Goal: Contribute content: Contribute content

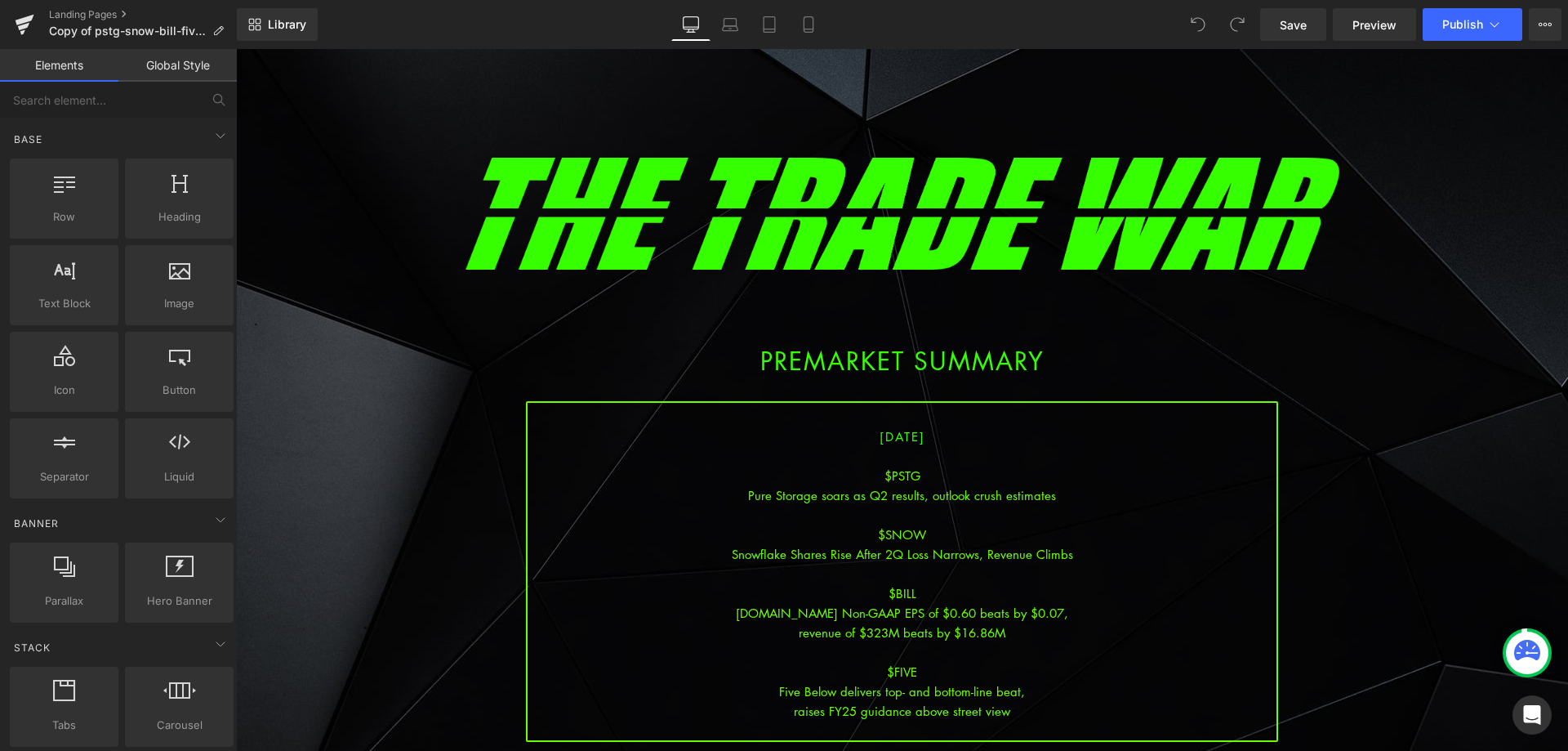
click at [982, 628] on div "revenue of $323M beats by $16.86M" at bounding box center [903, 632] width 749 height 20
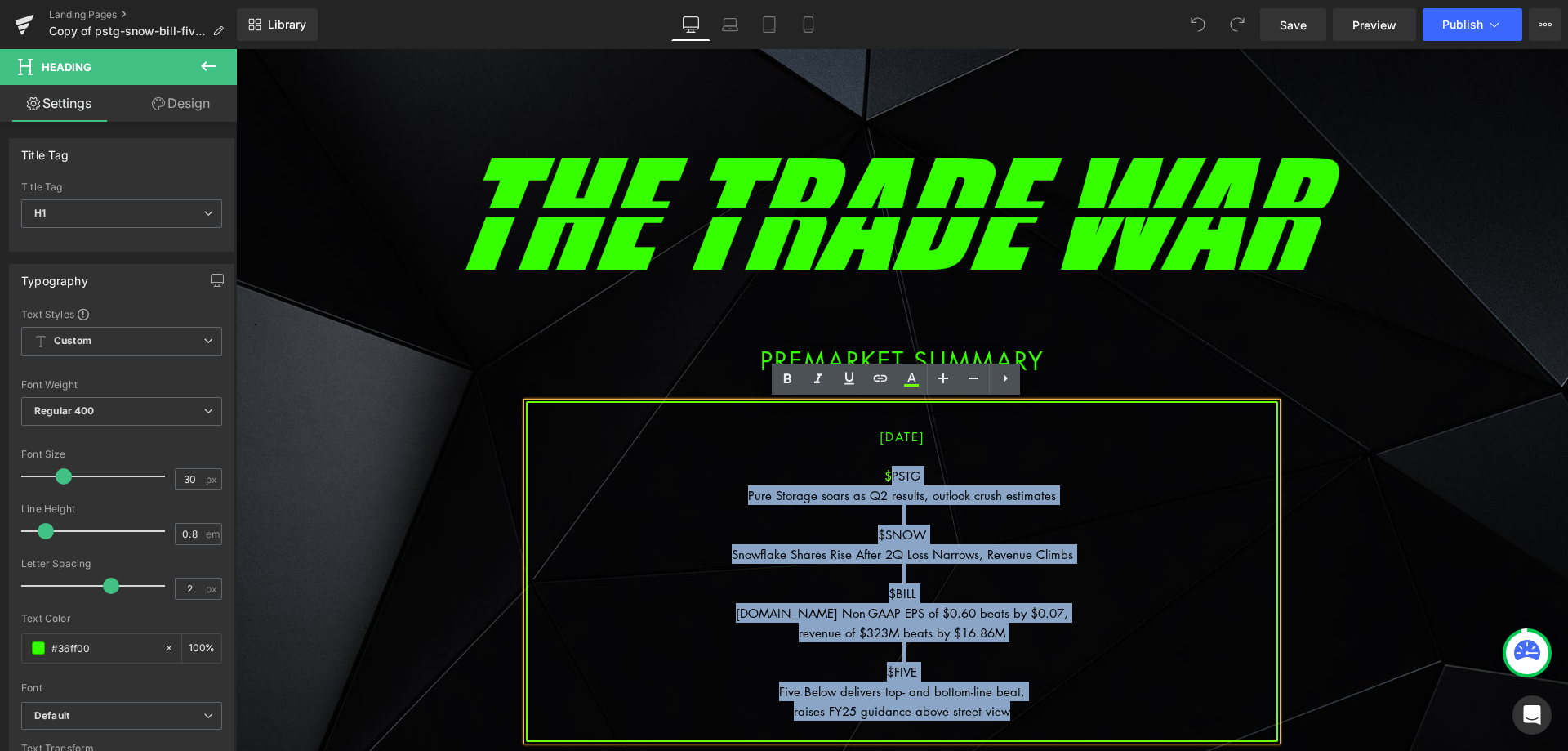
drag, startPoint x: 1024, startPoint y: 713, endPoint x: 885, endPoint y: 481, distance: 270.5
click at [886, 481] on div "[DATE] $PSTG Pure Storage soars as Q2 results, outlook crush estimates $SNOW Sn…" at bounding box center [902, 572] width 752 height 341
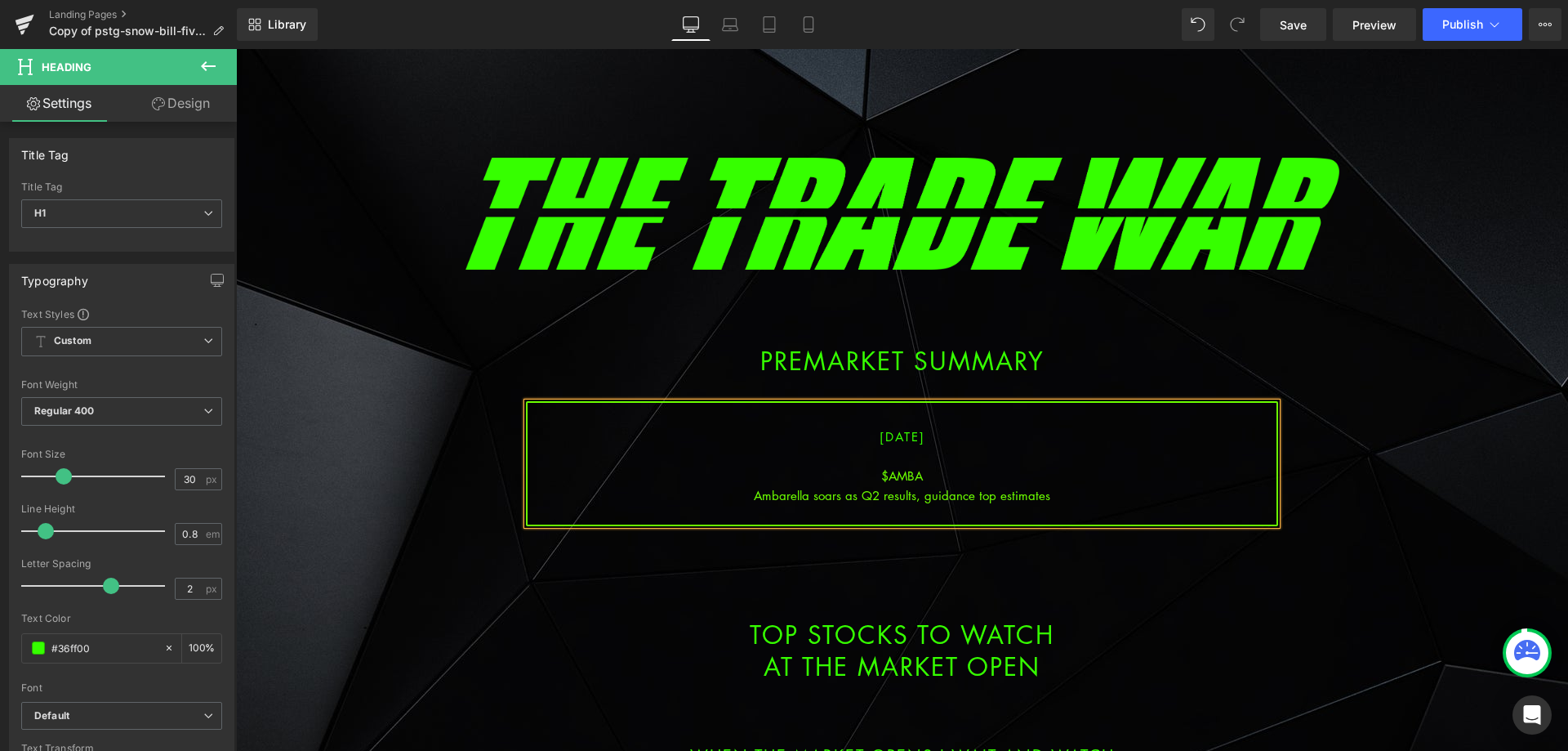
click at [1076, 472] on div "$AMBA" at bounding box center [903, 475] width 749 height 20
click at [1056, 500] on div "Ambarella soars as Q2 results, guidance top estimates" at bounding box center [903, 495] width 749 height 20
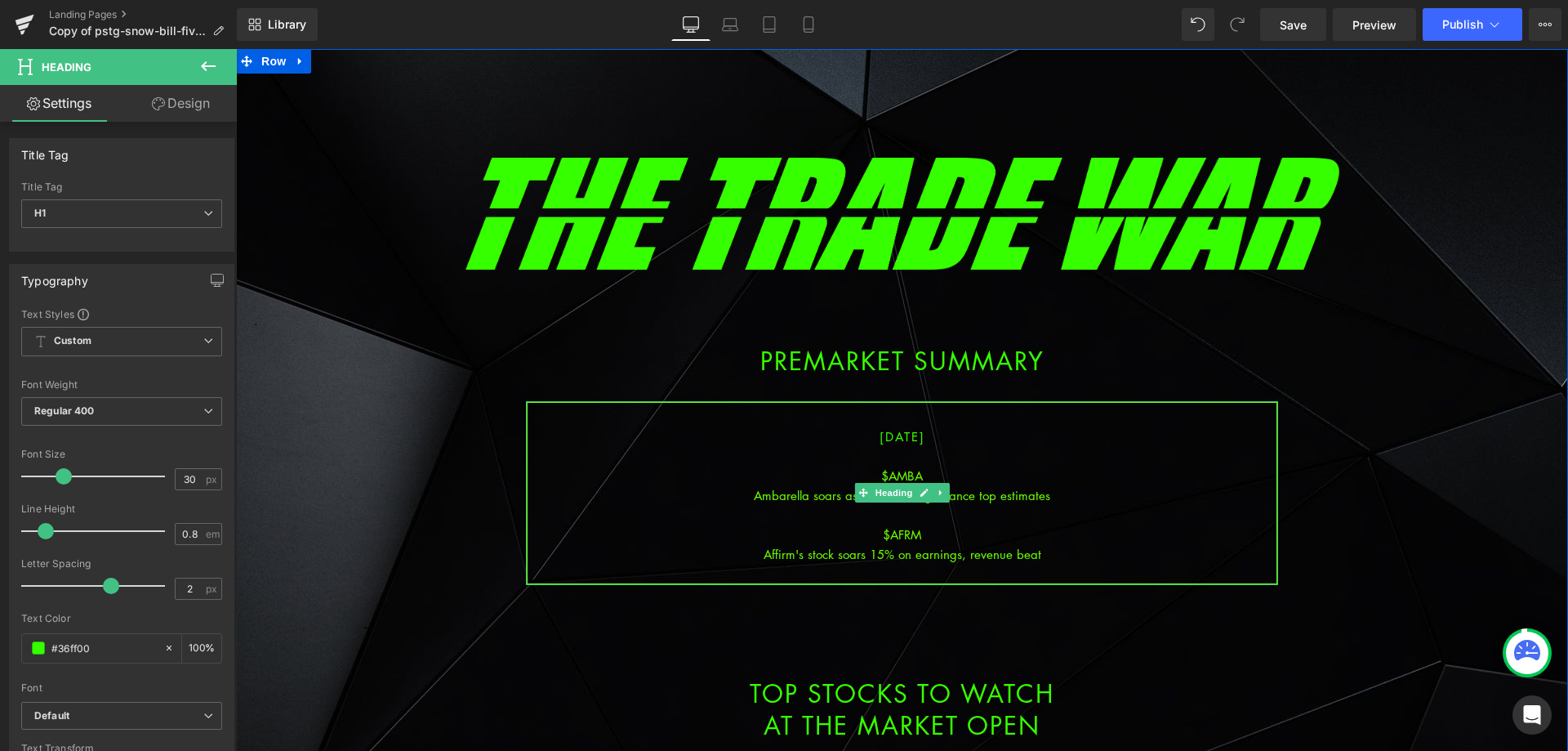
click at [1052, 560] on div "Affirm's stock soars 15% on earnings, revenue beat" at bounding box center [903, 554] width 749 height 20
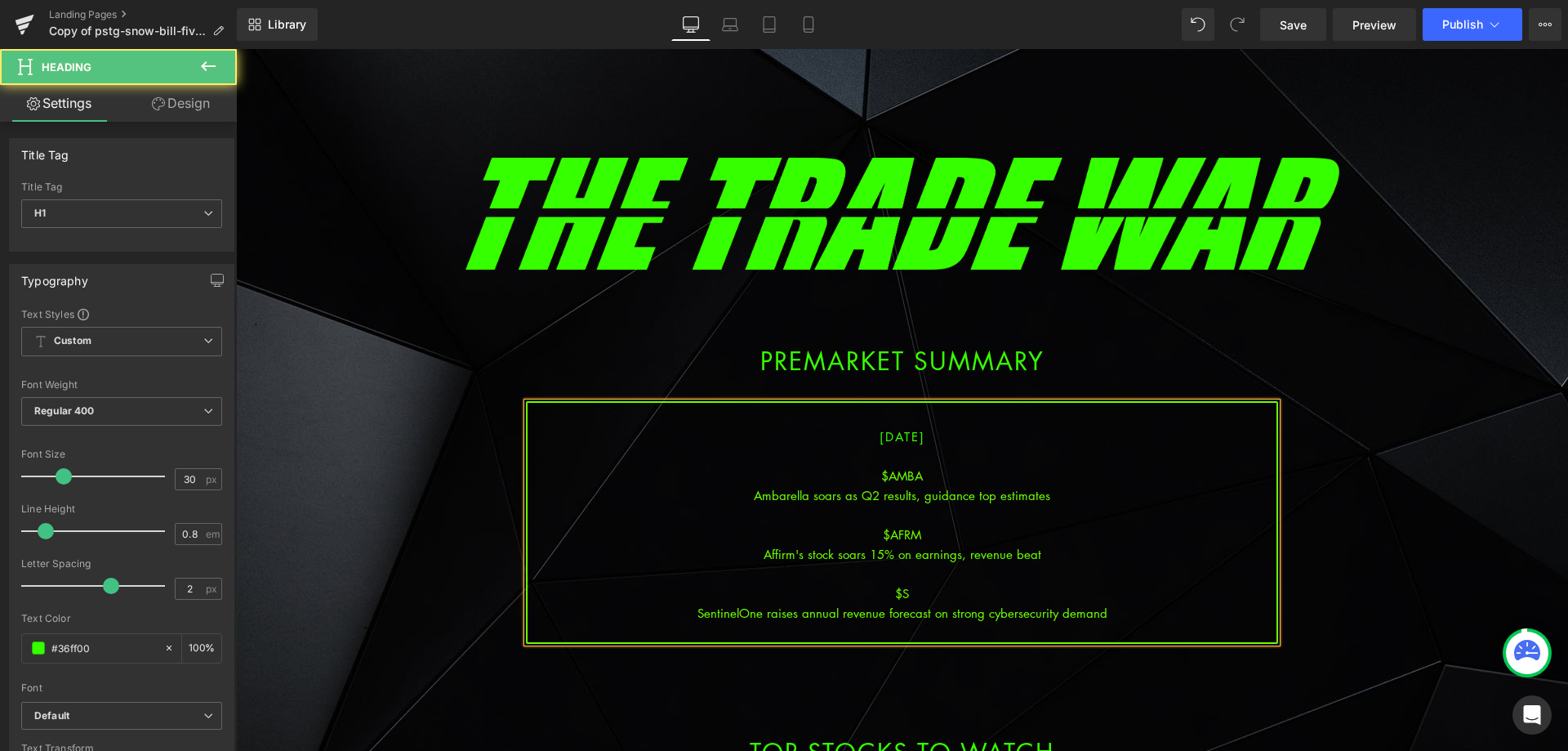
click at [929, 613] on div "SentinelOne raises annual revenue forecast on strong cybersecurity demand" at bounding box center [903, 613] width 749 height 20
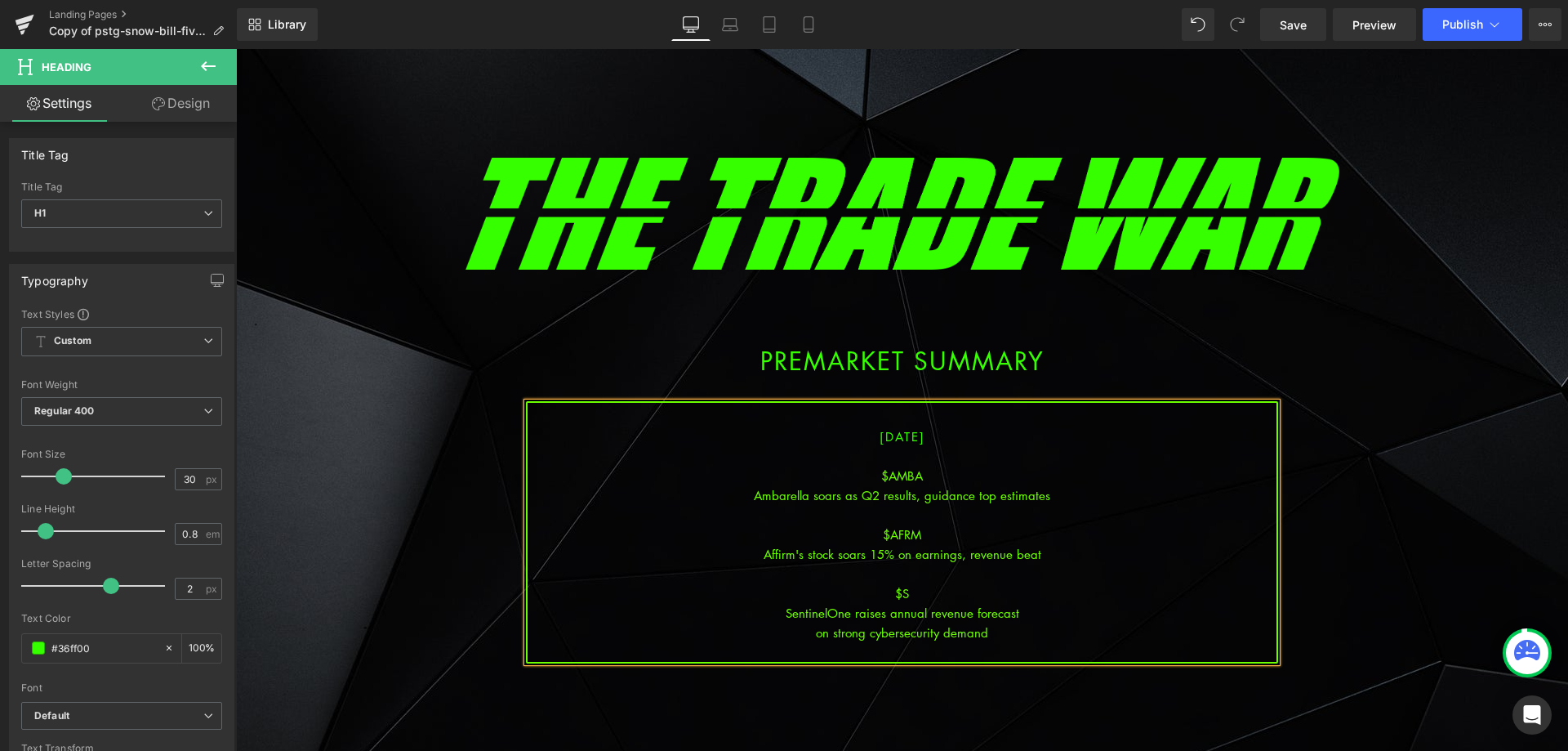
click at [1019, 631] on div "on strong cybersecurity demand" at bounding box center [903, 632] width 749 height 20
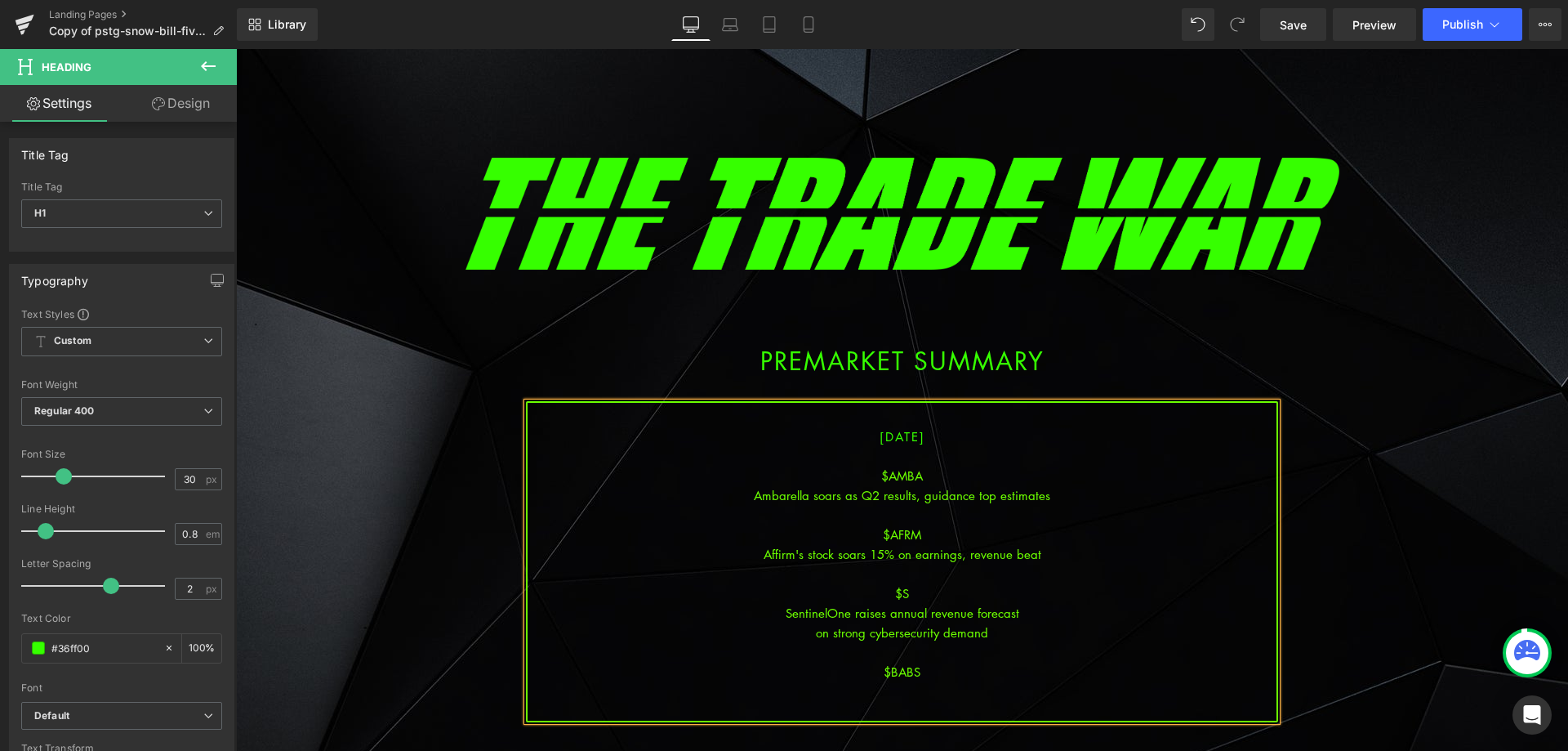
click at [932, 679] on div "$BABS" at bounding box center [903, 672] width 749 height 20
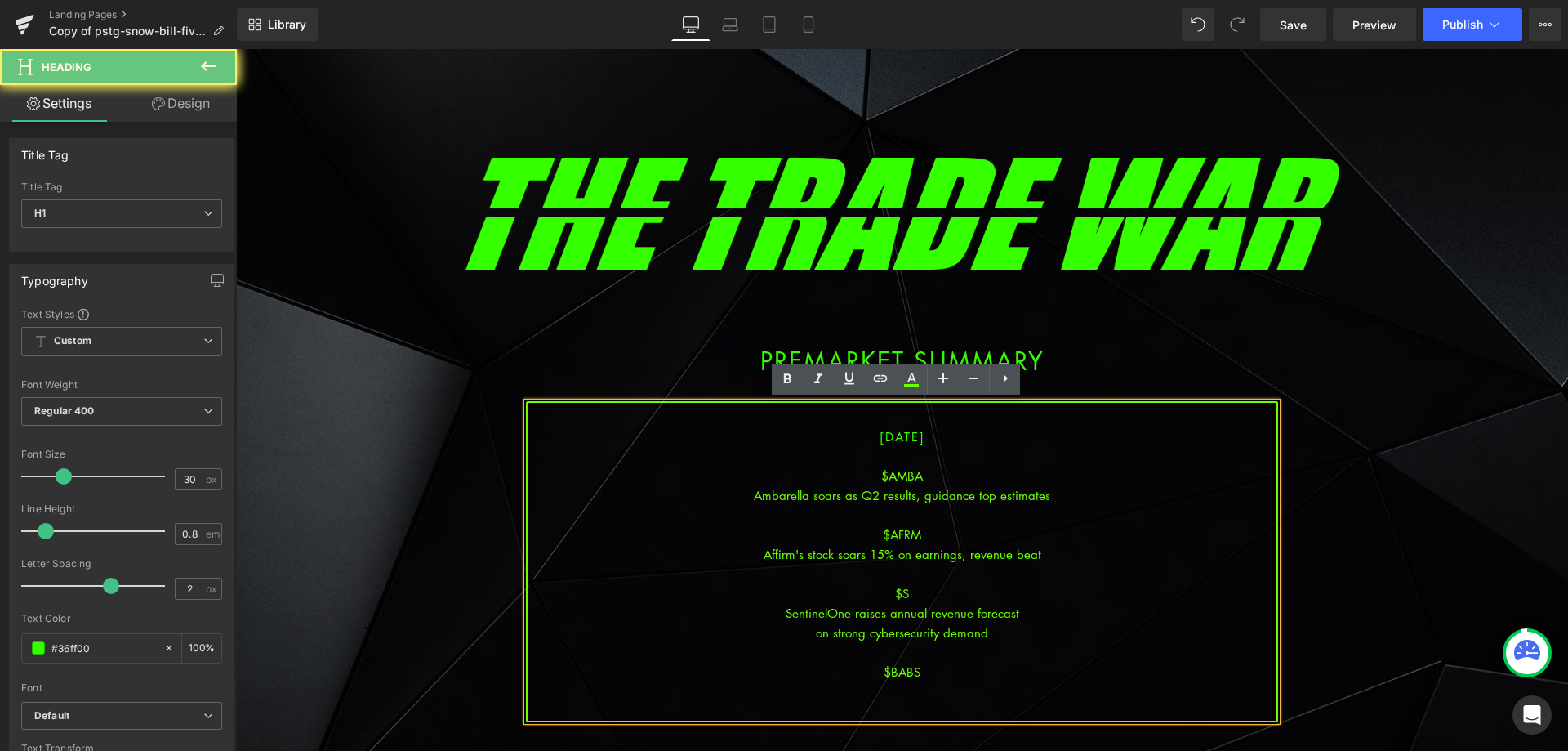
click at [932, 681] on div "$BABS" at bounding box center [903, 672] width 749 height 20
click at [923, 692] on div at bounding box center [903, 691] width 749 height 20
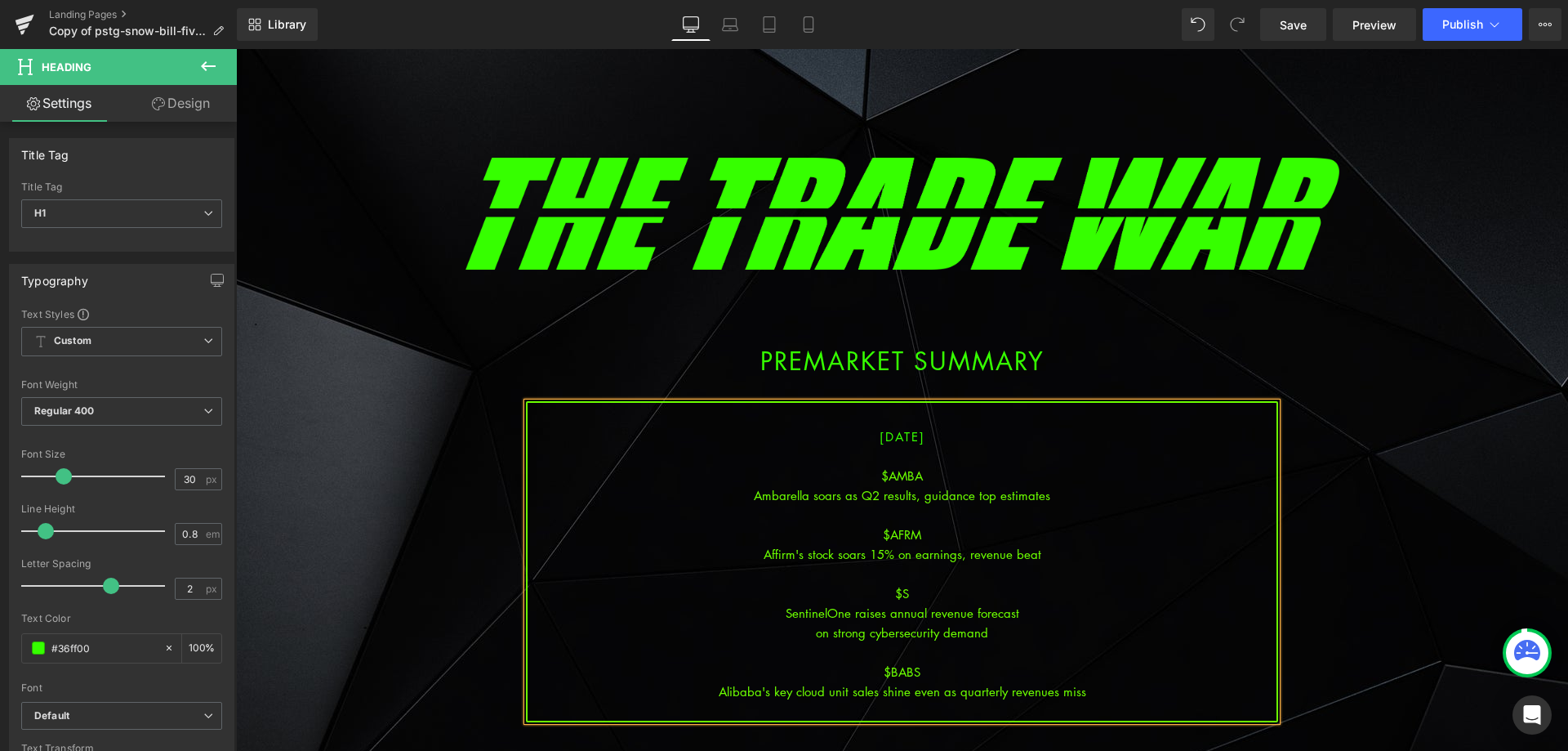
click at [937, 694] on div "Alibaba's key cloud unit sales shine even as quarterly revenues miss" at bounding box center [903, 691] width 749 height 20
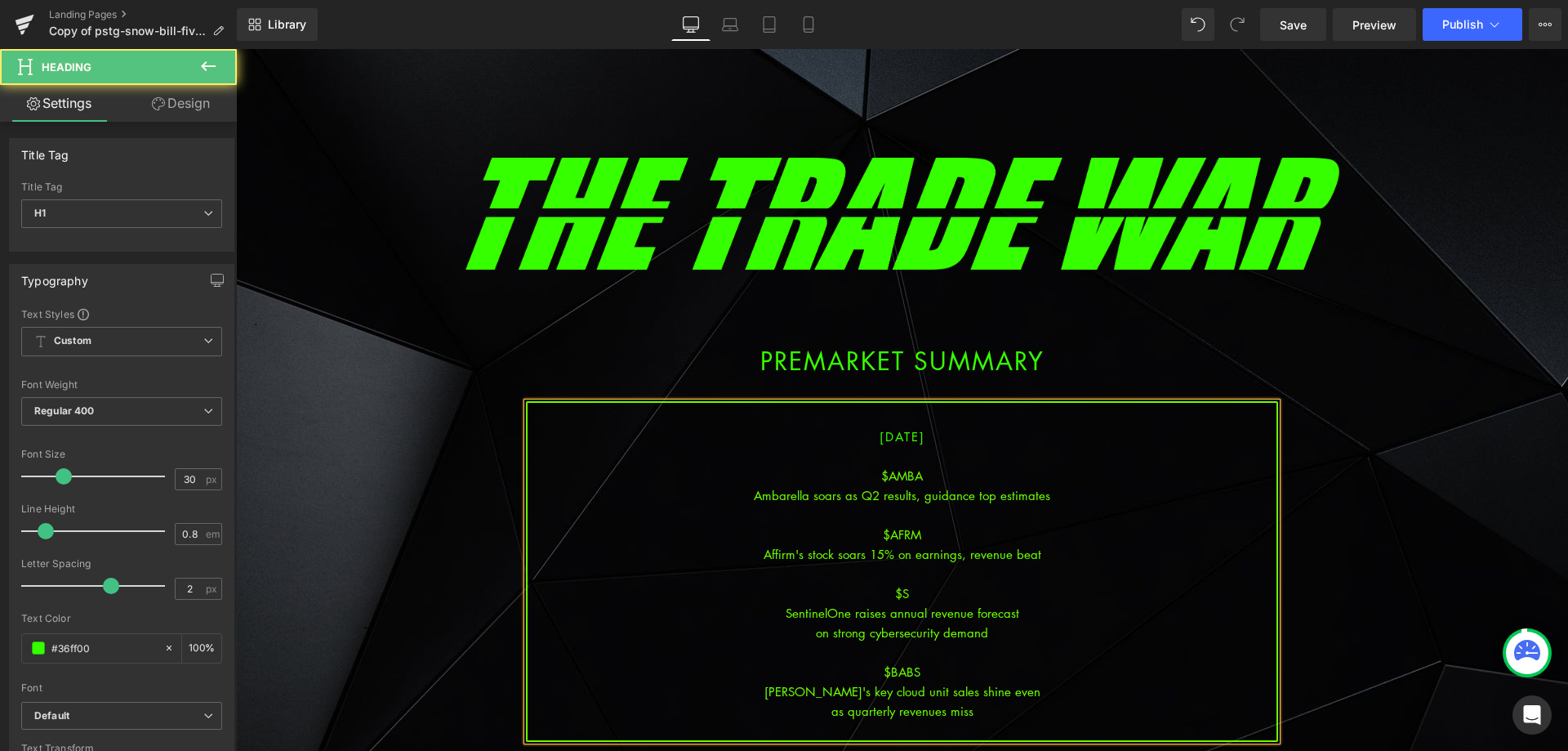
click at [943, 672] on div "$BABS" at bounding box center [903, 672] width 749 height 20
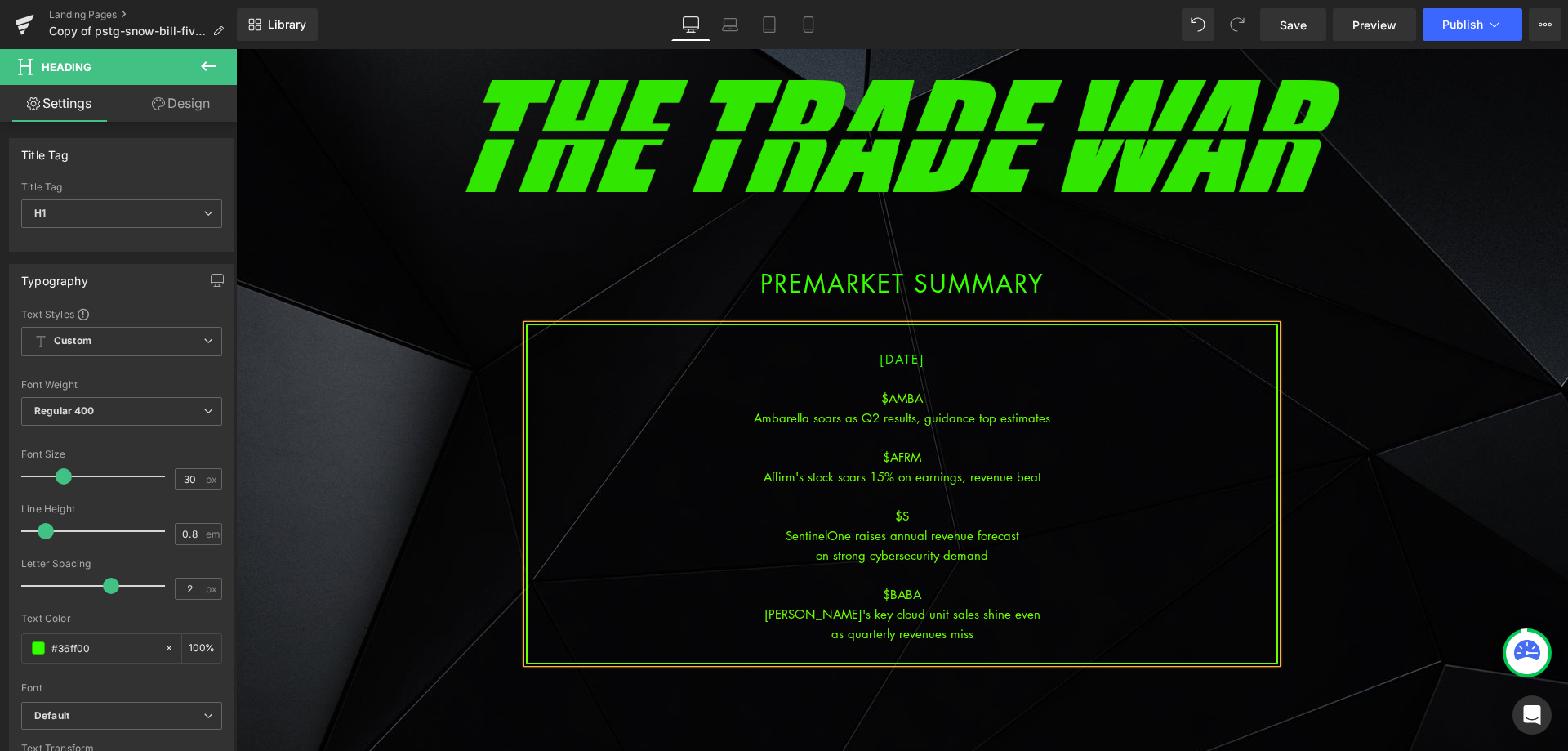
scroll to position [82, 0]
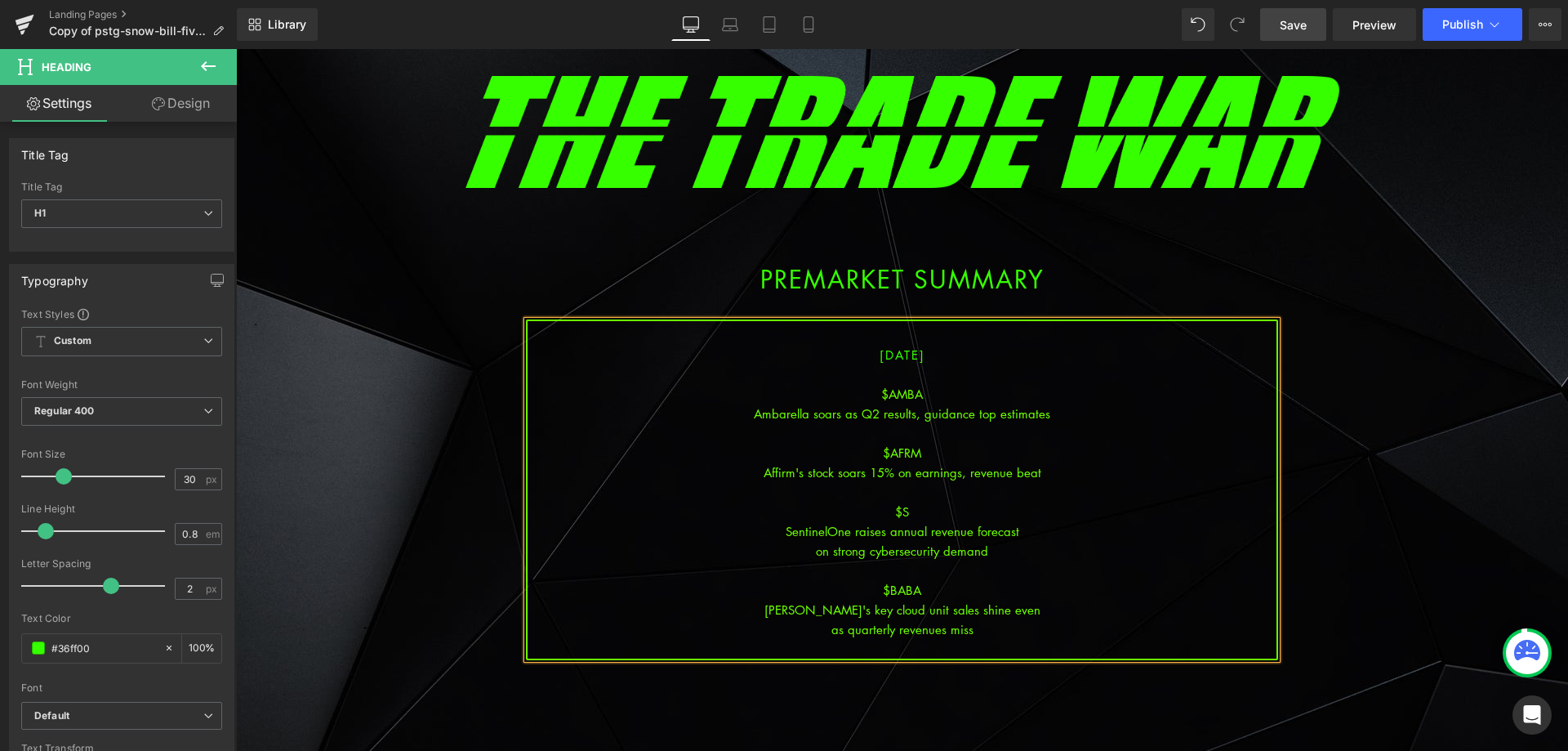
click at [1320, 23] on link "Save" at bounding box center [1293, 24] width 66 height 33
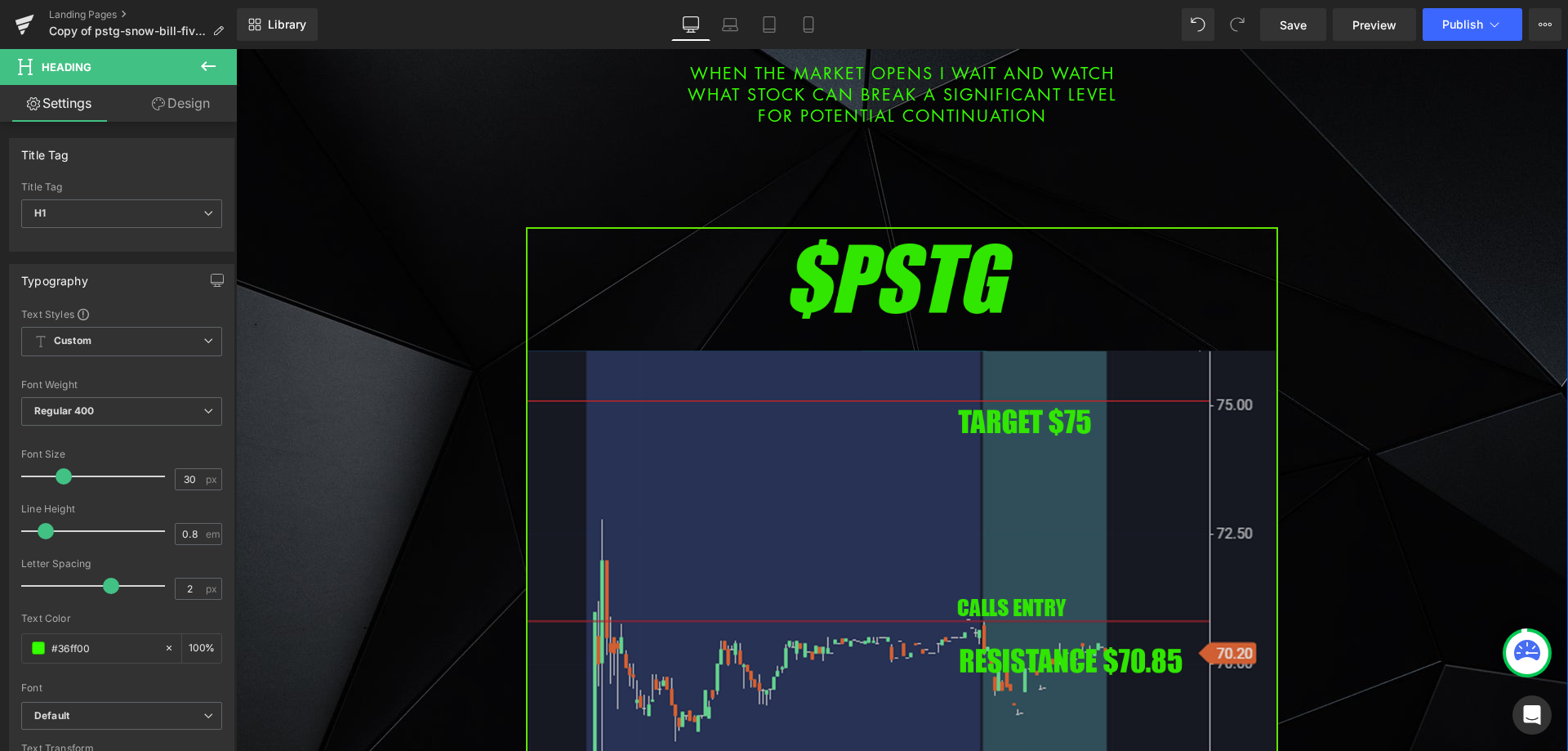
scroll to position [898, 0]
click at [770, 516] on img at bounding box center [902, 656] width 752 height 858
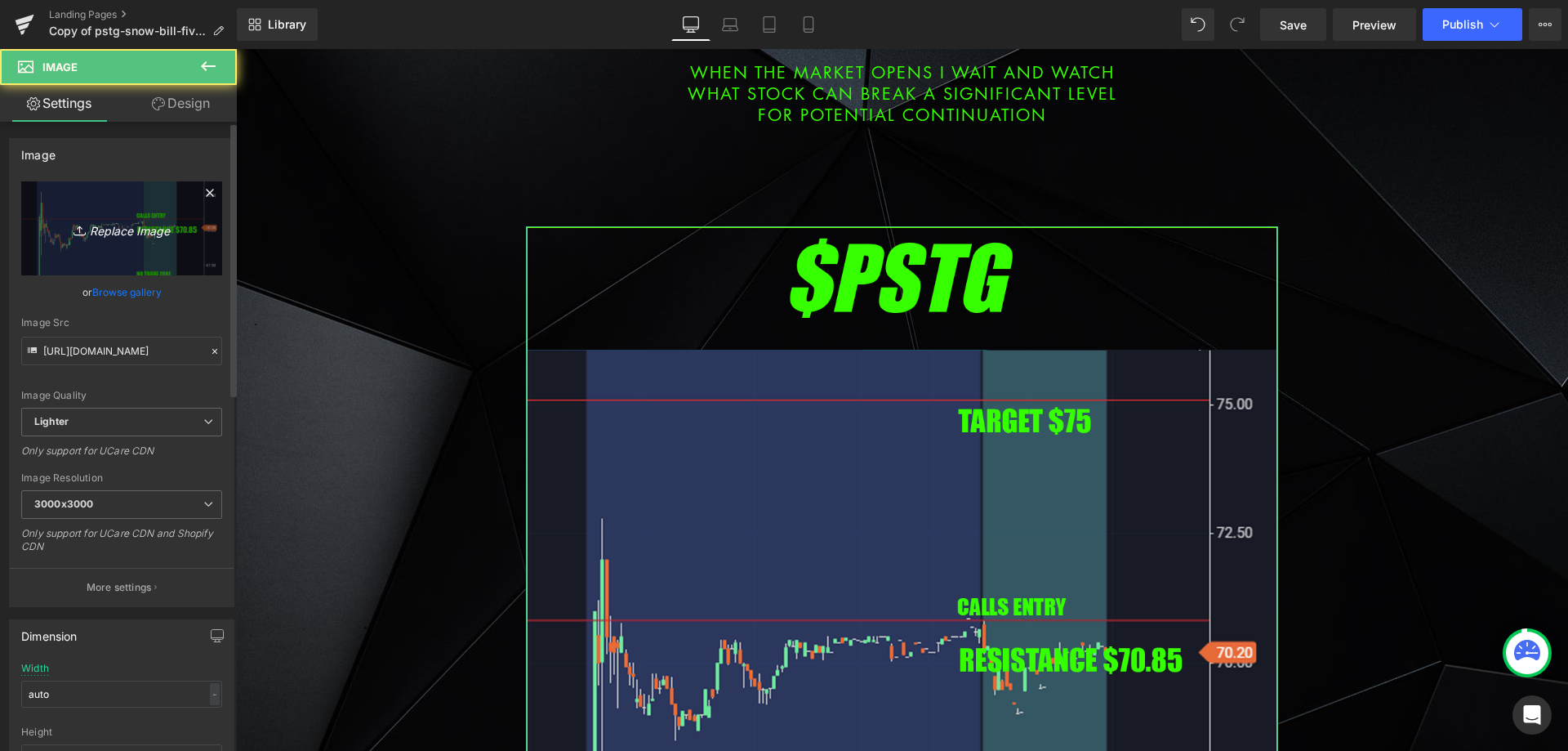
click at [136, 244] on link "Replace Image" at bounding box center [121, 227] width 201 height 94
type input "C:\fakepath\afrm.png"
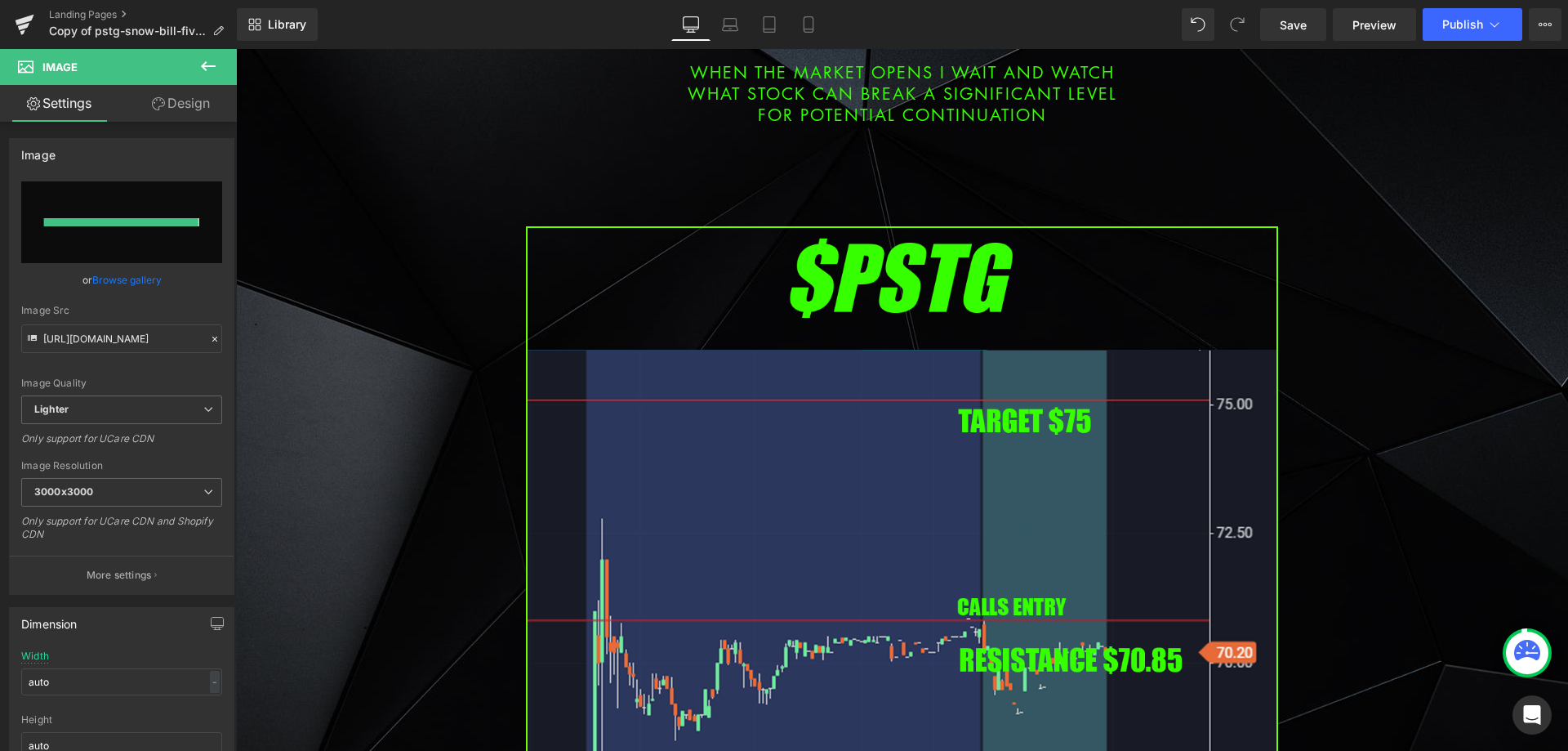
type input "[URL][DOMAIN_NAME]"
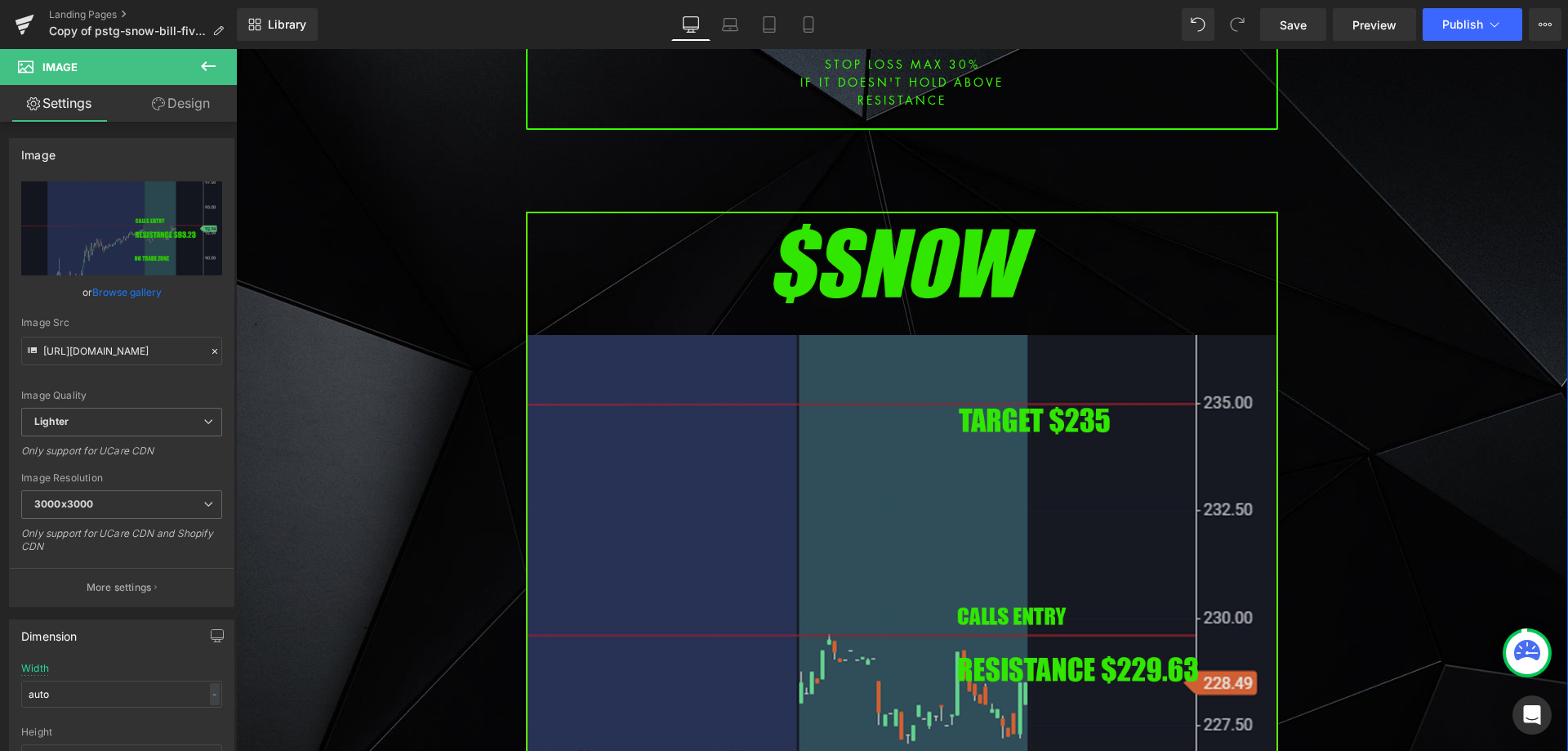
scroll to position [2124, 0]
drag, startPoint x: 842, startPoint y: 471, endPoint x: 828, endPoint y: 455, distance: 21.3
click at [842, 471] on img at bounding box center [902, 640] width 752 height 858
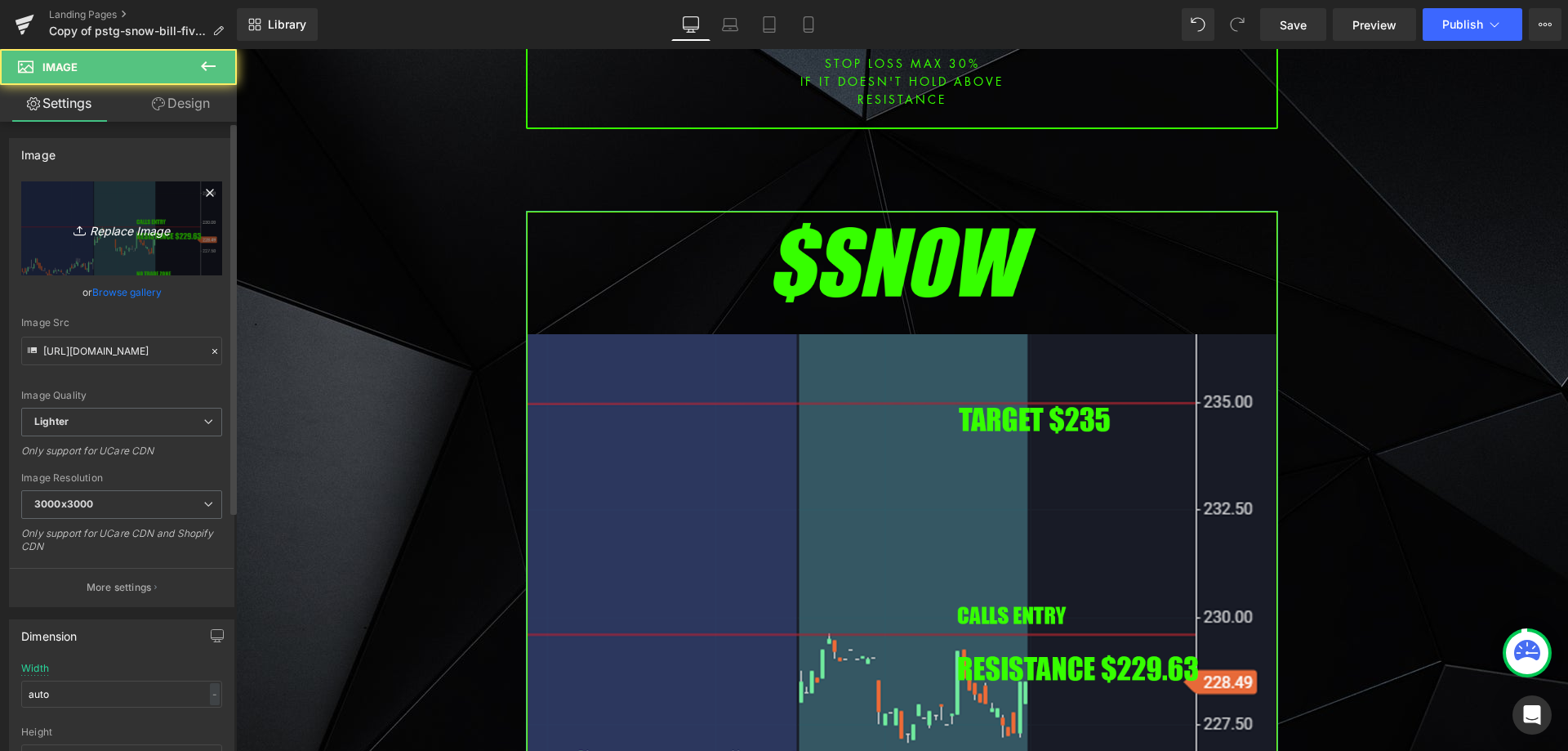
click at [49, 219] on link "Replace Image" at bounding box center [121, 227] width 201 height 94
type input "C:\fakepath\s.png"
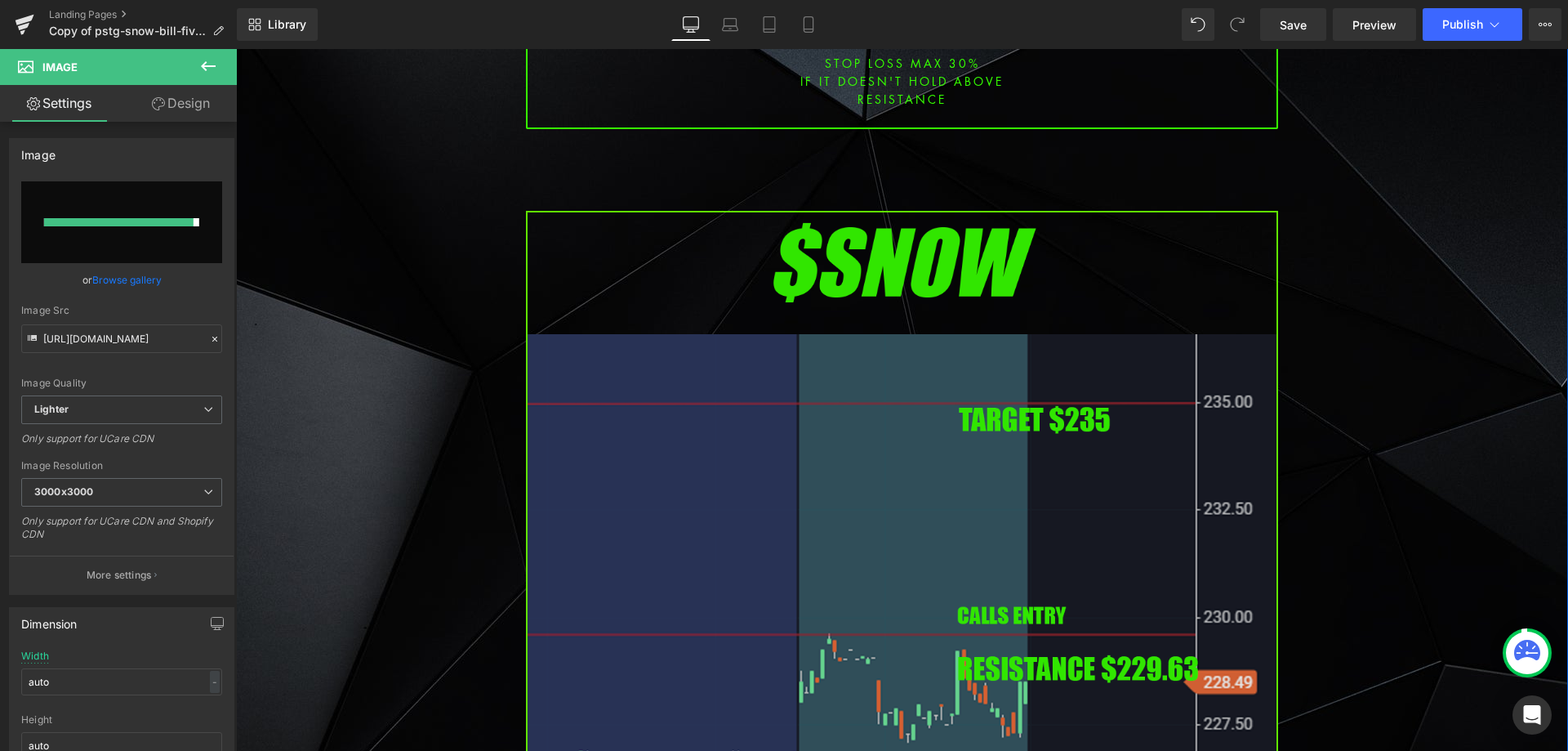
type input "[URL][DOMAIN_NAME]"
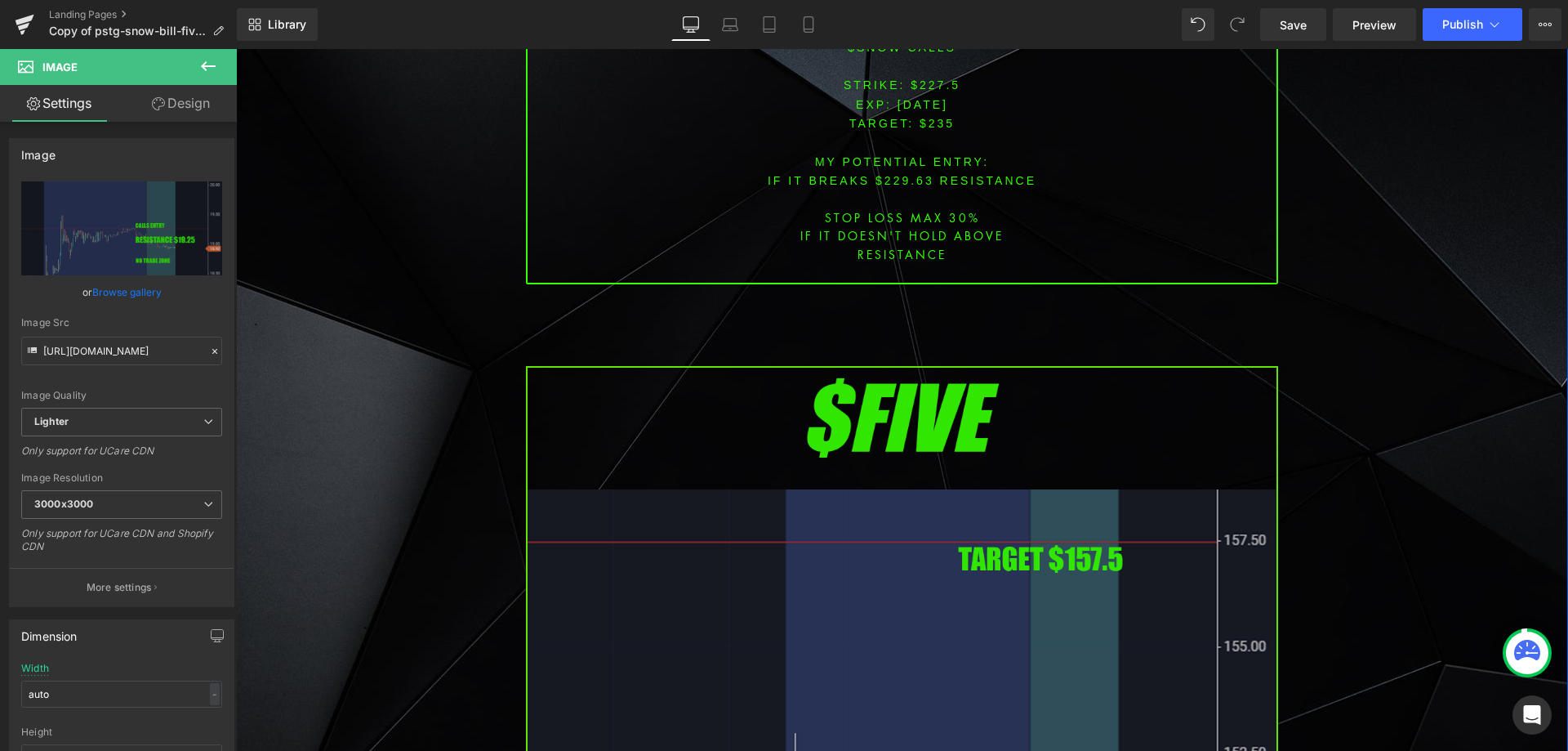
scroll to position [3186, 0]
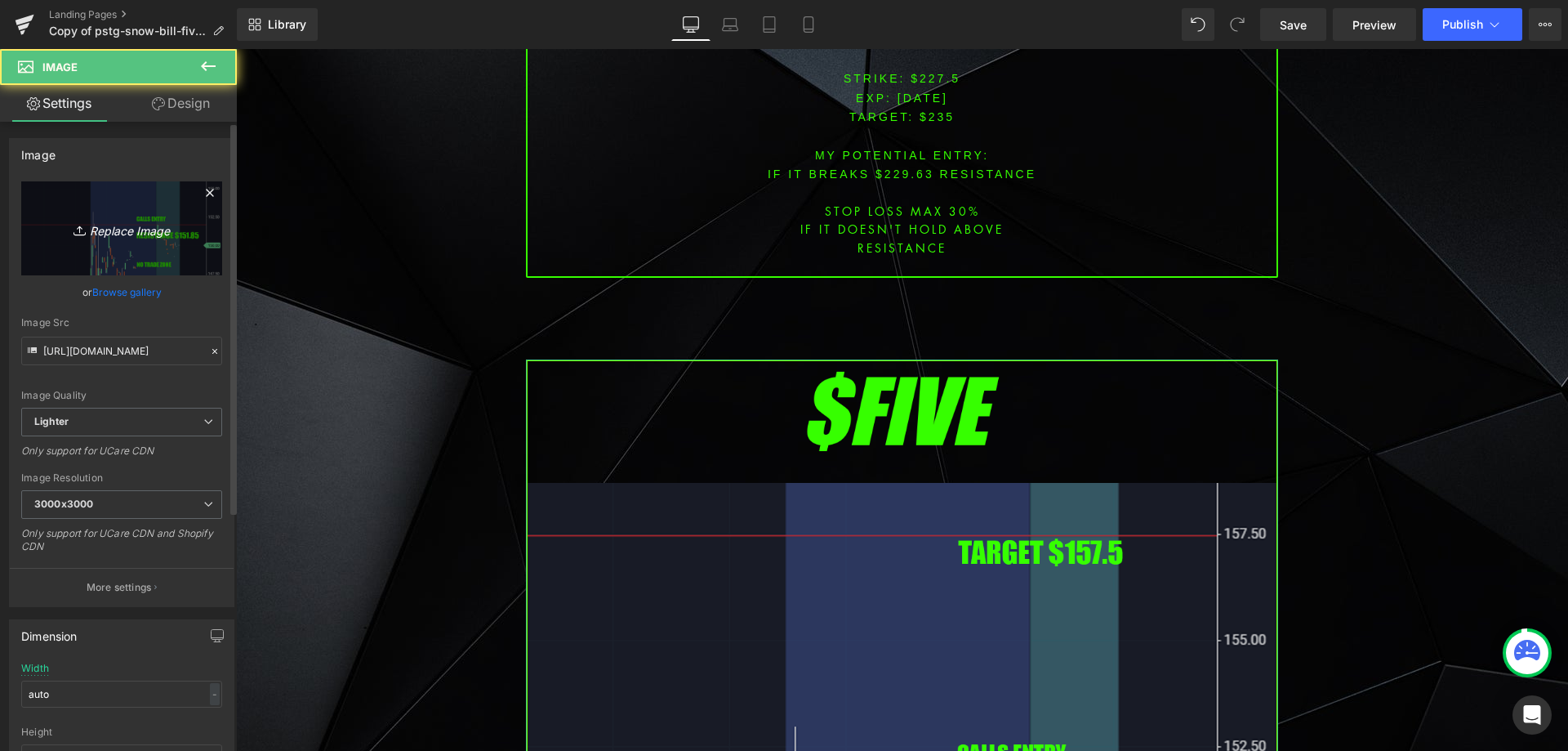
click at [160, 250] on link "Replace Image" at bounding box center [121, 227] width 201 height 94
type input "C:\fakepath\amba.png"
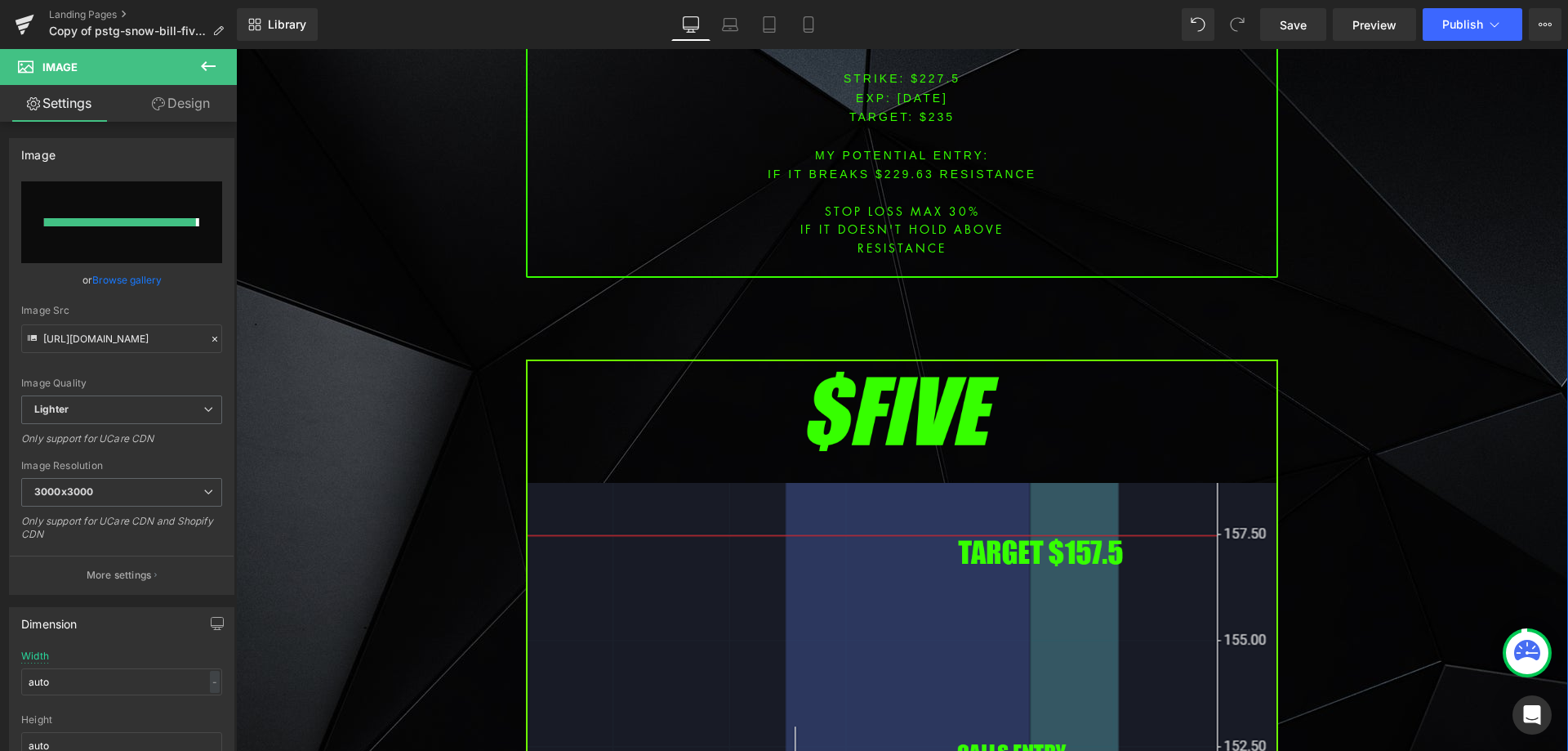
type input "[URL][DOMAIN_NAME]"
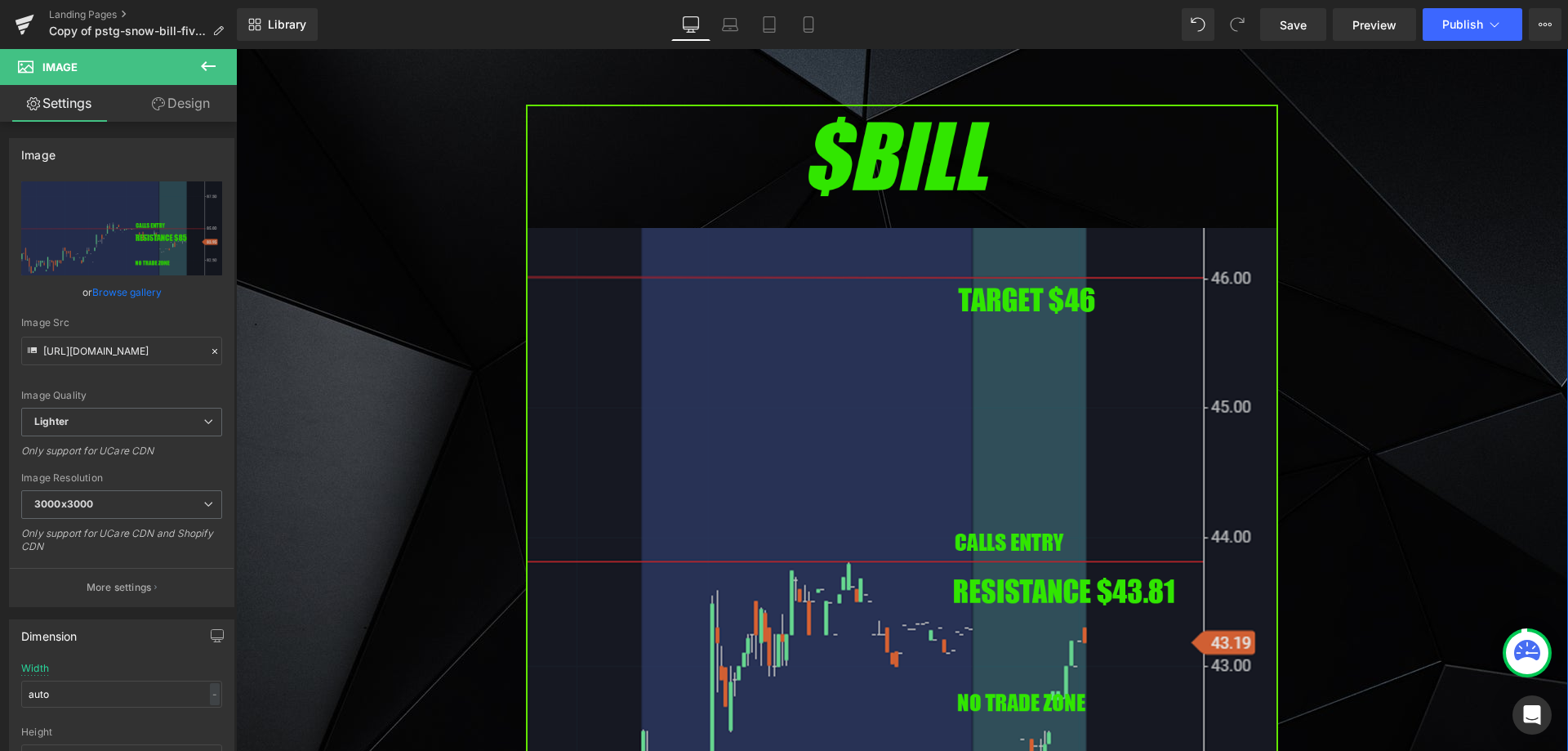
scroll to position [4656, 0]
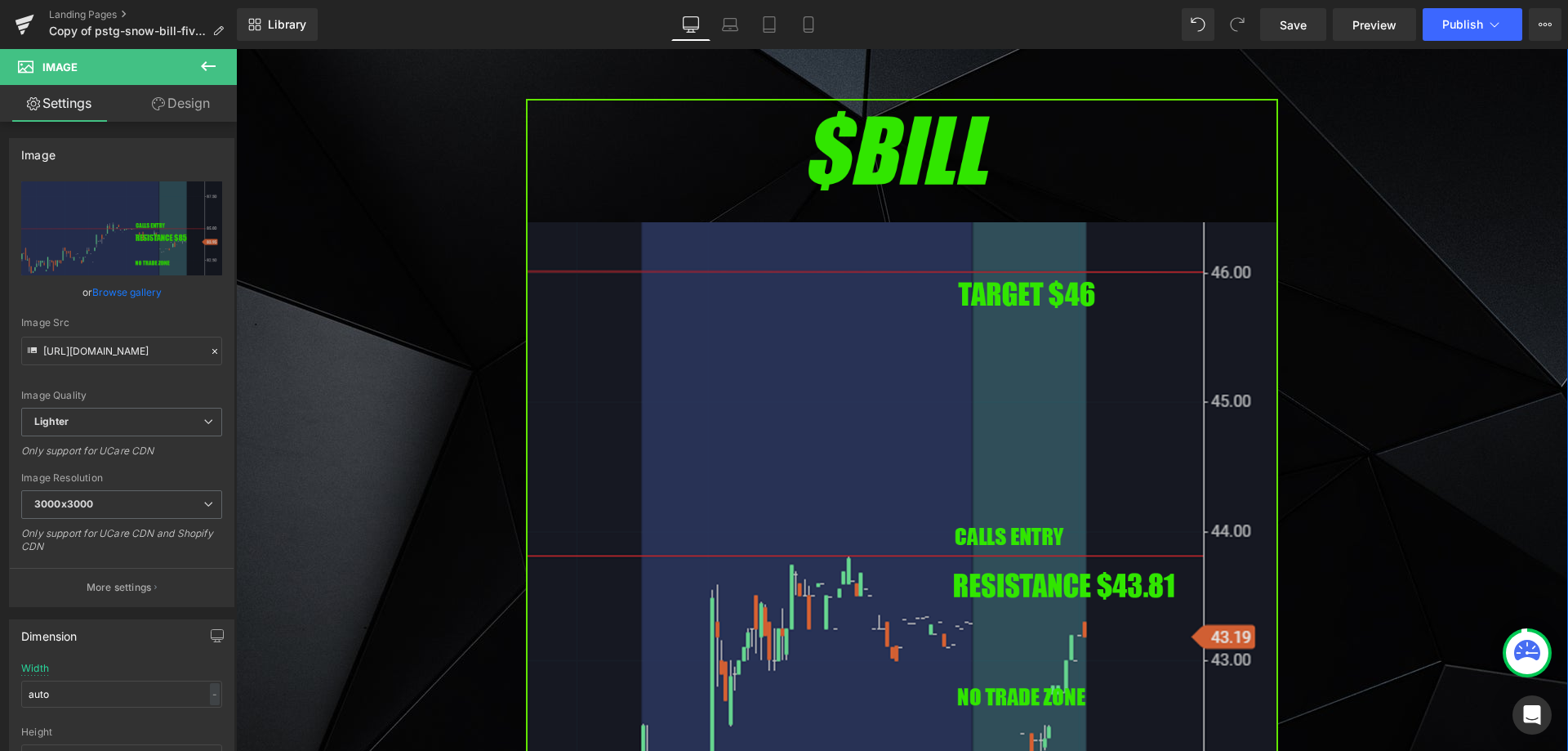
click at [721, 341] on img at bounding box center [902, 528] width 752 height 858
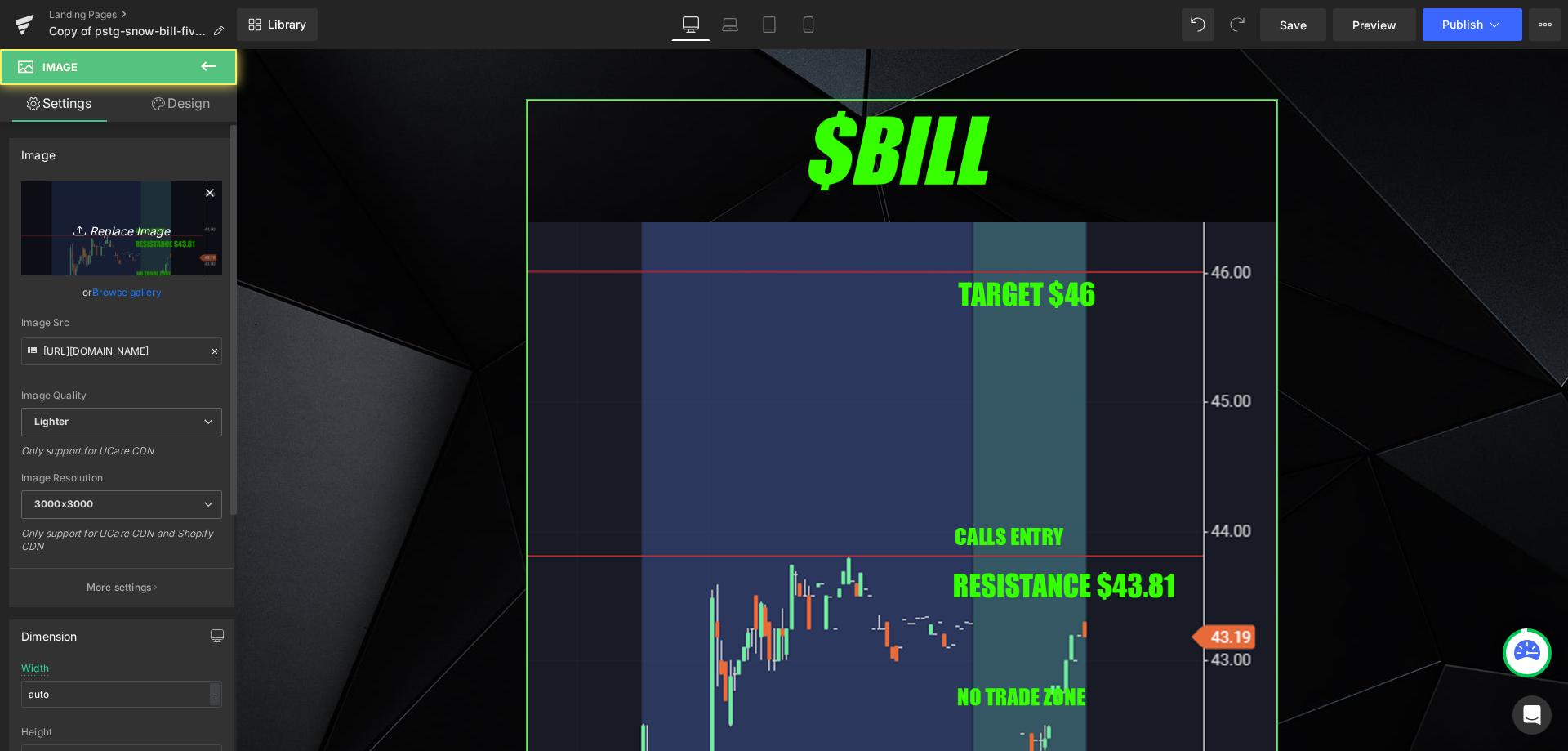
click at [136, 247] on link "Replace Image" at bounding box center [121, 227] width 201 height 94
type input "C:\fakepath\baba.png"
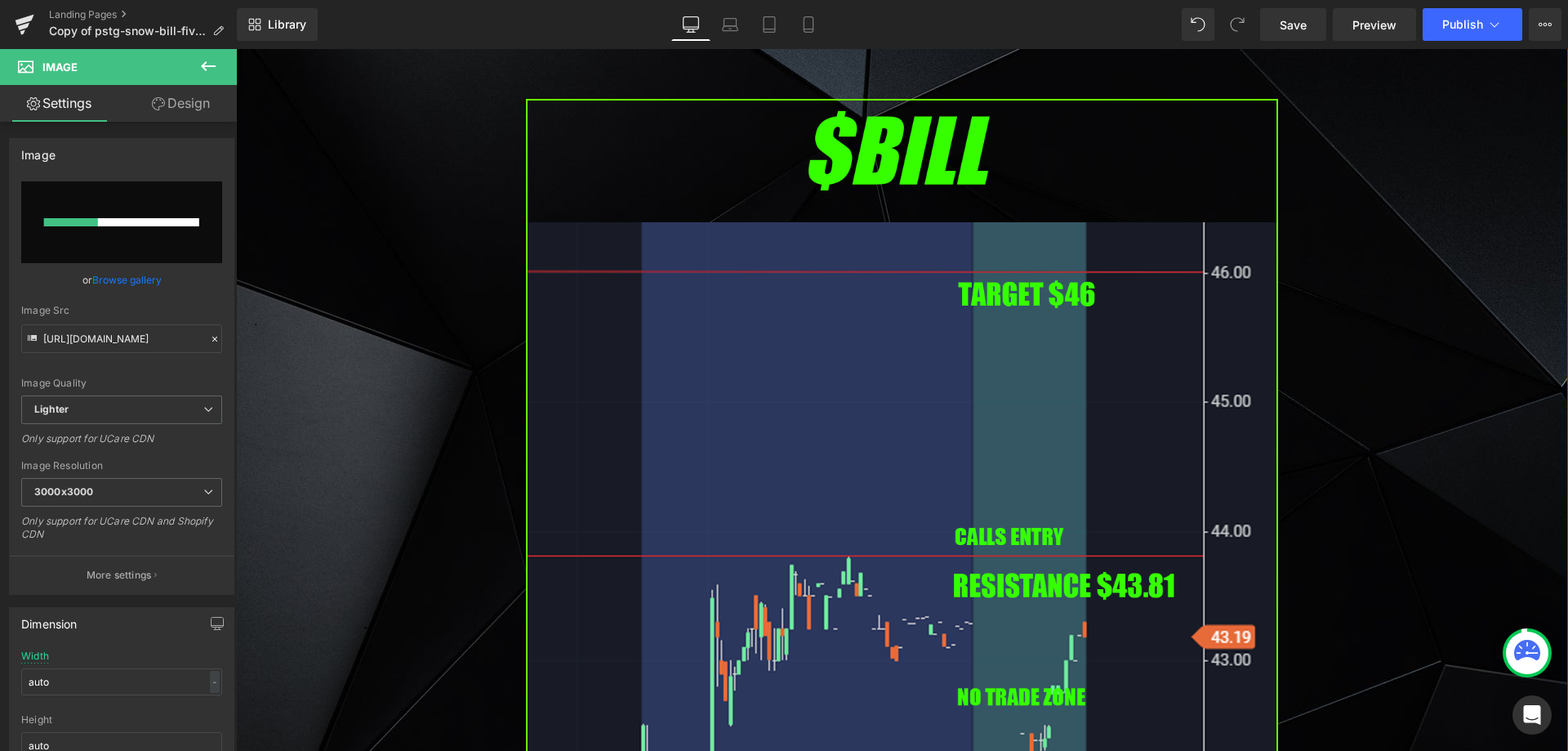
click at [396, 335] on div "Image PREMARKET SUMMARY Heading Row [DATE] $AMBA Ambarella soars as Q2 results,…" at bounding box center [903, 117] width 1333 height 9363
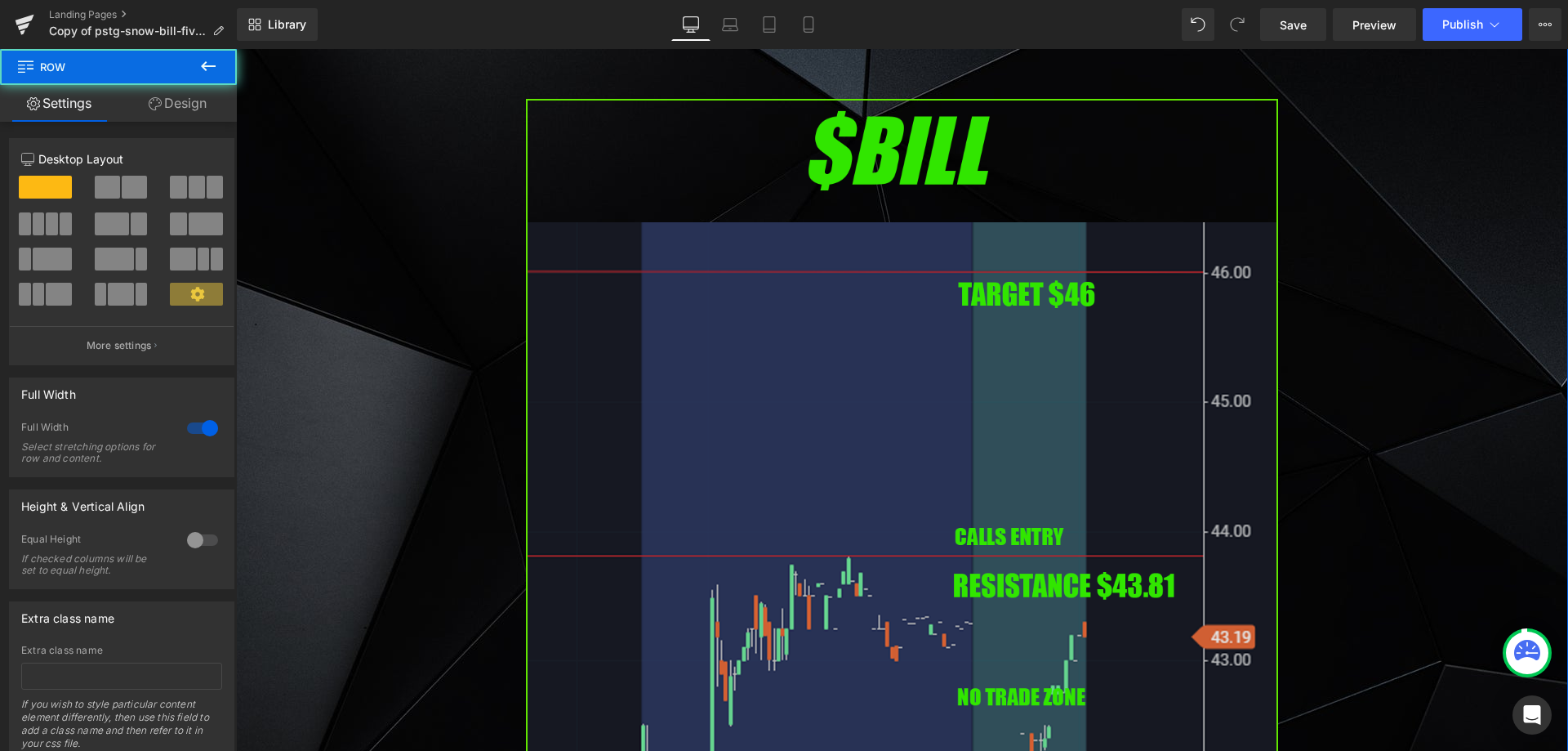
click at [583, 356] on img at bounding box center [902, 528] width 752 height 858
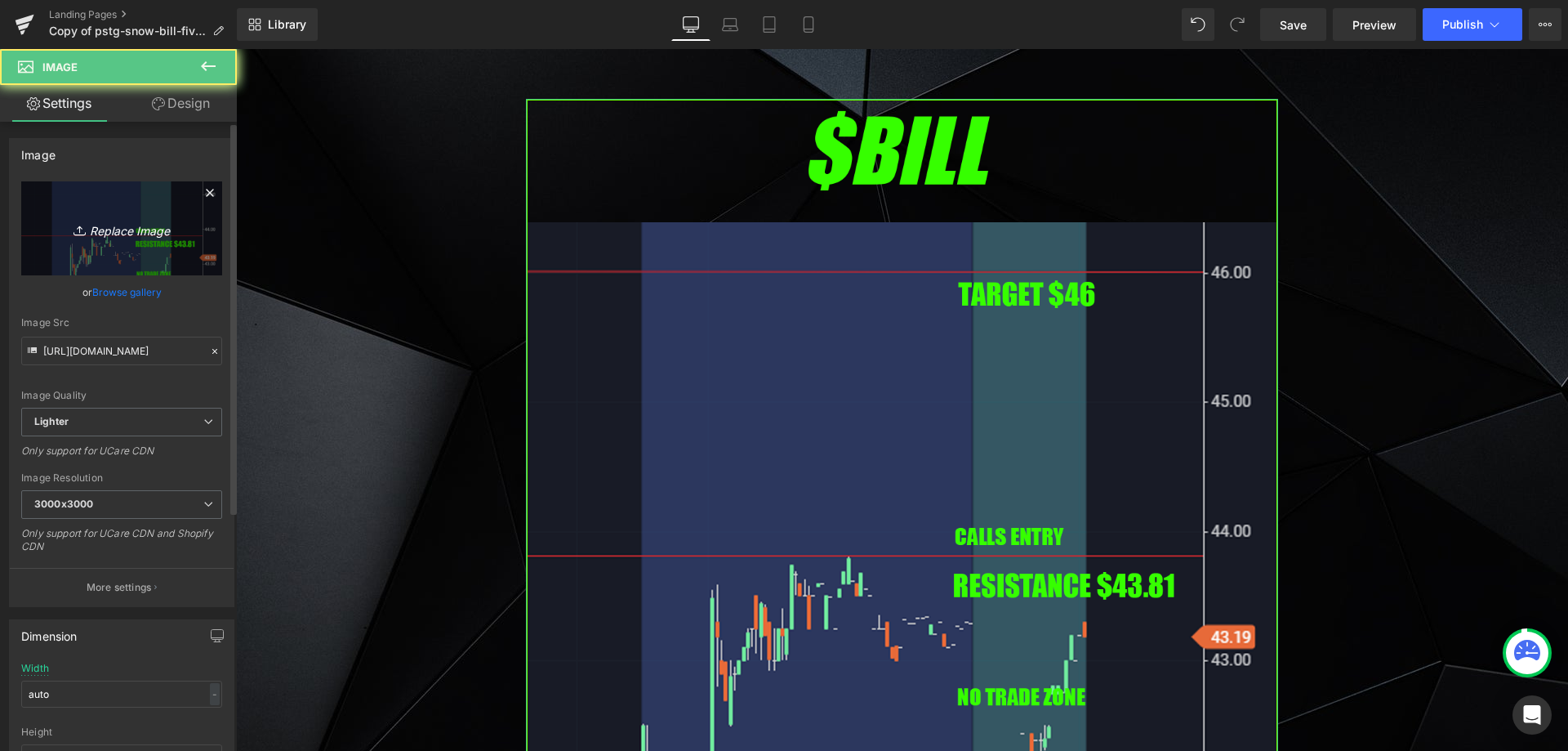
click at [67, 219] on icon "Replace Image" at bounding box center [121, 228] width 131 height 21
type input "C:\fakepath\baba.png"
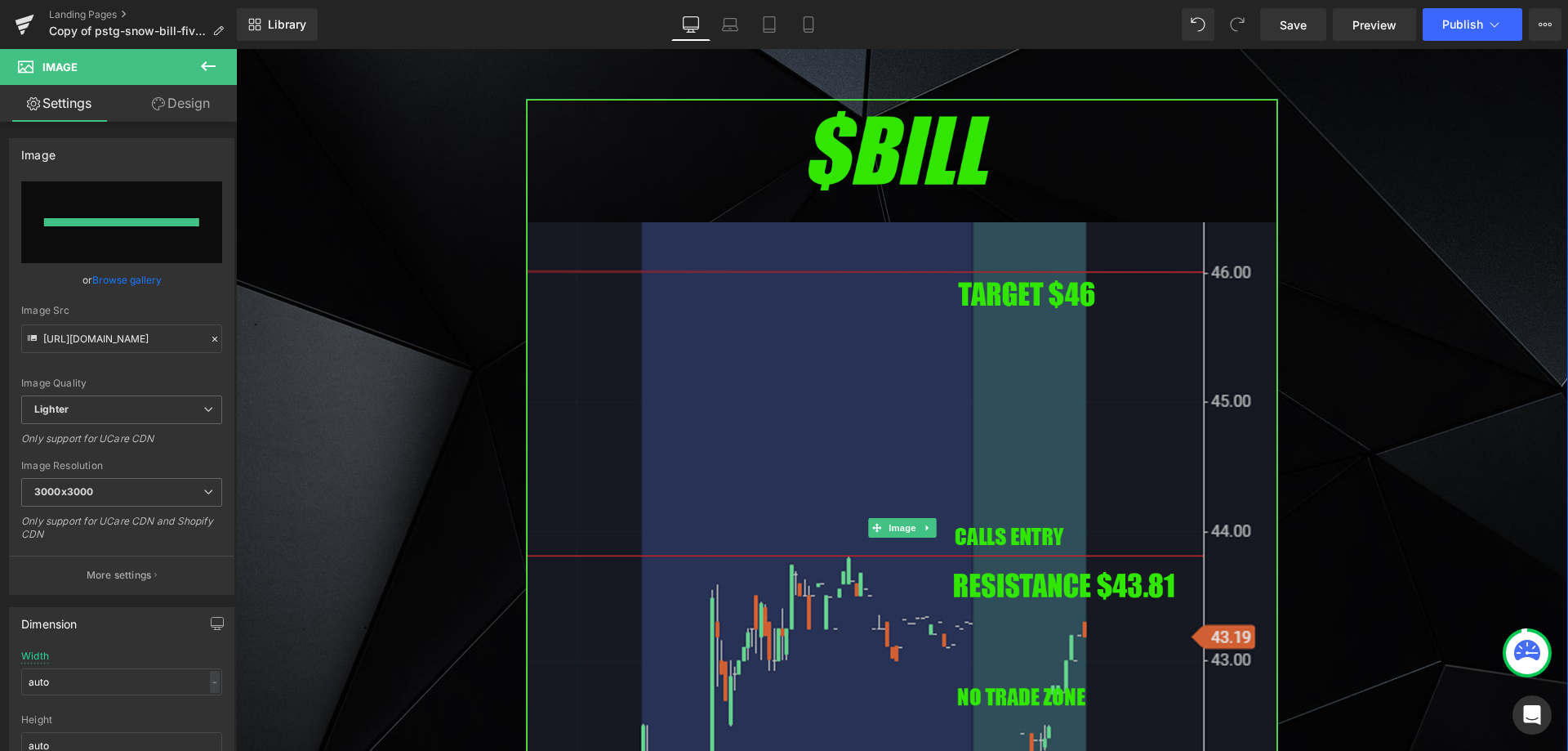
type input "[URL][DOMAIN_NAME]"
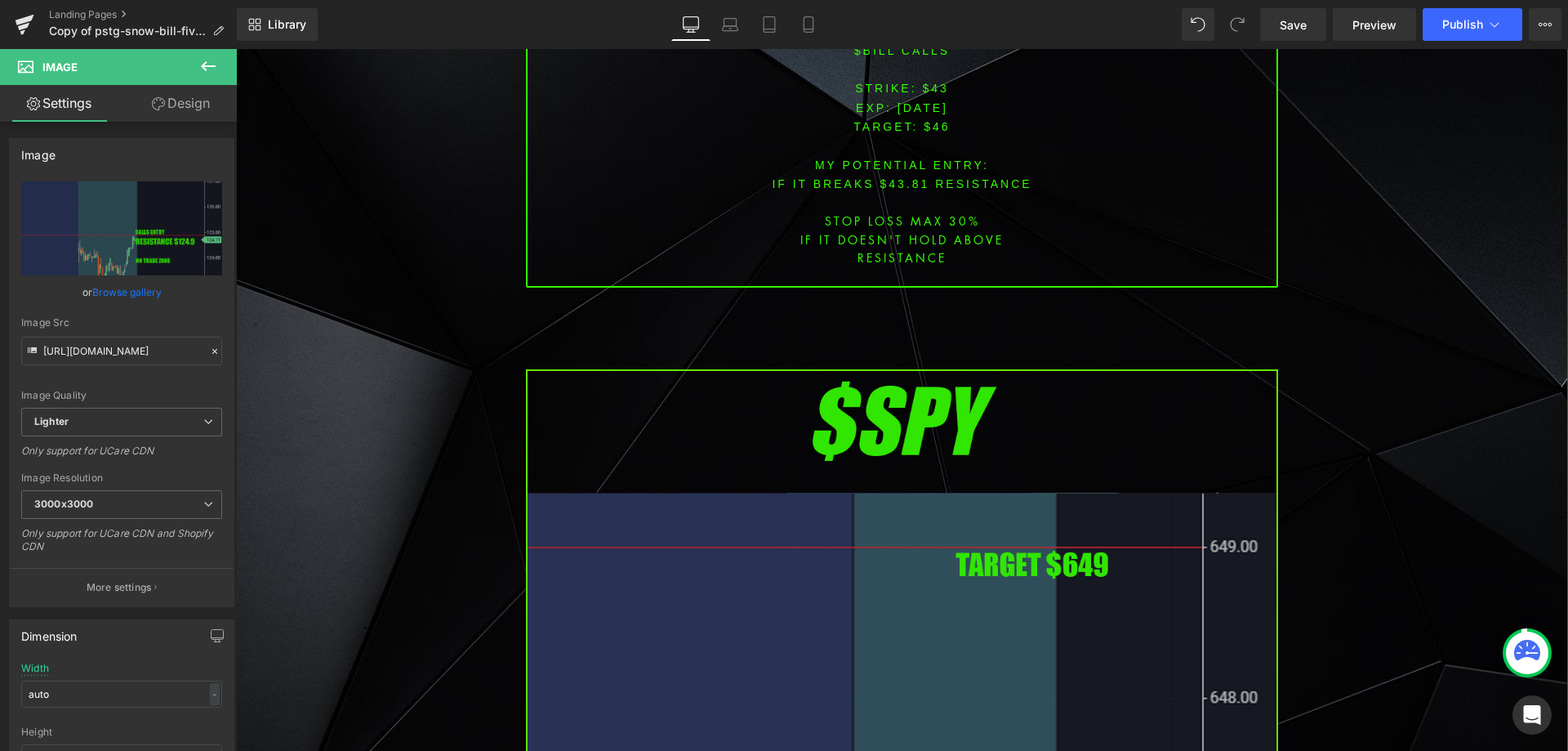
scroll to position [5799, 0]
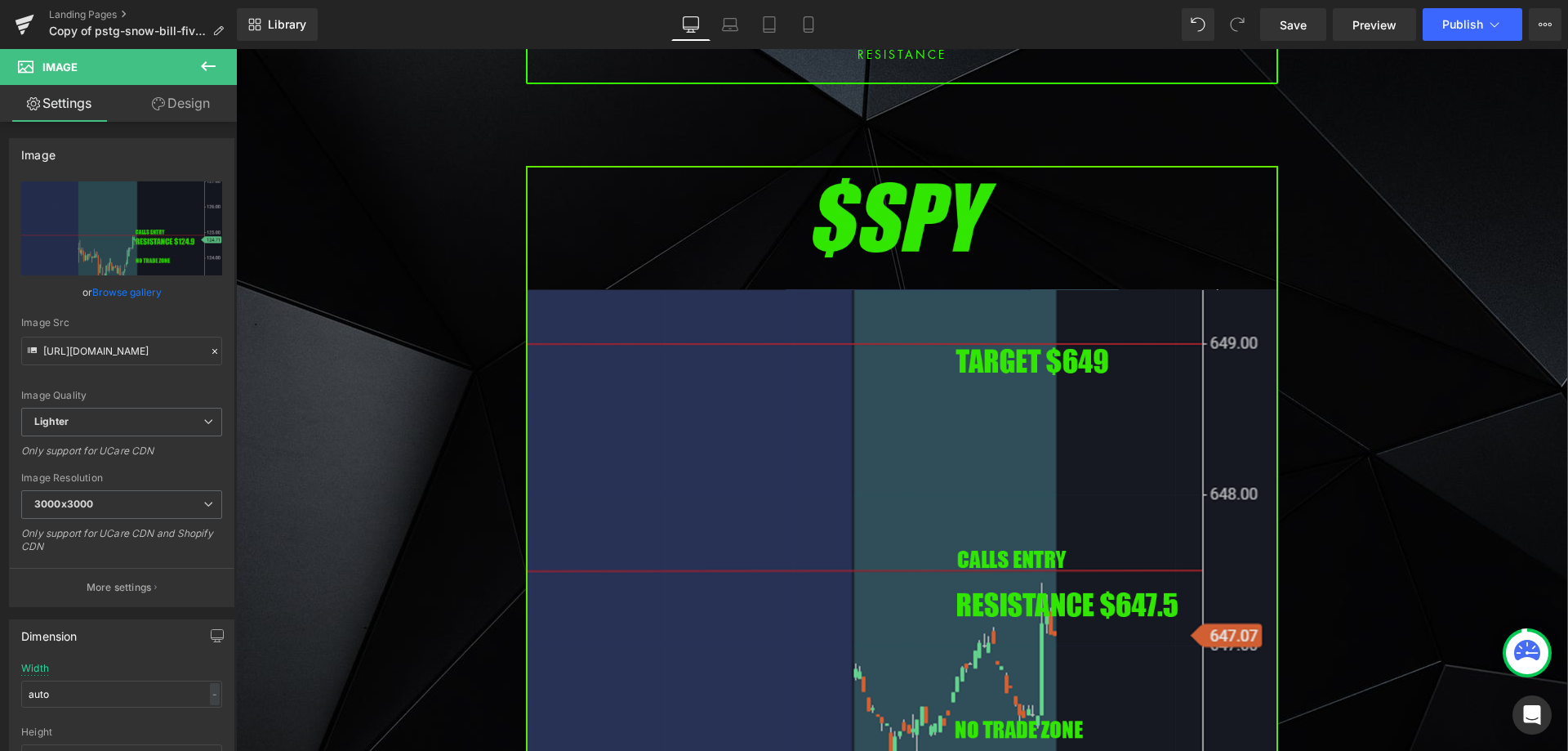
click at [724, 374] on img at bounding box center [902, 595] width 752 height 858
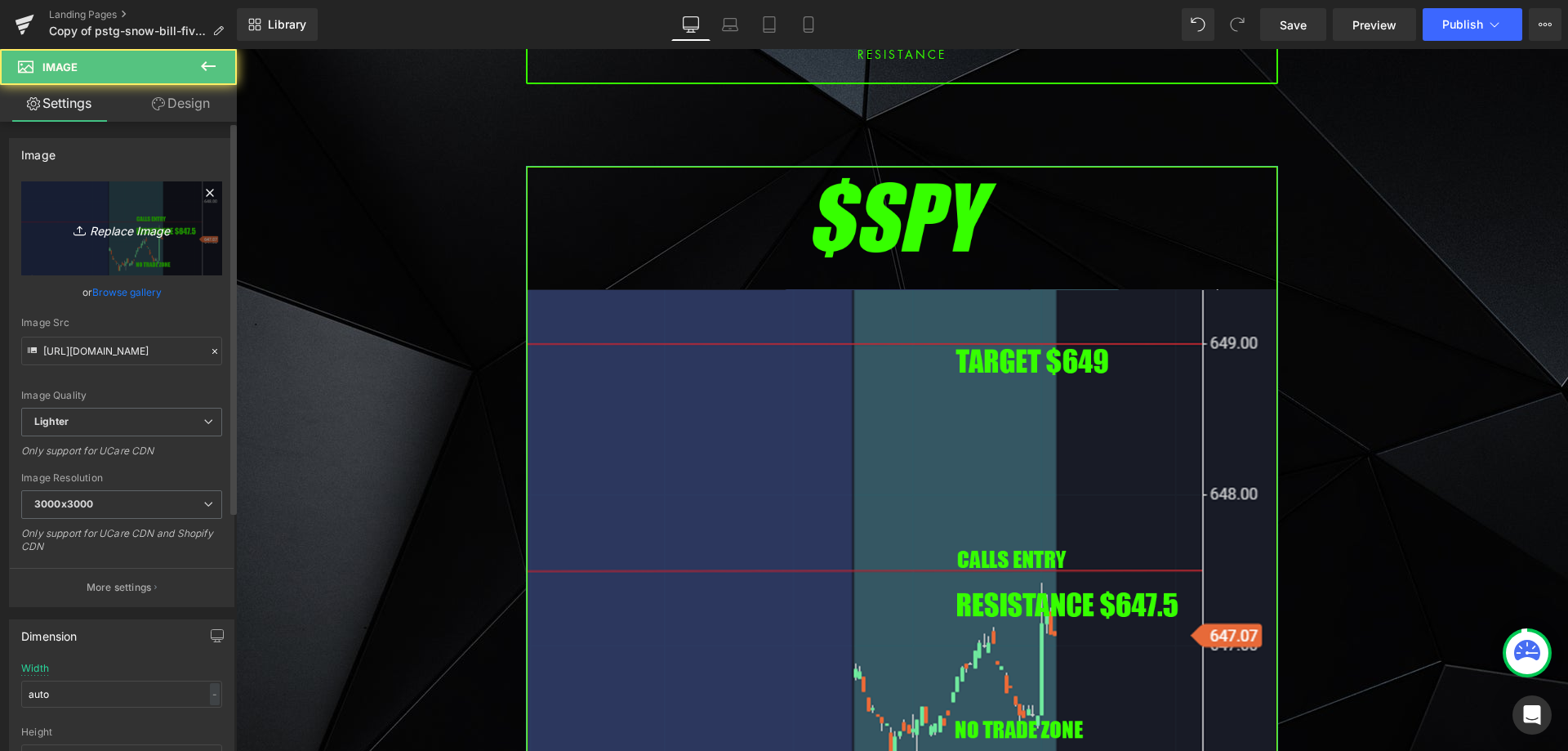
click at [92, 225] on icon "Replace Image" at bounding box center [121, 228] width 131 height 21
type input "C:\fakepath\SPY.png"
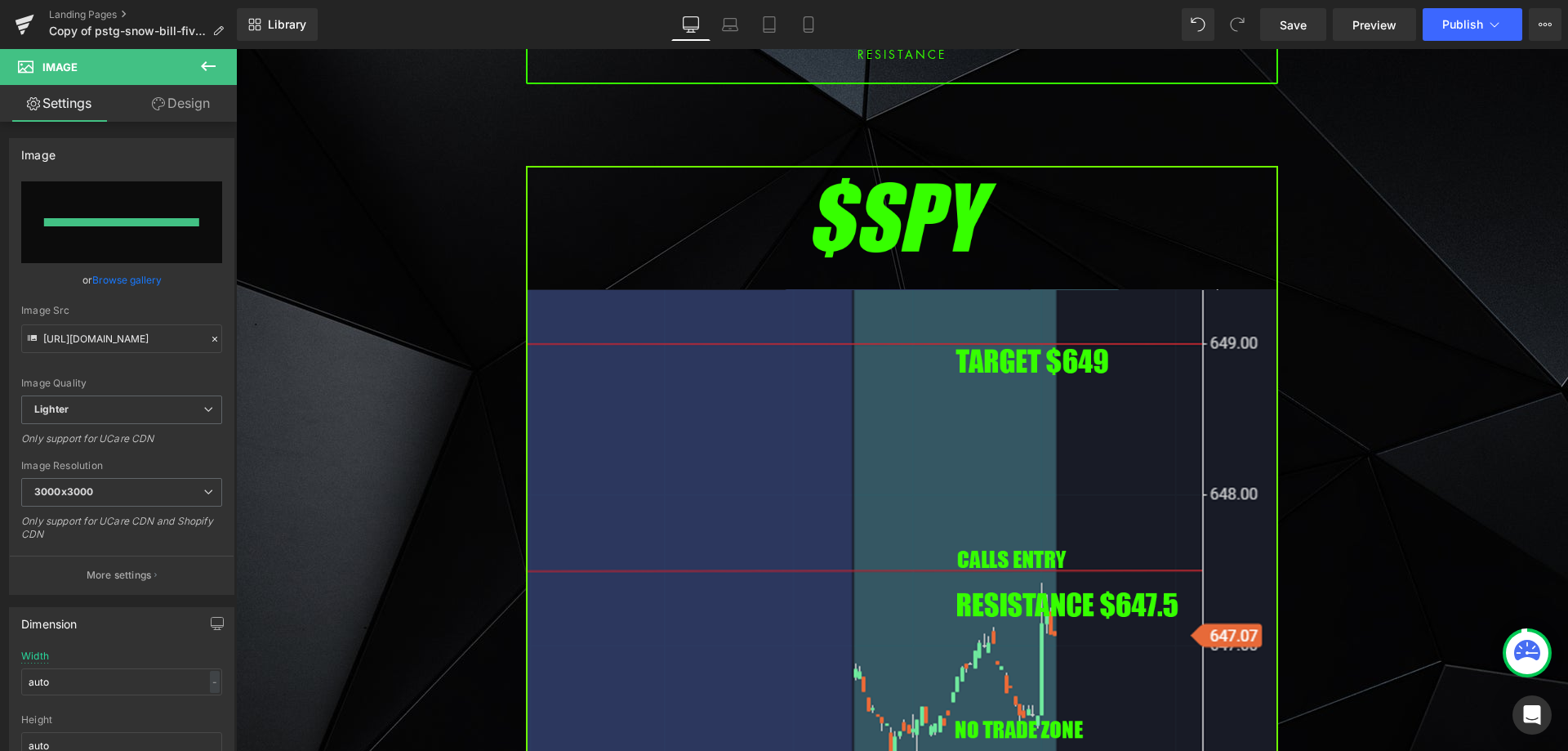
type input "[URL][DOMAIN_NAME]"
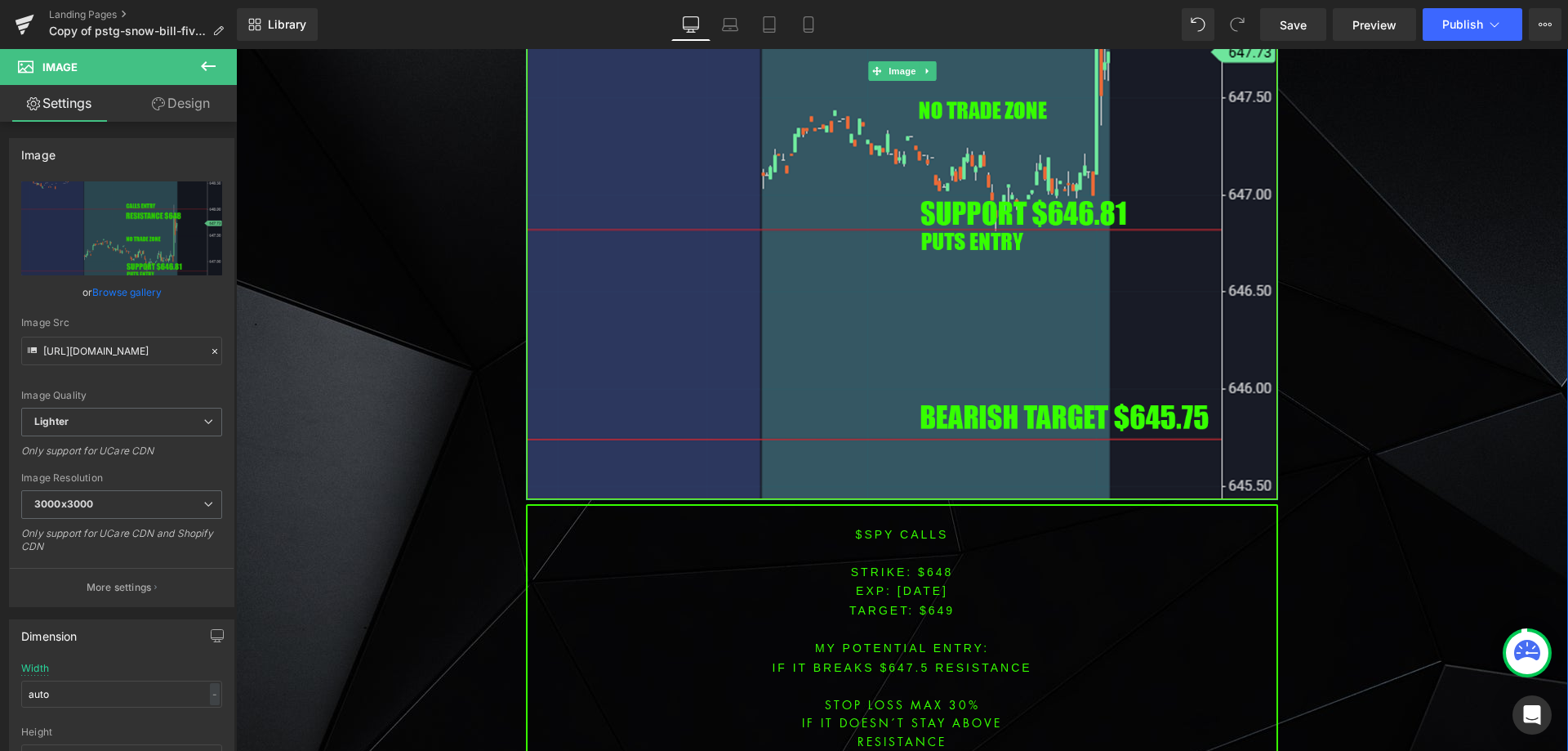
scroll to position [6534, 0]
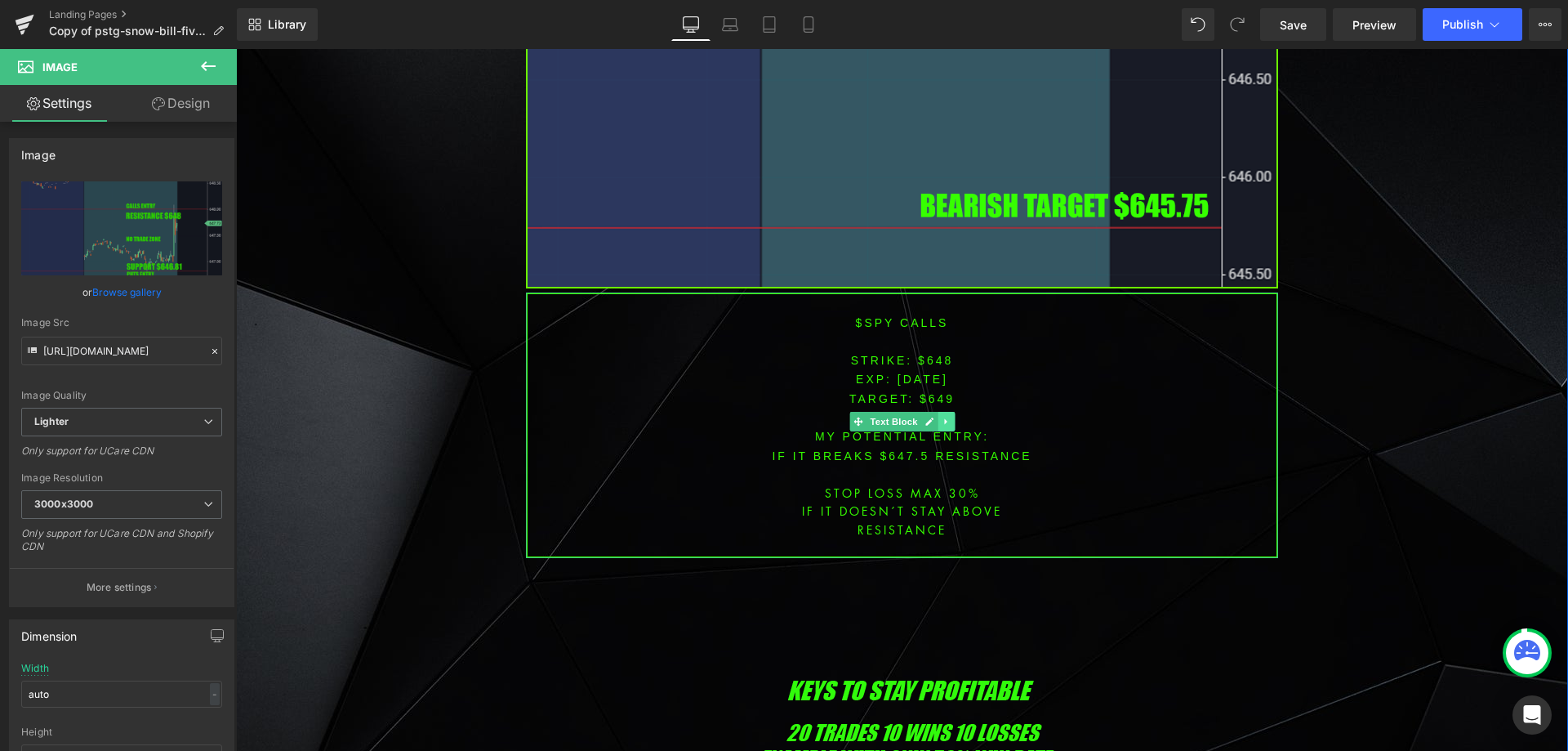
click at [942, 417] on icon at bounding box center [946, 421] width 9 height 10
click at [933, 417] on icon at bounding box center [937, 421] width 9 height 10
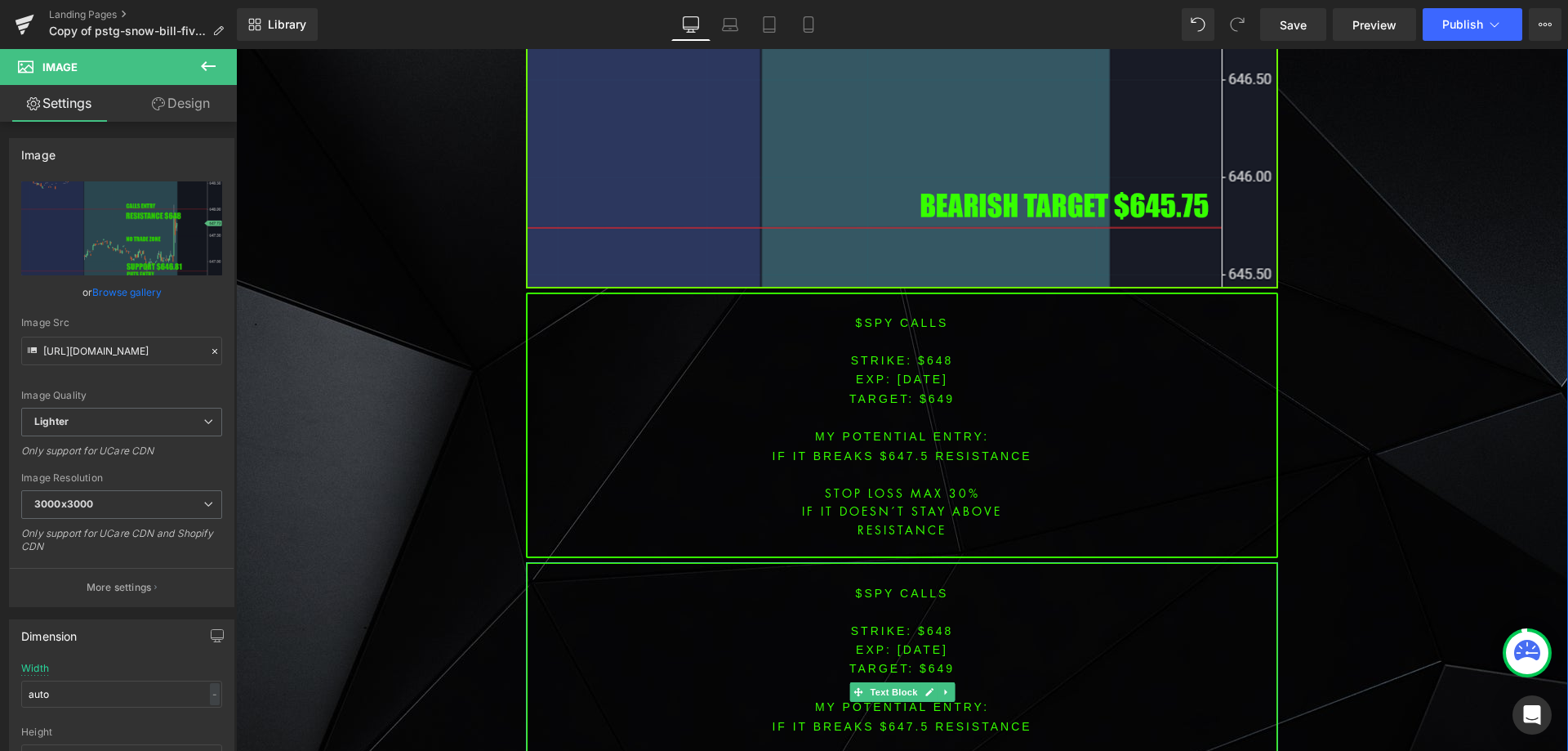
click at [924, 587] on font "$spy calls" at bounding box center [903, 593] width 93 height 13
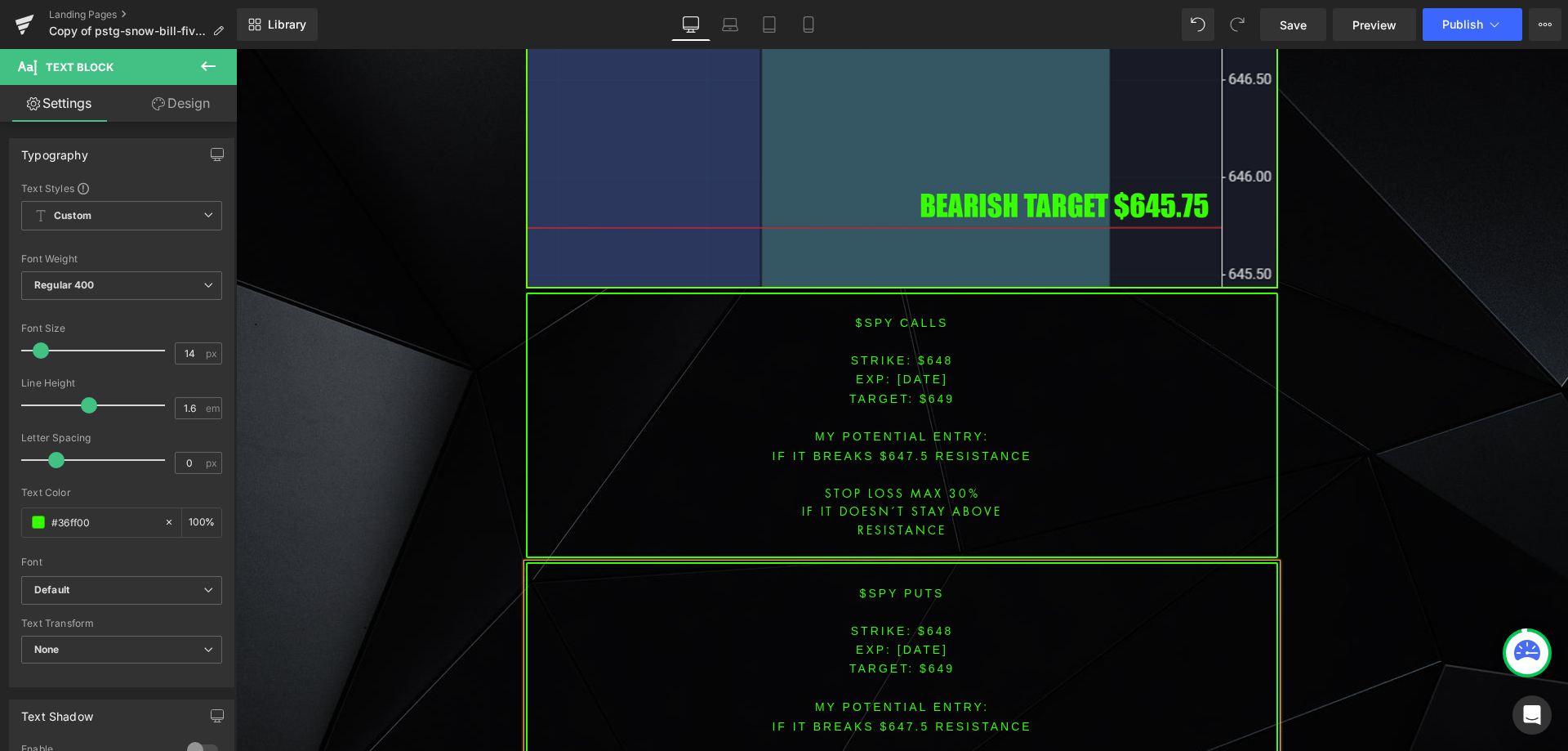
drag, startPoint x: 981, startPoint y: 405, endPoint x: 886, endPoint y: 344, distance: 112.9
click at [978, 430] on font "MY POTENTIAL ENTRY:" at bounding box center [902, 436] width 174 height 13
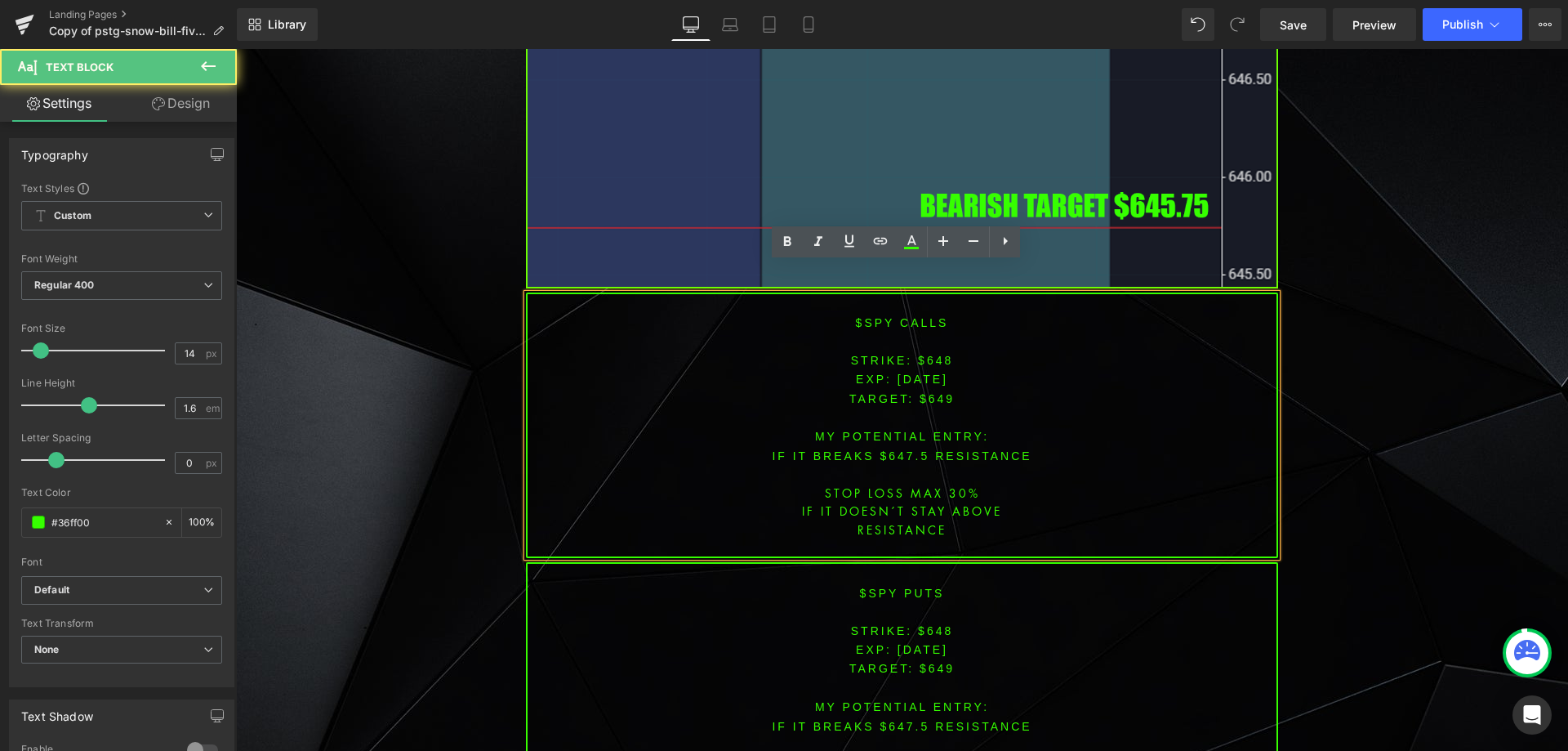
click at [897, 373] on span "[DATE]" at bounding box center [922, 379] width 51 height 13
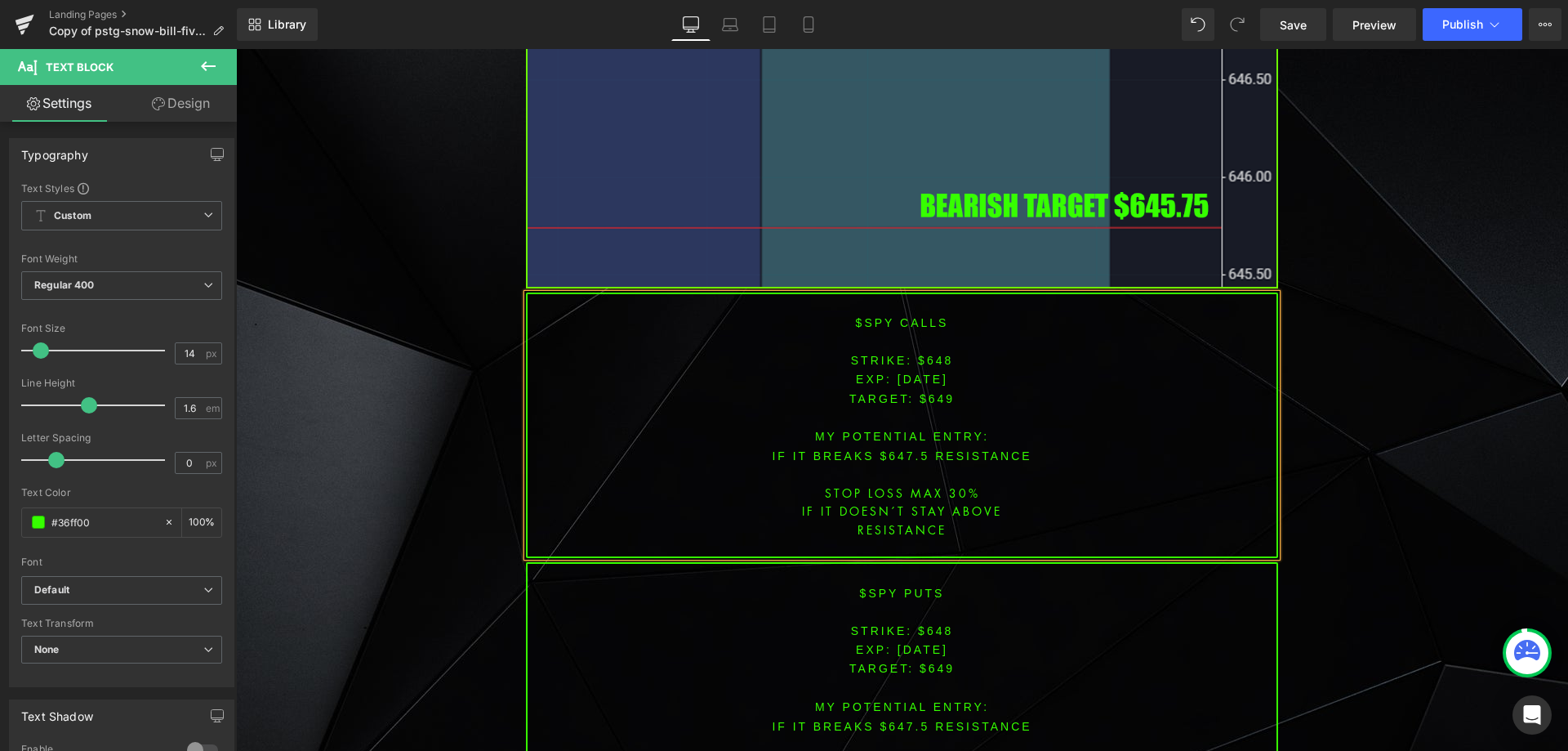
click at [927, 369] on p "EXP: [DATE]" at bounding box center [903, 378] width 749 height 19
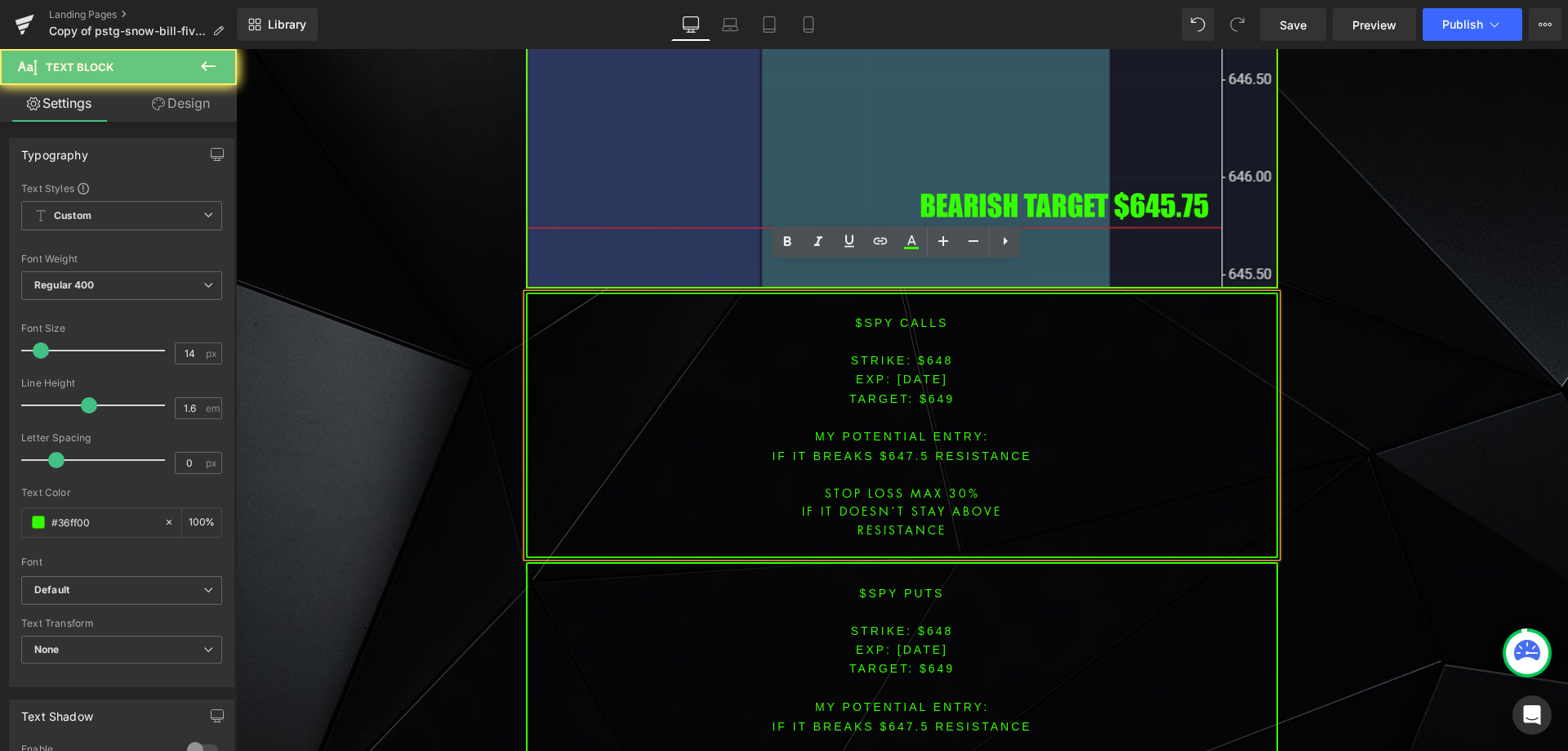
click at [927, 369] on p "EXP: [DATE]" at bounding box center [903, 378] width 749 height 19
click at [929, 354] on font "STRIKE: $648" at bounding box center [902, 360] width 103 height 13
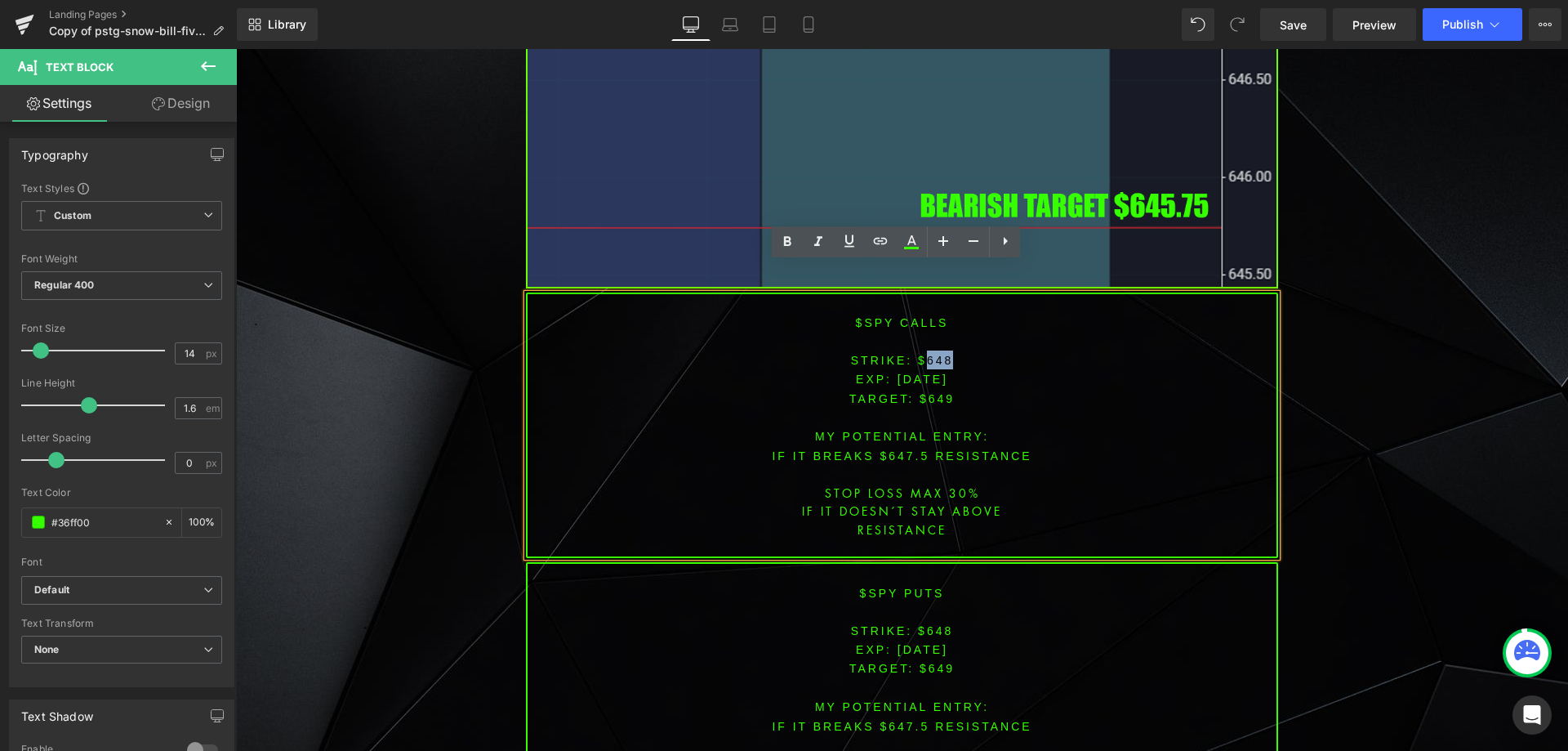
click at [929, 354] on font "STRIKE: $648" at bounding box center [902, 360] width 103 height 13
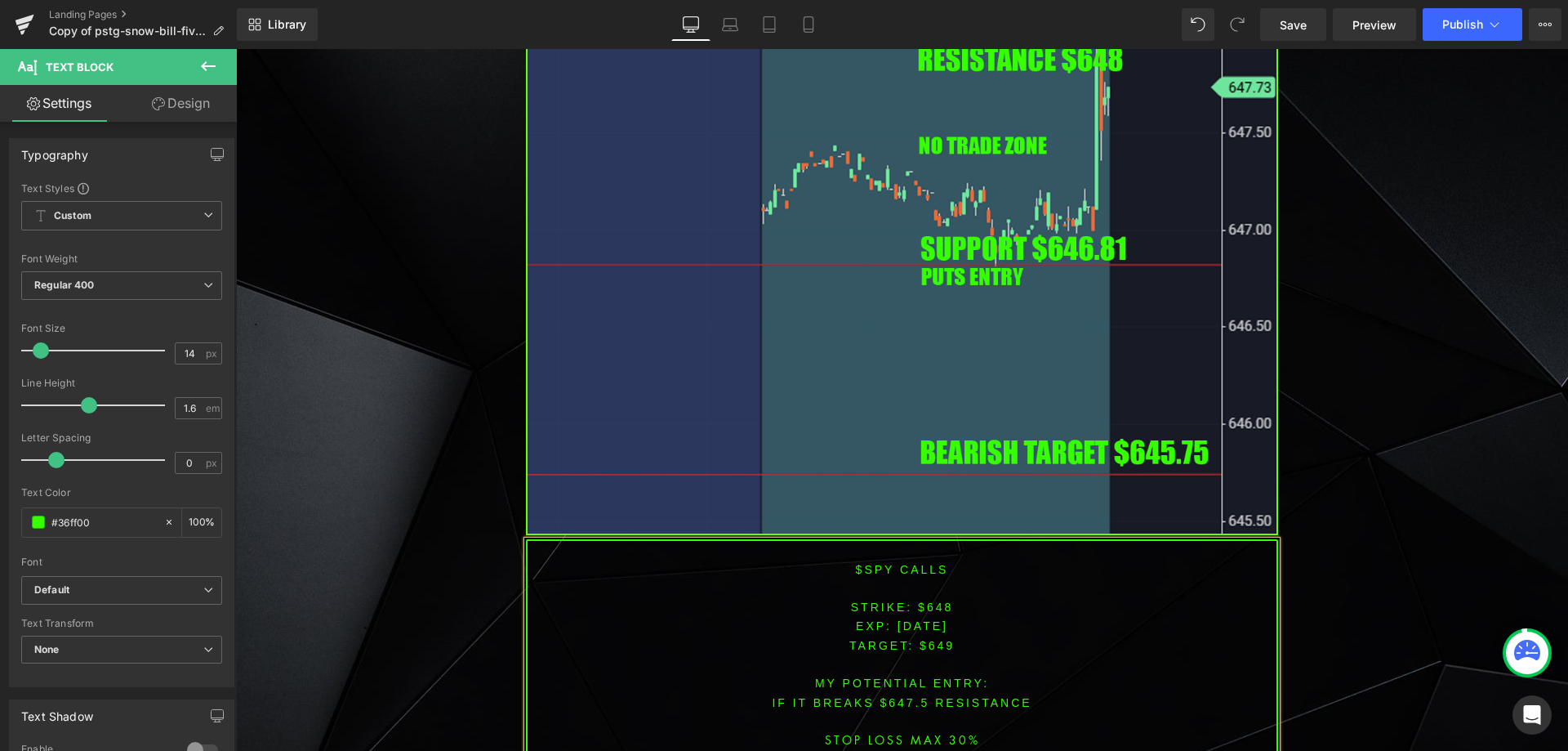
scroll to position [6371, 0]
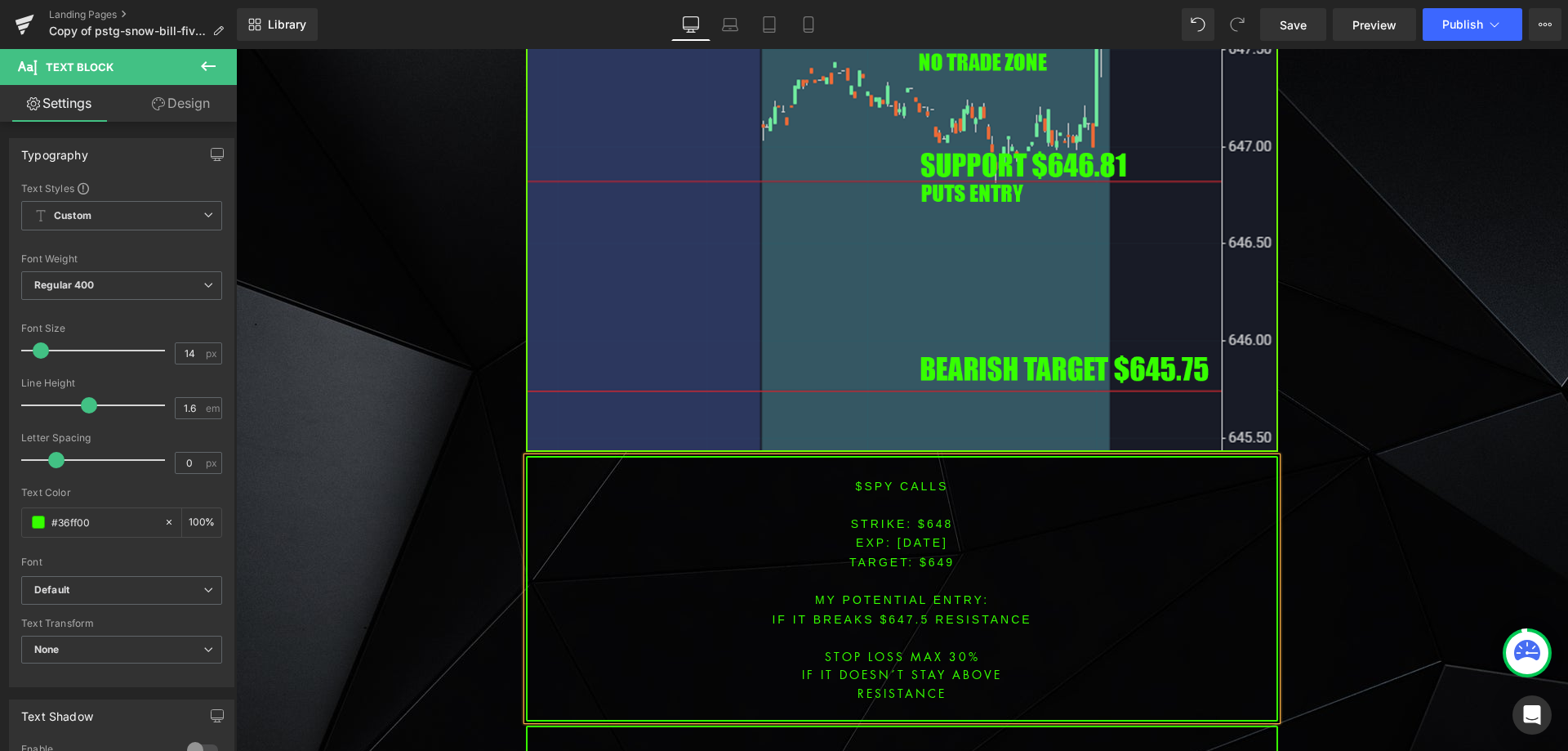
click at [926, 556] on span "TARGET: $649" at bounding box center [902, 562] width 105 height 13
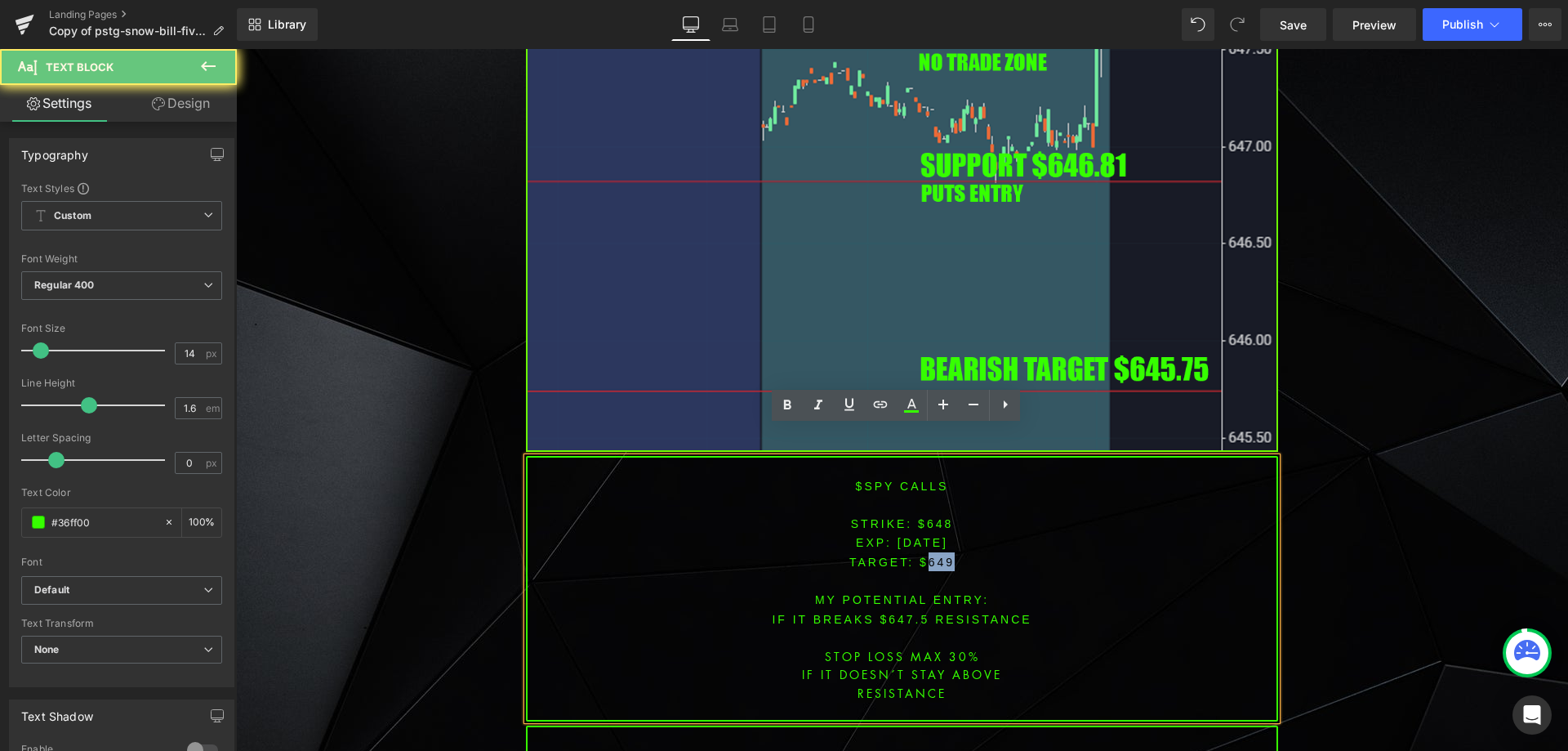
click at [926, 556] on span "TARGET: $649" at bounding box center [902, 562] width 105 height 13
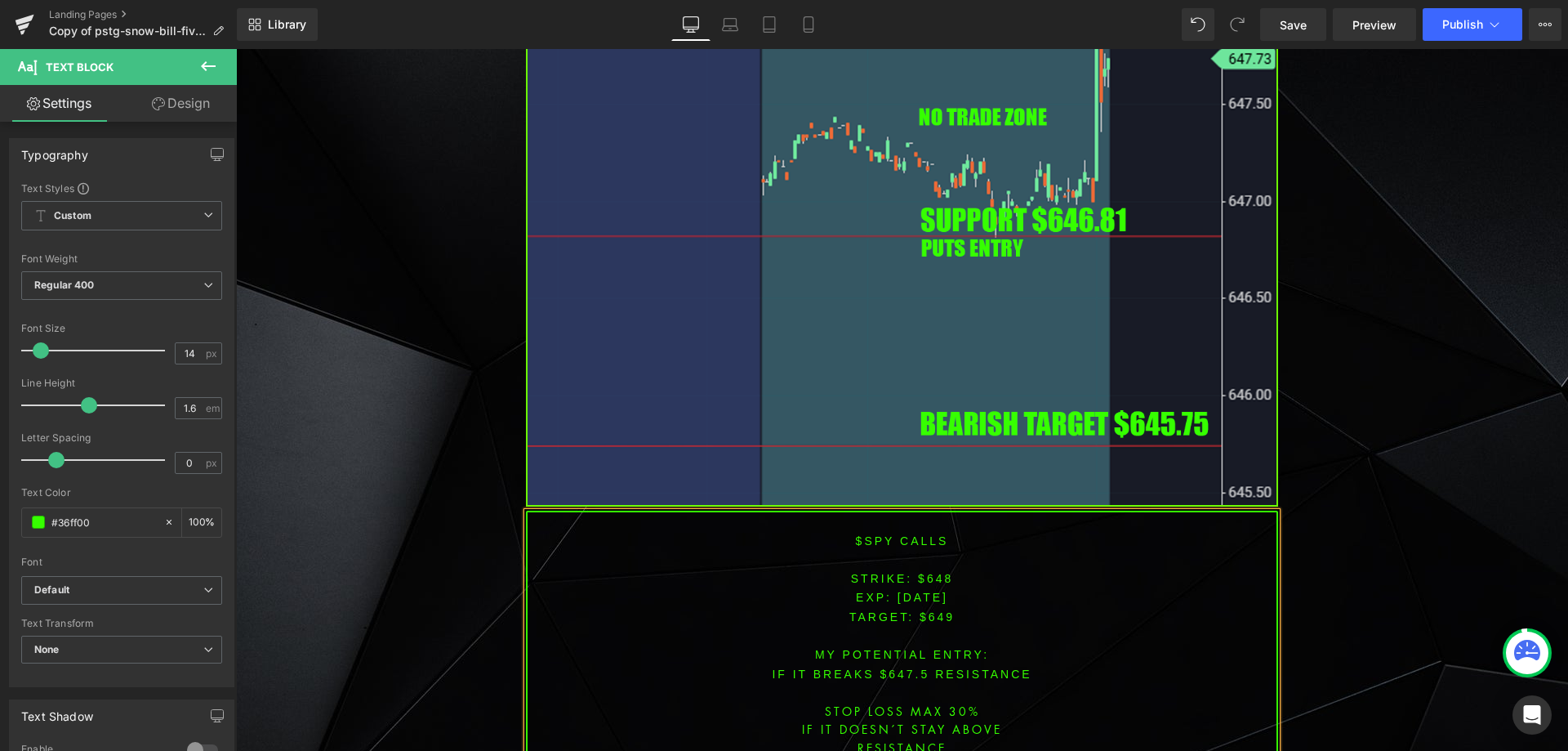
scroll to position [6401, 0]
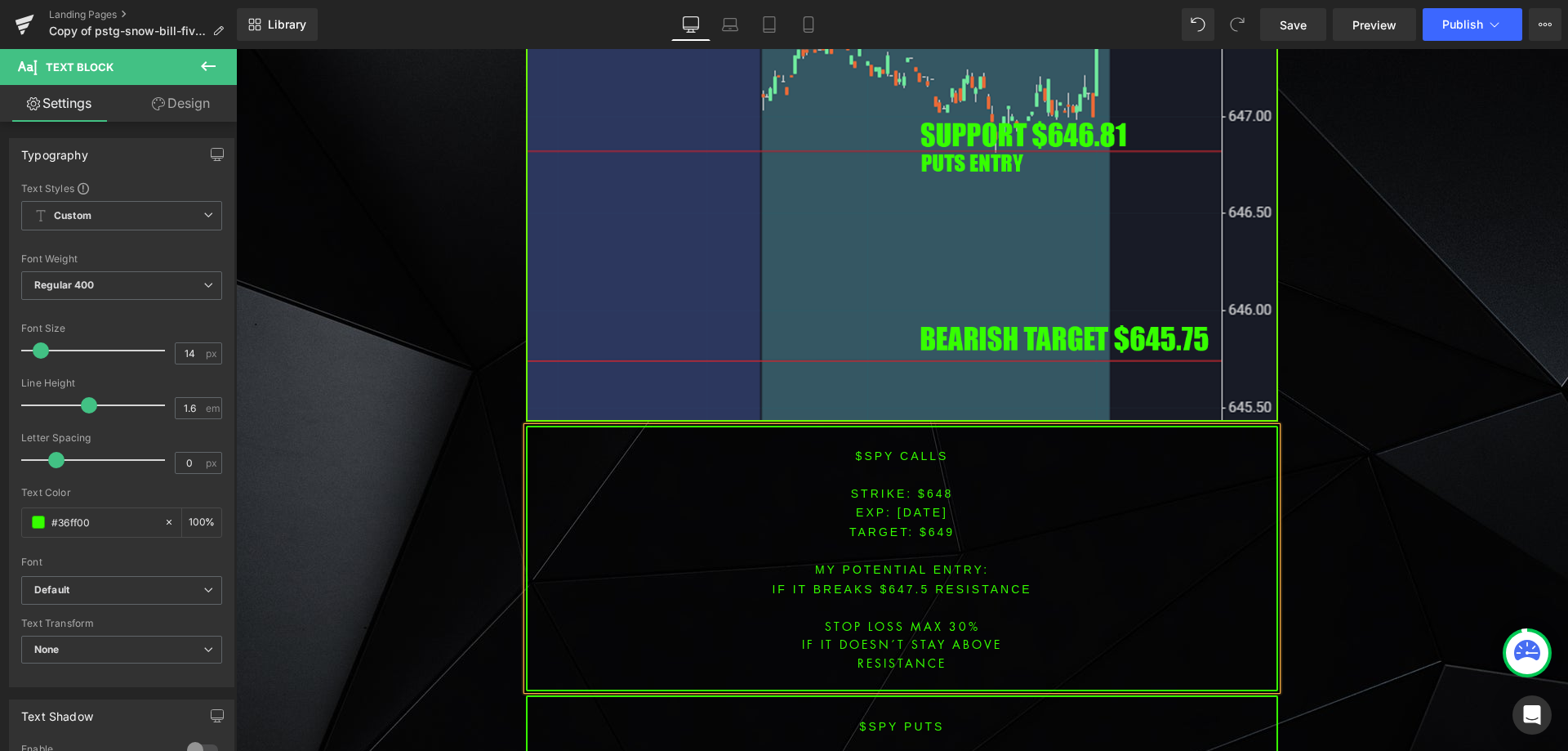
click at [897, 582] on font "IF IT breaks $647.5 resistance" at bounding box center [901, 589] width 260 height 13
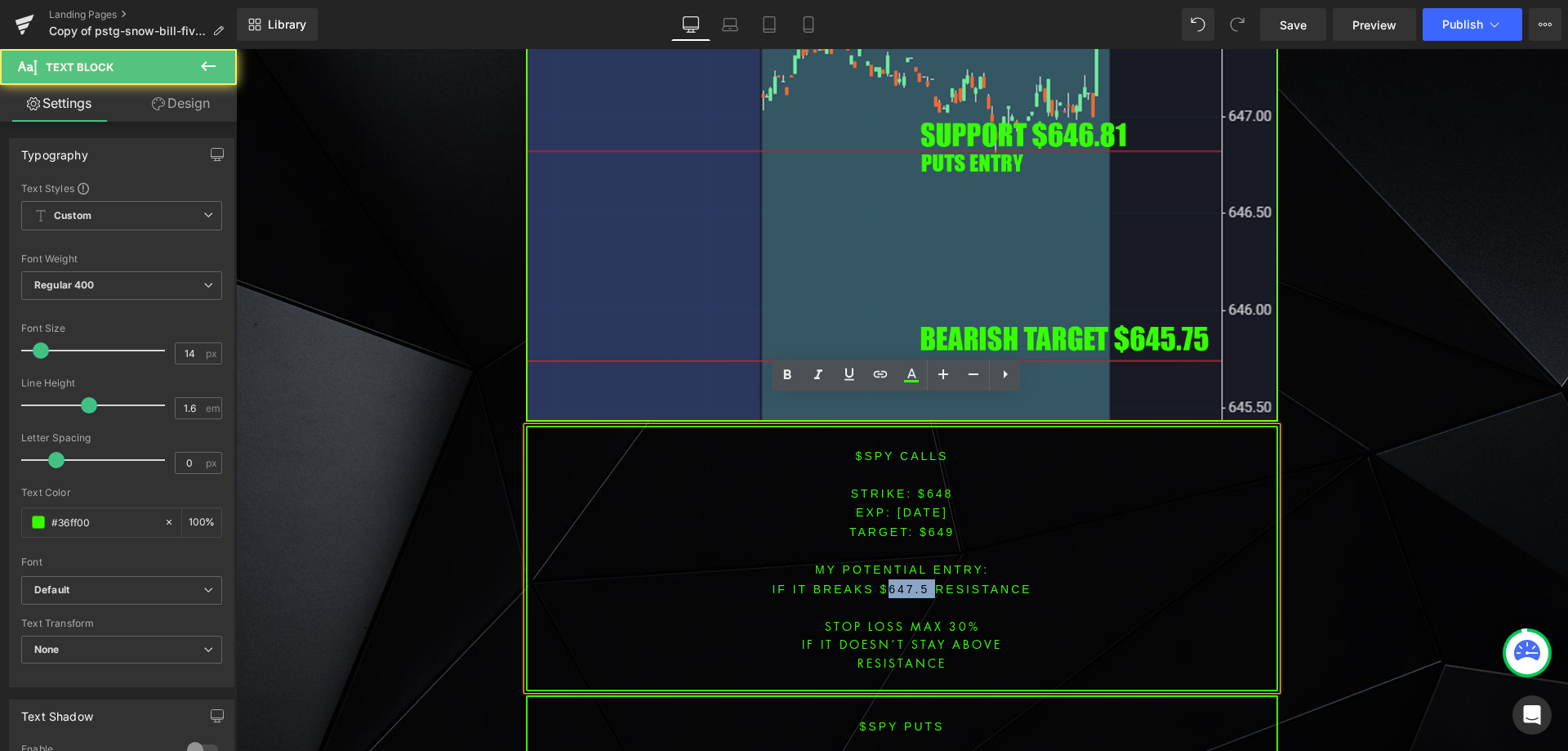
click at [897, 582] on font "IF IT breaks $647.5 resistance" at bounding box center [901, 589] width 260 height 13
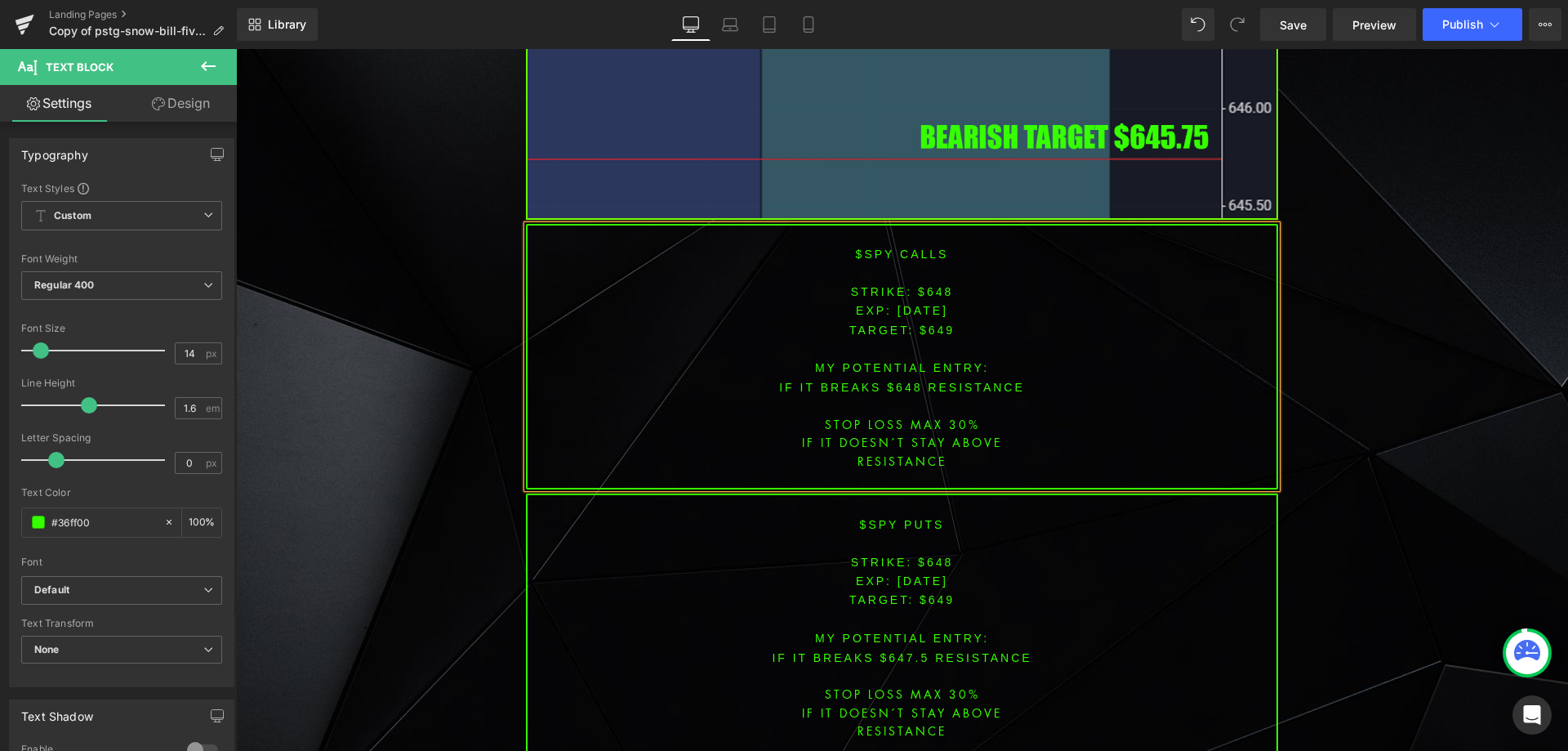
scroll to position [6864, 0]
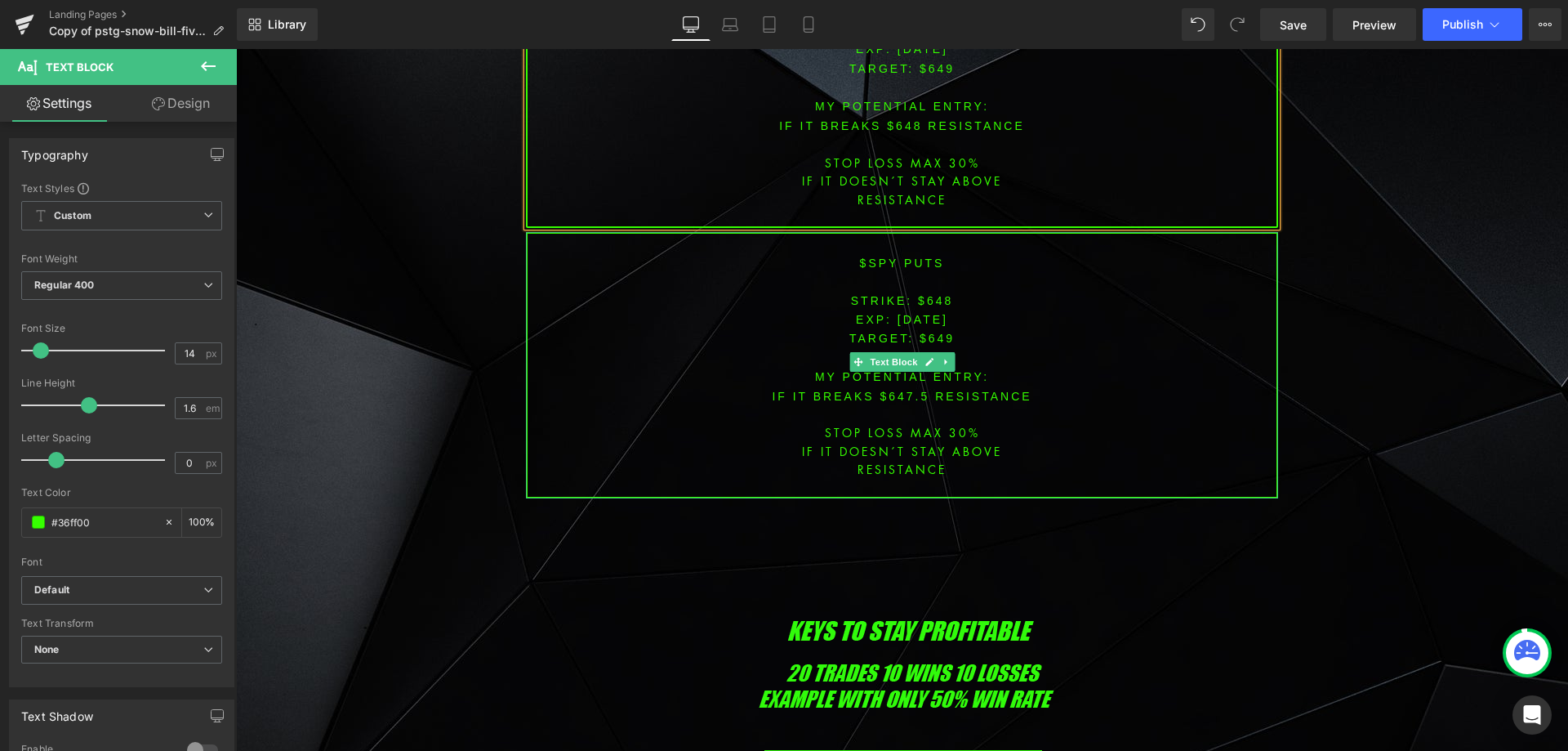
drag, startPoint x: 874, startPoint y: 284, endPoint x: 887, endPoint y: 285, distance: 13.0
click at [892, 313] on font at bounding box center [895, 319] width 5 height 13
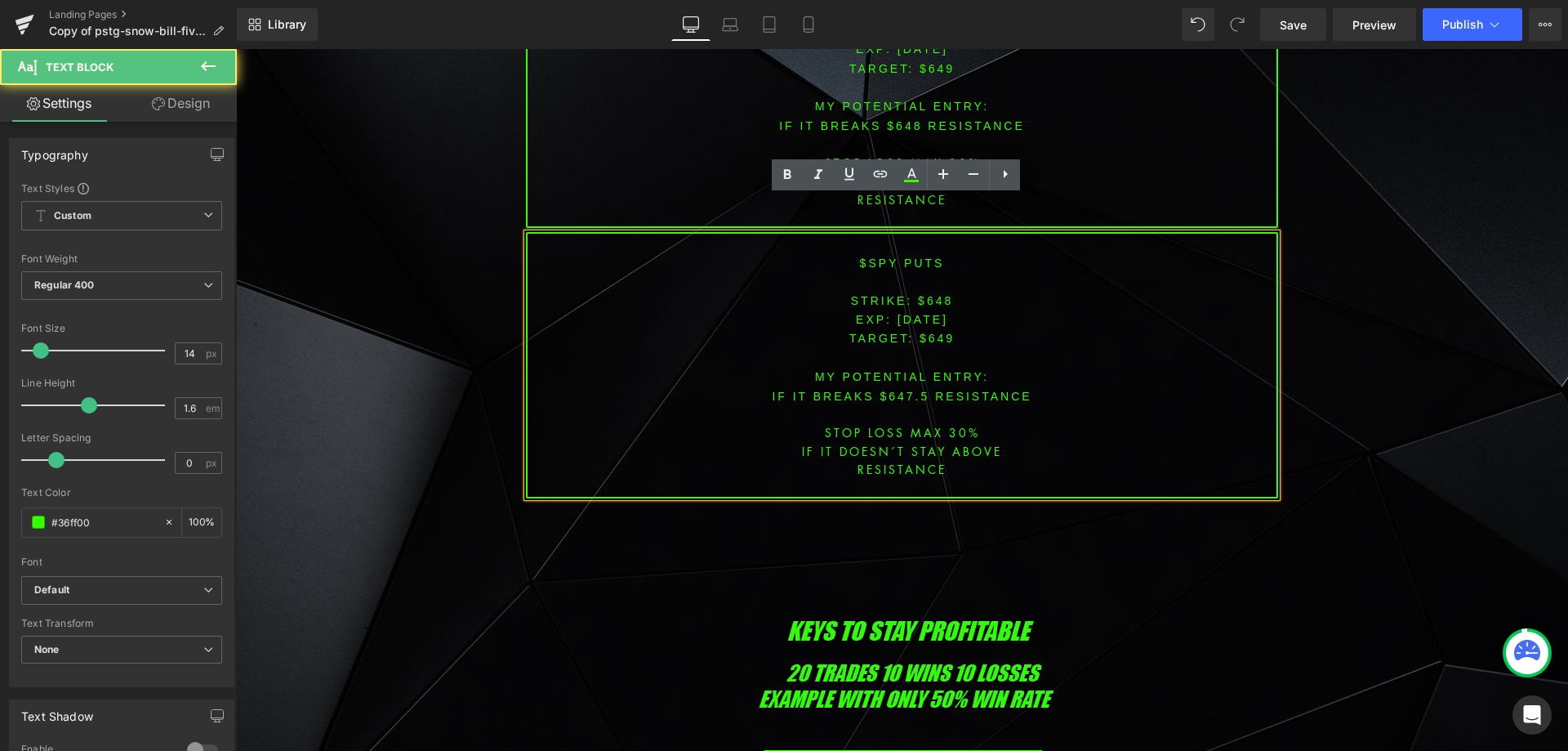
click at [897, 313] on span "[DATE]" at bounding box center [922, 319] width 51 height 13
drag, startPoint x: 887, startPoint y: 285, endPoint x: 887, endPoint y: 294, distance: 9.0
click at [897, 313] on span "[DATE]" at bounding box center [922, 319] width 51 height 13
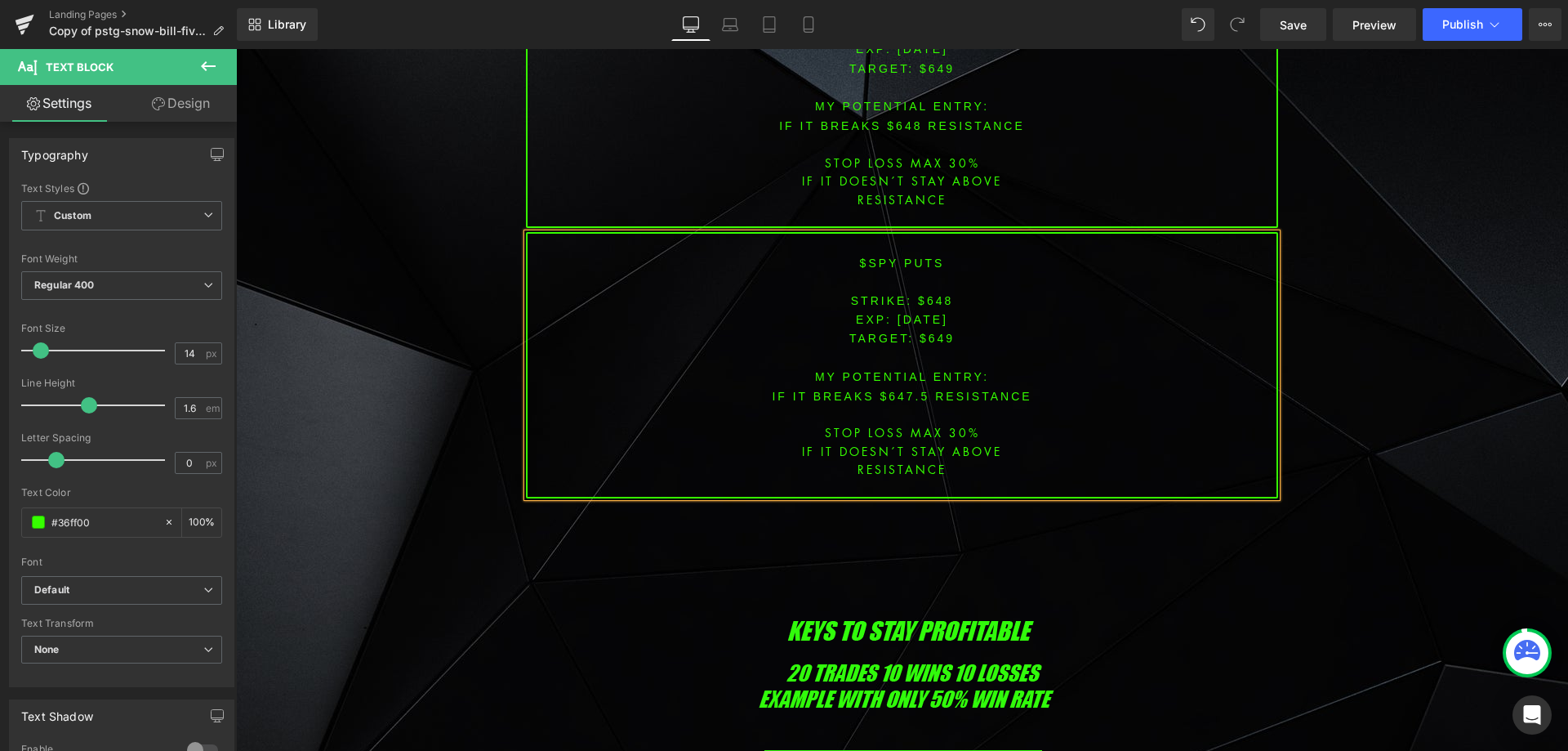
click at [928, 313] on span "[DATE]" at bounding box center [922, 319] width 51 height 13
click at [936, 294] on font "STRIKE: $648" at bounding box center [902, 301] width 103 height 13
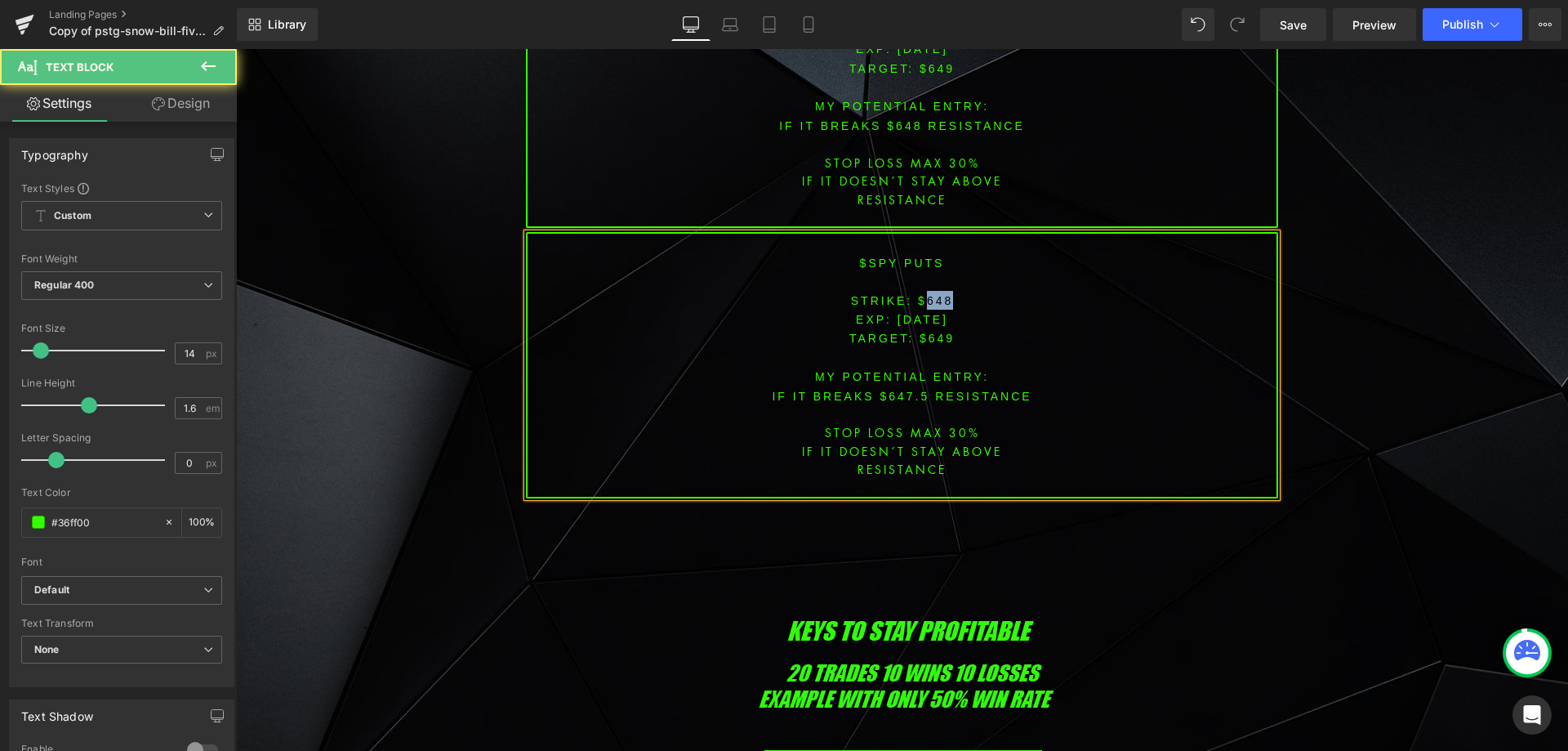
click at [936, 294] on font "STRIKE: $648" at bounding box center [902, 301] width 103 height 13
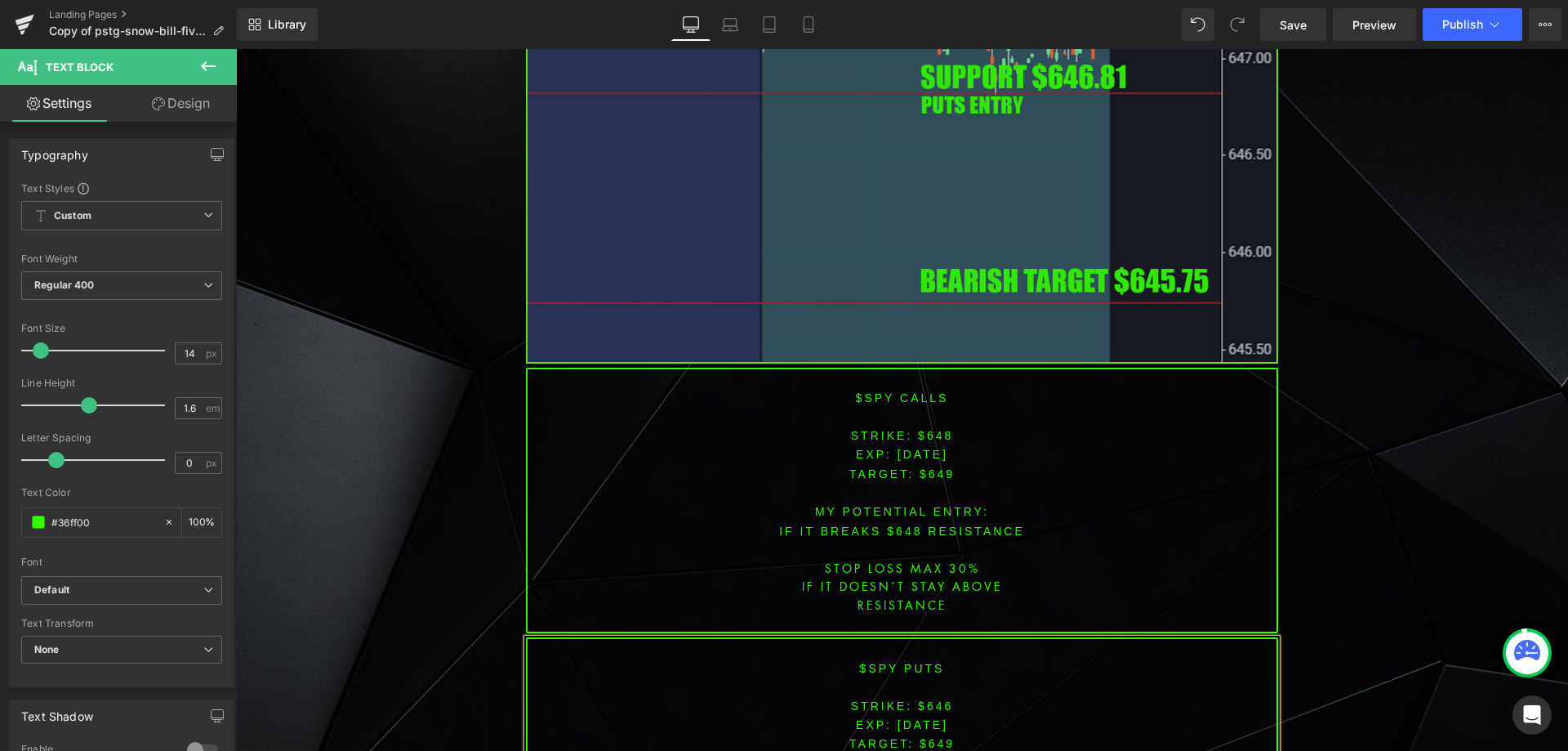
scroll to position [6466, 0]
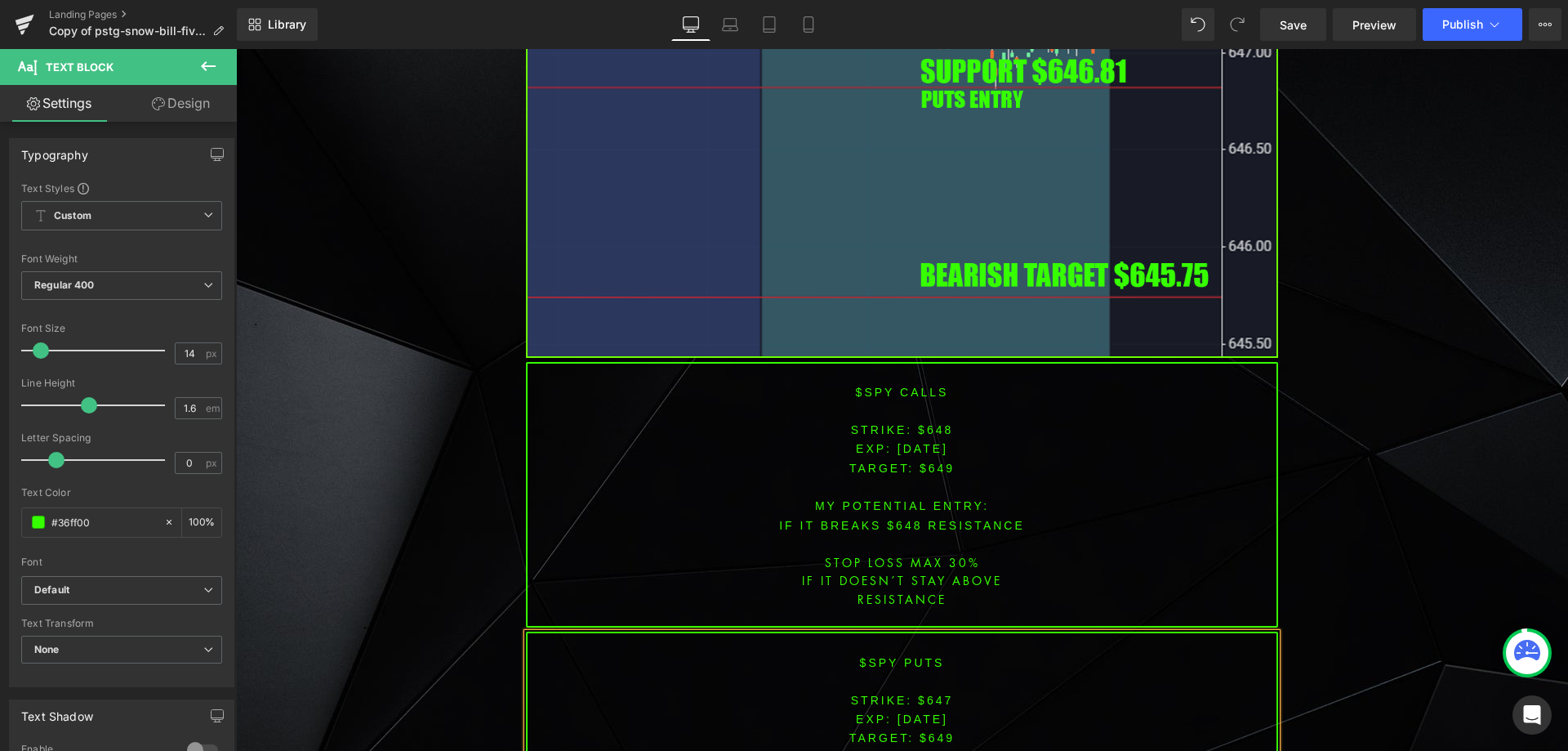
click at [937, 731] on span "TARGET: $649" at bounding box center [902, 738] width 105 height 13
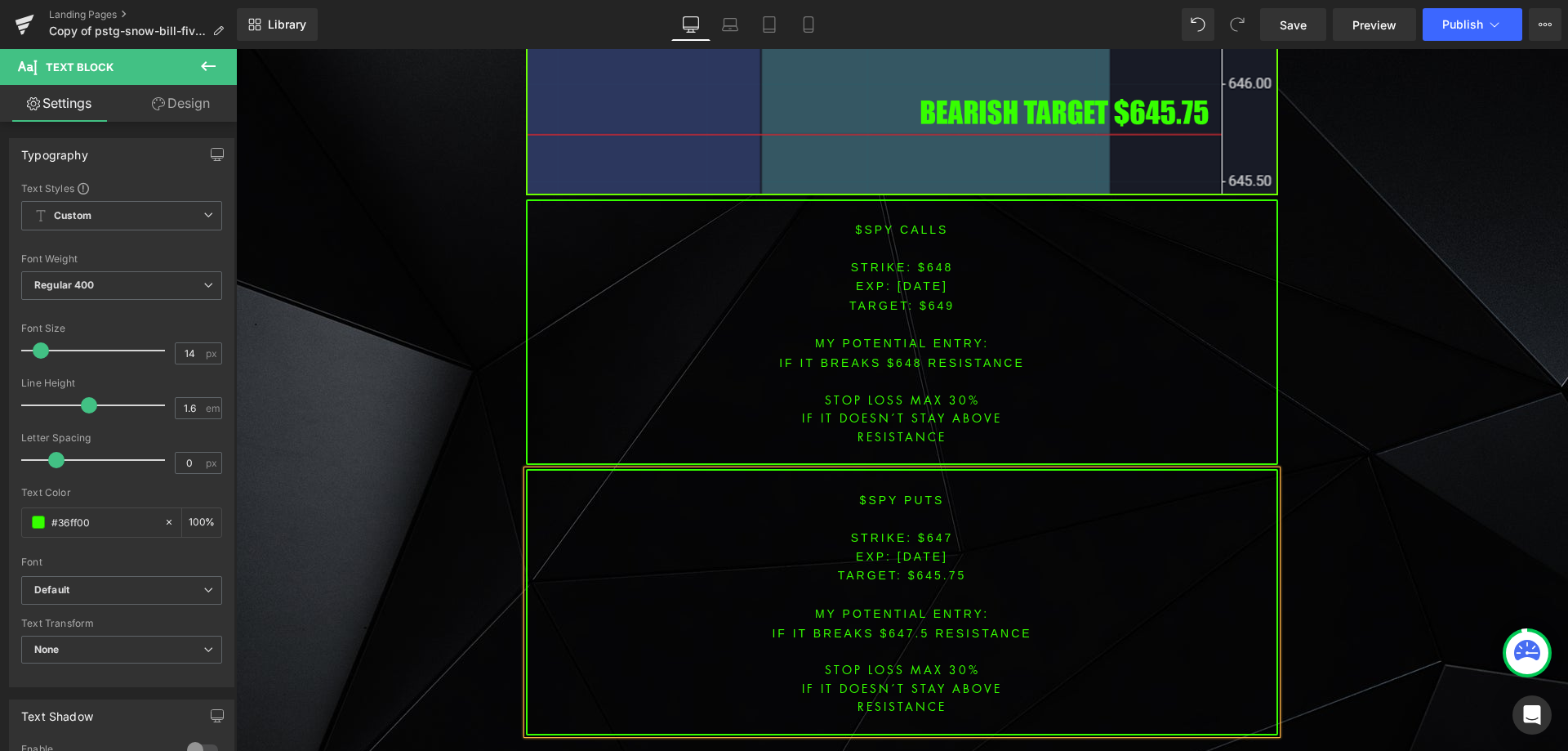
scroll to position [6629, 0]
click at [889, 626] on font "IF IT breaks $647.5 resistance" at bounding box center [901, 632] width 260 height 13
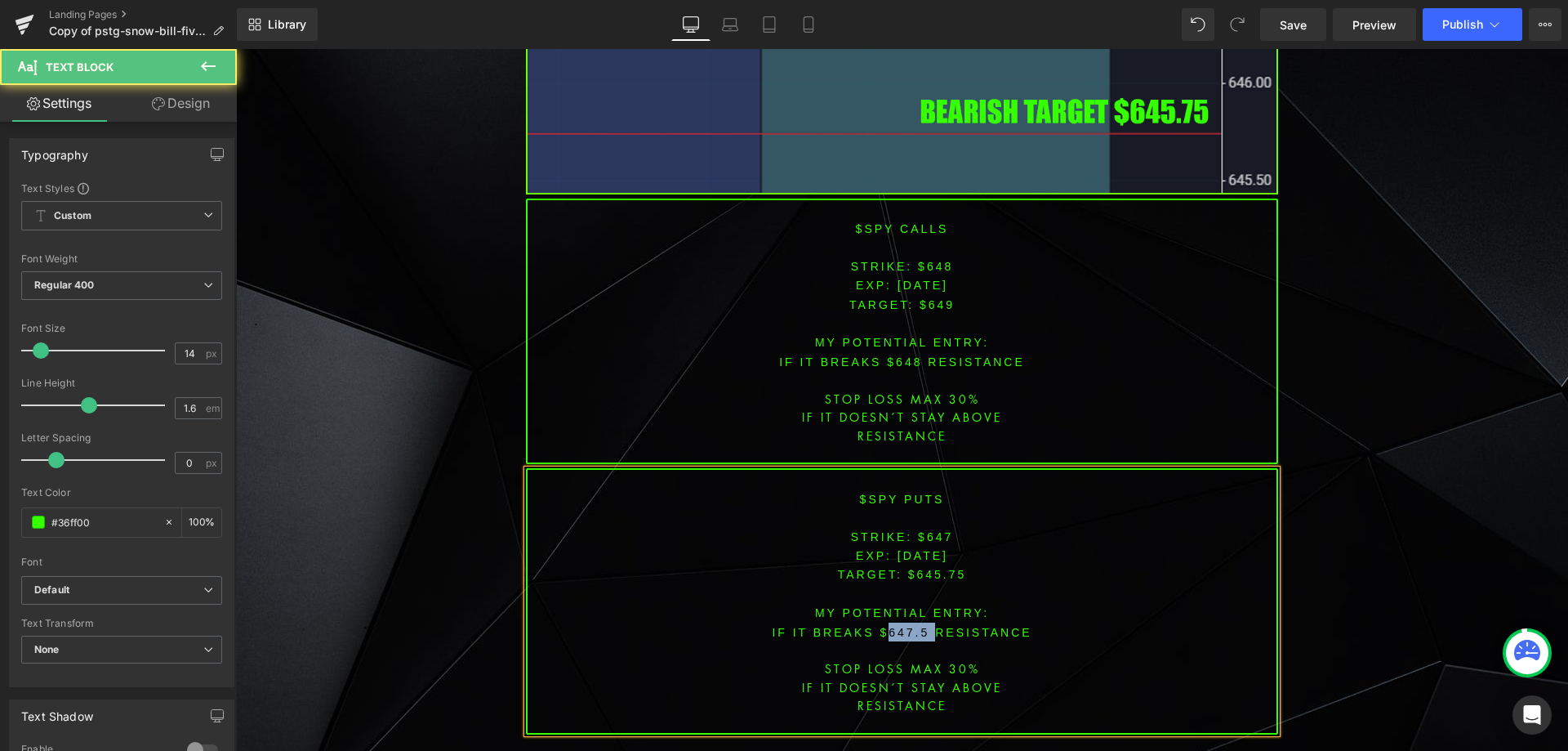
click at [889, 626] on font "IF IT breaks $647.5 resistance" at bounding box center [901, 632] width 260 height 13
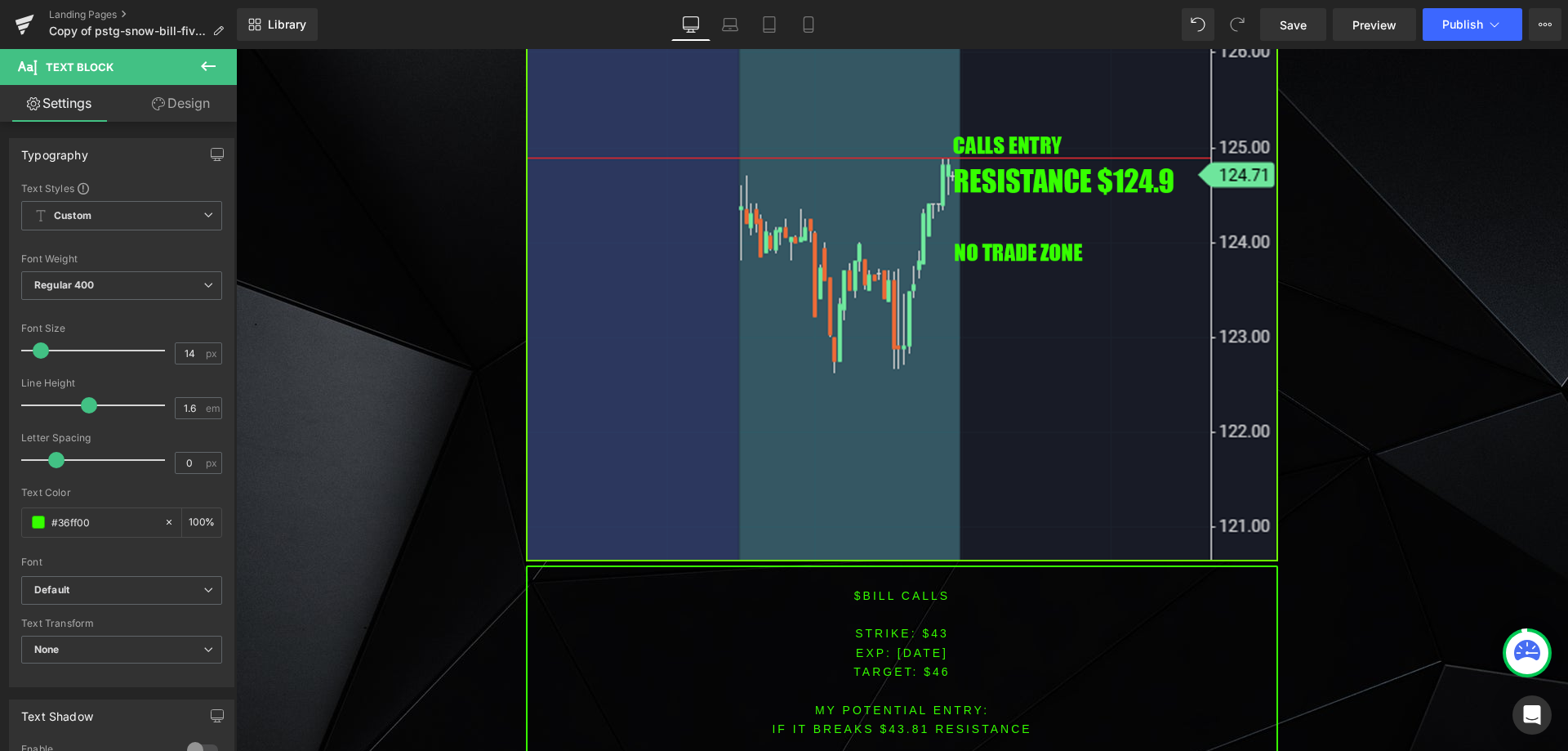
scroll to position [5250, 0]
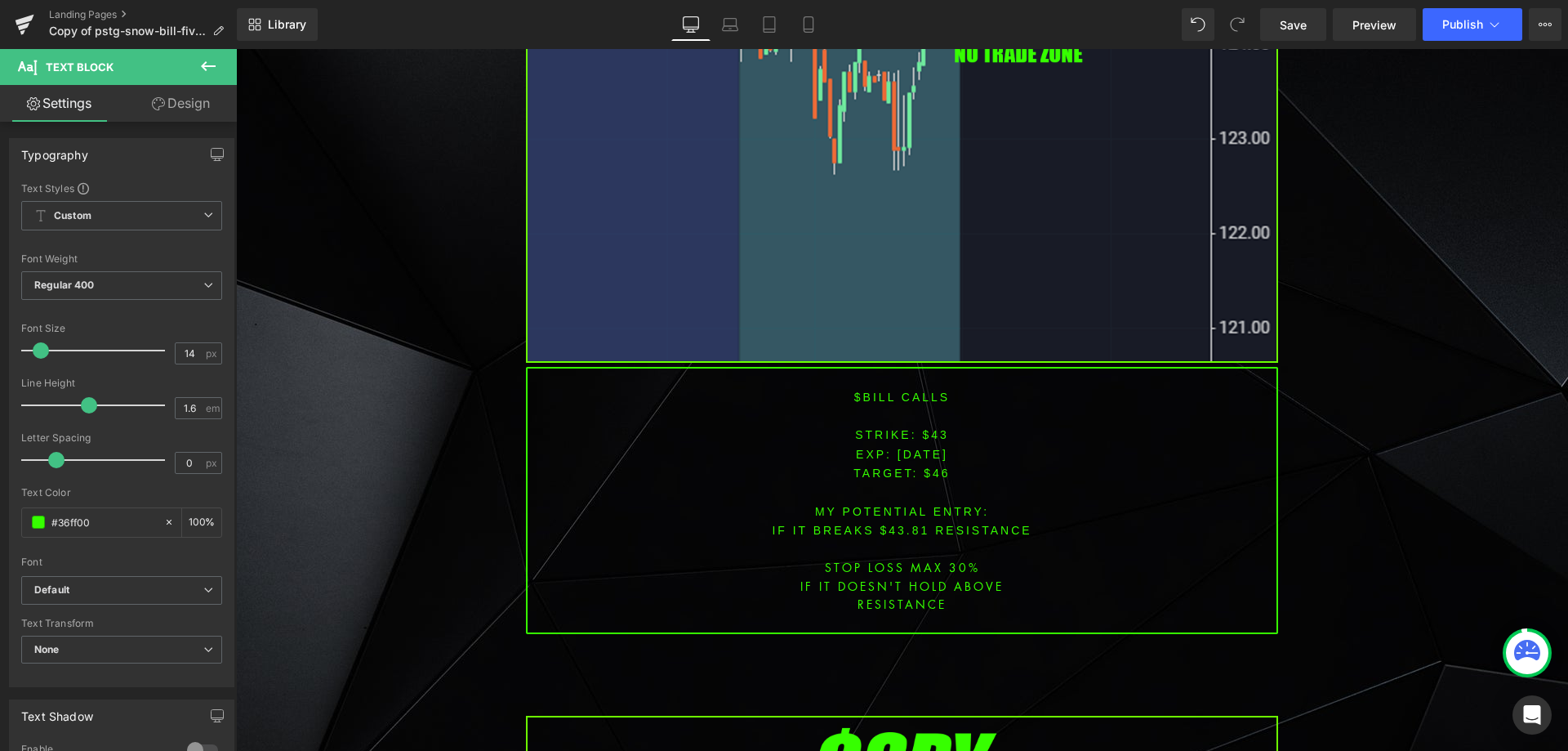
click at [869, 391] on font "$bill CALLS" at bounding box center [902, 397] width 95 height 13
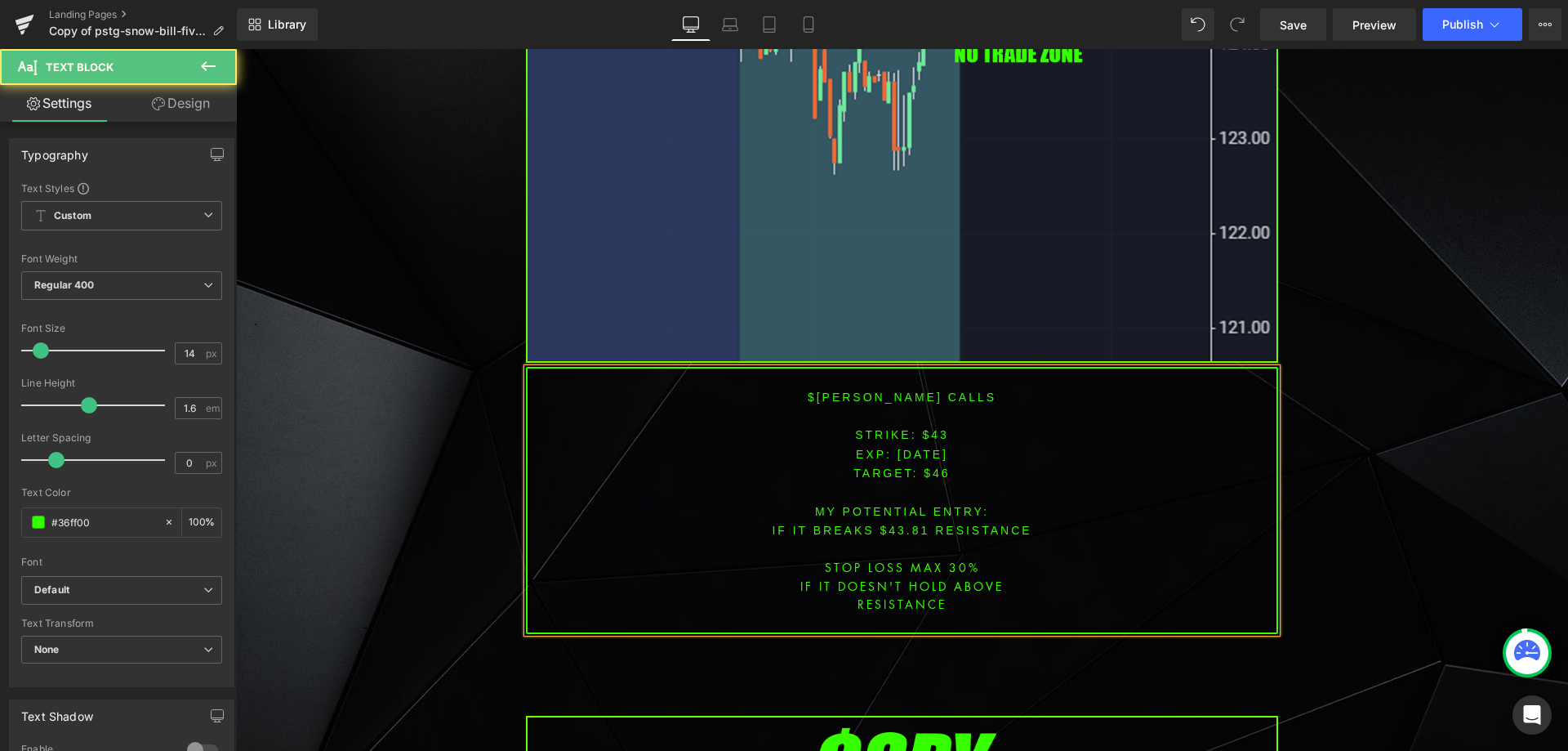
click at [926, 428] on font "STRIKE: $43" at bounding box center [902, 434] width 94 height 13
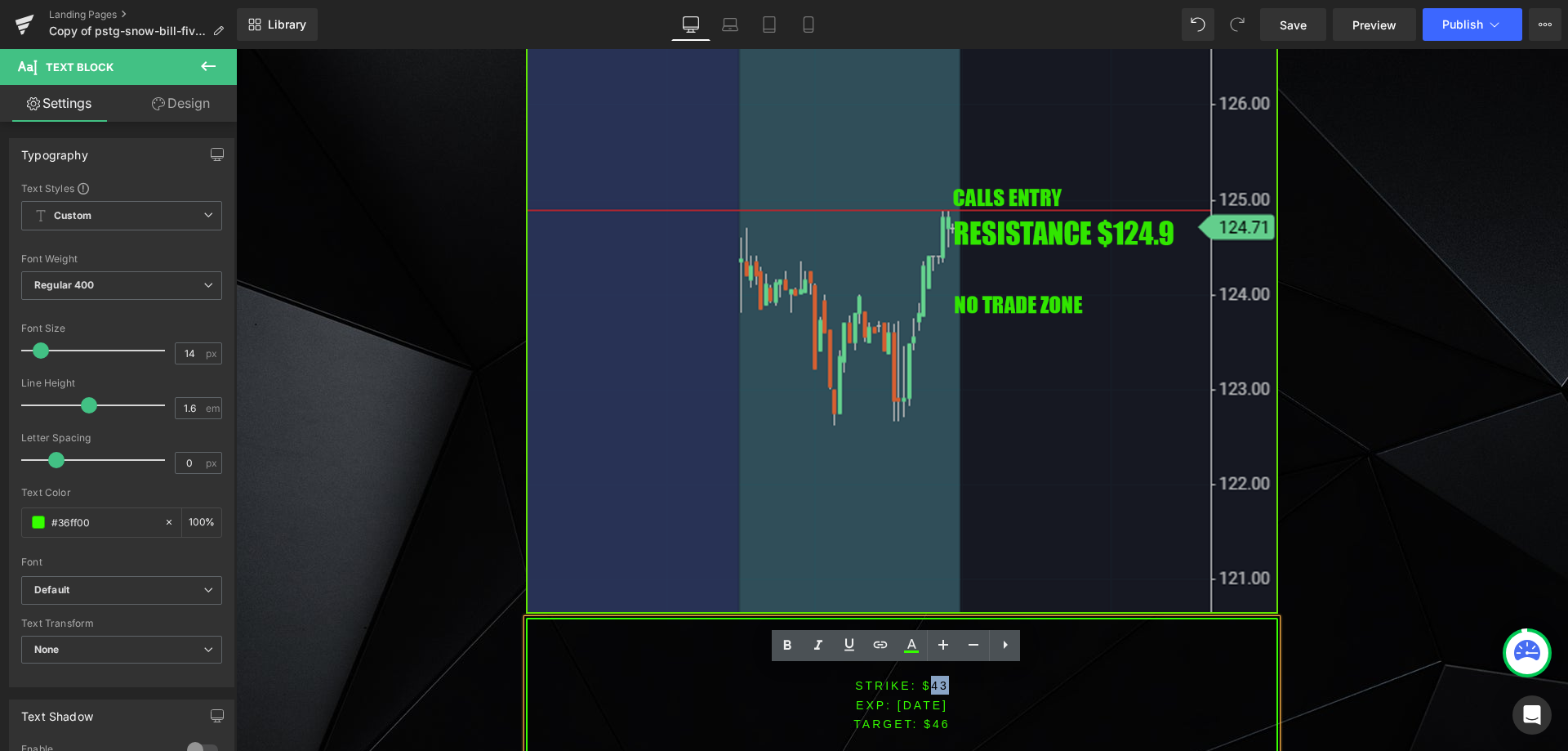
scroll to position [5005, 0]
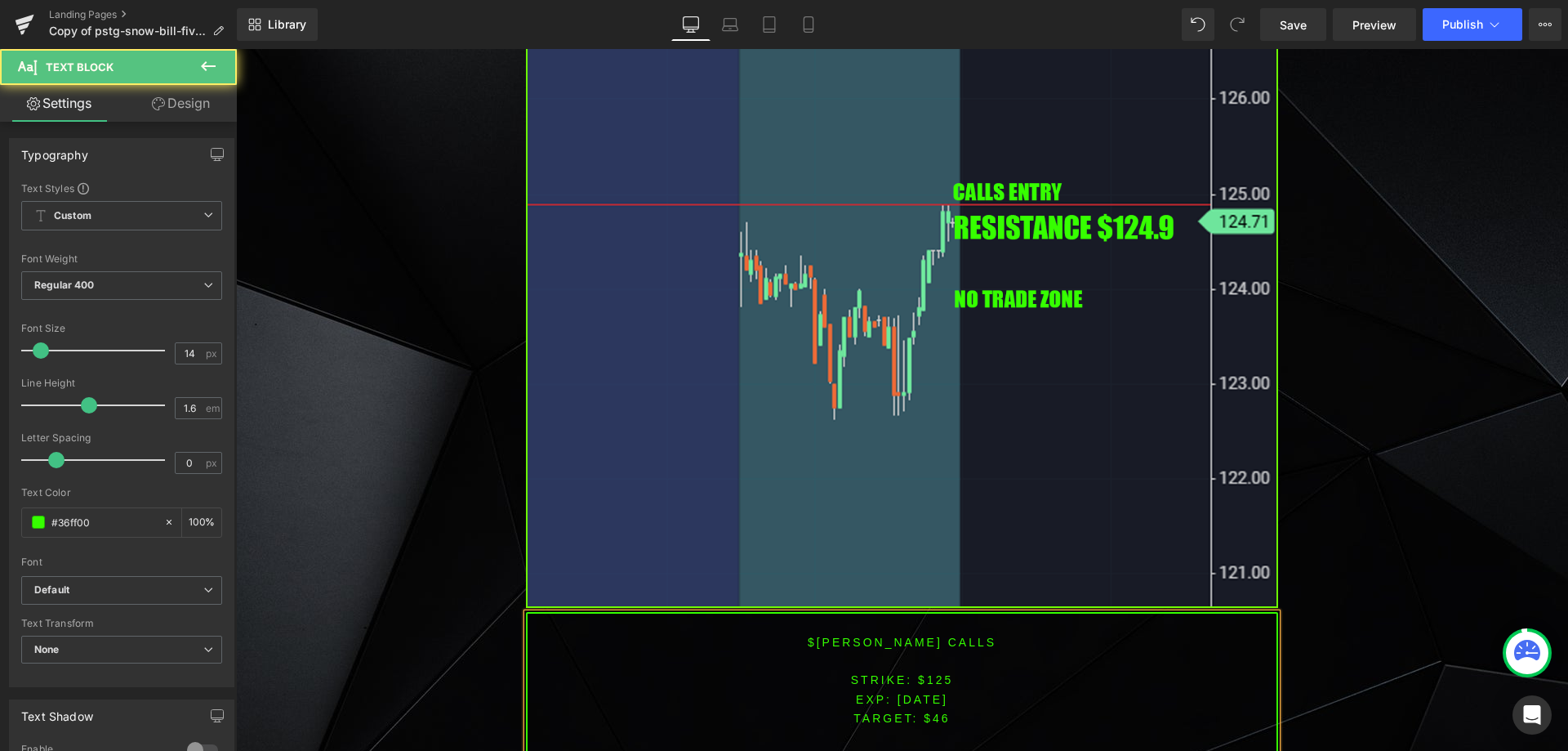
click at [932, 712] on span "TARGET: $46" at bounding box center [902, 718] width 96 height 13
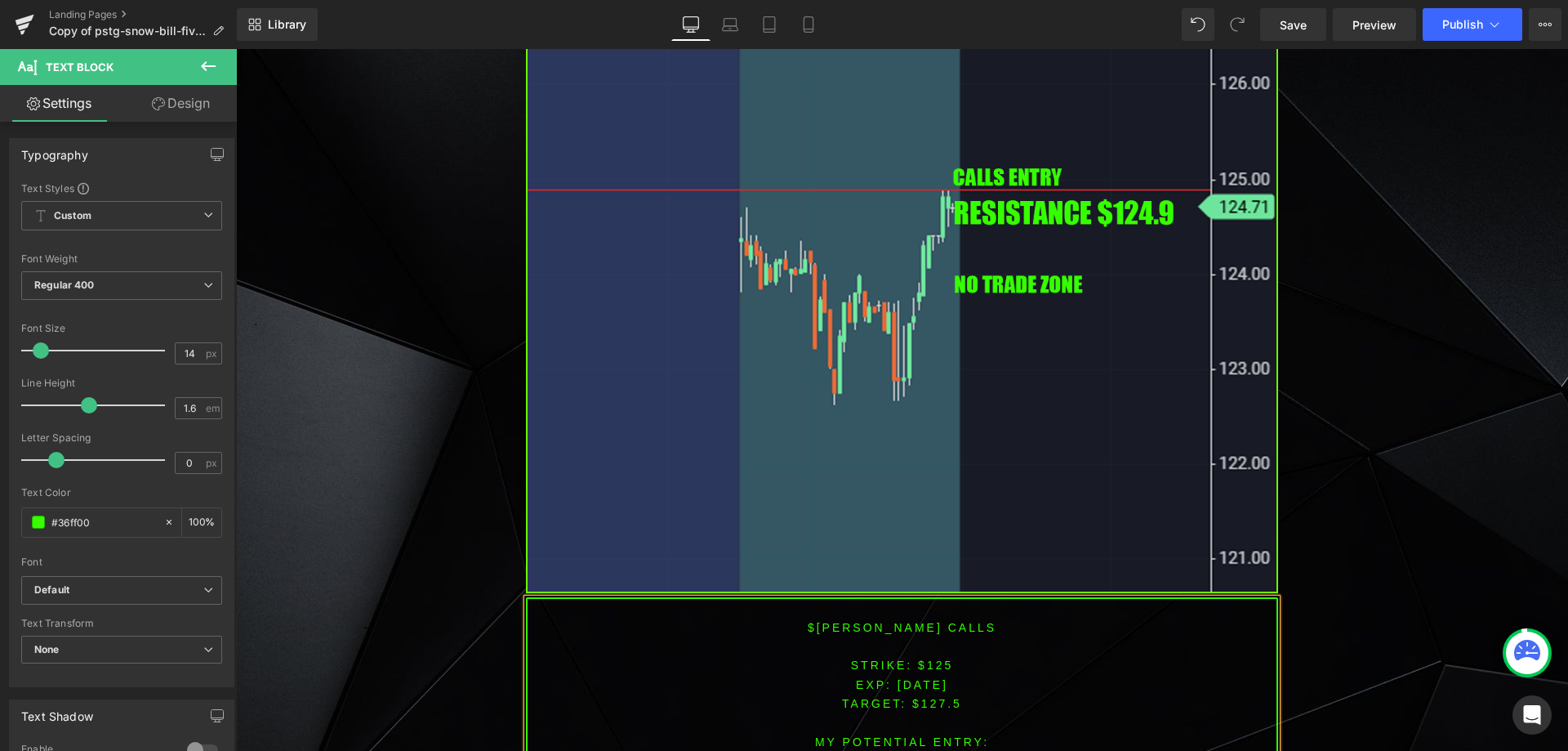
scroll to position [5199, 0]
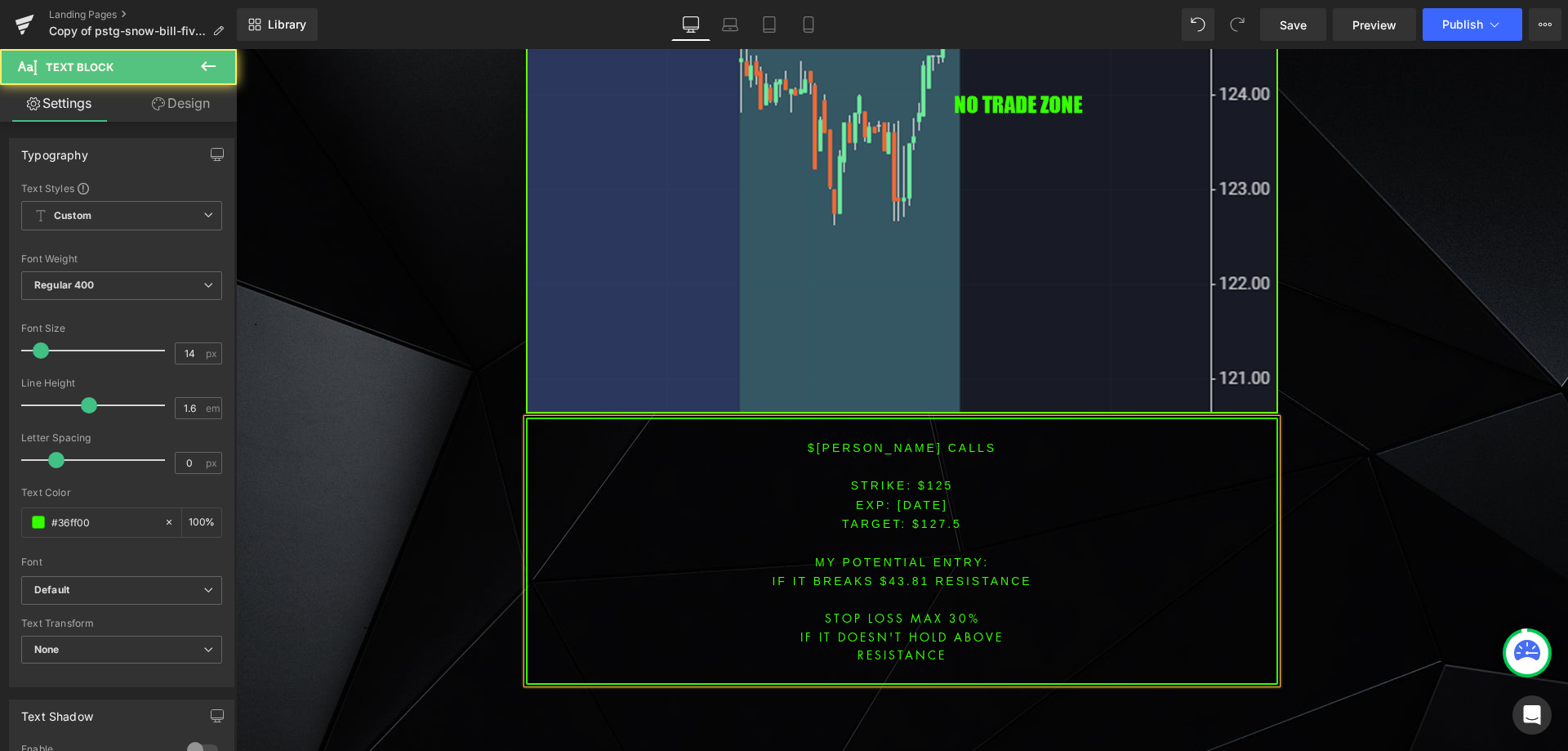
click at [891, 574] on font "IF IT BREAKS $43.81 resistance" at bounding box center [901, 581] width 260 height 13
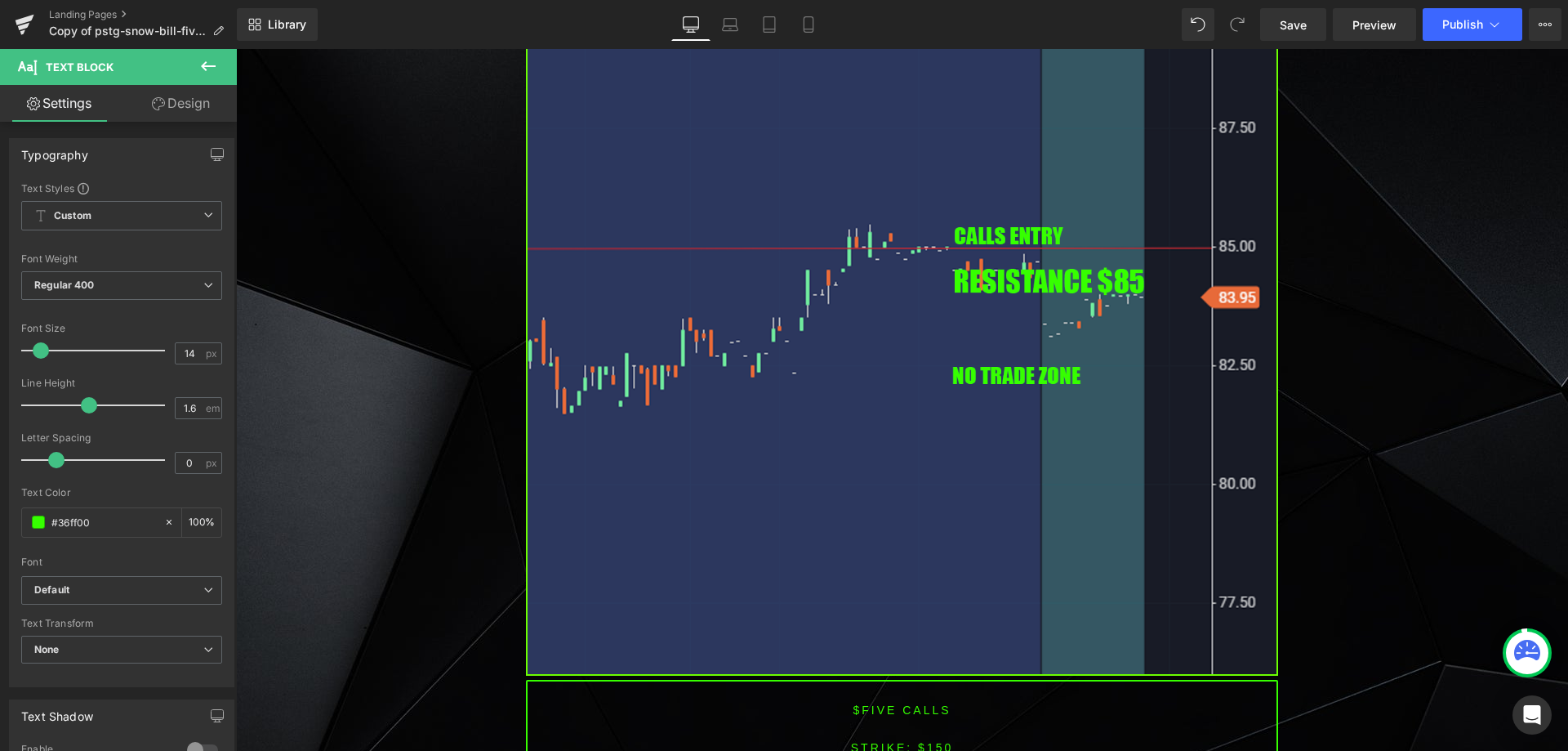
scroll to position [3947, 0]
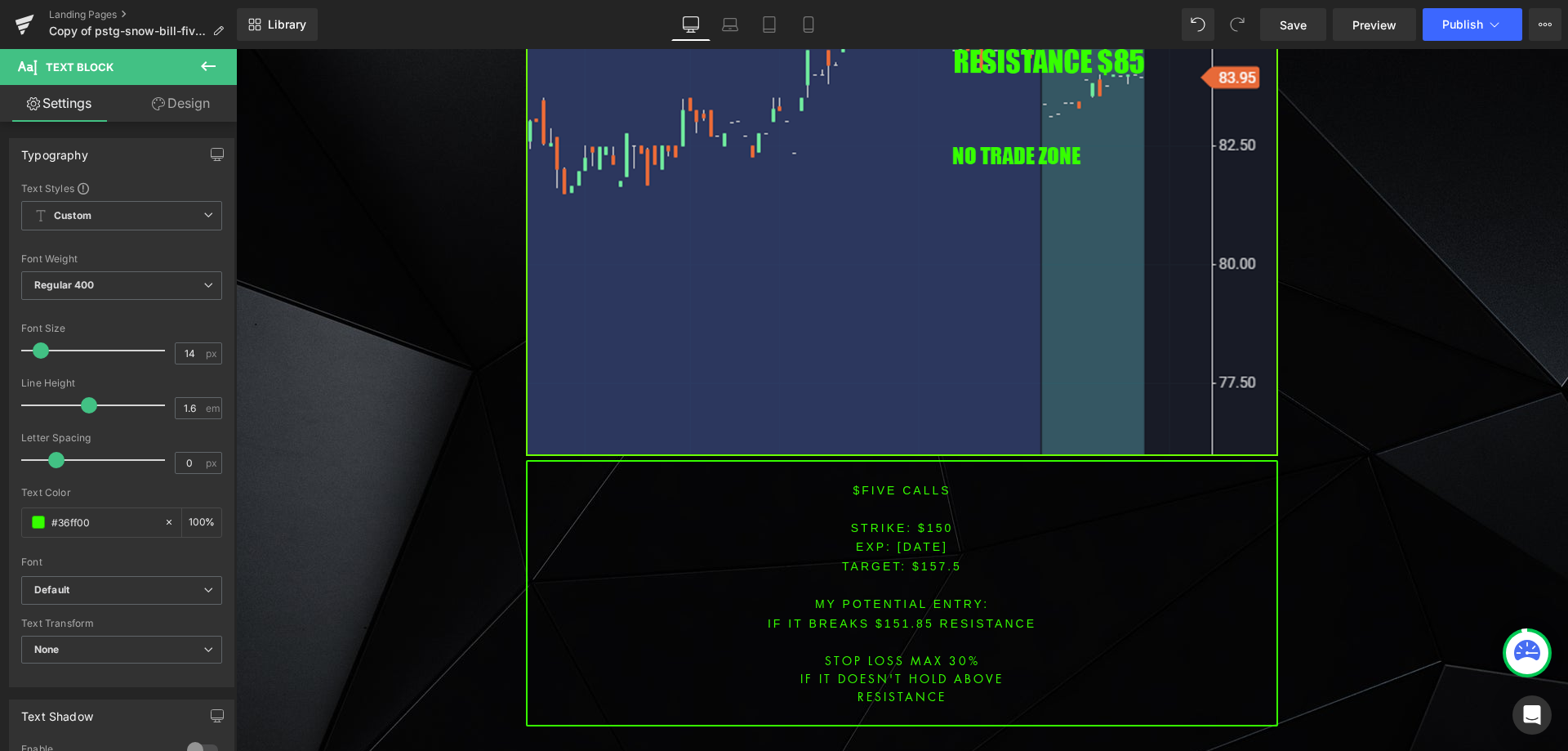
click at [870, 483] on font "$five CALLS" at bounding box center [902, 490] width 98 height 13
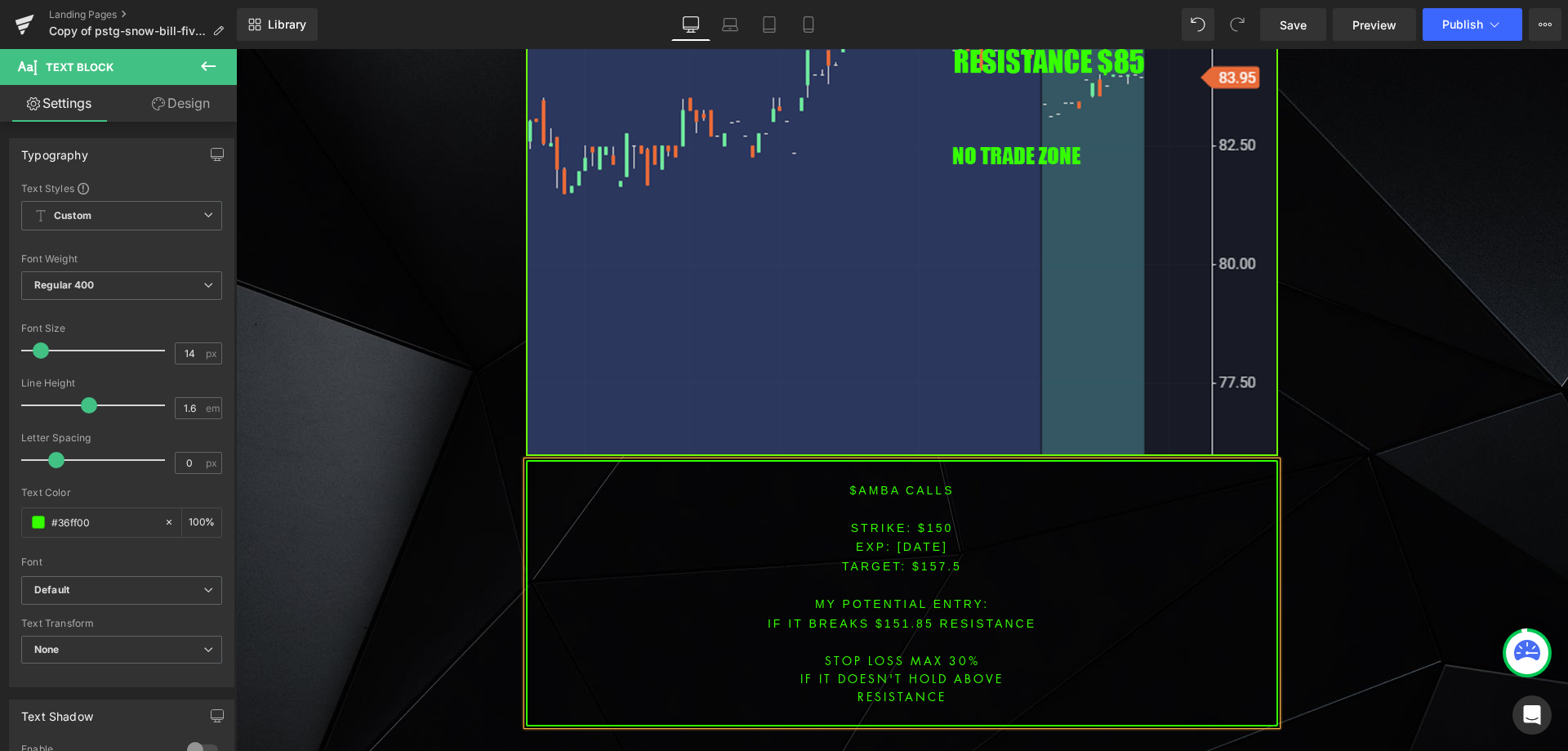
click at [897, 540] on span "[DATE]" at bounding box center [922, 546] width 51 height 13
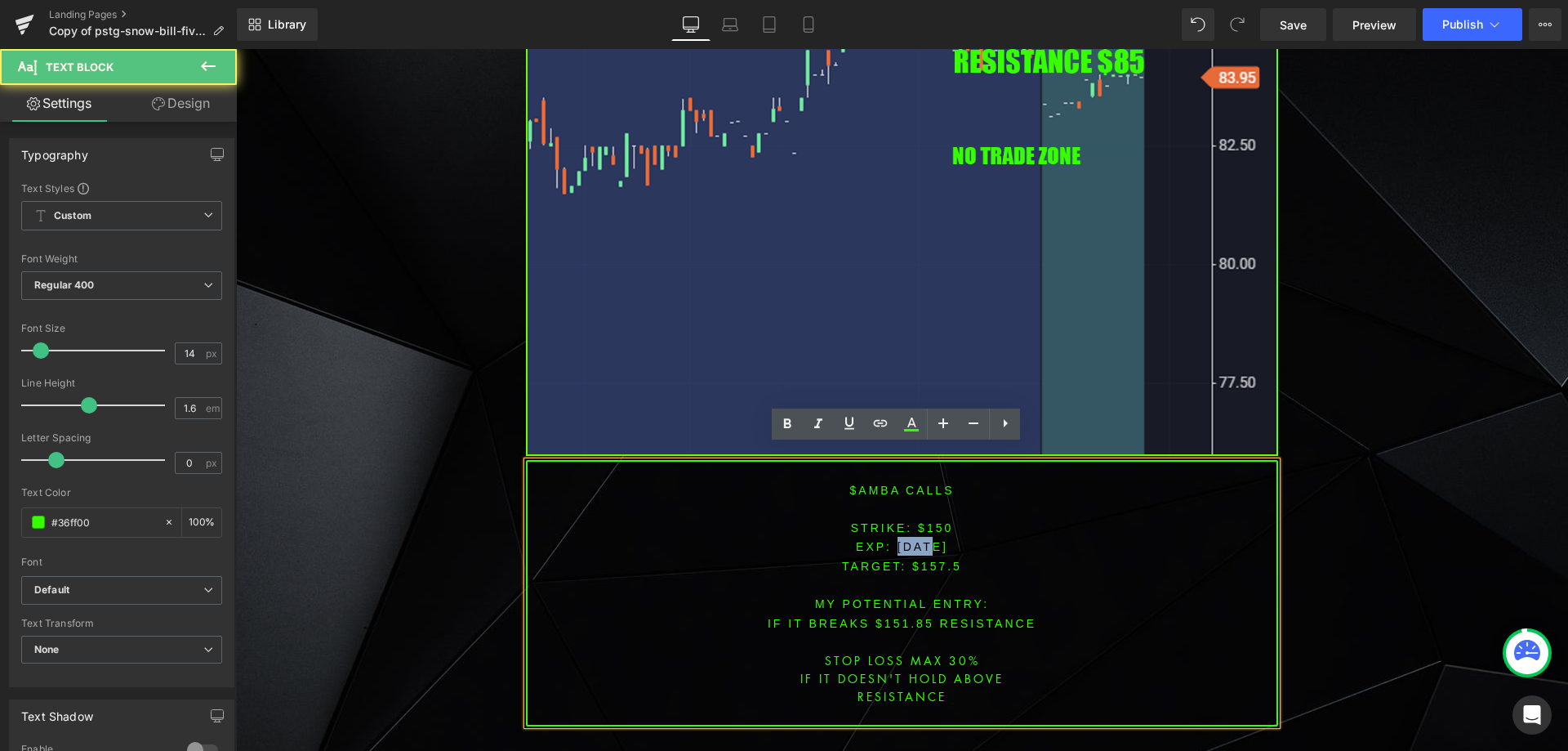
click at [897, 540] on span "[DATE]" at bounding box center [922, 546] width 51 height 13
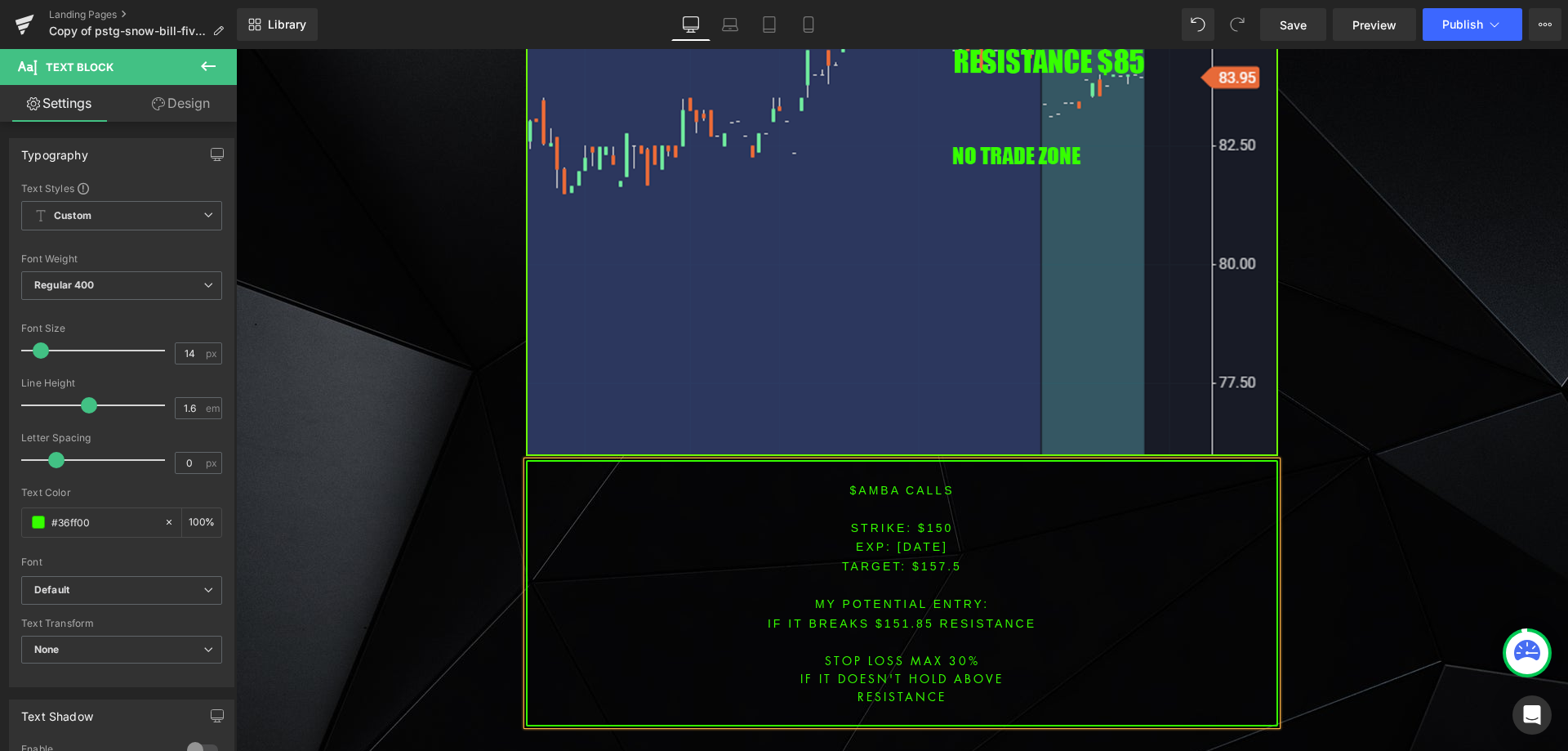
click at [922, 540] on span "[DATE]" at bounding box center [922, 546] width 51 height 13
click at [927, 521] on font "STRIKE: $150" at bounding box center [902, 527] width 103 height 13
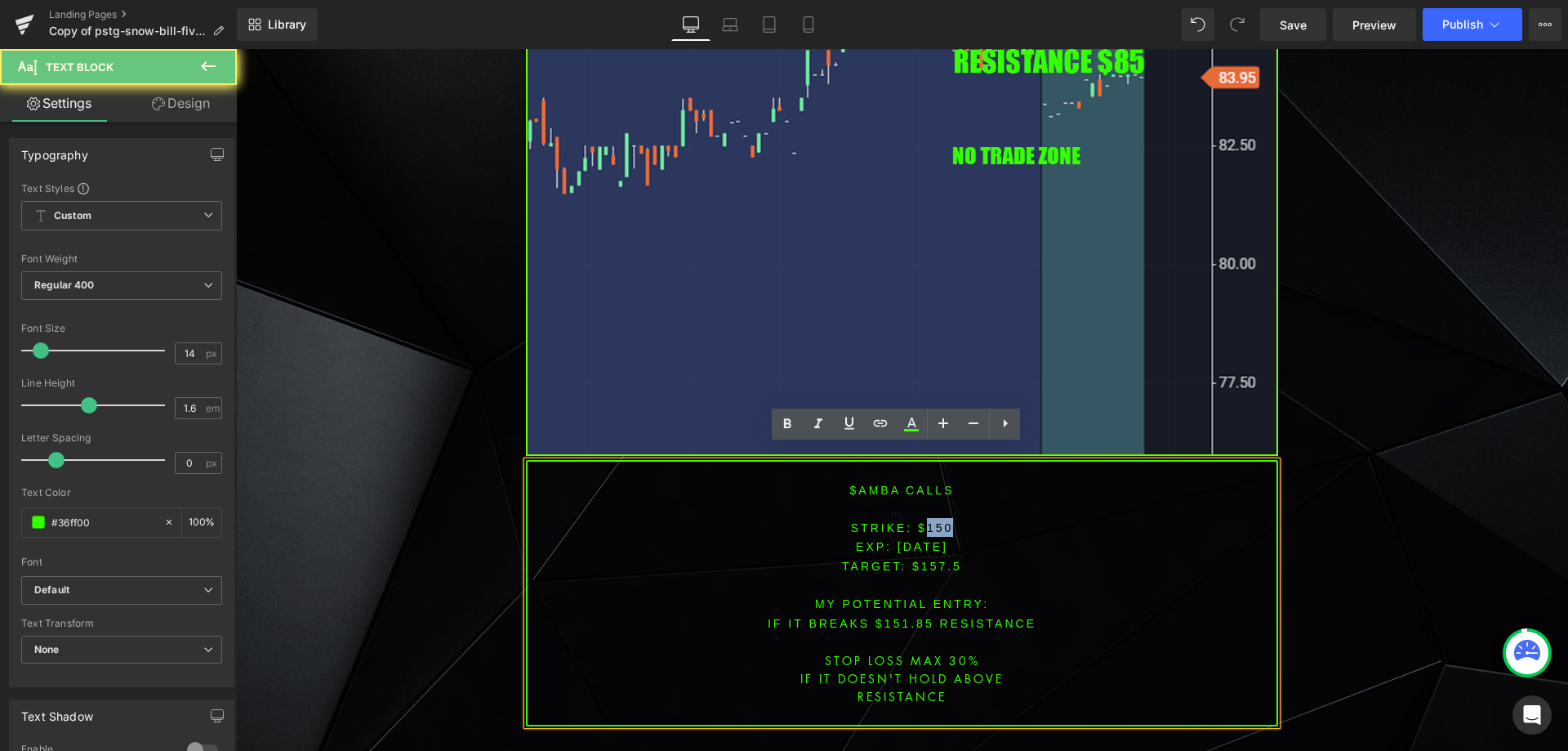
click at [927, 521] on font "STRIKE: $150" at bounding box center [902, 527] width 103 height 13
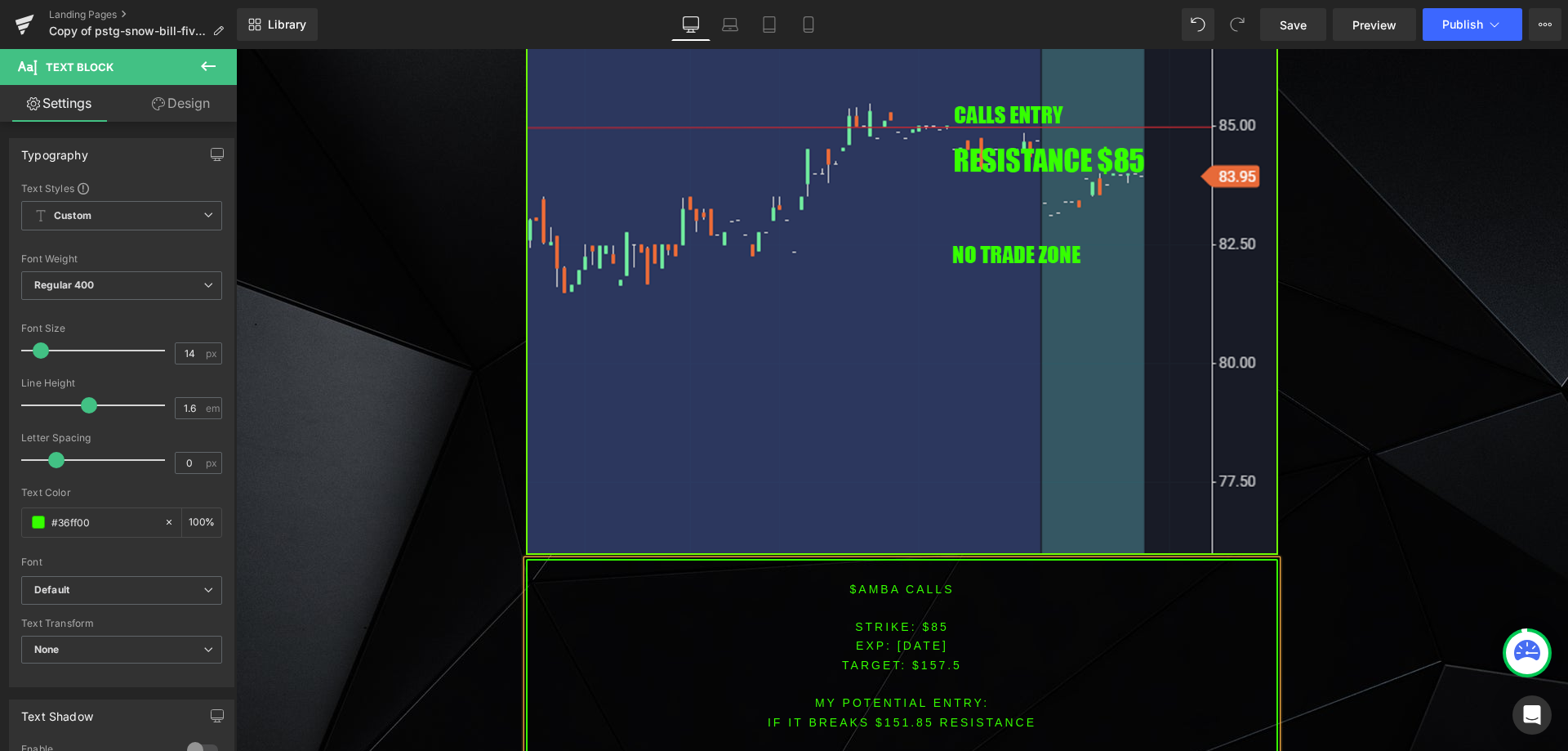
scroll to position [3877, 0]
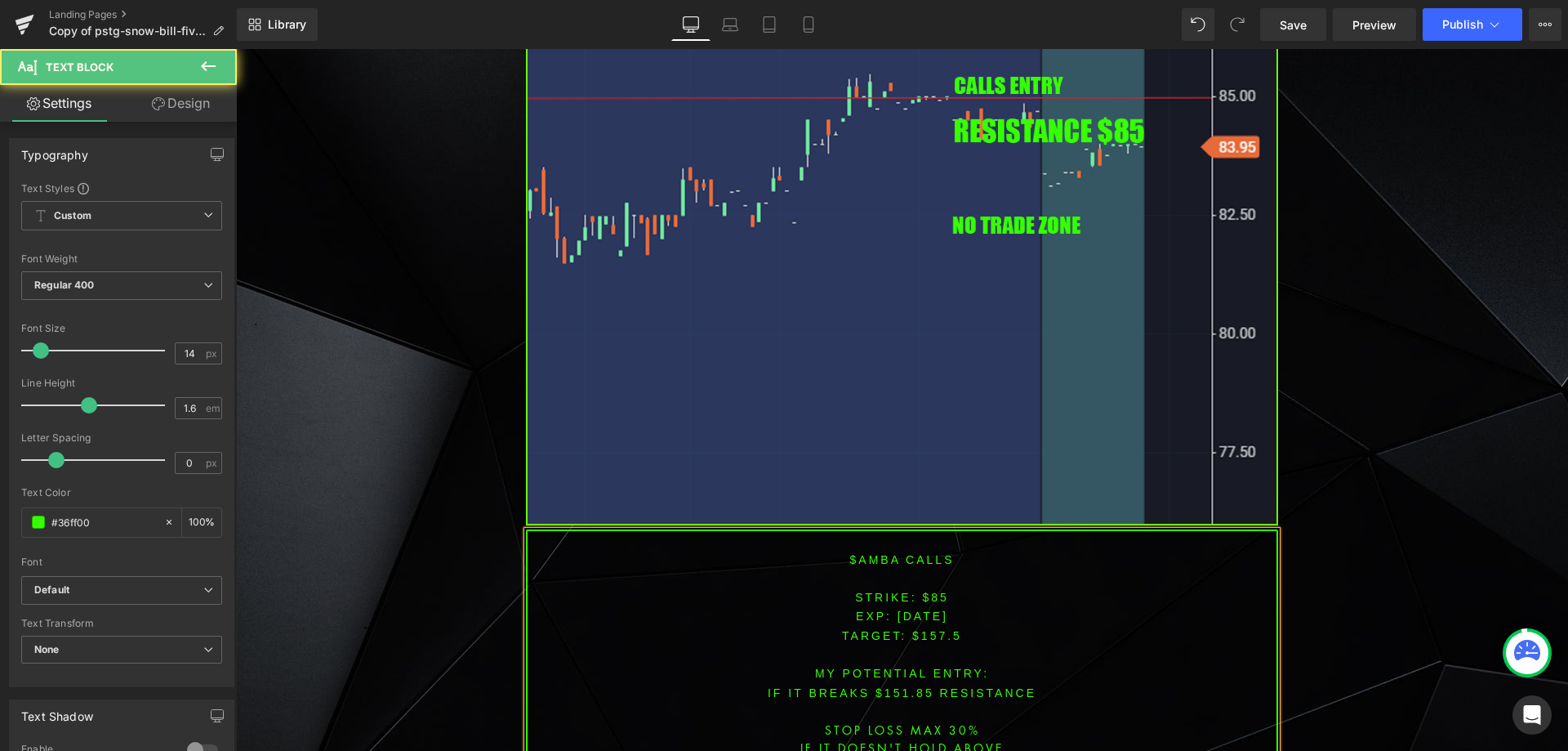
click at [934, 629] on span "TARGET: $157.5" at bounding box center [902, 635] width 120 height 13
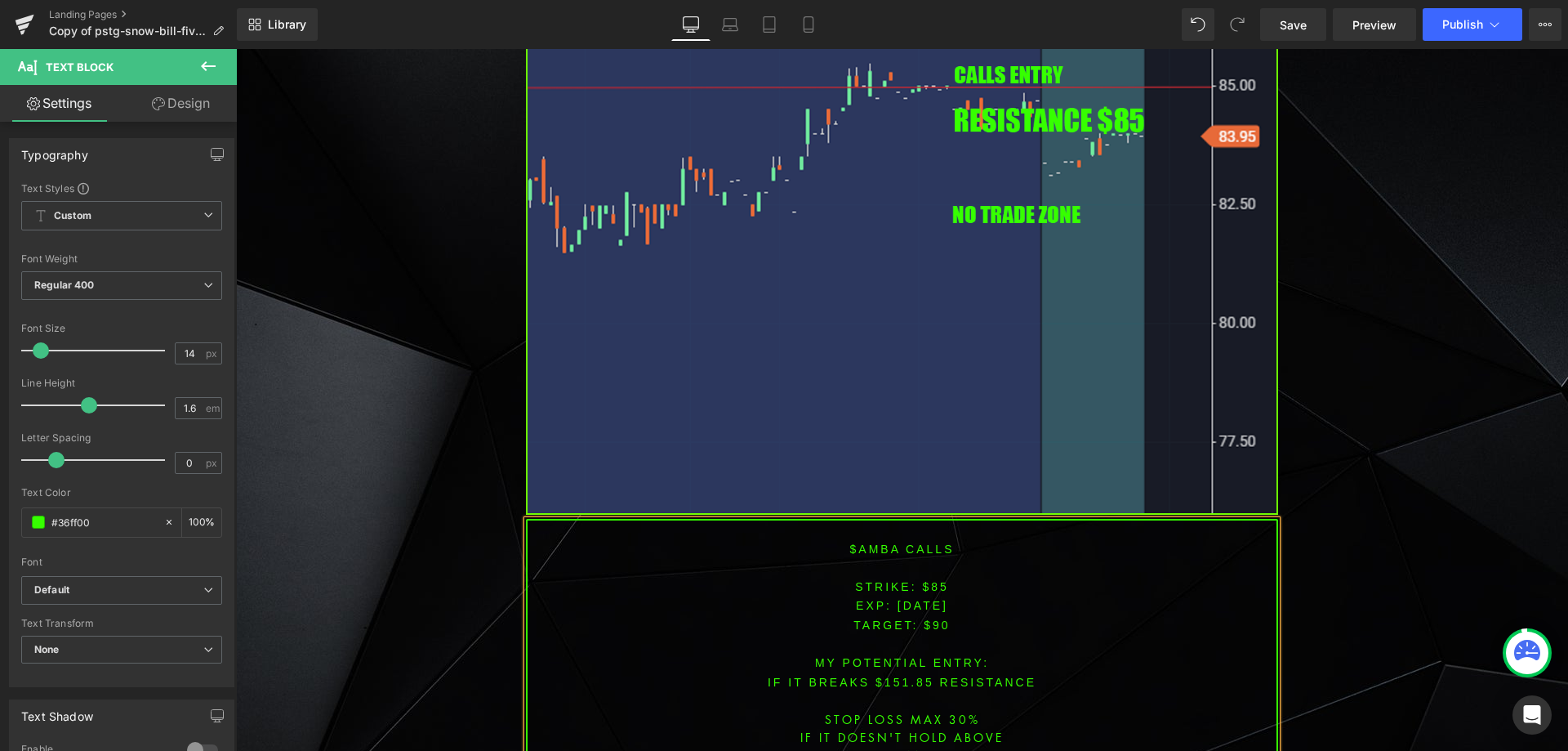
scroll to position [3915, 0]
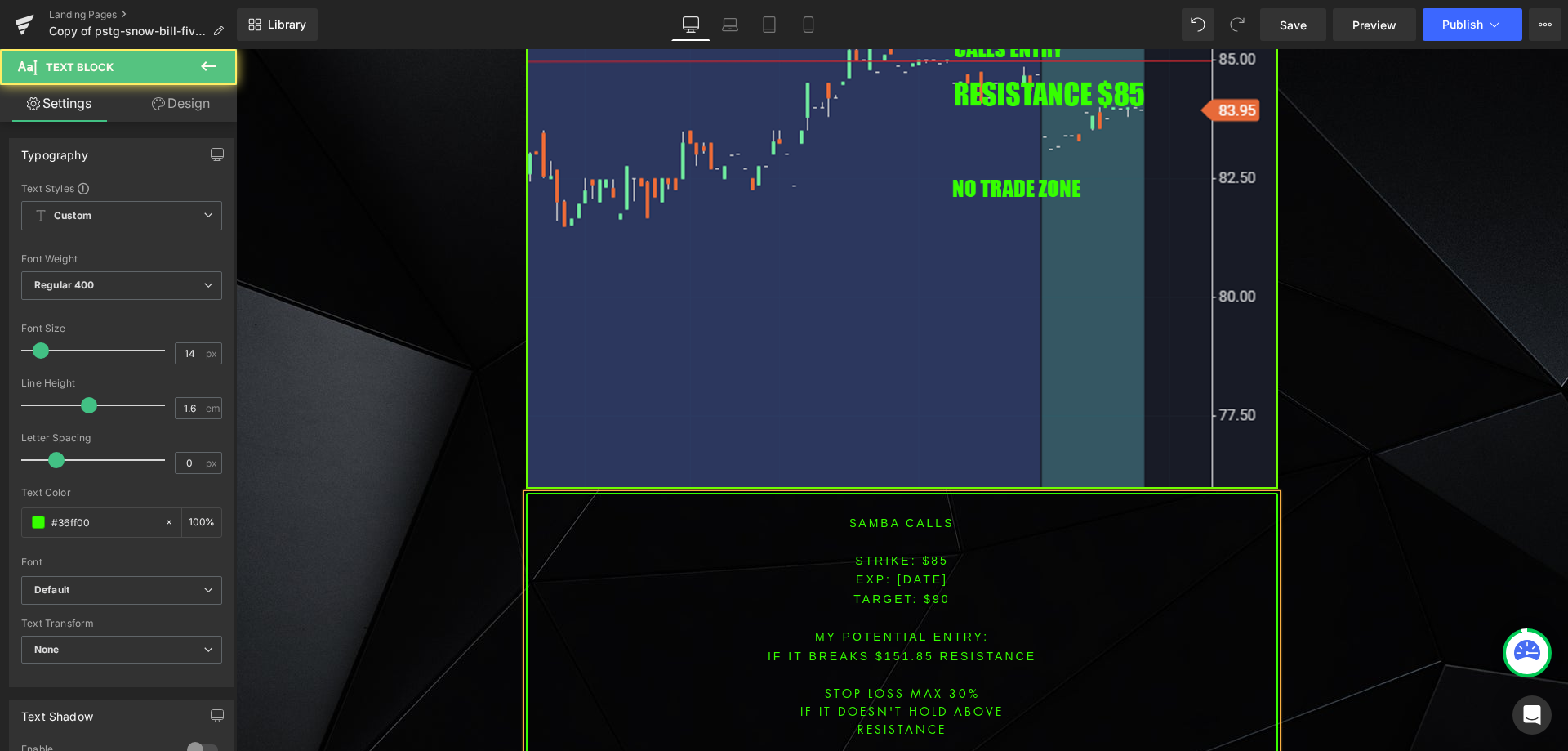
click at [892, 649] on font "IF IT BREAKS $151.85 resistance" at bounding box center [902, 656] width 268 height 13
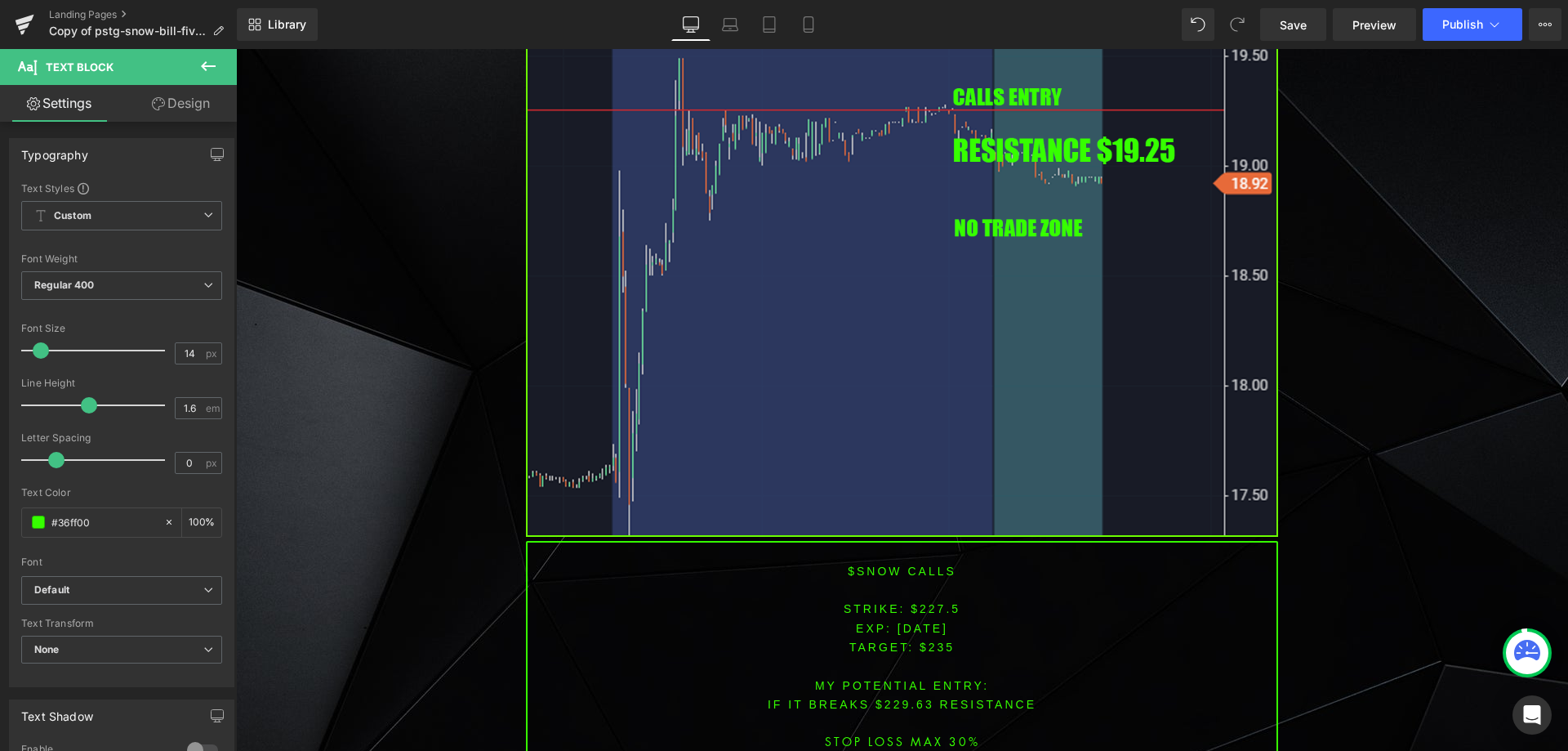
scroll to position [2826, 0]
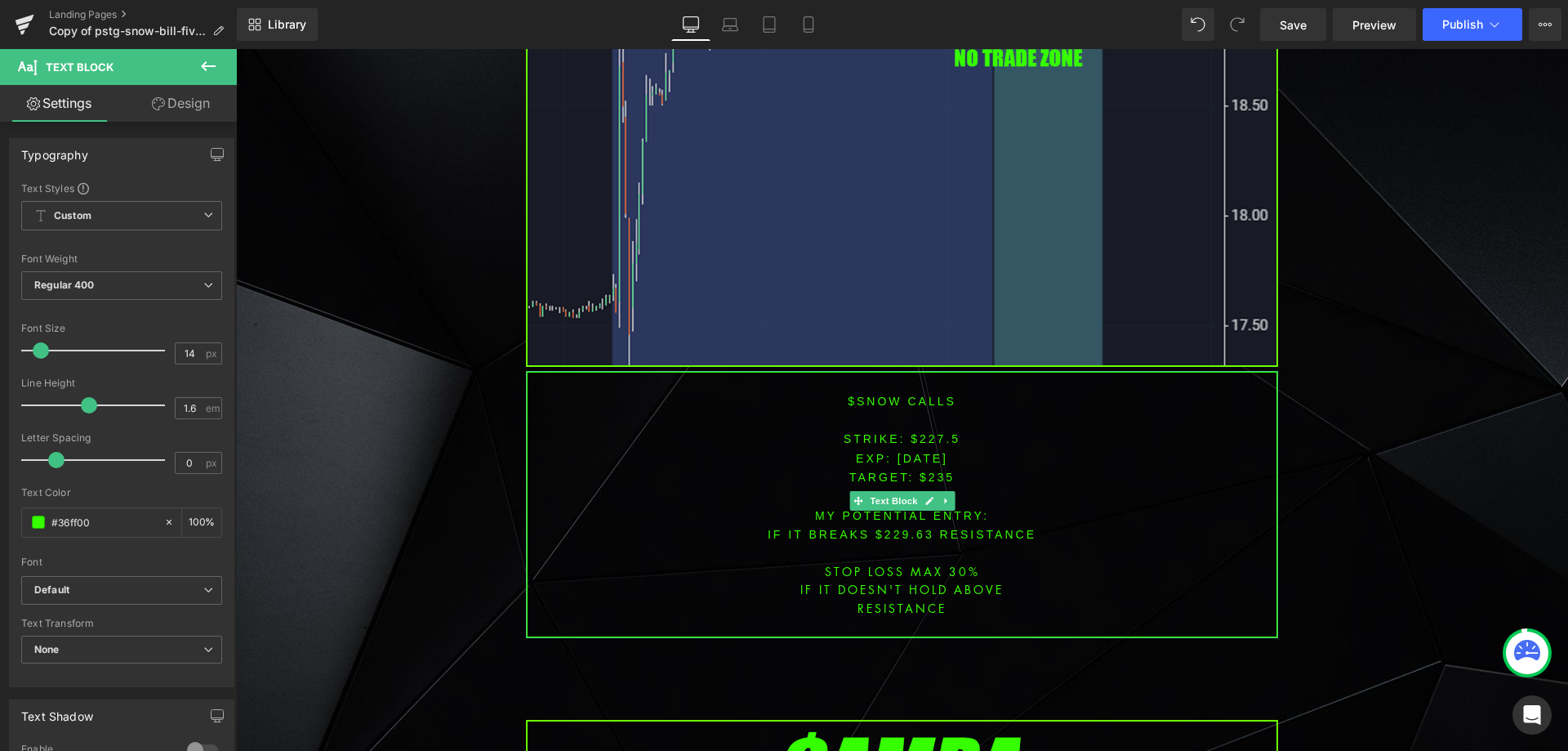
click at [869, 400] on font "$snow CALLS" at bounding box center [903, 400] width 109 height 13
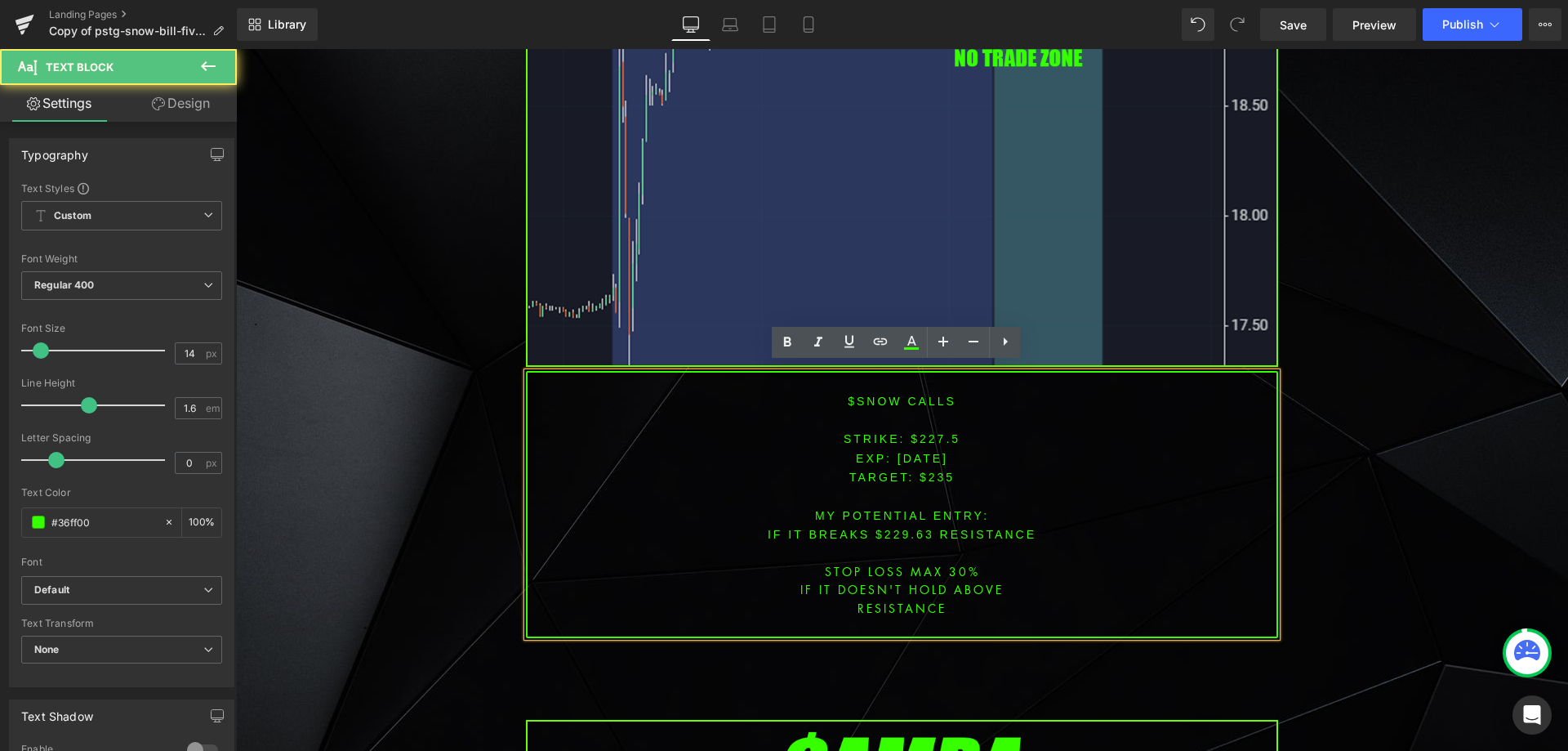
click at [869, 395] on font "$snow CALLS" at bounding box center [903, 400] width 109 height 13
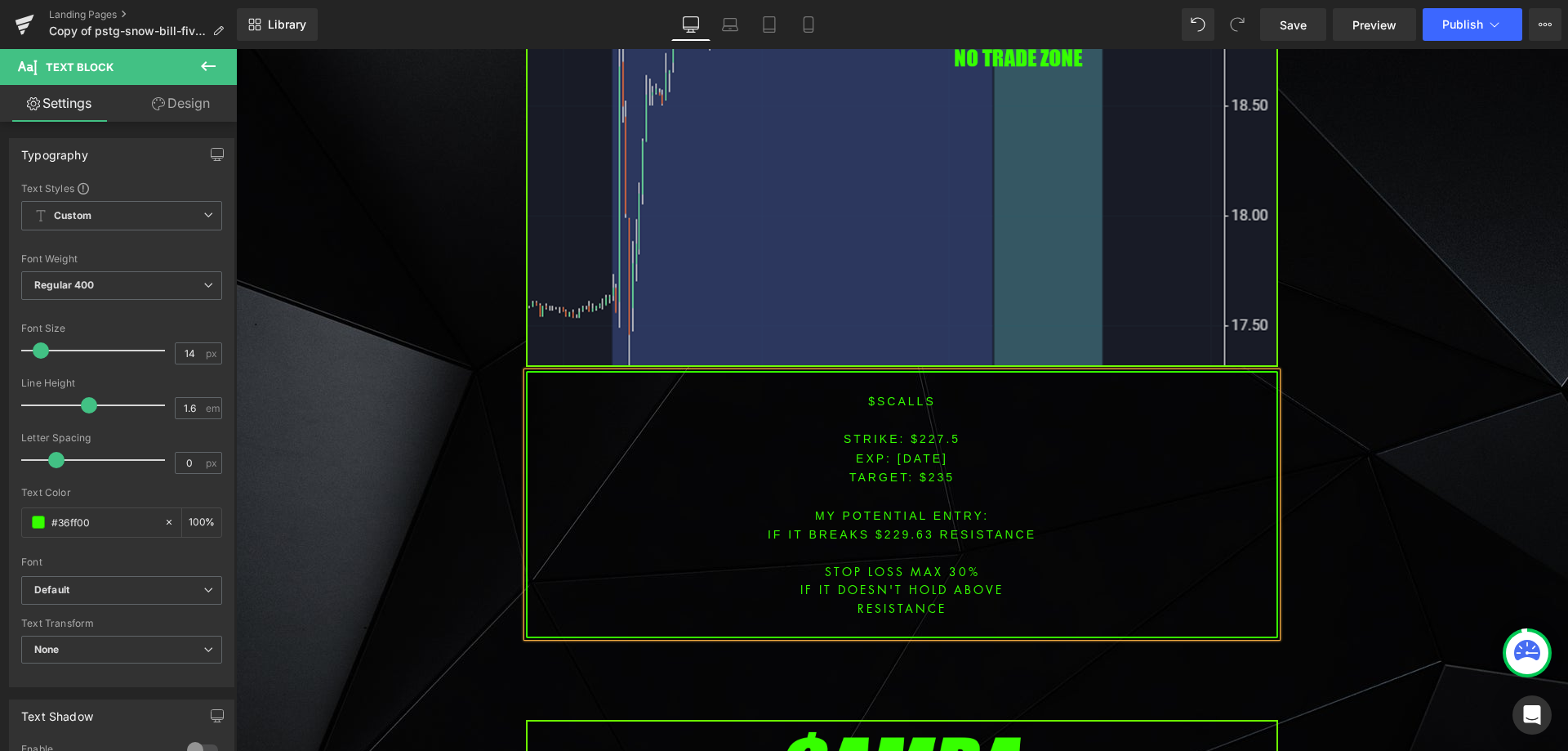
click at [932, 435] on font "STRIKE: $227.5" at bounding box center [902, 438] width 117 height 13
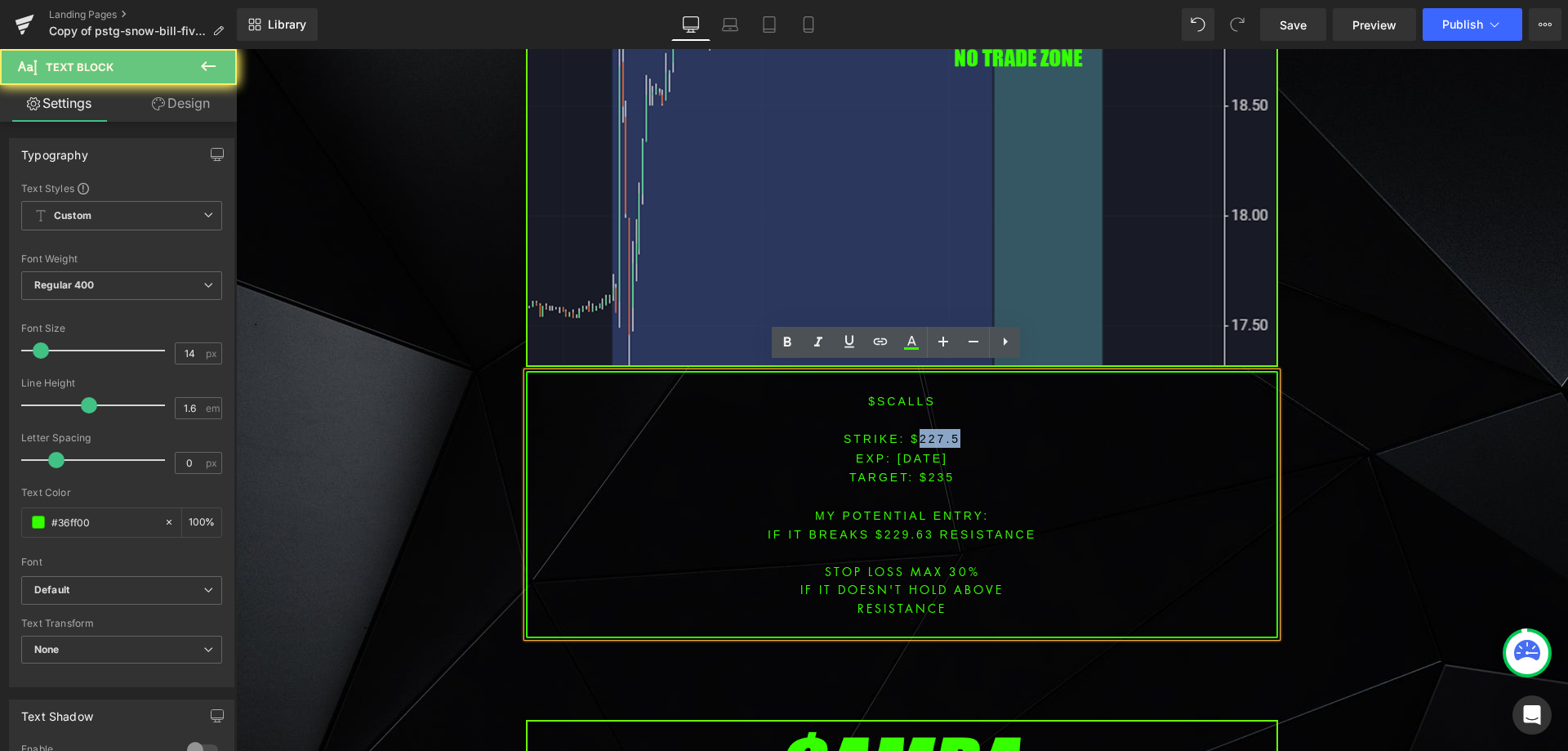
click at [932, 435] on font "STRIKE: $227.5" at bounding box center [902, 438] width 117 height 13
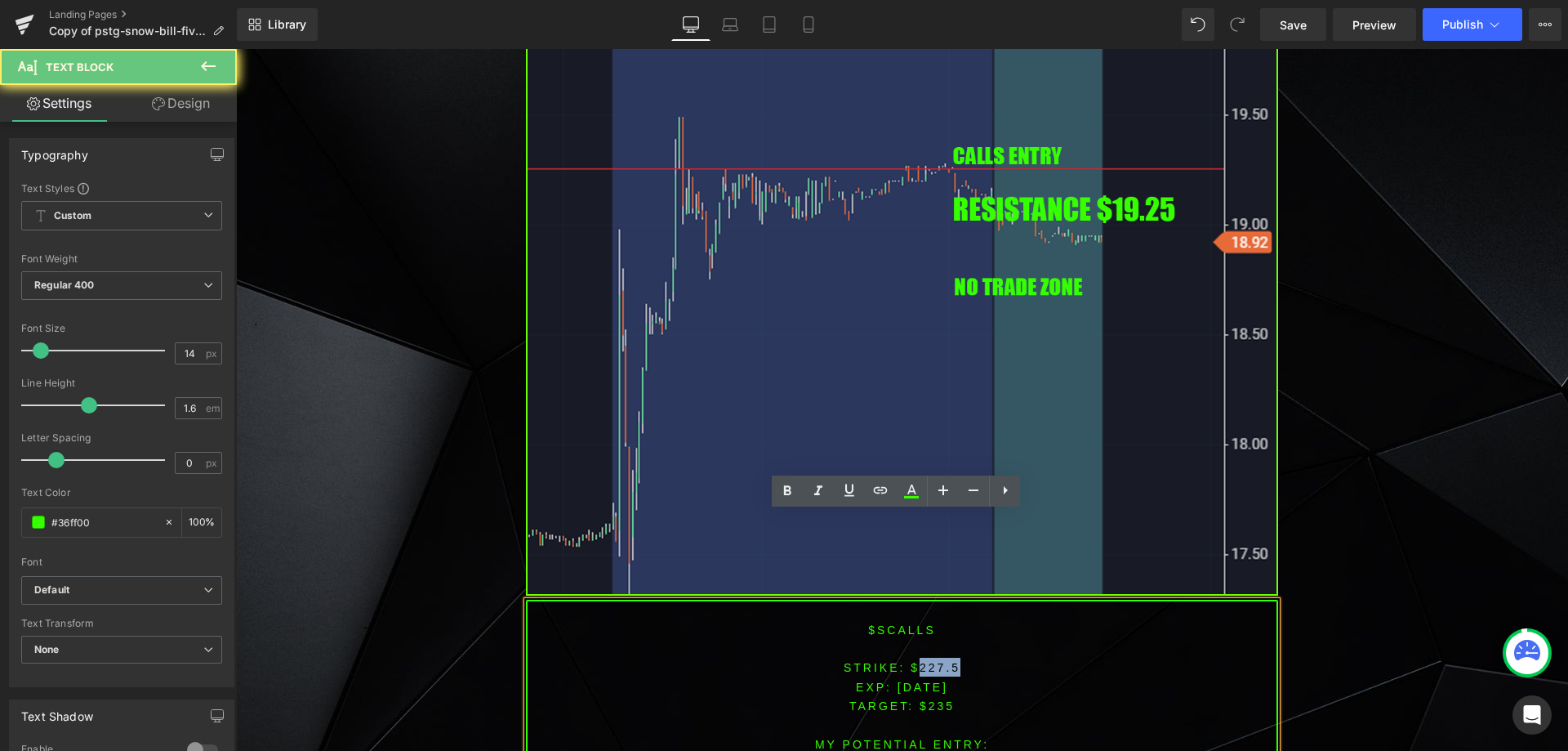
scroll to position [2580, 0]
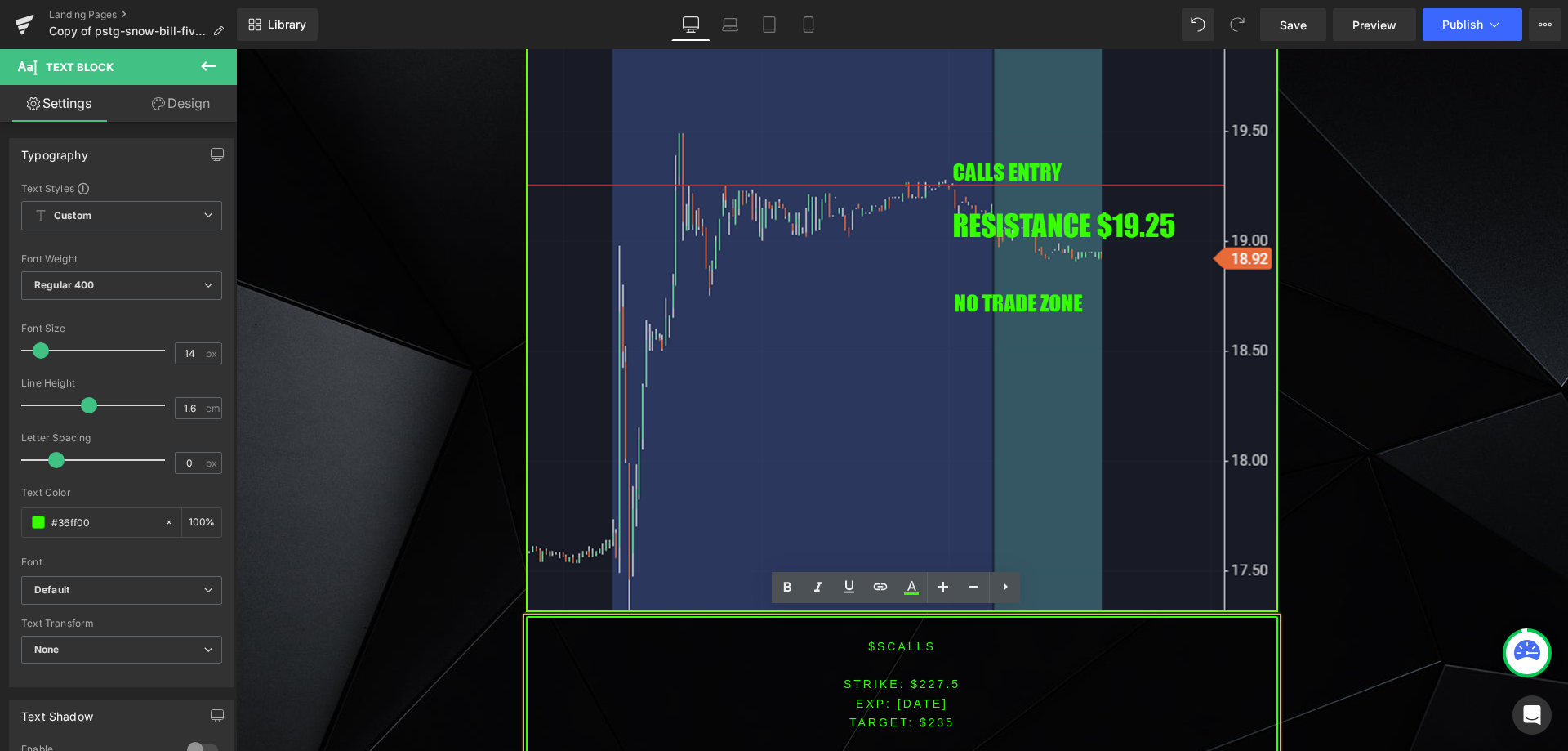
click at [875, 656] on p at bounding box center [903, 664] width 749 height 18
click at [878, 640] on font "$sCALLS" at bounding box center [902, 646] width 67 height 13
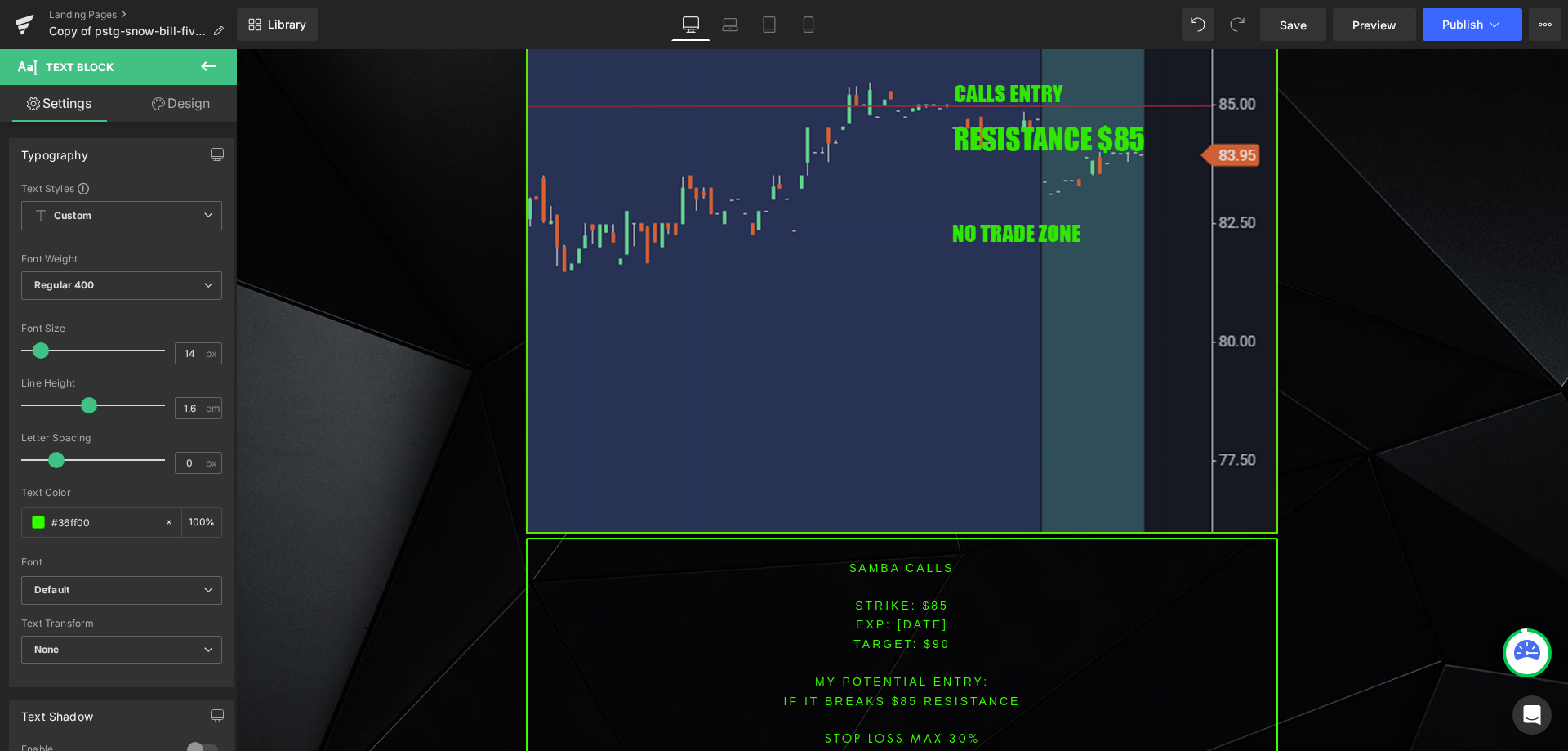
scroll to position [3887, 0]
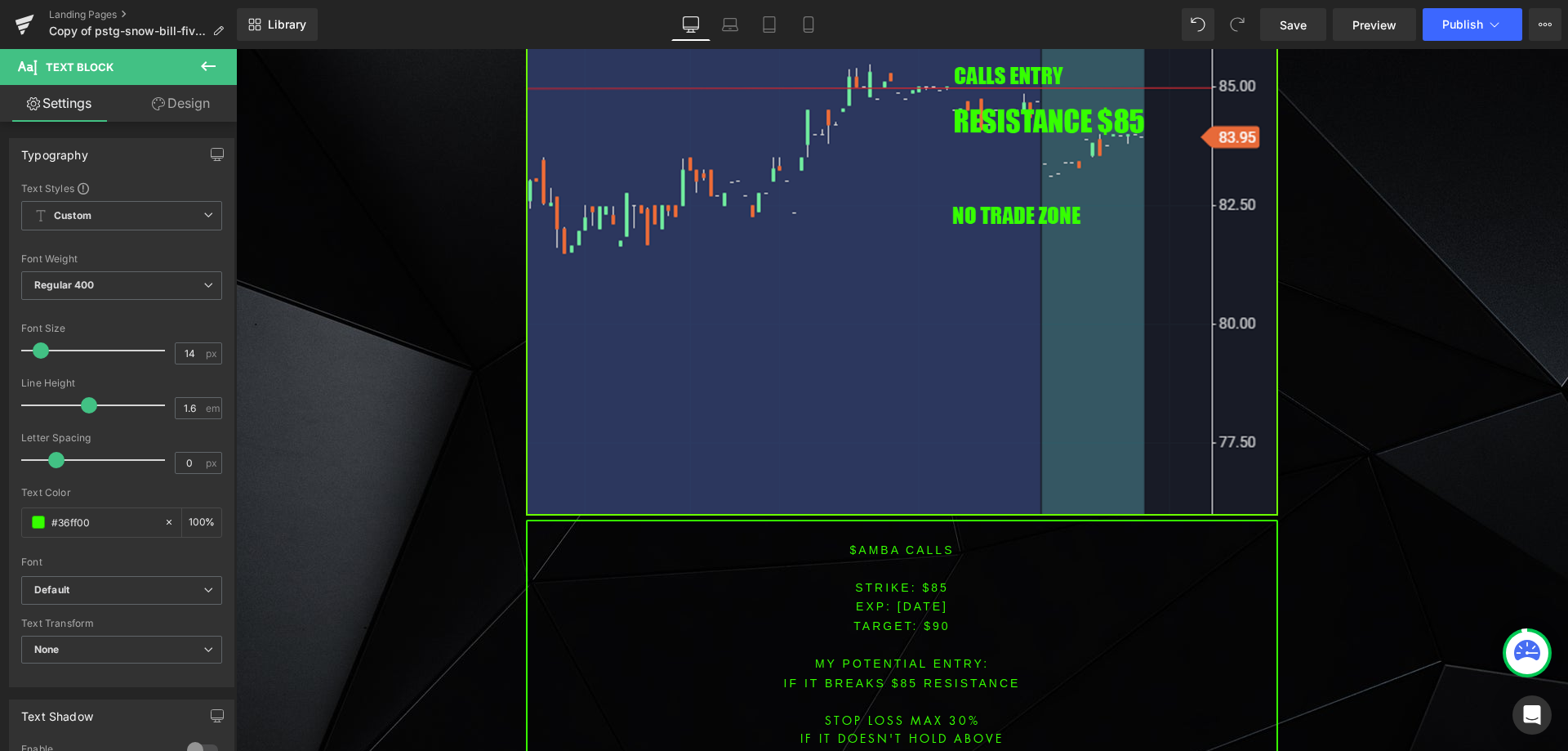
click at [965, 673] on p "IF IT BREAKS $85 resistance" at bounding box center [903, 682] width 749 height 19
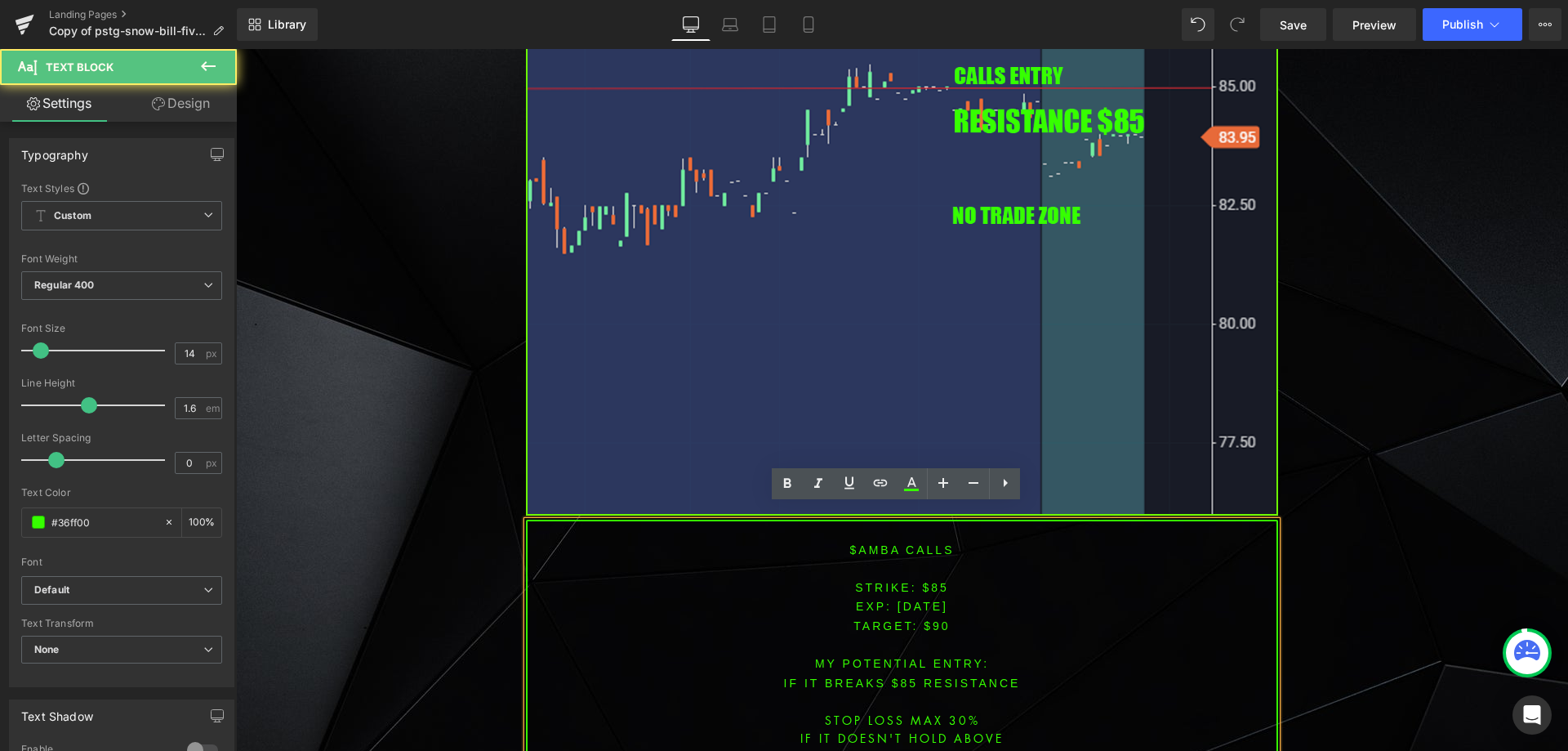
click at [929, 581] on font "STRIKE: $85" at bounding box center [902, 587] width 94 height 13
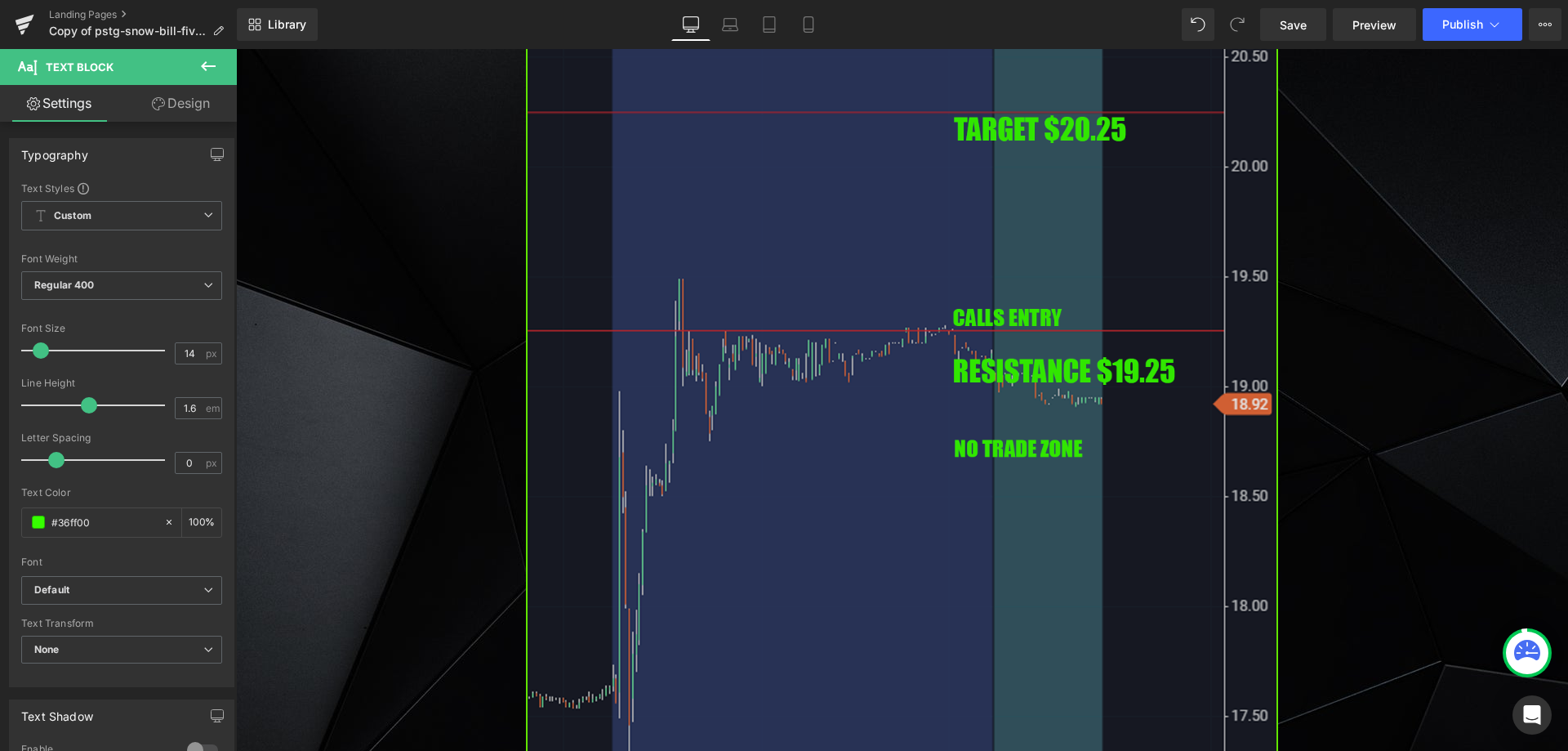
scroll to position [2662, 0]
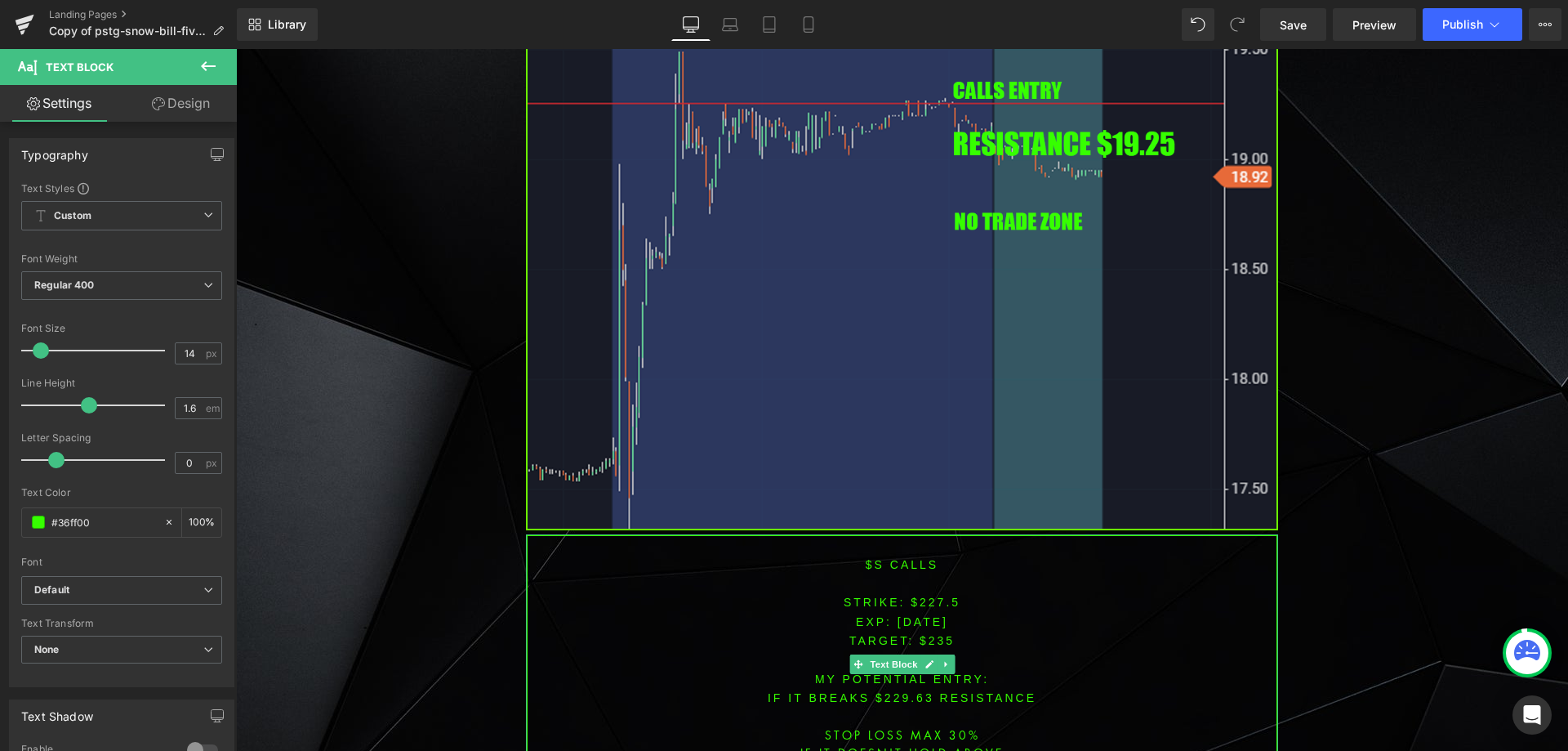
click at [925, 596] on font "STRIKE: $227.5" at bounding box center [902, 602] width 117 height 13
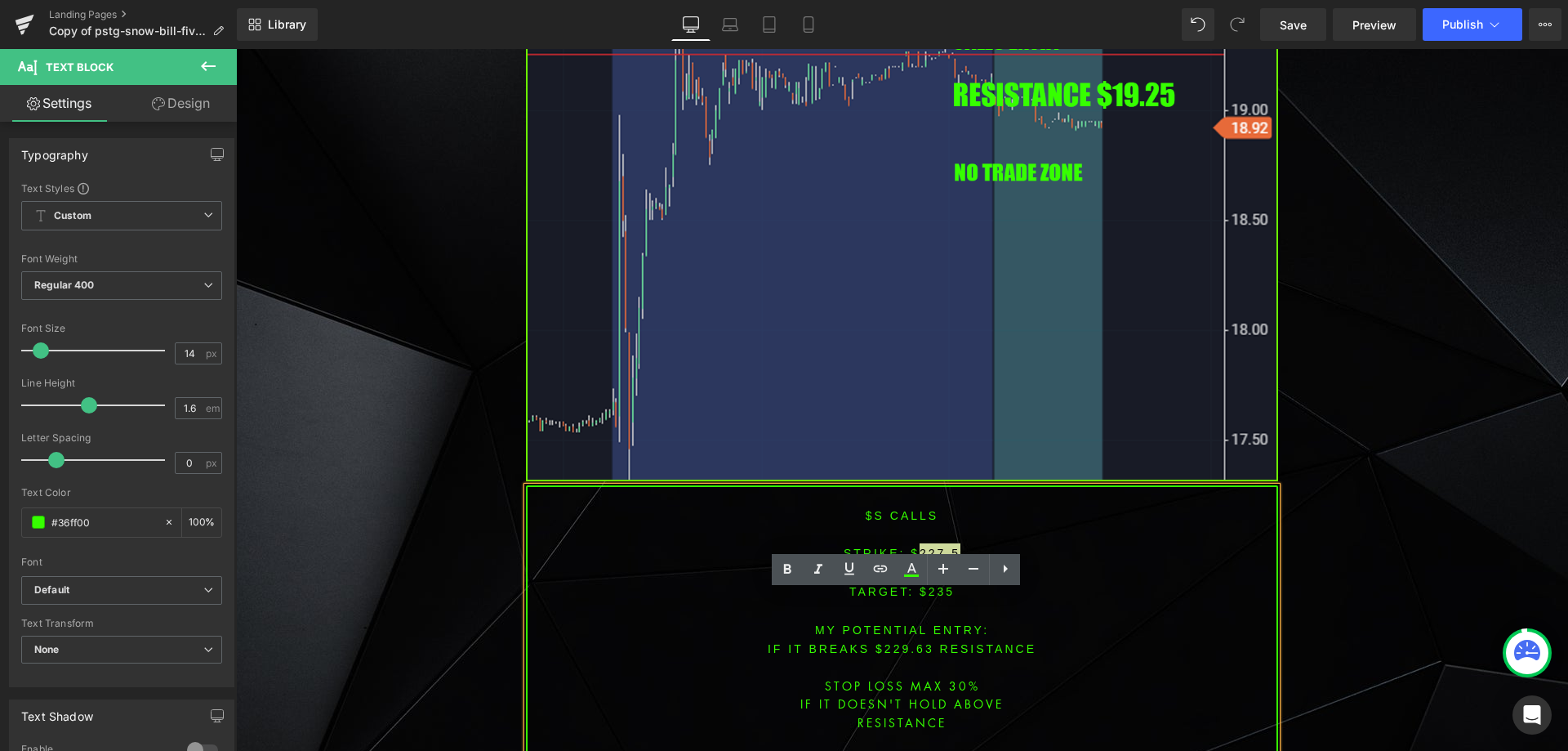
scroll to position [2744, 0]
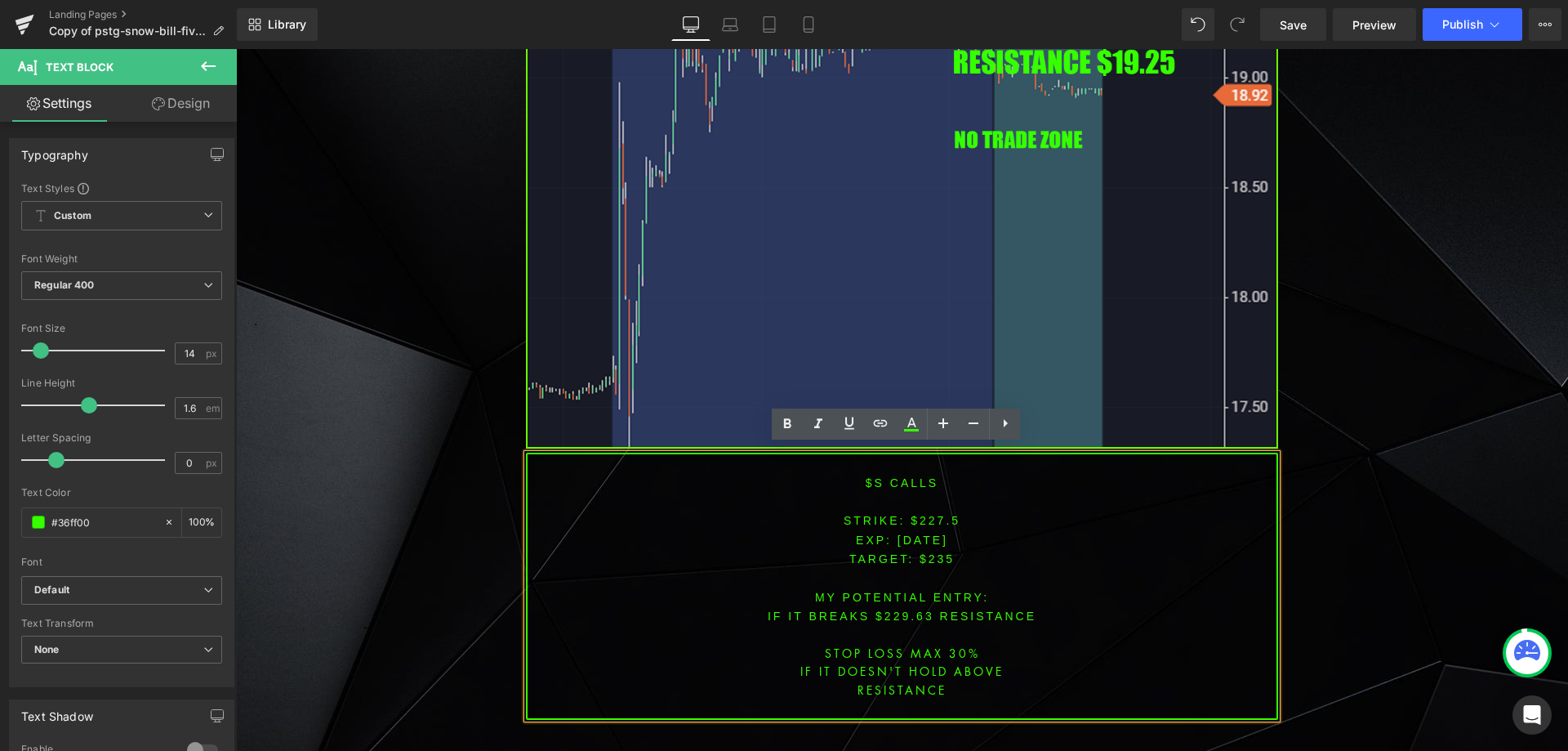
click at [915, 549] on p "TARGET: $235" at bounding box center [903, 557] width 749 height 19
click at [928, 514] on font "STRIKE: $227.5" at bounding box center [902, 520] width 117 height 13
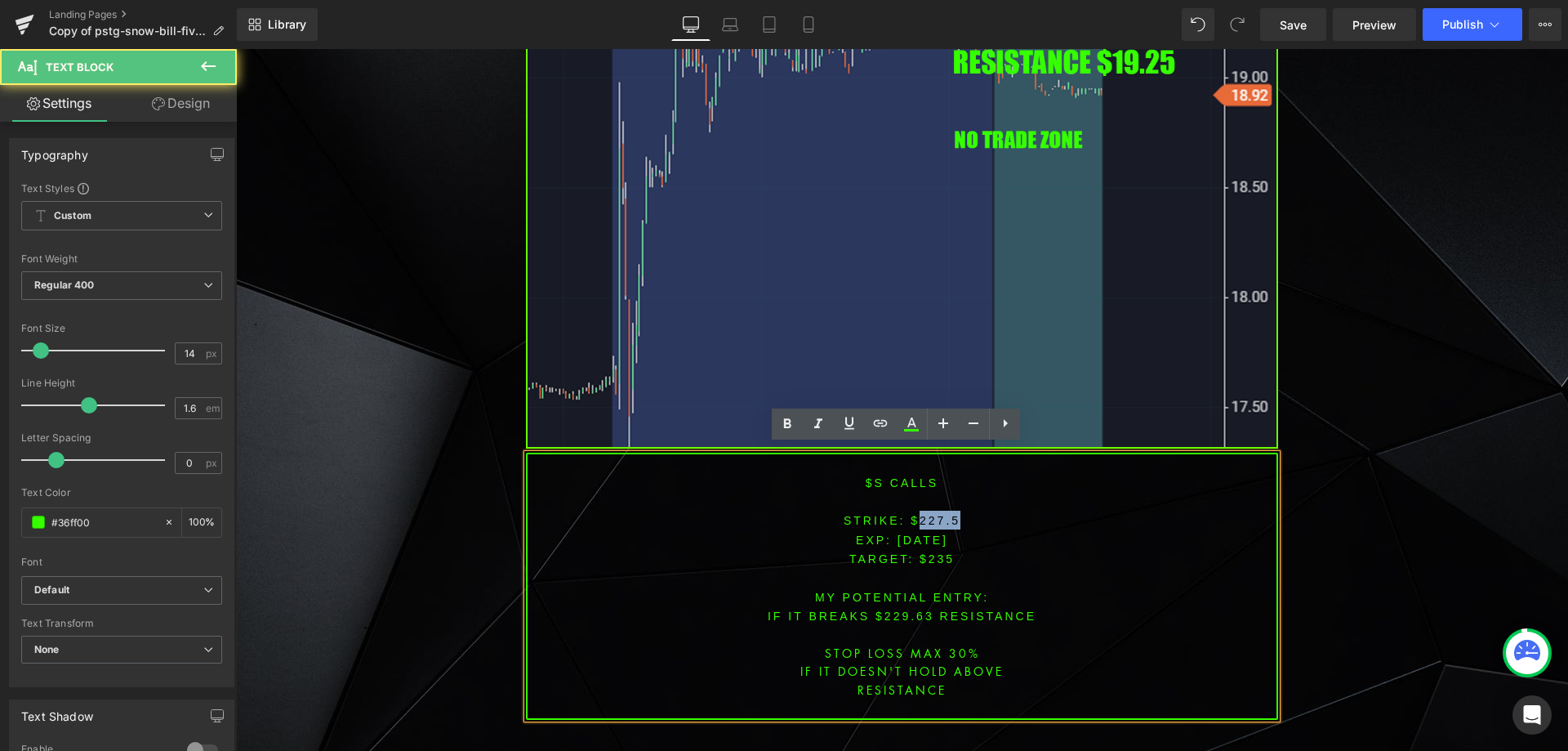
click at [928, 514] on font "STRIKE: $227.5" at bounding box center [902, 520] width 117 height 13
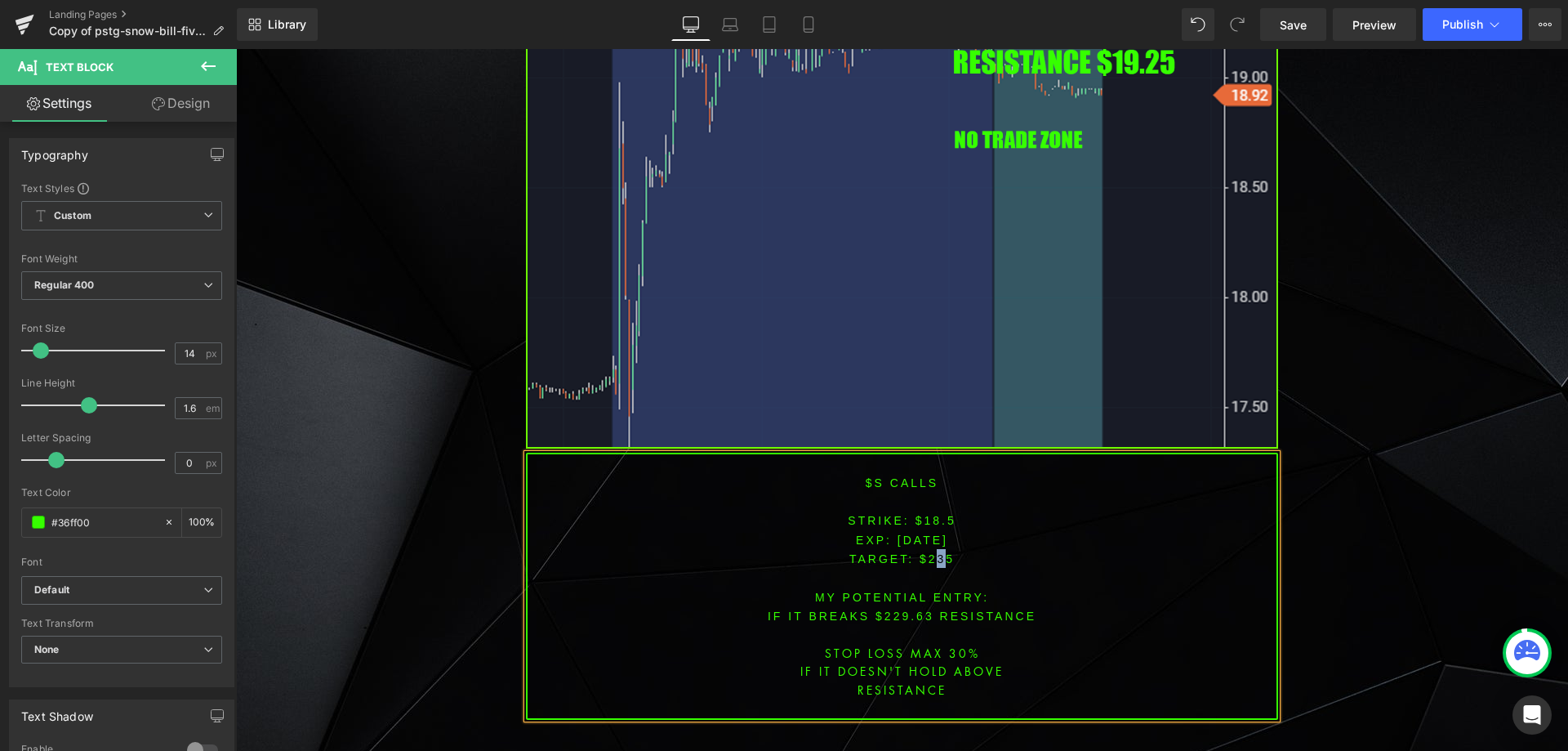
click at [936, 552] on span "TARGET: $235" at bounding box center [902, 558] width 105 height 13
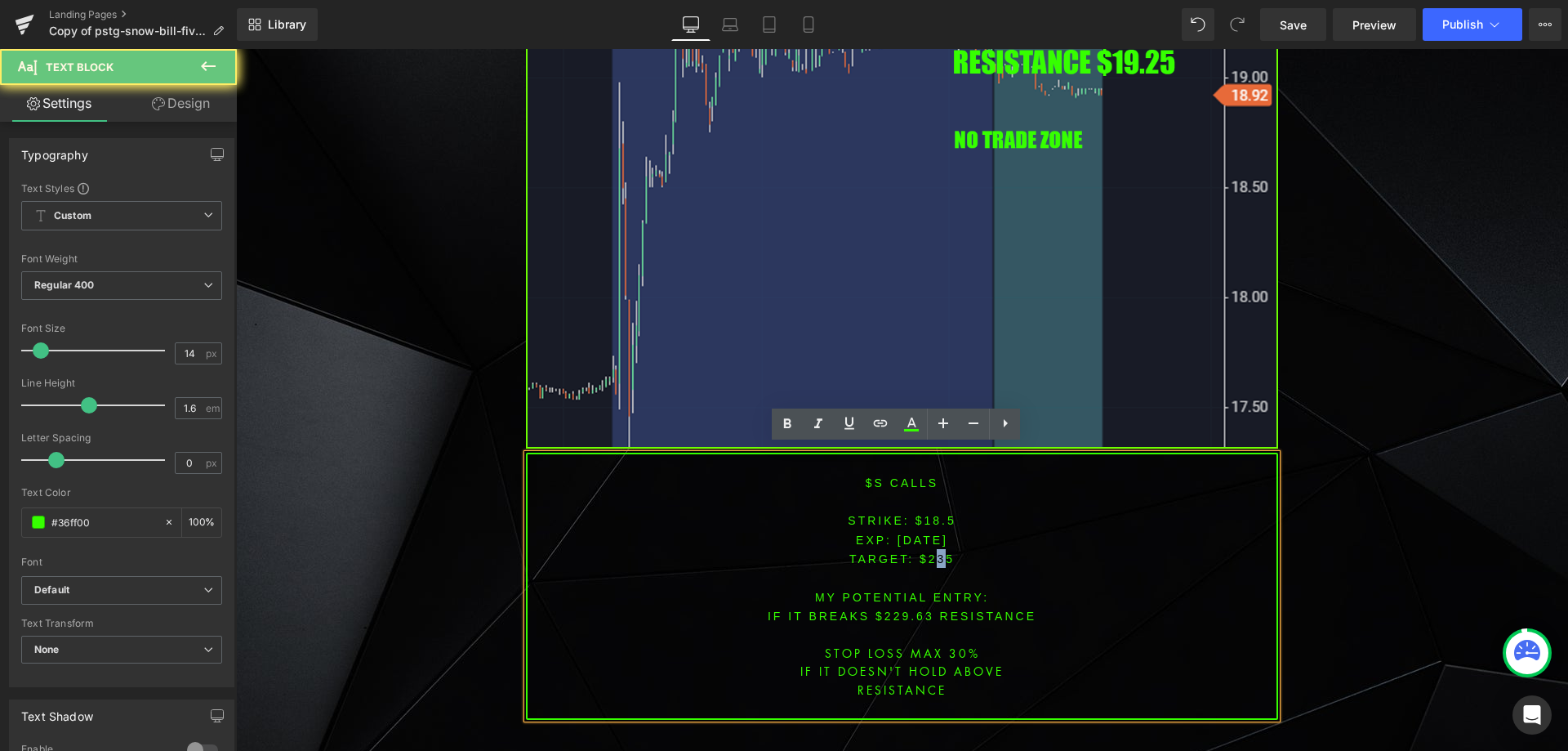
click at [936, 552] on span "TARGET: $235" at bounding box center [902, 558] width 105 height 13
click at [937, 552] on span "TARGET: $235" at bounding box center [902, 558] width 105 height 13
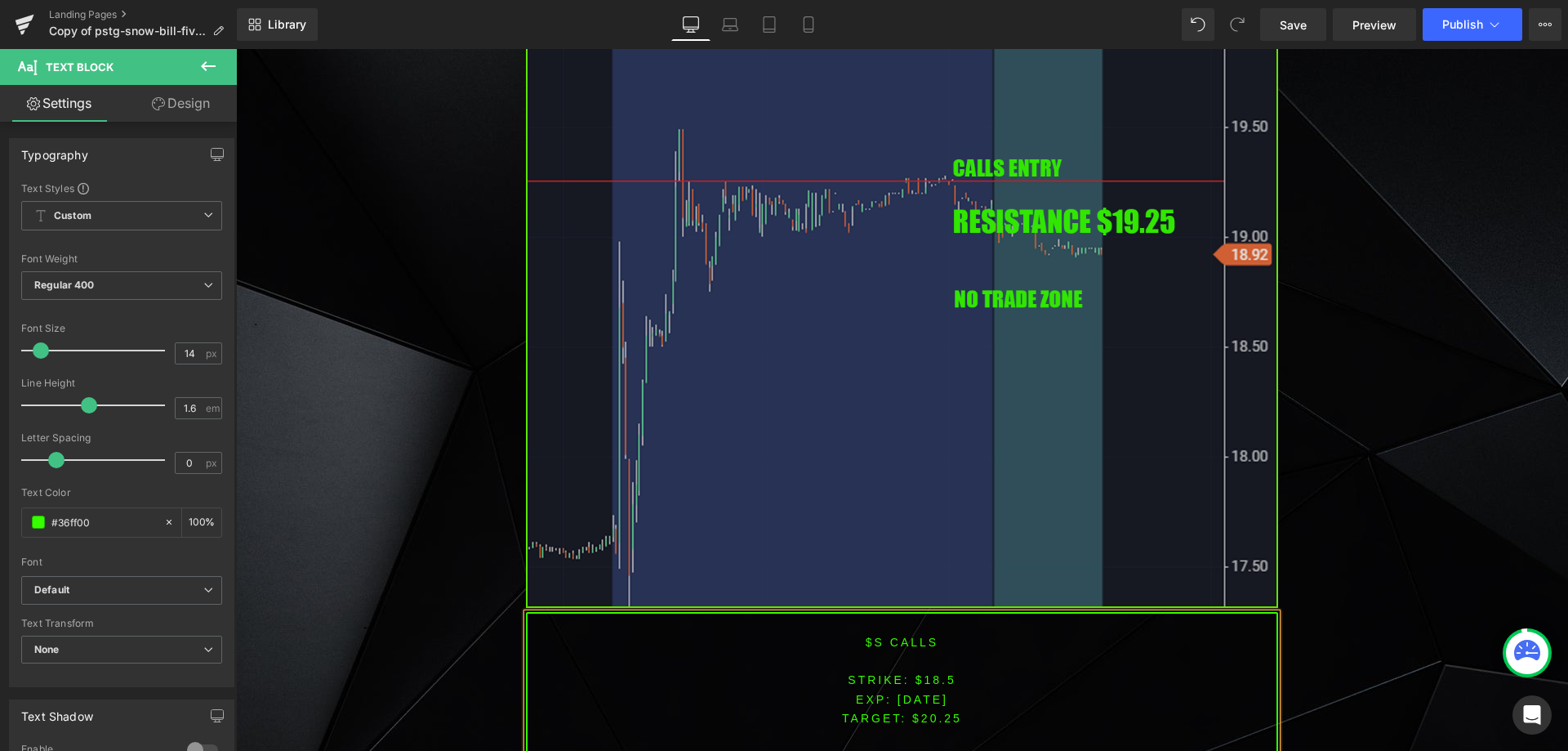
scroll to position [2711, 0]
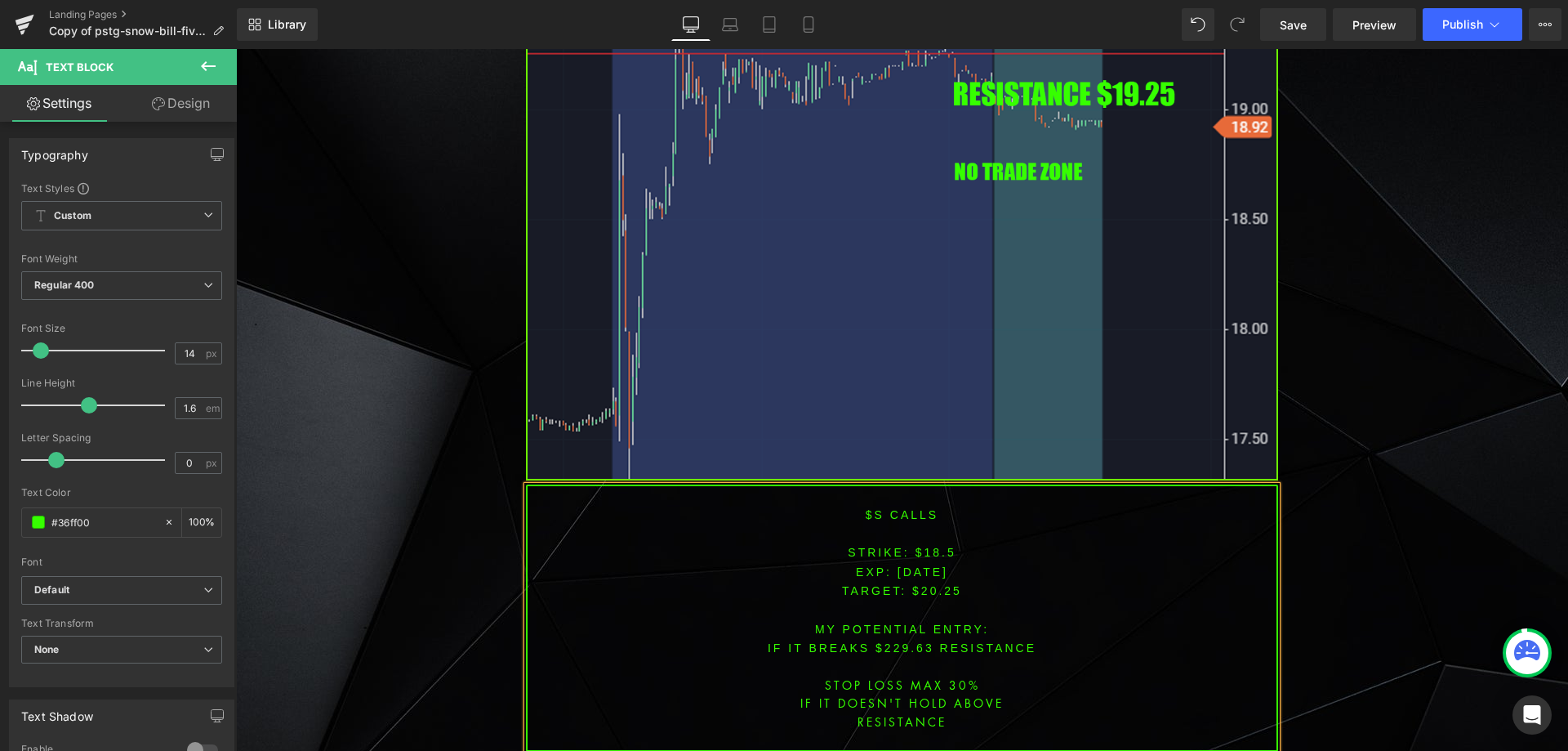
click at [904, 641] on font "IF IT BREAKS $229.63 resistance" at bounding box center [902, 648] width 268 height 13
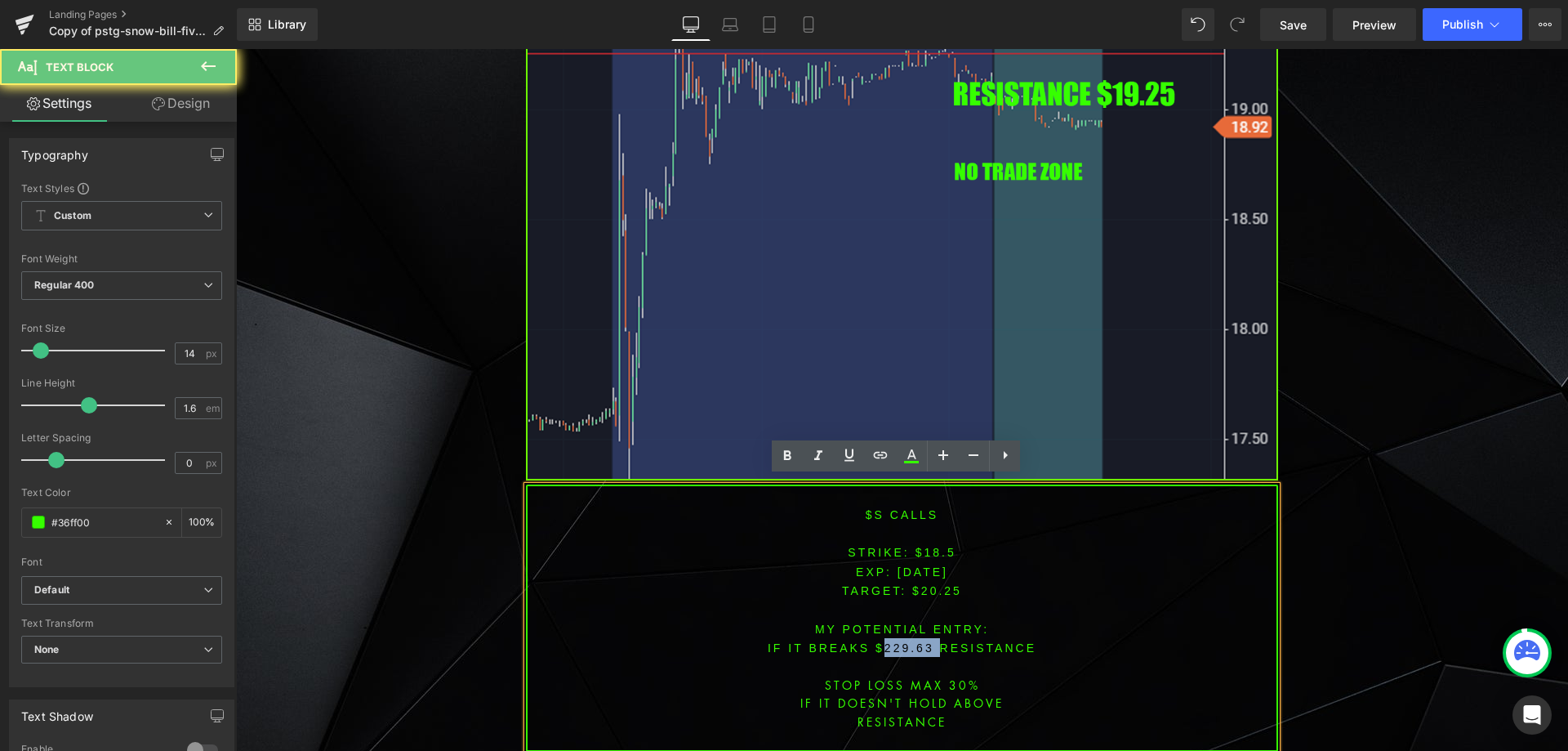
click at [904, 641] on font "IF IT BREAKS $229.63 resistance" at bounding box center [902, 648] width 268 height 13
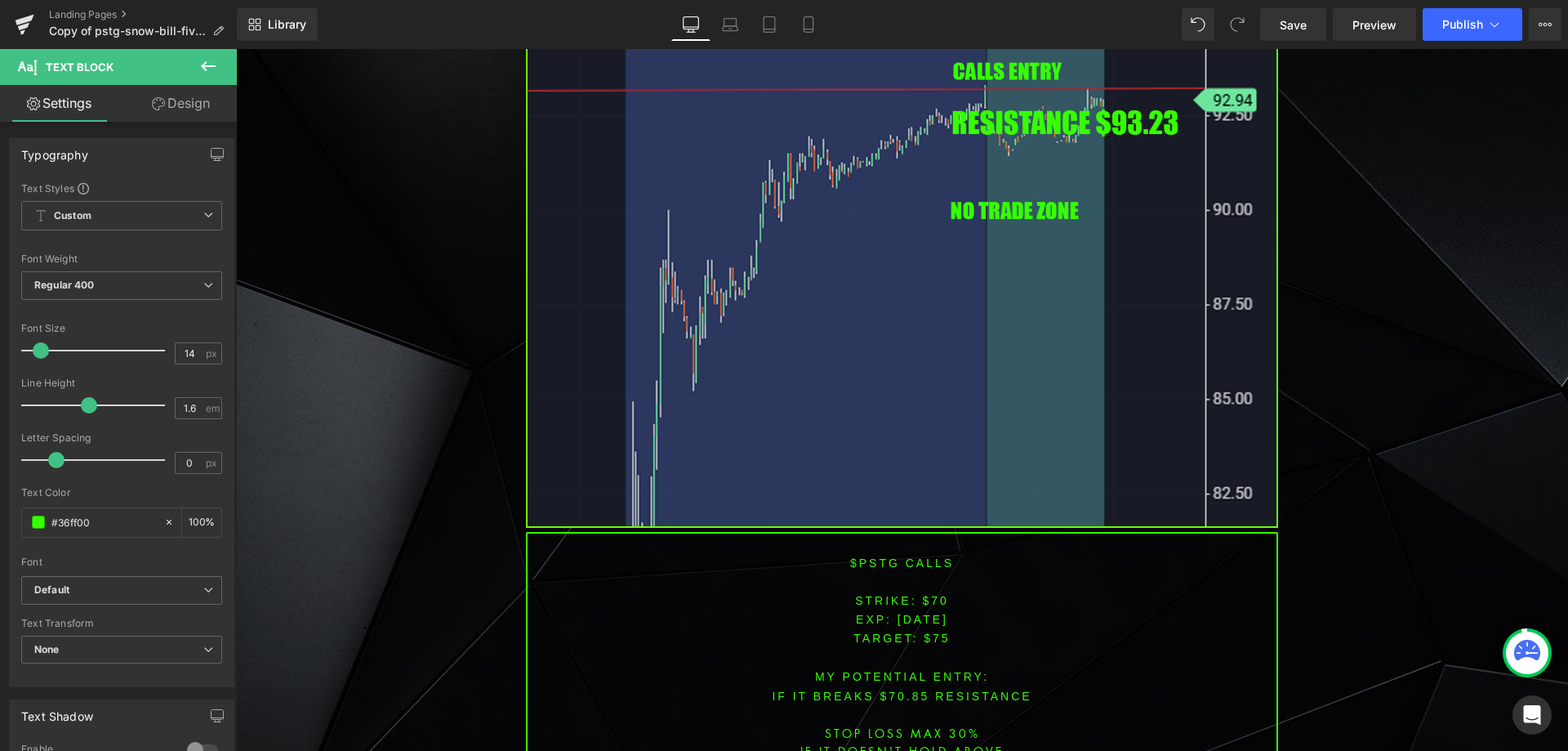
scroll to position [1460, 0]
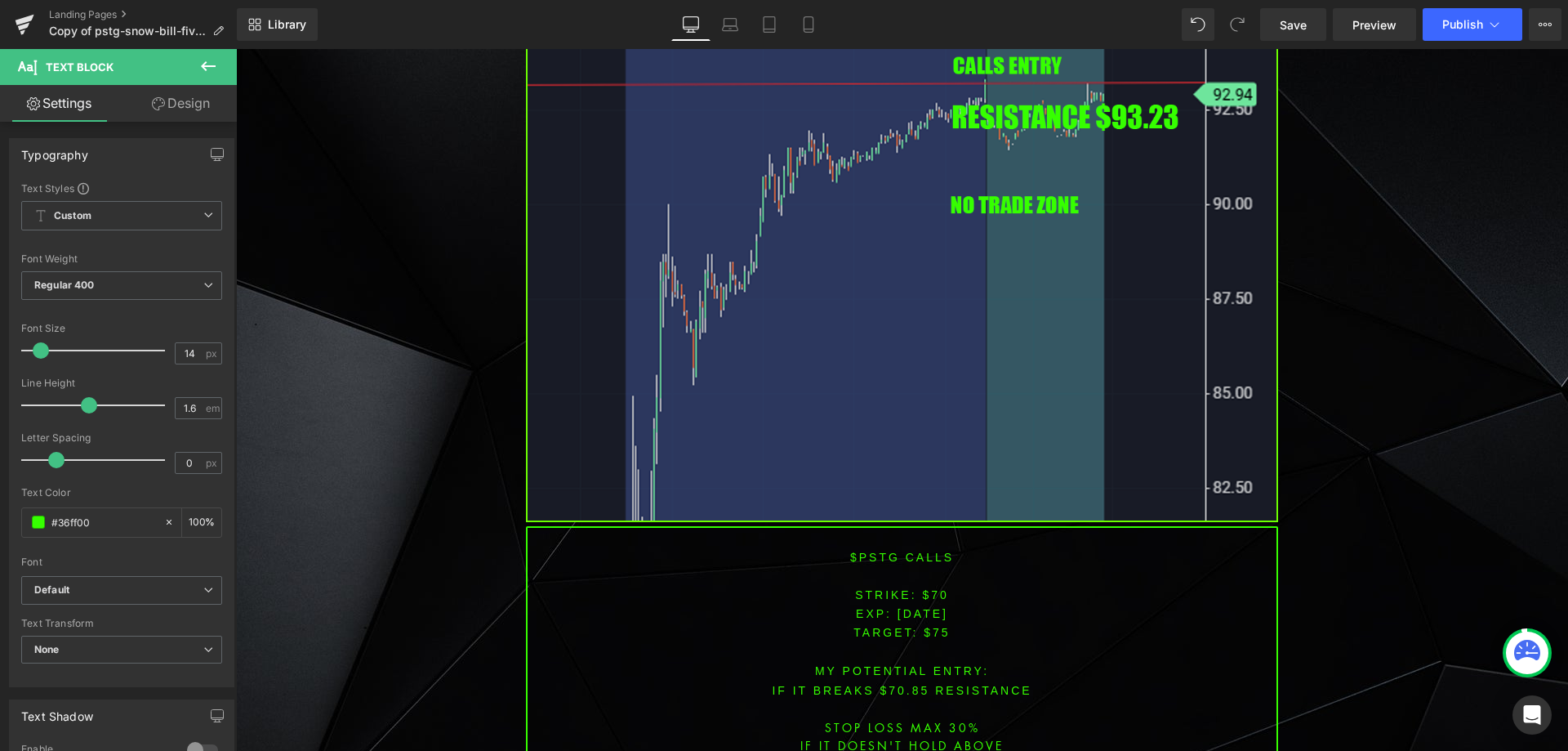
click at [879, 558] on font "$pstg CALLS" at bounding box center [902, 557] width 103 height 13
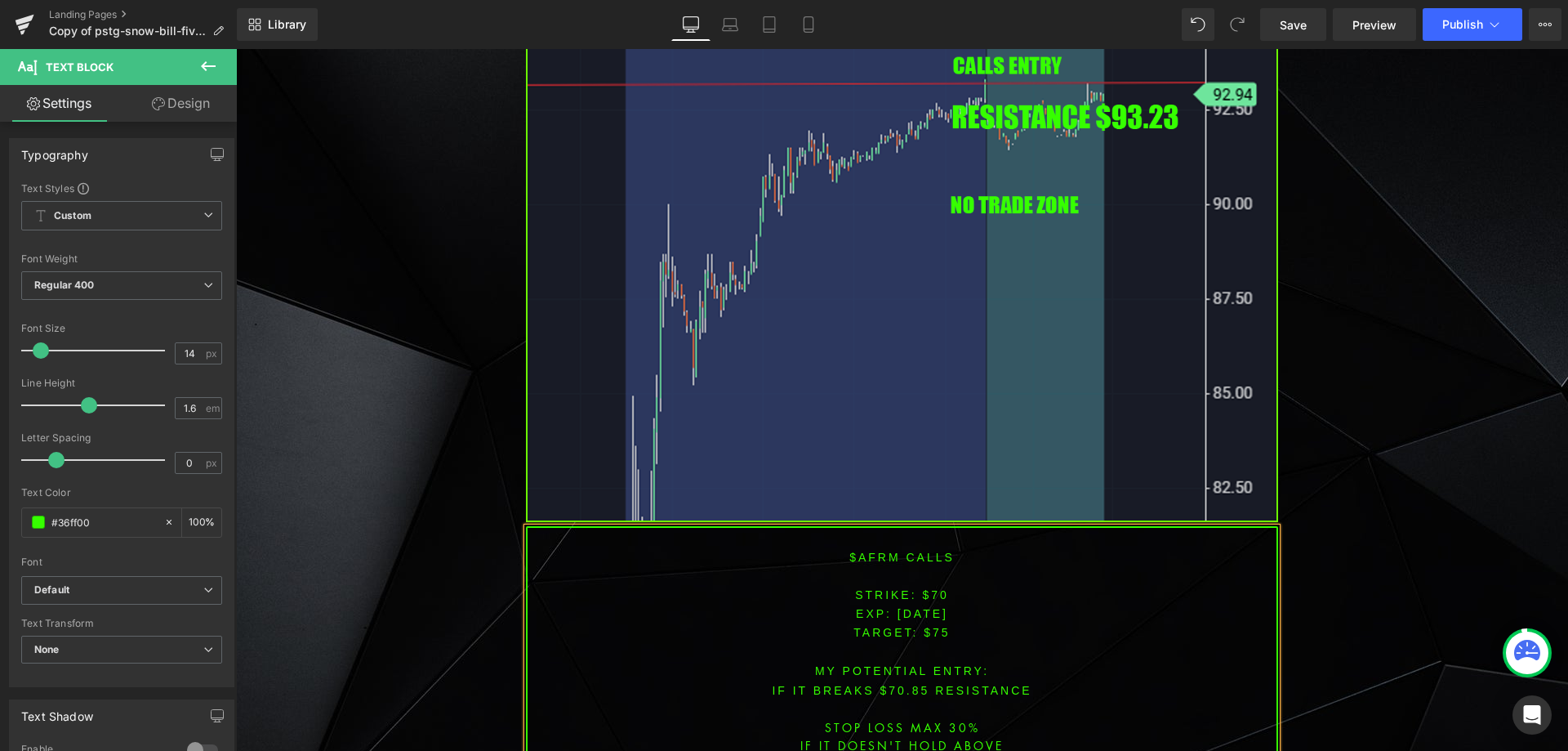
click at [897, 607] on span "[DATE]" at bounding box center [922, 613] width 51 height 13
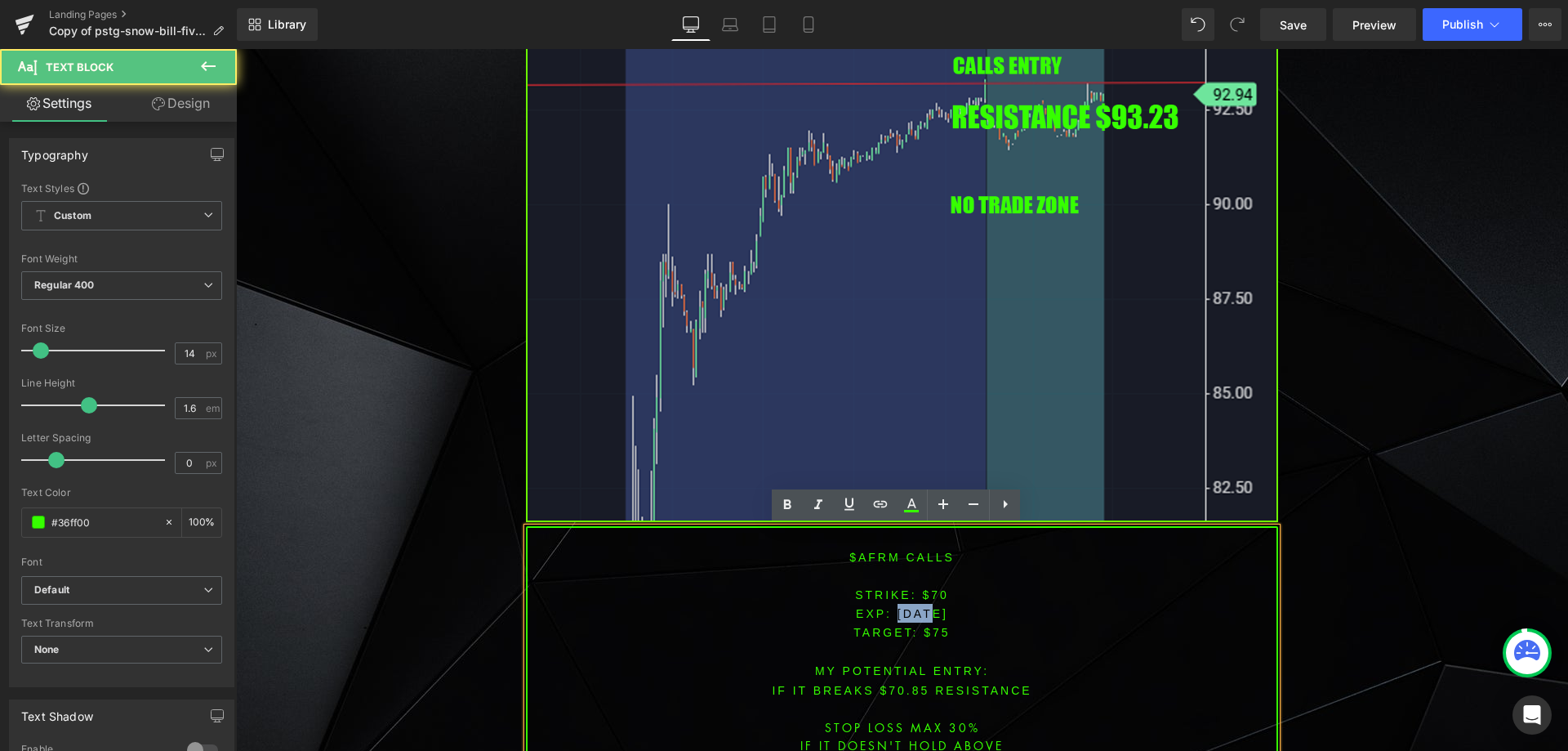
click at [897, 607] on span "[DATE]" at bounding box center [922, 613] width 51 height 13
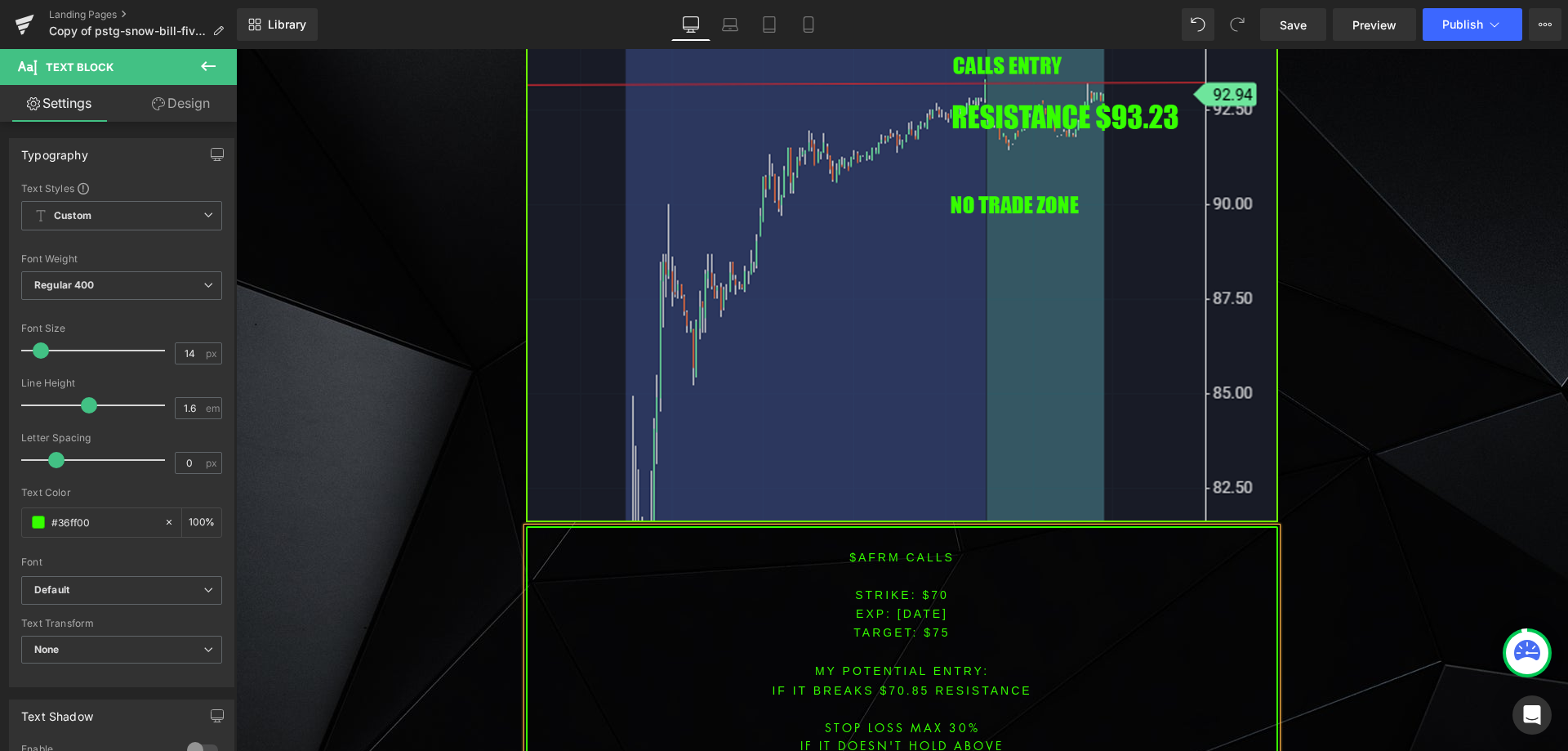
click at [921, 612] on span "[DATE]" at bounding box center [922, 613] width 51 height 13
click at [934, 591] on font "STRIKE: $70" at bounding box center [902, 594] width 94 height 13
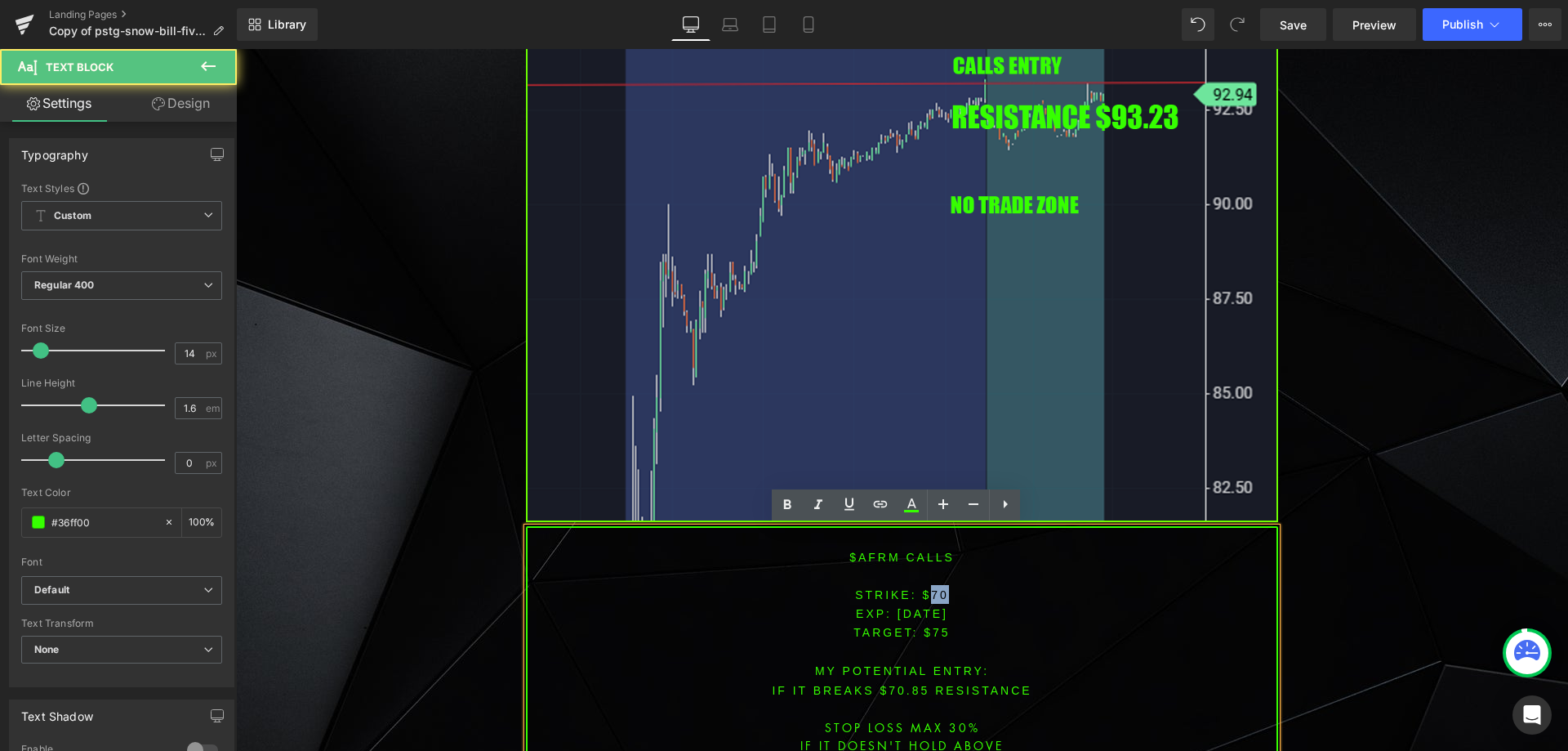
click at [934, 591] on font "STRIKE: $70" at bounding box center [902, 594] width 94 height 13
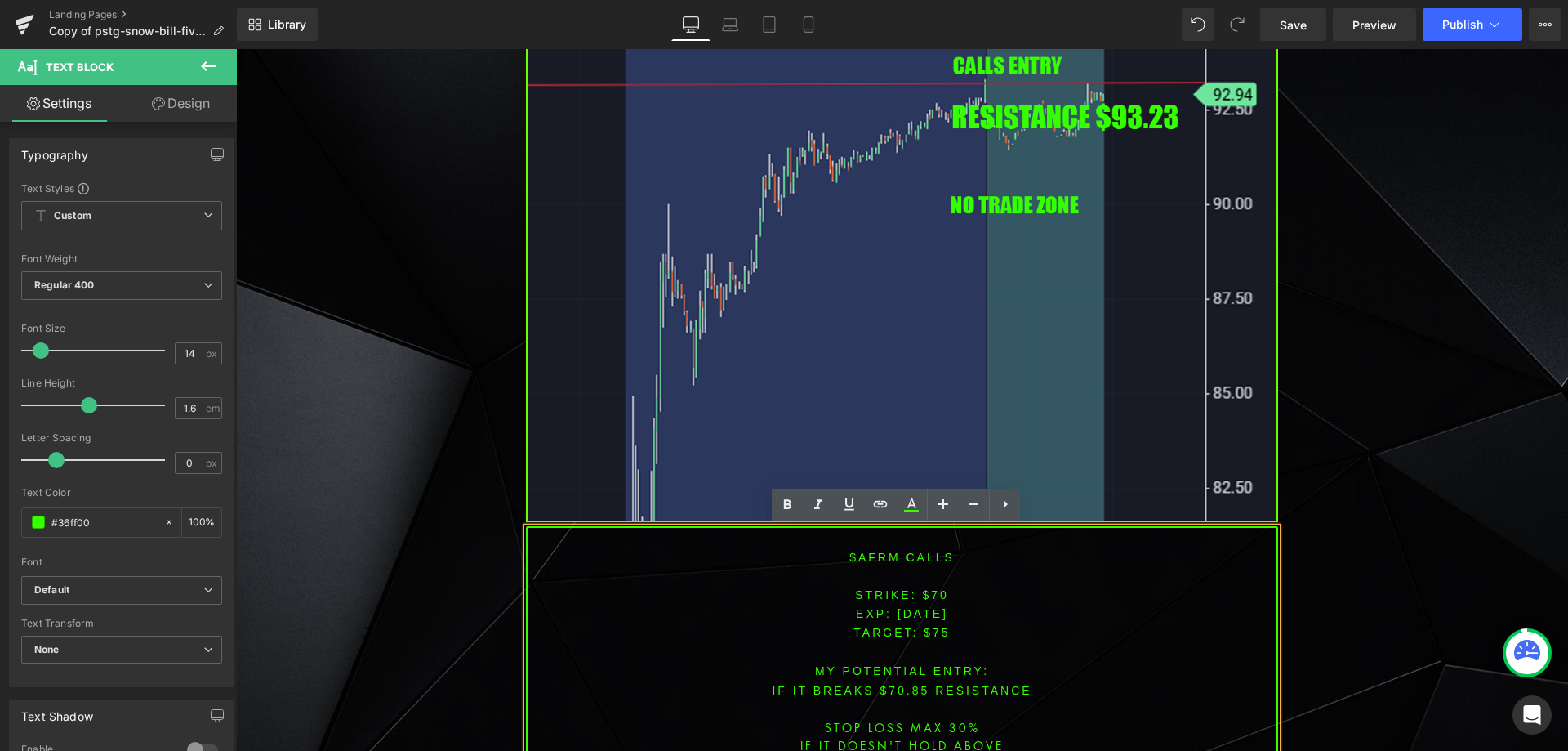
click at [908, 577] on p at bounding box center [903, 575] width 749 height 18
click at [932, 593] on font "STRIKE: $70" at bounding box center [902, 594] width 94 height 13
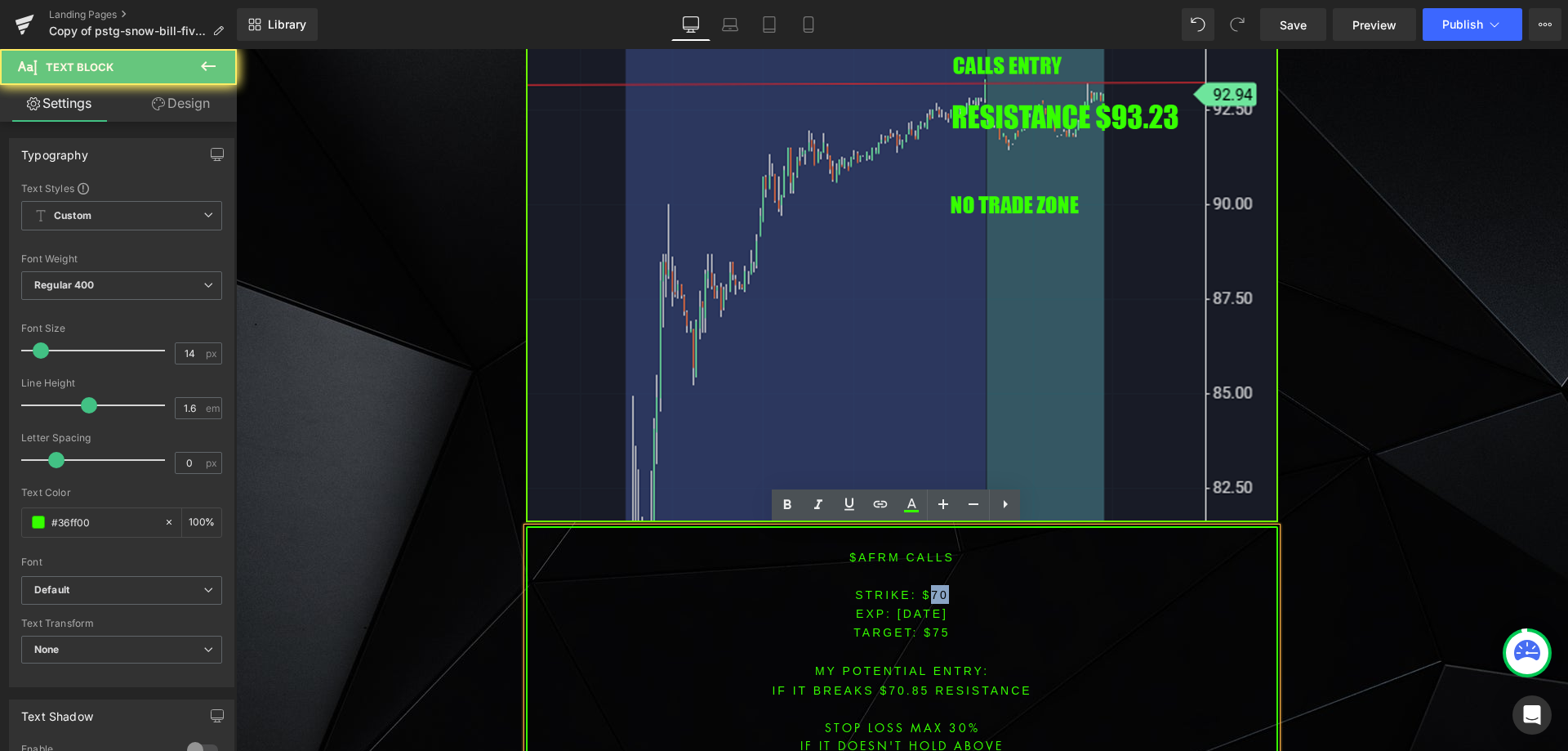
click at [932, 593] on font "STRIKE: $70" at bounding box center [902, 594] width 94 height 13
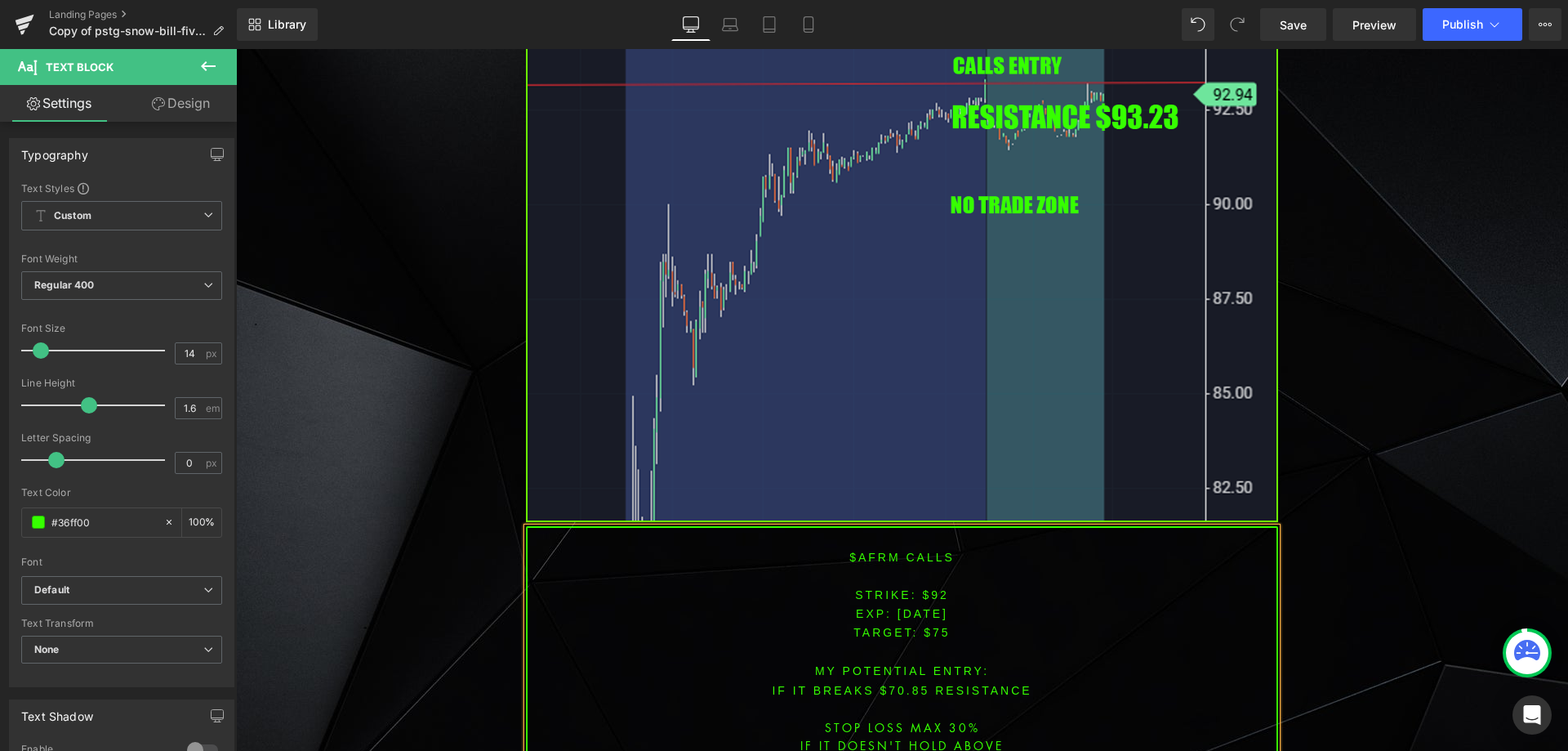
click at [933, 628] on span "TARGET: $75" at bounding box center [902, 632] width 96 height 13
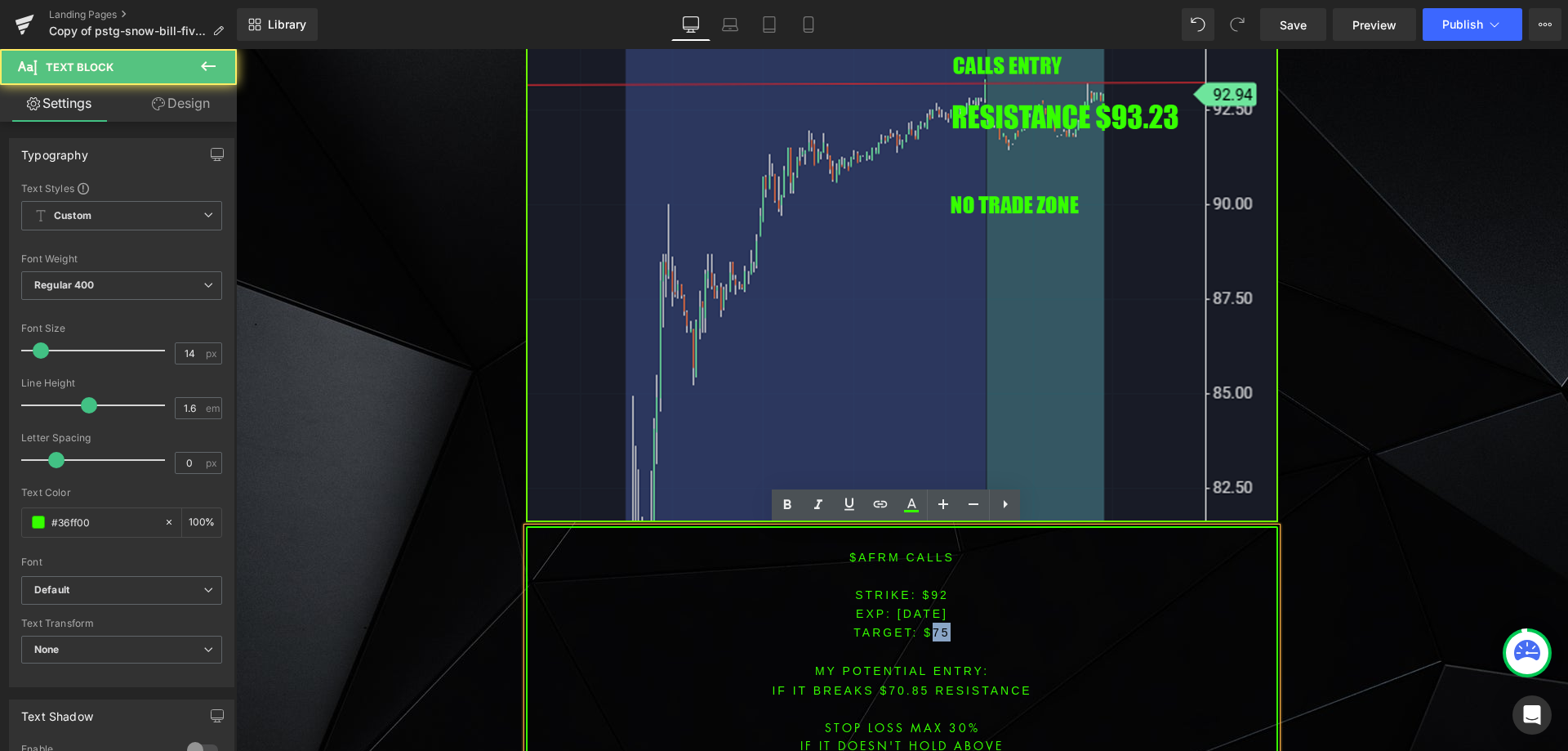
click at [933, 628] on span "TARGET: $75" at bounding box center [902, 632] width 96 height 13
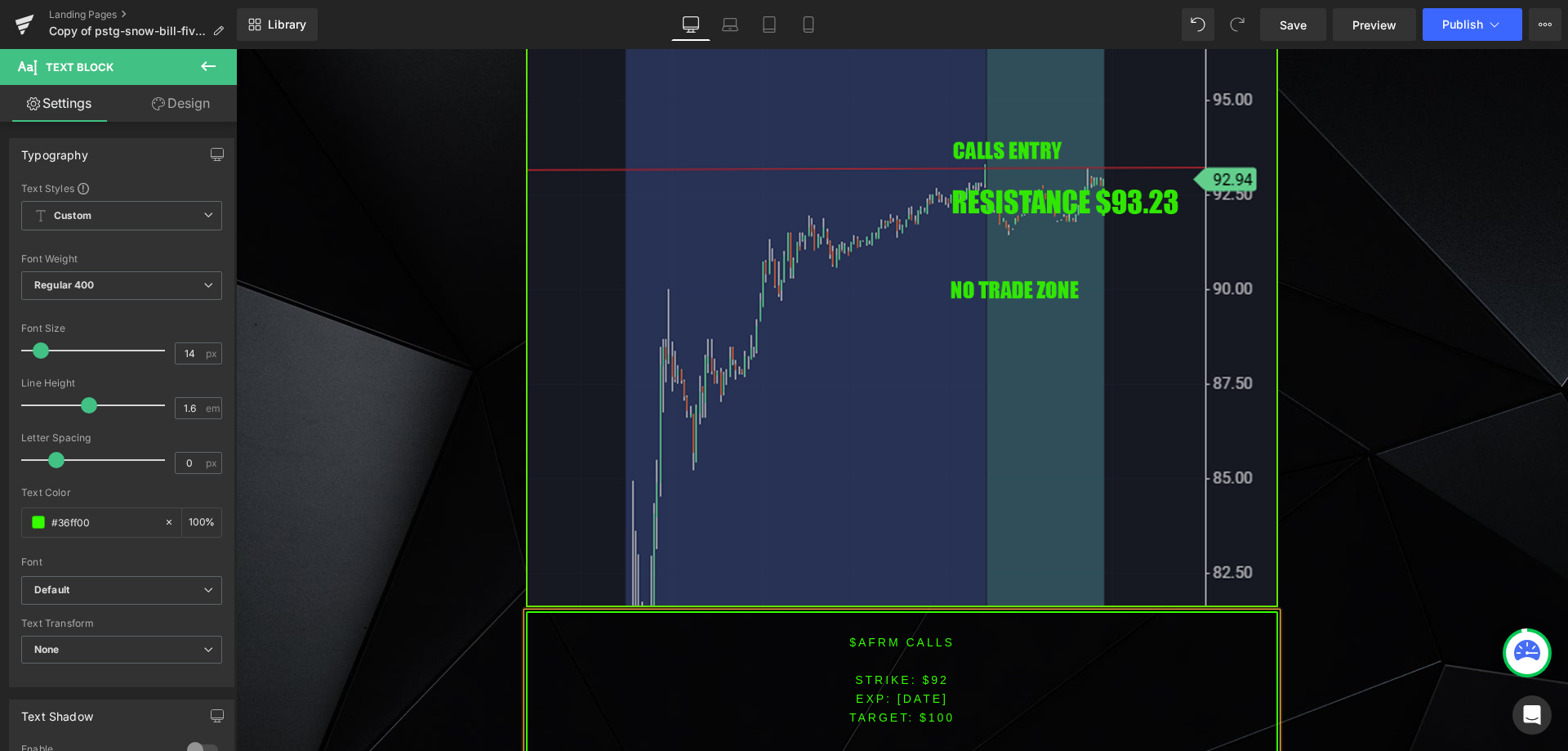
scroll to position [1508, 0]
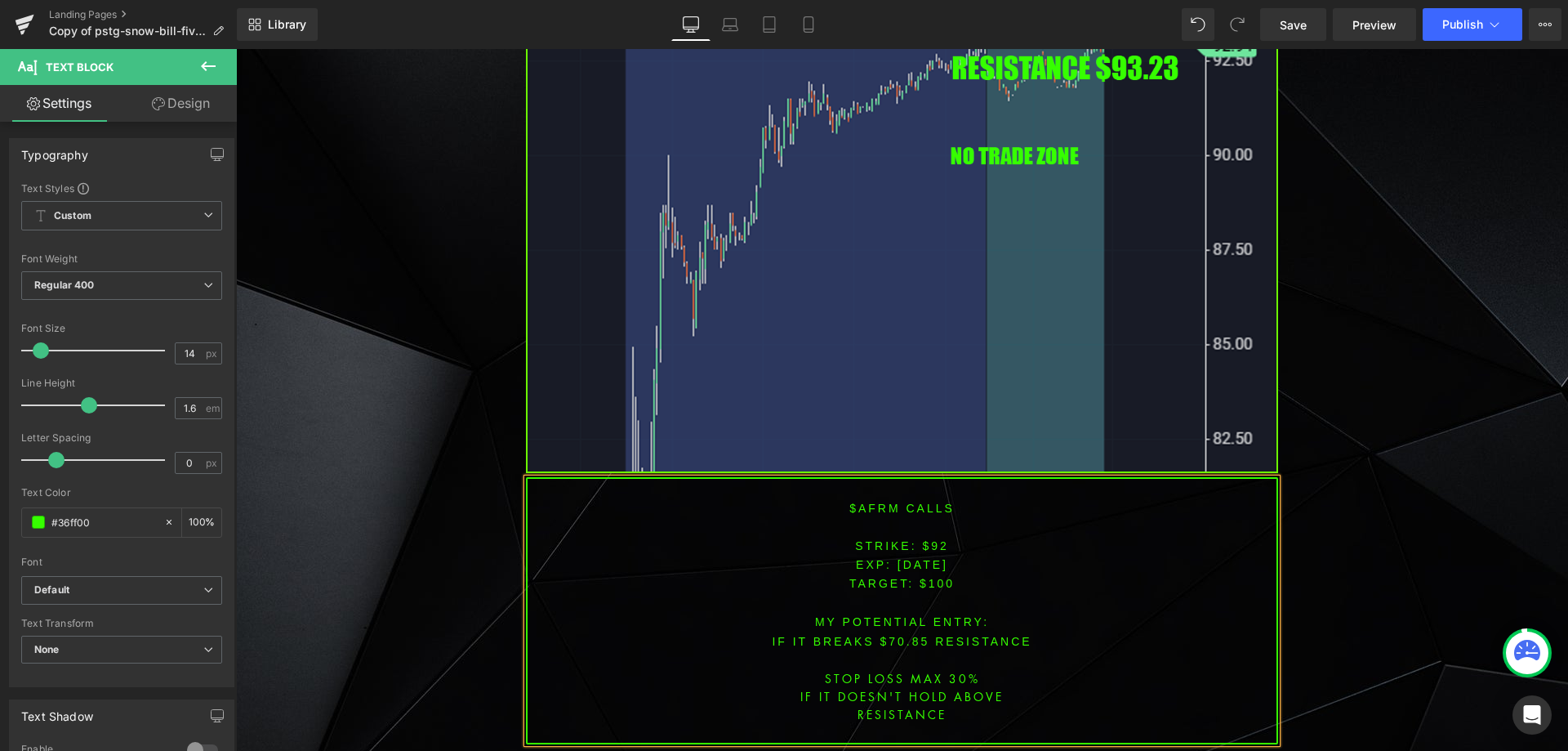
click at [895, 635] on font "IF IT BREAKS $70.85 resistance" at bounding box center [901, 641] width 260 height 13
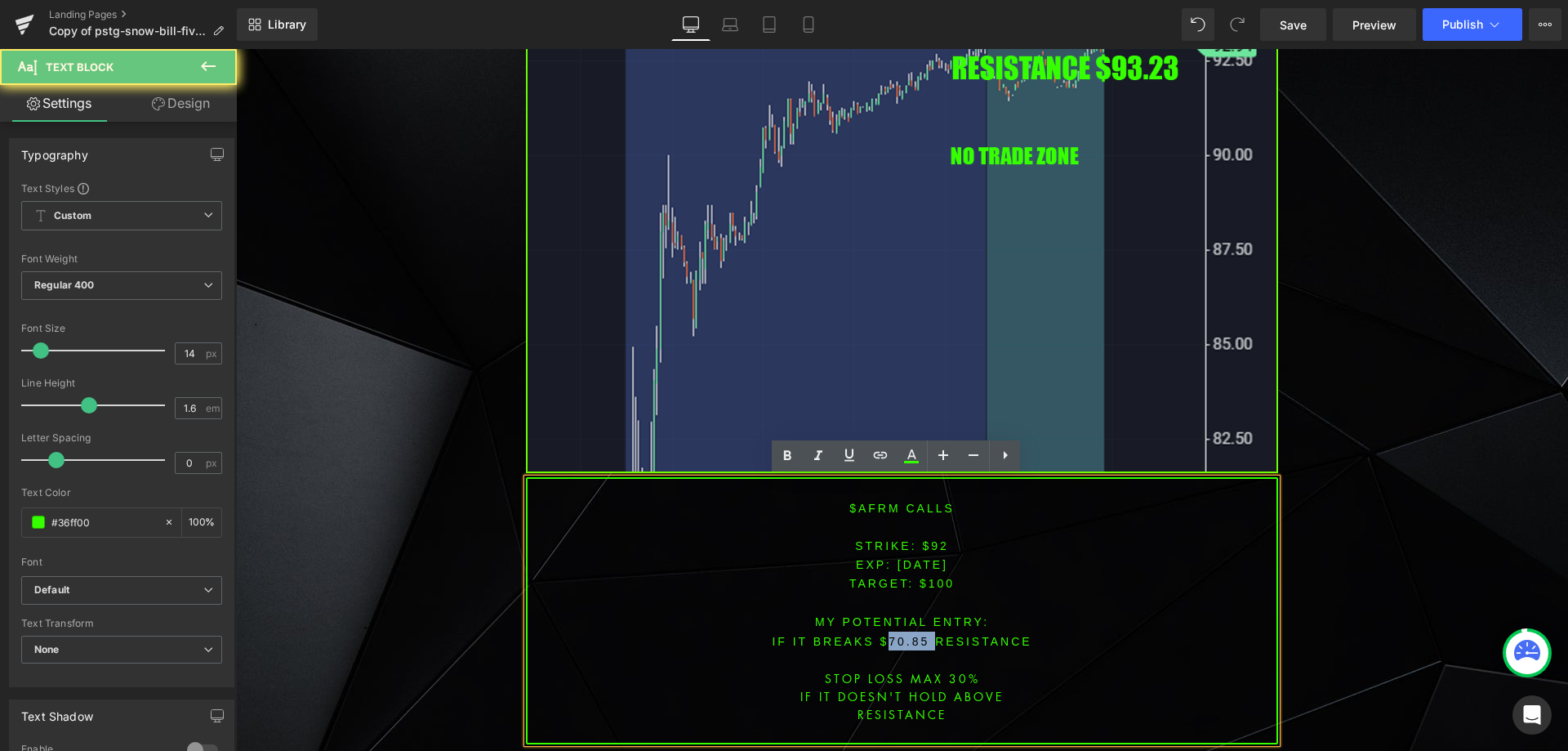
click at [895, 635] on font "IF IT BREAKS $70.85 resistance" at bounding box center [901, 641] width 260 height 13
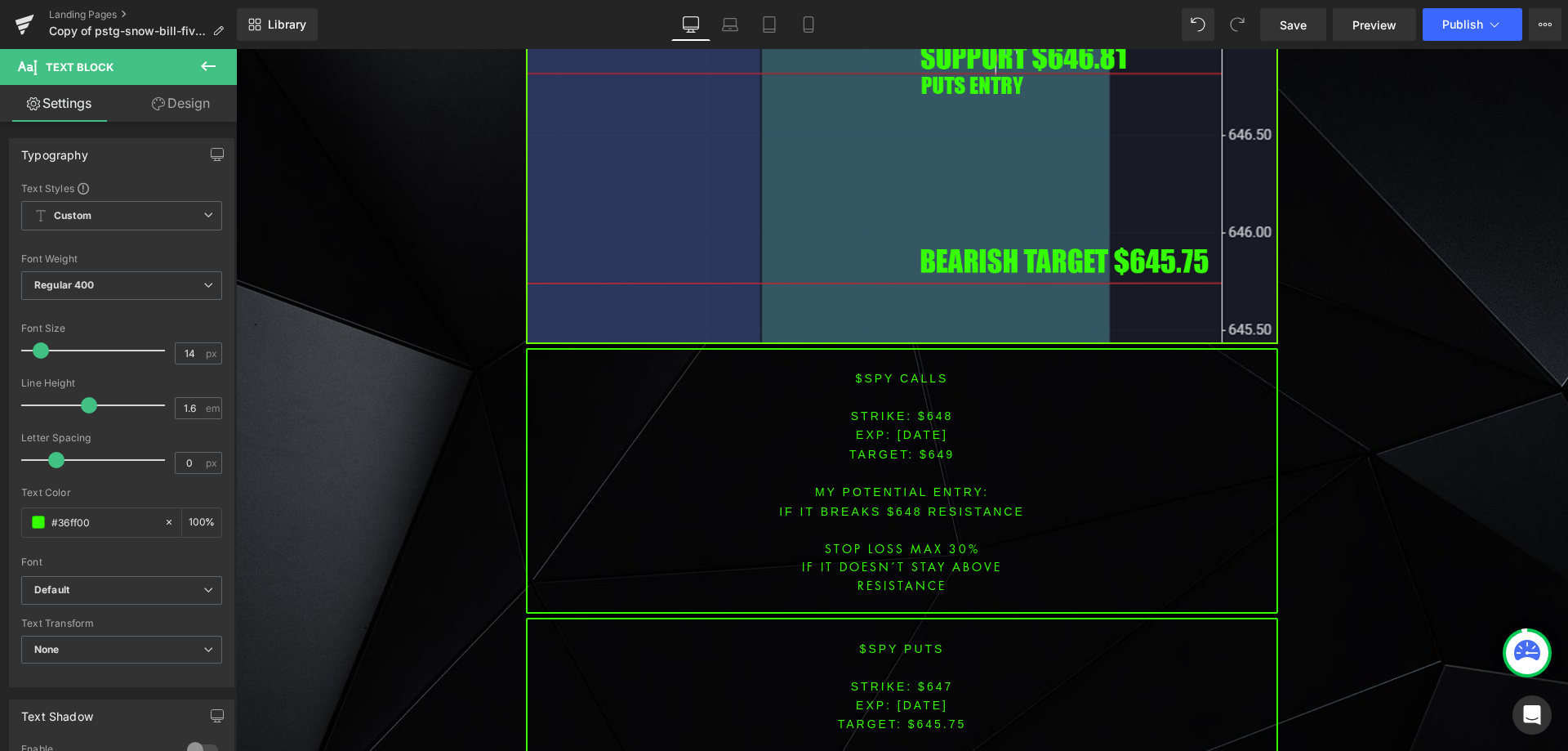
scroll to position [6618, 0]
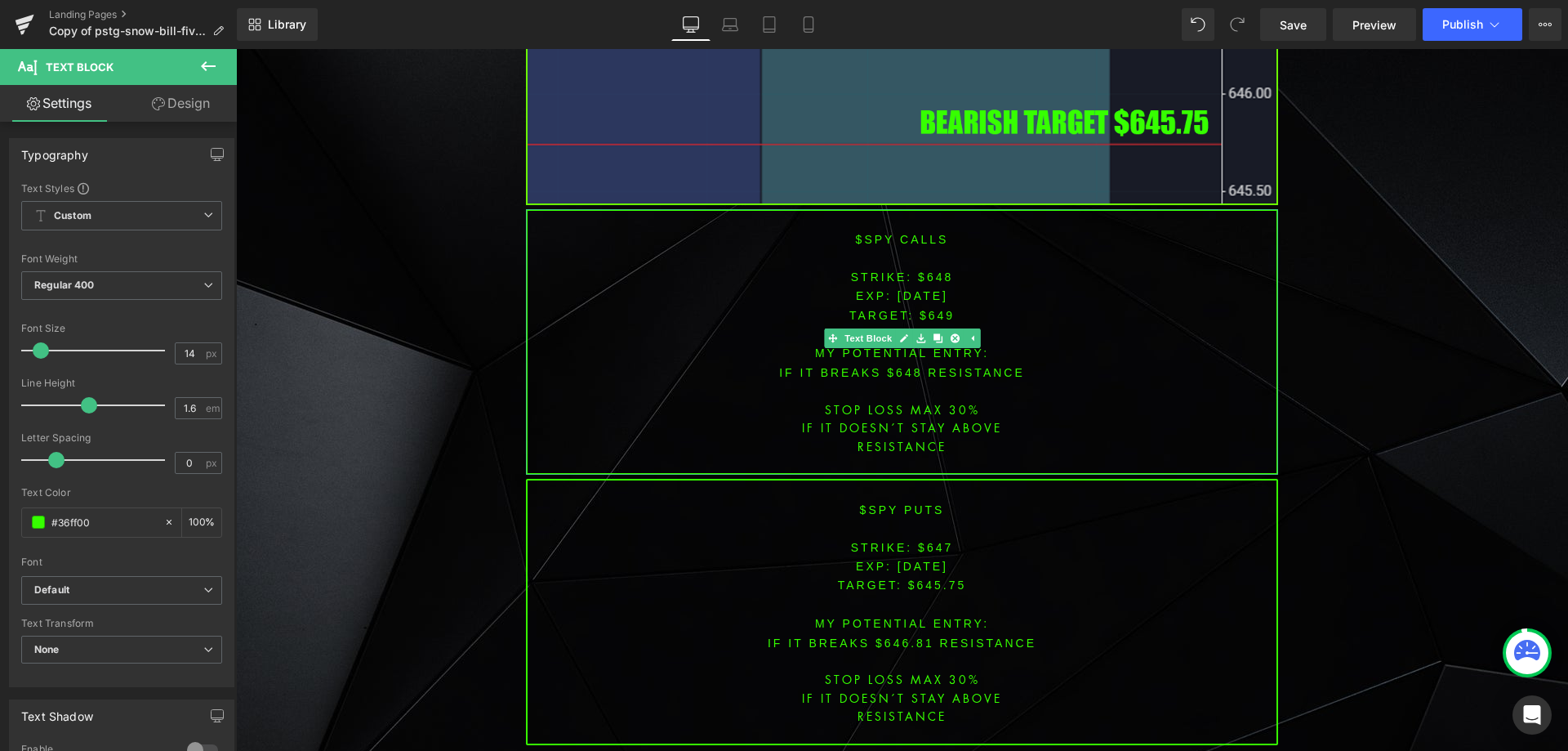
click at [921, 289] on span "[DATE]" at bounding box center [922, 295] width 51 height 13
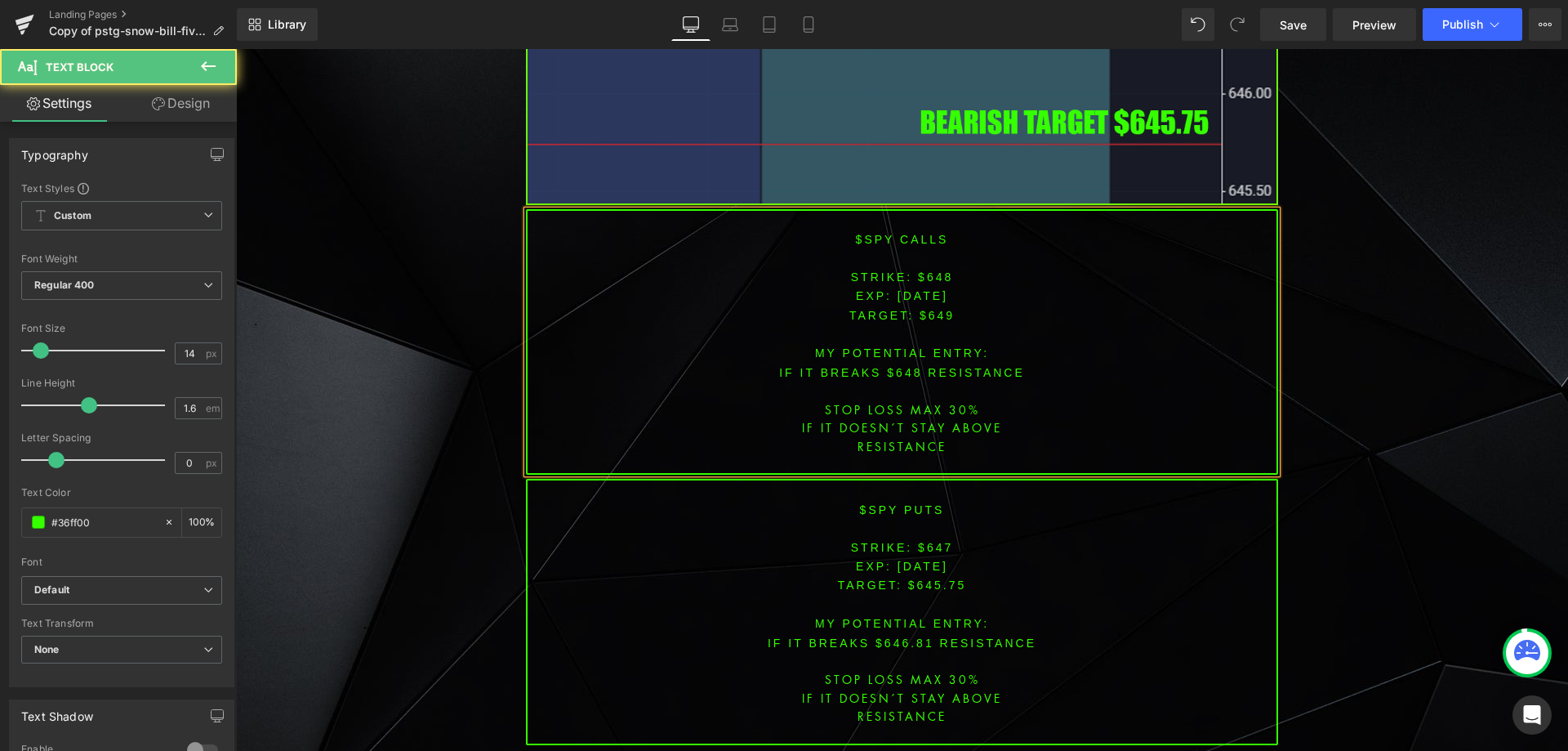
click at [1070, 343] on p "MY POTENTIAL ENTRY:" at bounding box center [903, 352] width 749 height 19
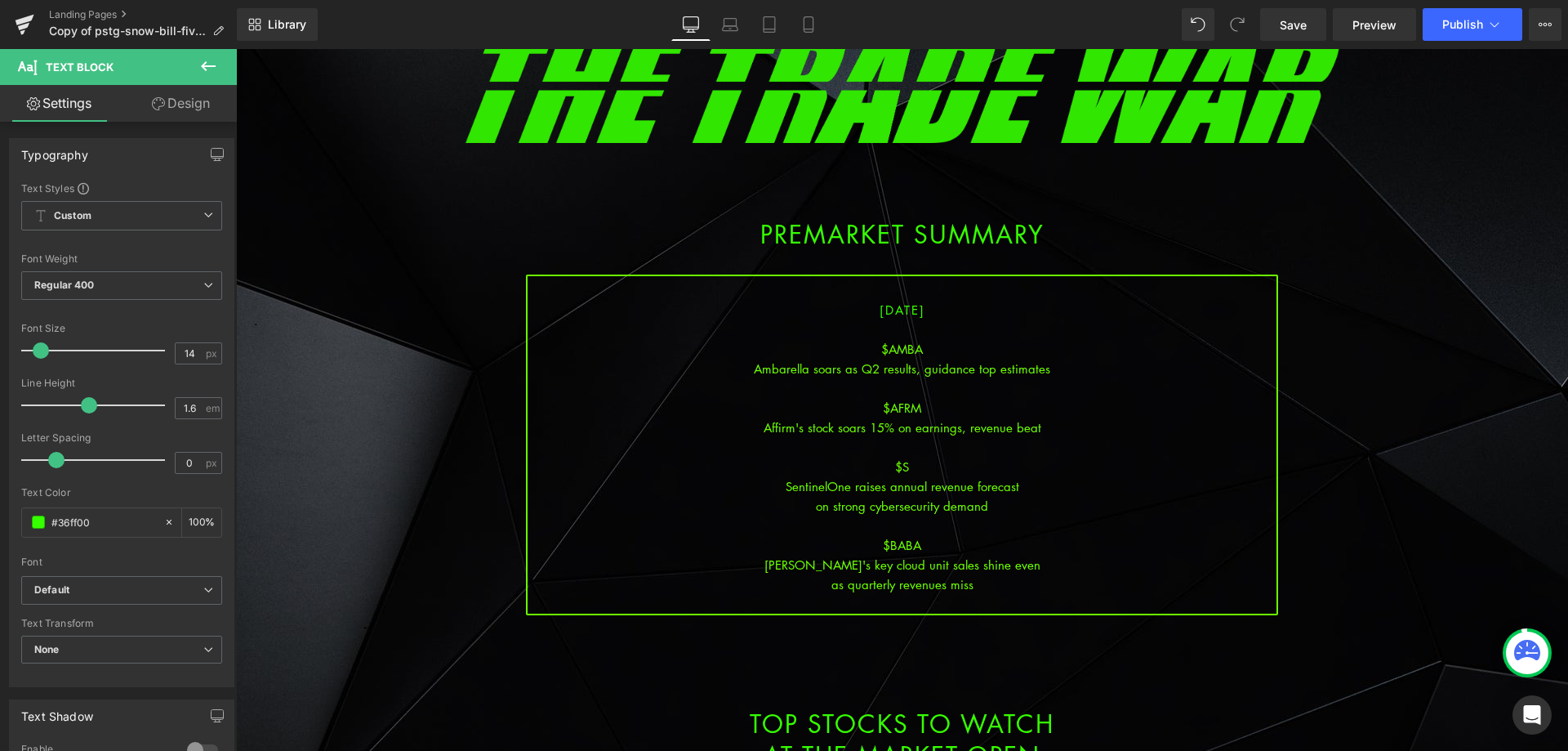
scroll to position [163, 0]
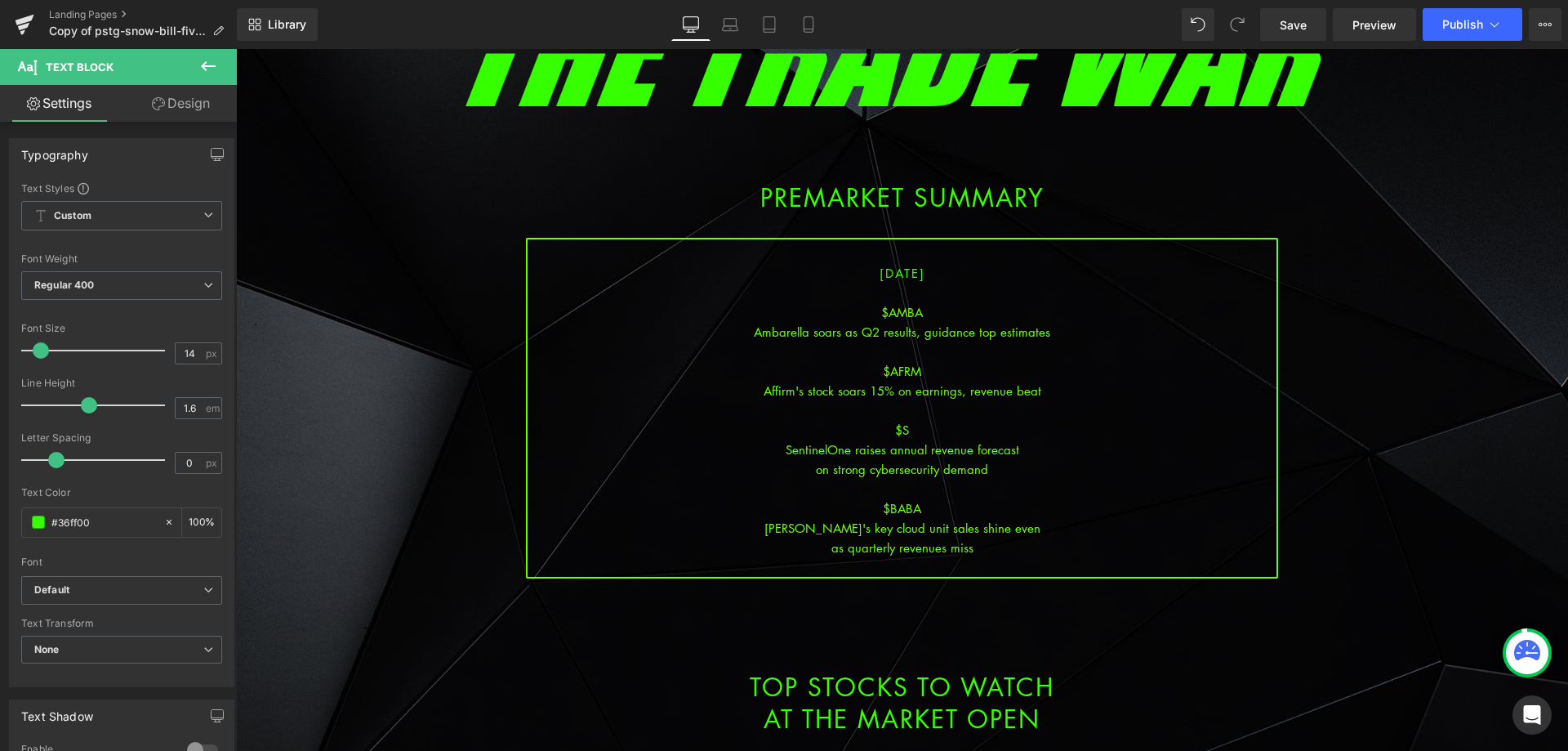
click at [1314, 7] on div "Library Desktop Desktop Laptop Tablet Mobile Save Preview Publish Scheduled Vie…" at bounding box center [903, 24] width 1332 height 49
click at [1312, 19] on link "Save" at bounding box center [1293, 24] width 66 height 33
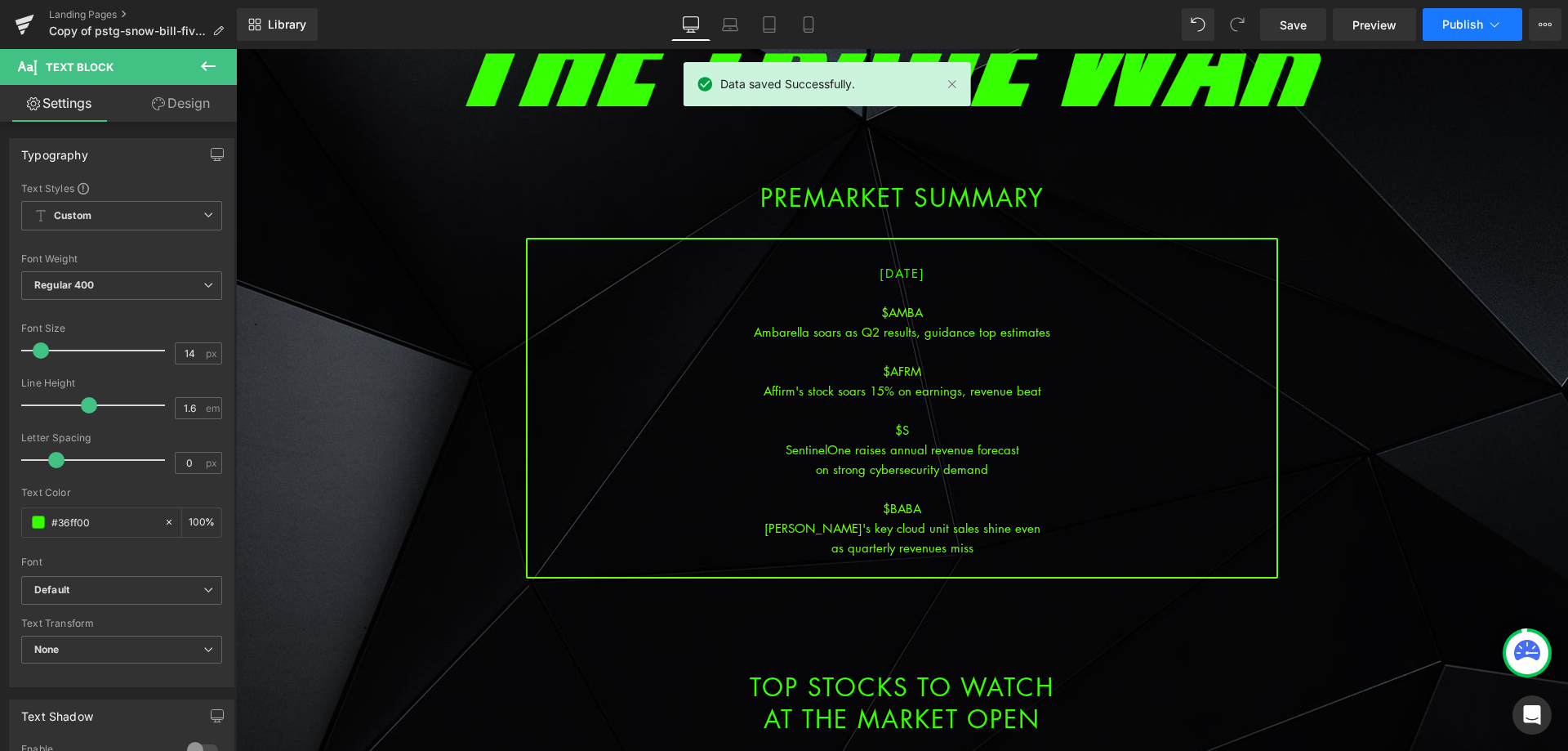
click at [1460, 24] on span "Publish" at bounding box center [1463, 24] width 41 height 13
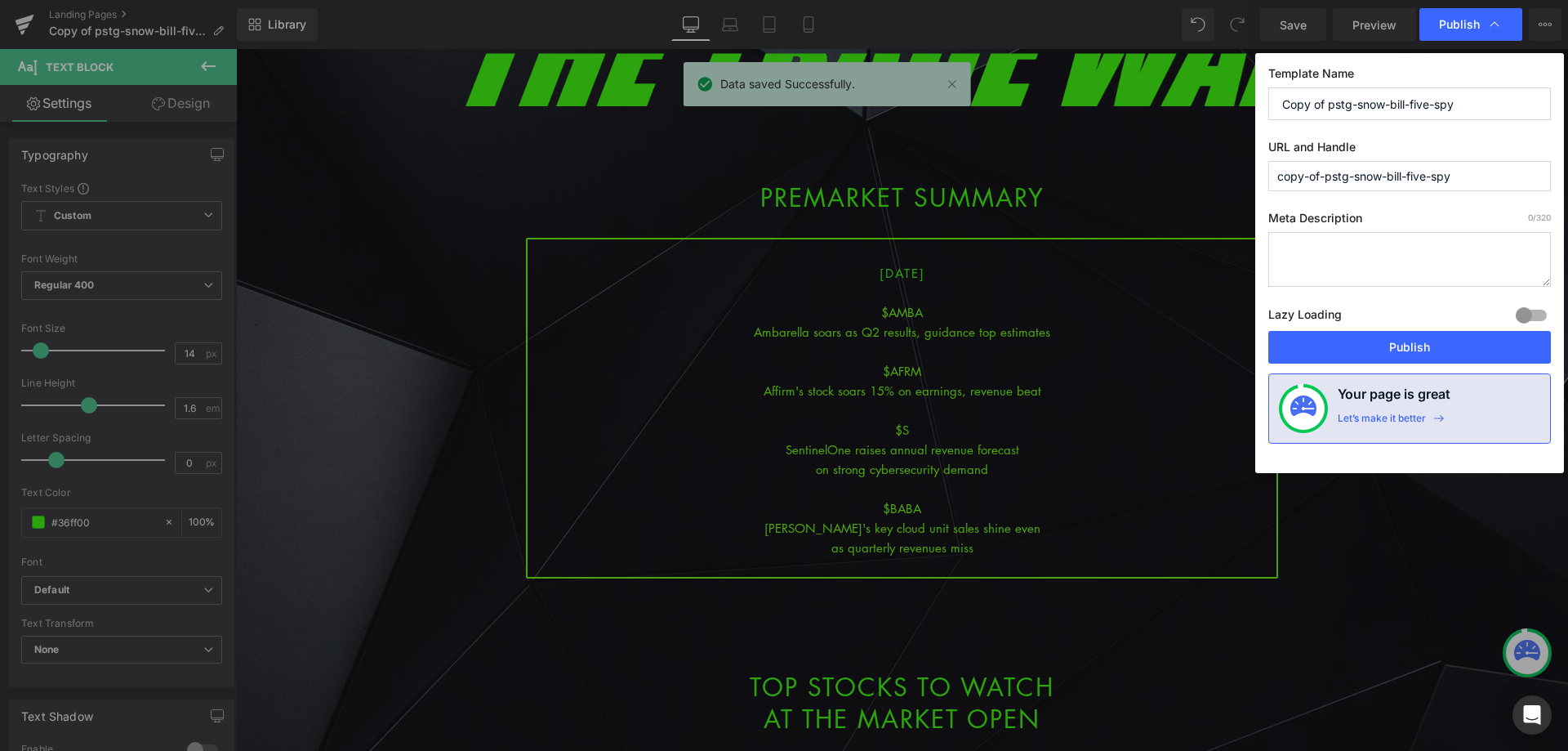
drag, startPoint x: 1480, startPoint y: 108, endPoint x: 1169, endPoint y: 107, distance: 311.0
click at [1172, 107] on div "Publish Template Name Copy of pstg-snow-bill-five-spy URL and Handle copy-of-ps…" at bounding box center [784, 376] width 1568 height 751
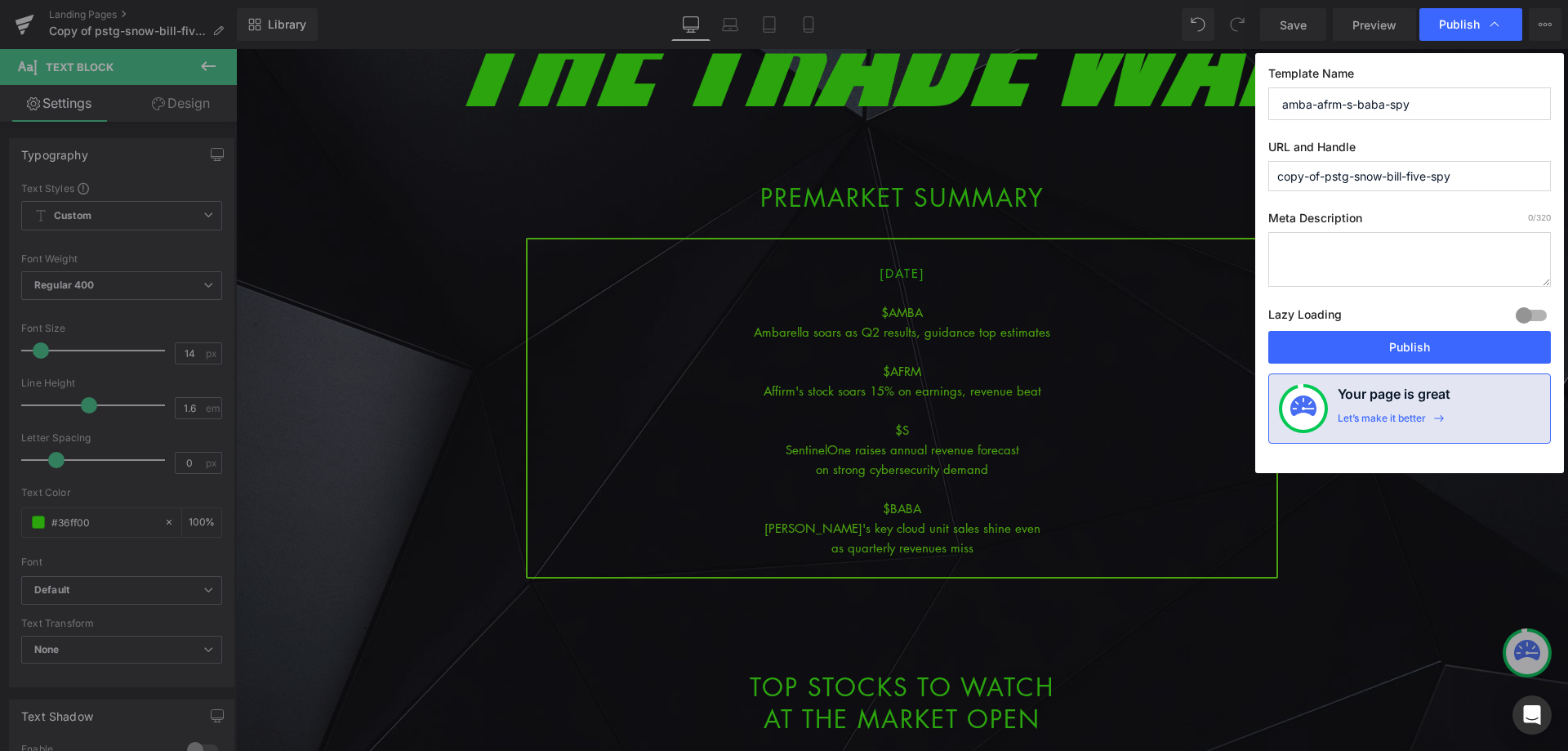
drag, startPoint x: 1478, startPoint y: 102, endPoint x: 1208, endPoint y: 111, distance: 270.1
click at [1192, 102] on div "Publish Template Name amba-afrm-s-baba-spy URL and Handle copy-of-pstg-snow-bil…" at bounding box center [784, 376] width 1568 height 751
type input "amba-afrm-s-baba-spy"
paste input "amba-afrm-s-baba"
drag, startPoint x: 1490, startPoint y: 189, endPoint x: 1197, endPoint y: 190, distance: 293.0
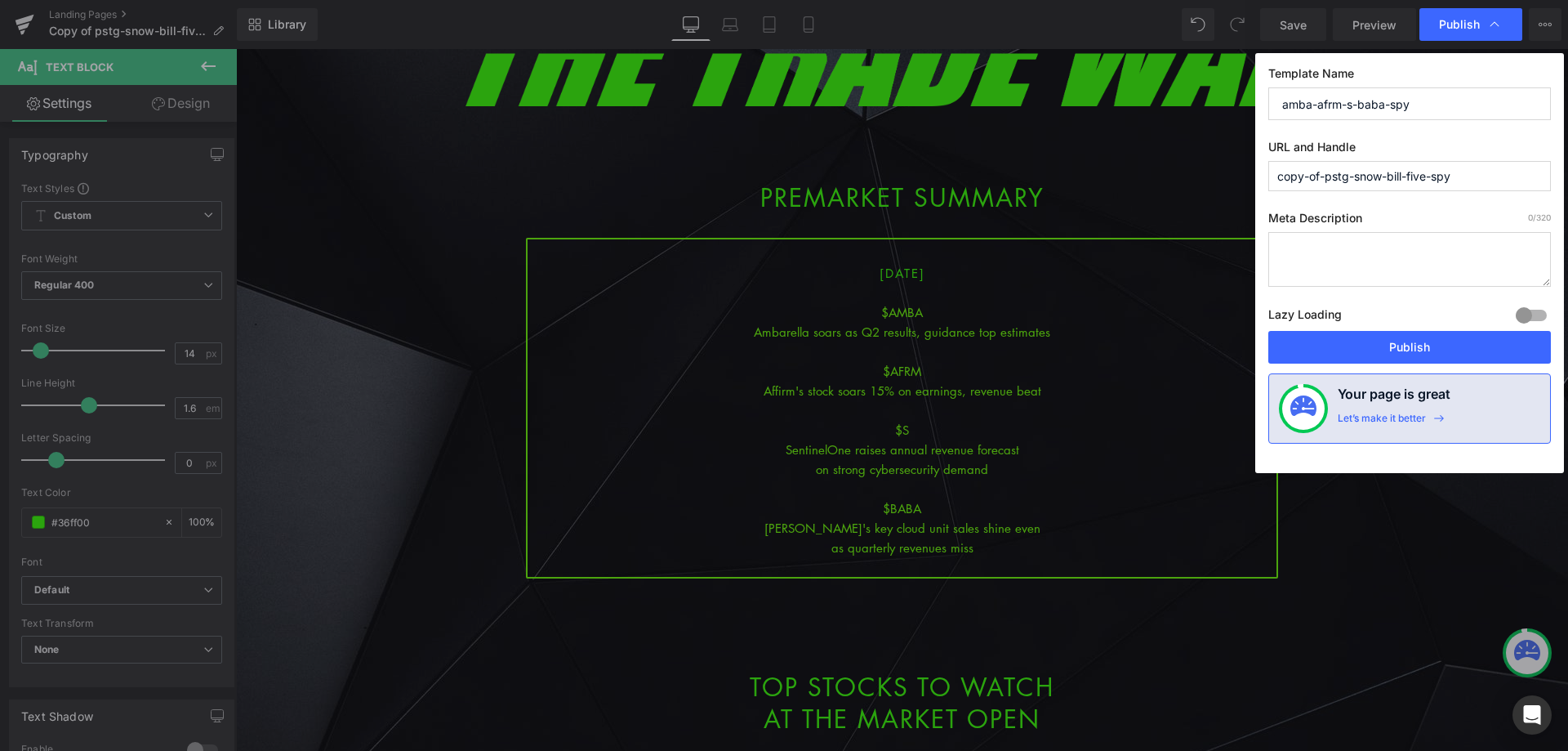
click at [1198, 189] on div "Publish Template Name amba-afrm-s-baba-spy URL and Handle copy-of-pstg-snow-bil…" at bounding box center [784, 376] width 1568 height 751
type input "amba-afrm-s-baba-spy"
drag, startPoint x: 1386, startPoint y: 351, endPoint x: 1373, endPoint y: 351, distance: 13.0
click at [1373, 351] on button "Publish" at bounding box center [1409, 347] width 283 height 33
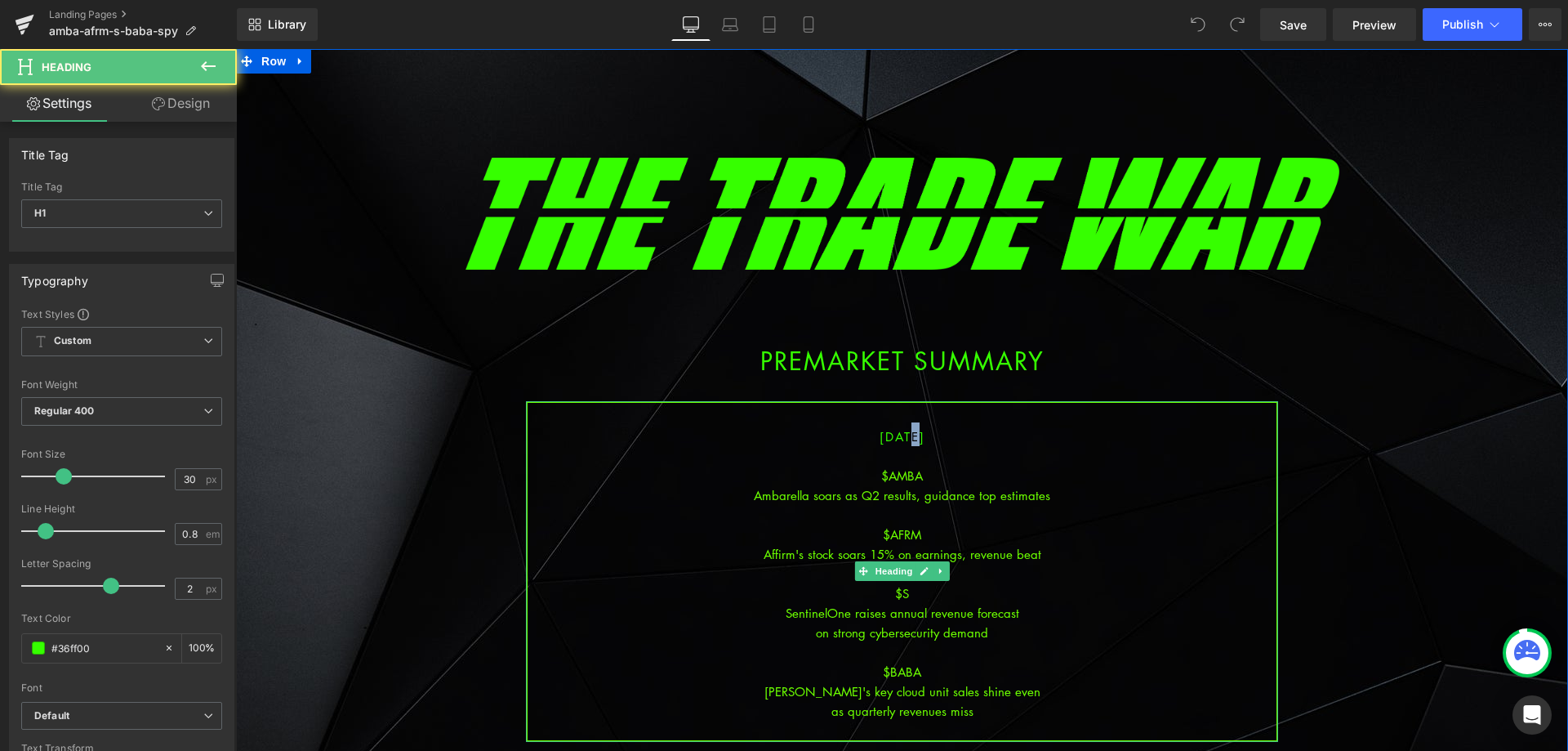
click at [887, 437] on span "[DATE]" at bounding box center [902, 436] width 45 height 16
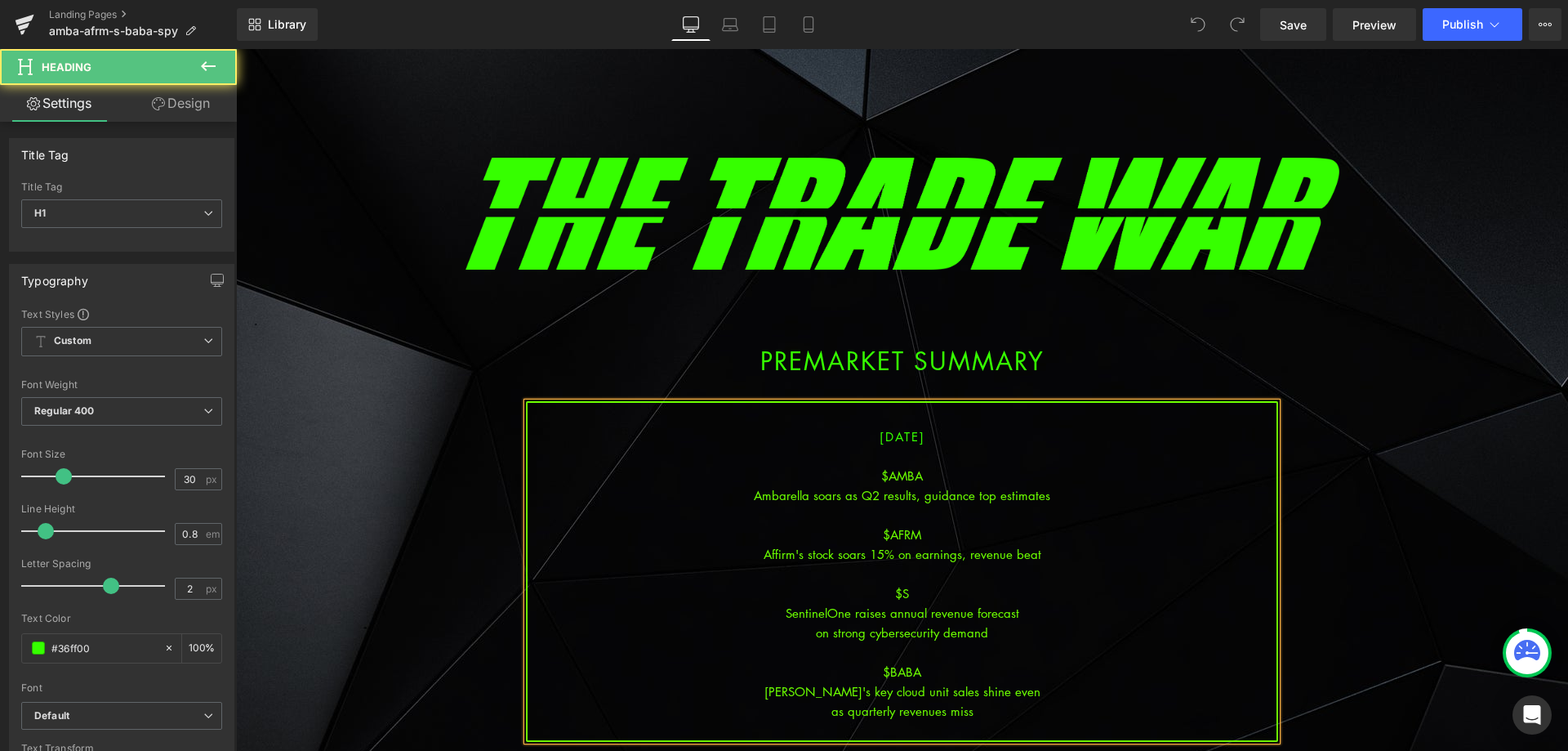
drag, startPoint x: 930, startPoint y: 482, endPoint x: 948, endPoint y: 488, distance: 19.0
click at [930, 484] on div "$AMBA" at bounding box center [903, 475] width 749 height 20
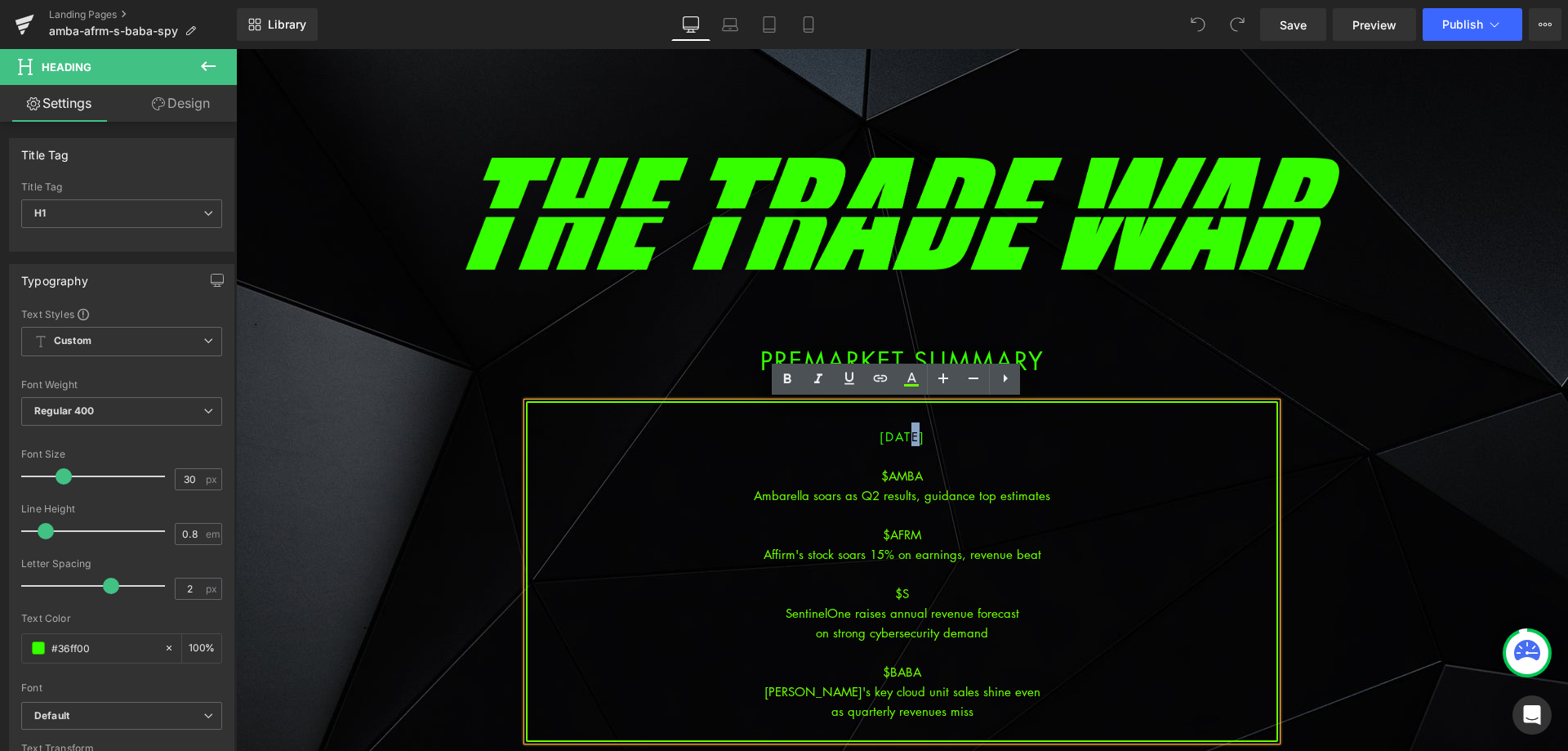
click at [887, 436] on span "[DATE]" at bounding box center [902, 436] width 45 height 16
click at [907, 464] on div at bounding box center [903, 456] width 749 height 20
click at [1296, 31] on span "Save" at bounding box center [1293, 24] width 27 height 17
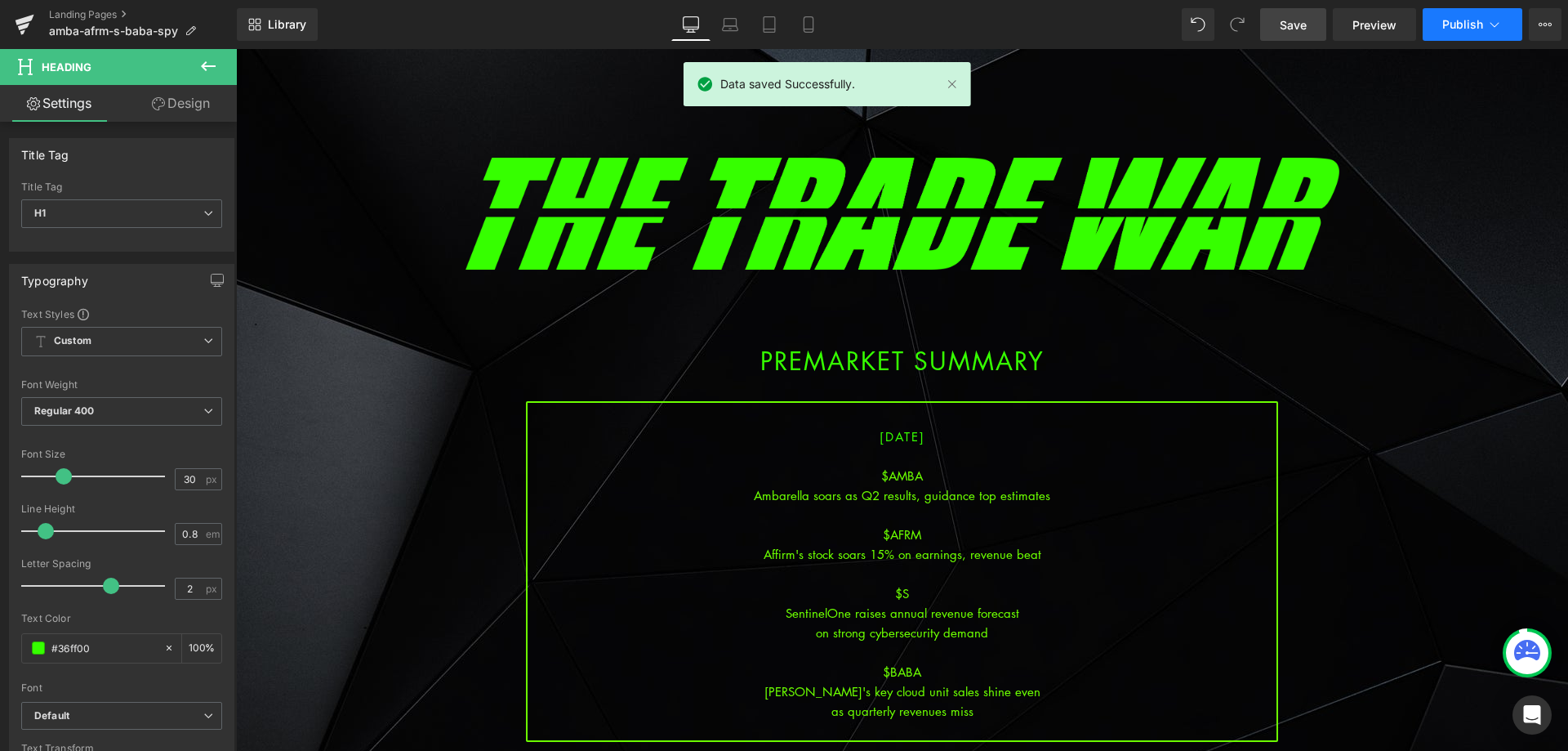
click at [1490, 21] on icon at bounding box center [1495, 24] width 16 height 16
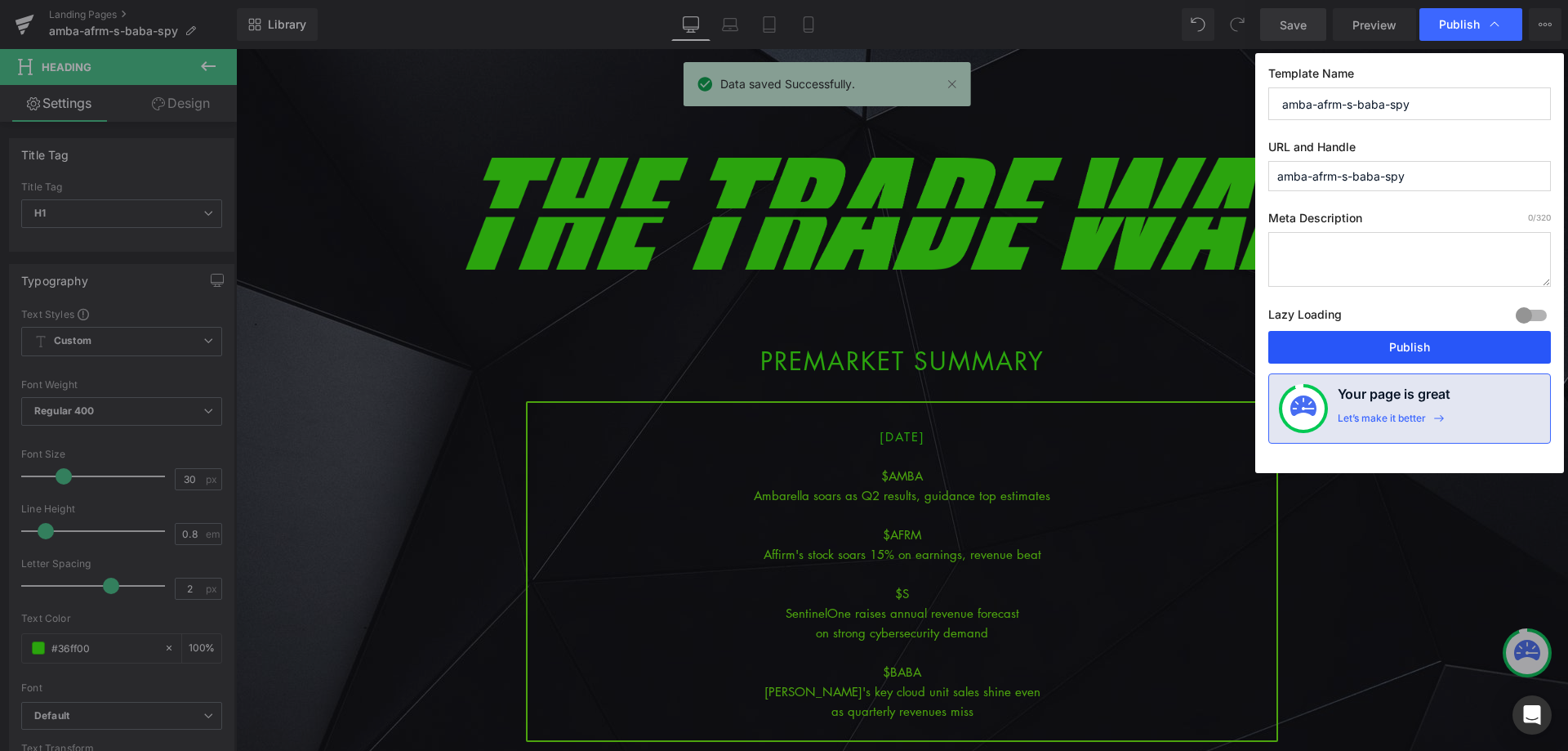
click at [1429, 344] on button "Publish" at bounding box center [1409, 347] width 283 height 33
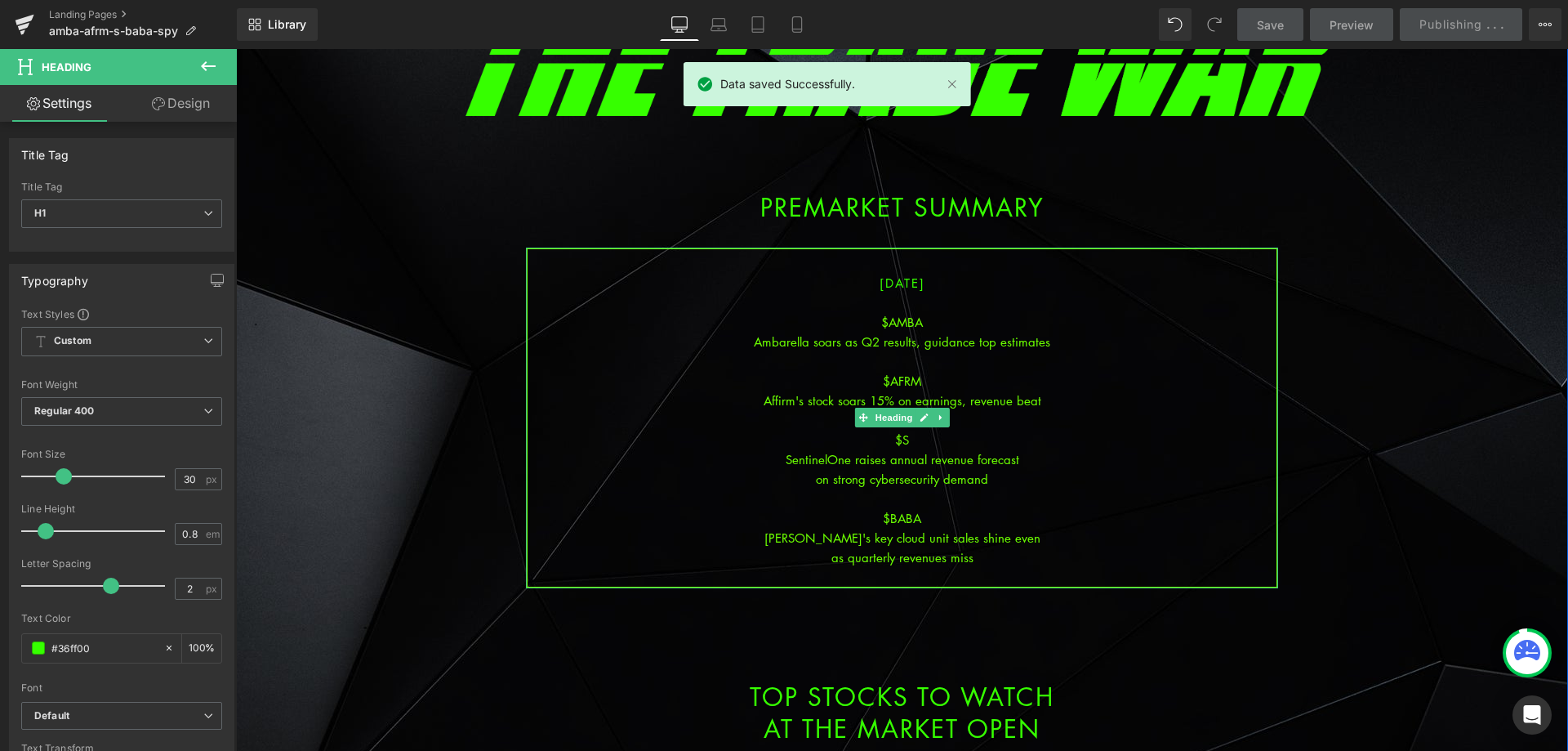
scroll to position [245, 0]
